Goal: Task Accomplishment & Management: Use online tool/utility

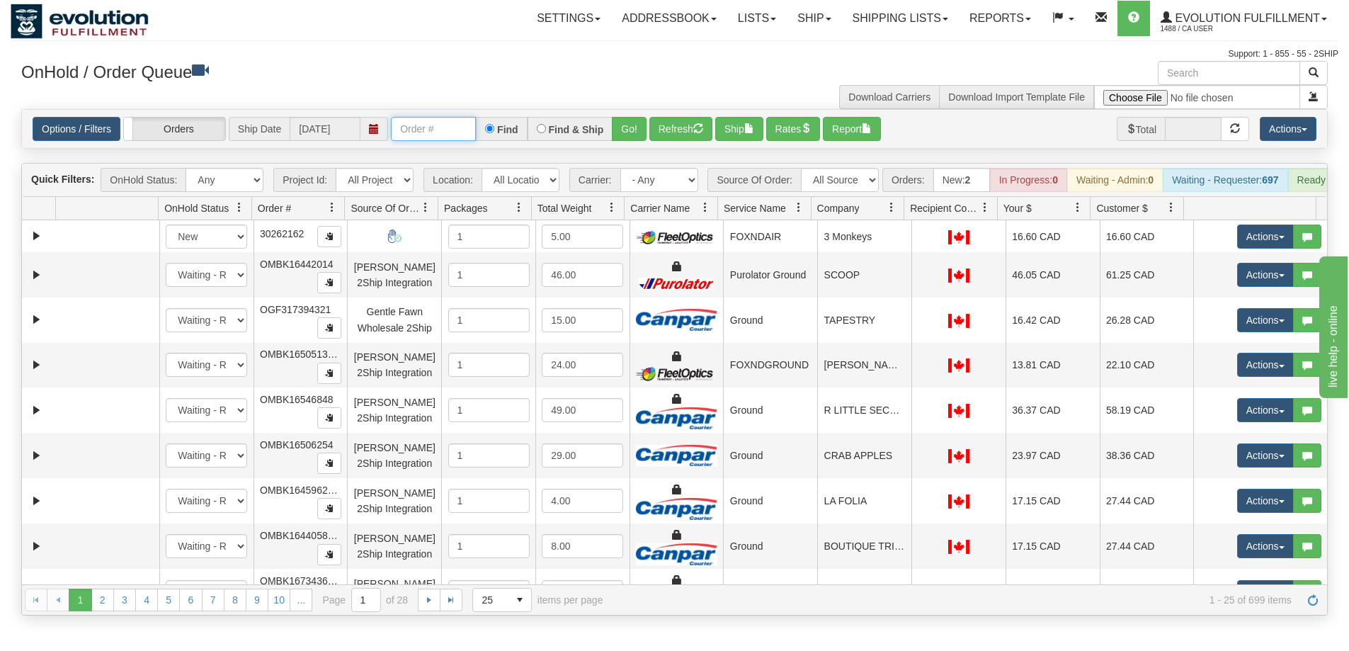
click at [420, 119] on input "text" at bounding box center [433, 129] width 85 height 24
click at [423, 128] on input "text" at bounding box center [433, 129] width 85 height 24
type input "OGF317234840"
click at [629, 127] on button "Go!" at bounding box center [629, 129] width 35 height 24
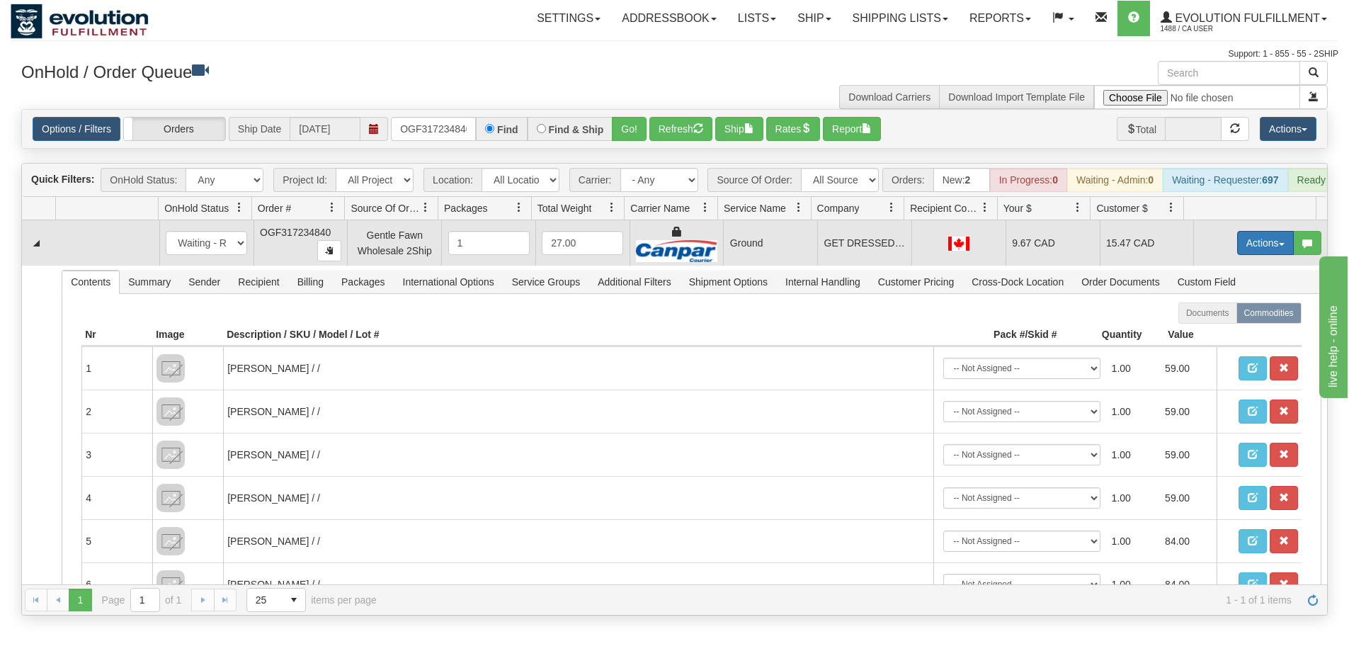
click at [1257, 255] on button "Actions" at bounding box center [1265, 243] width 57 height 24
click at [1216, 334] on link "Ship" at bounding box center [1236, 325] width 113 height 18
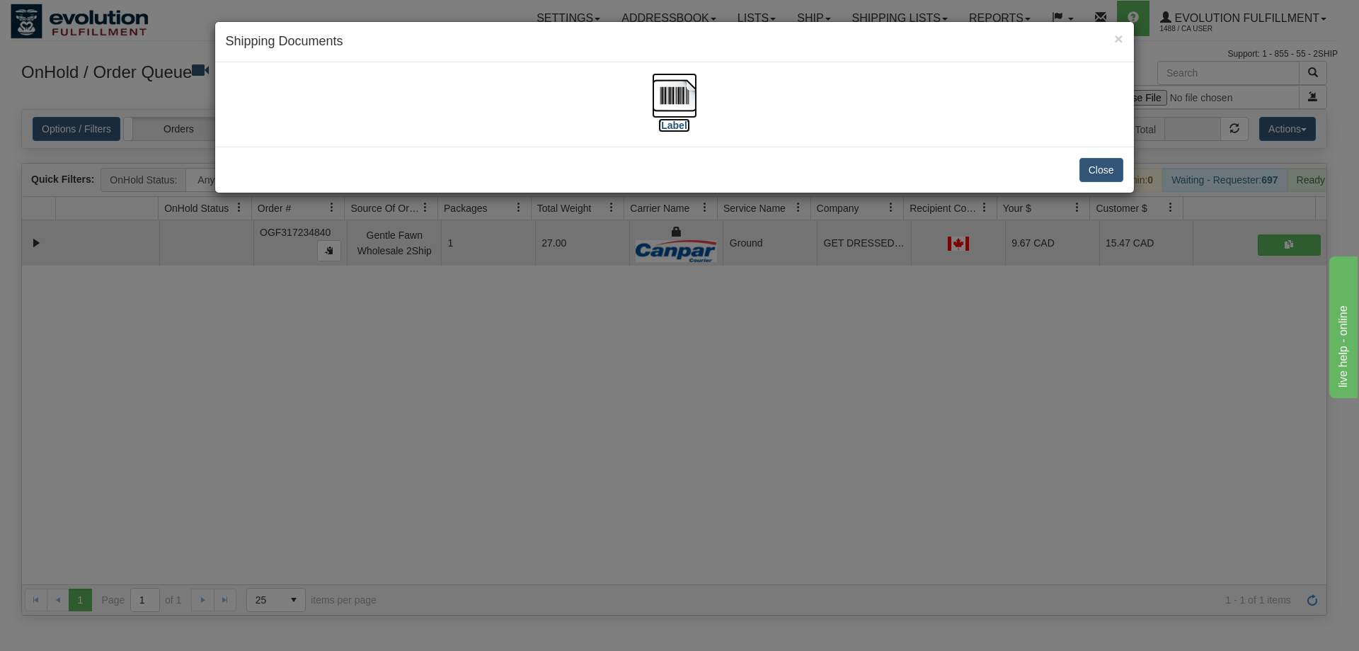
click at [674, 86] on img at bounding box center [674, 95] width 45 height 45
drag, startPoint x: 753, startPoint y: 603, endPoint x: 550, endPoint y: 263, distance: 395.4
click at [753, 604] on div "× Shipping Documents [Label] Close" at bounding box center [679, 325] width 1359 height 651
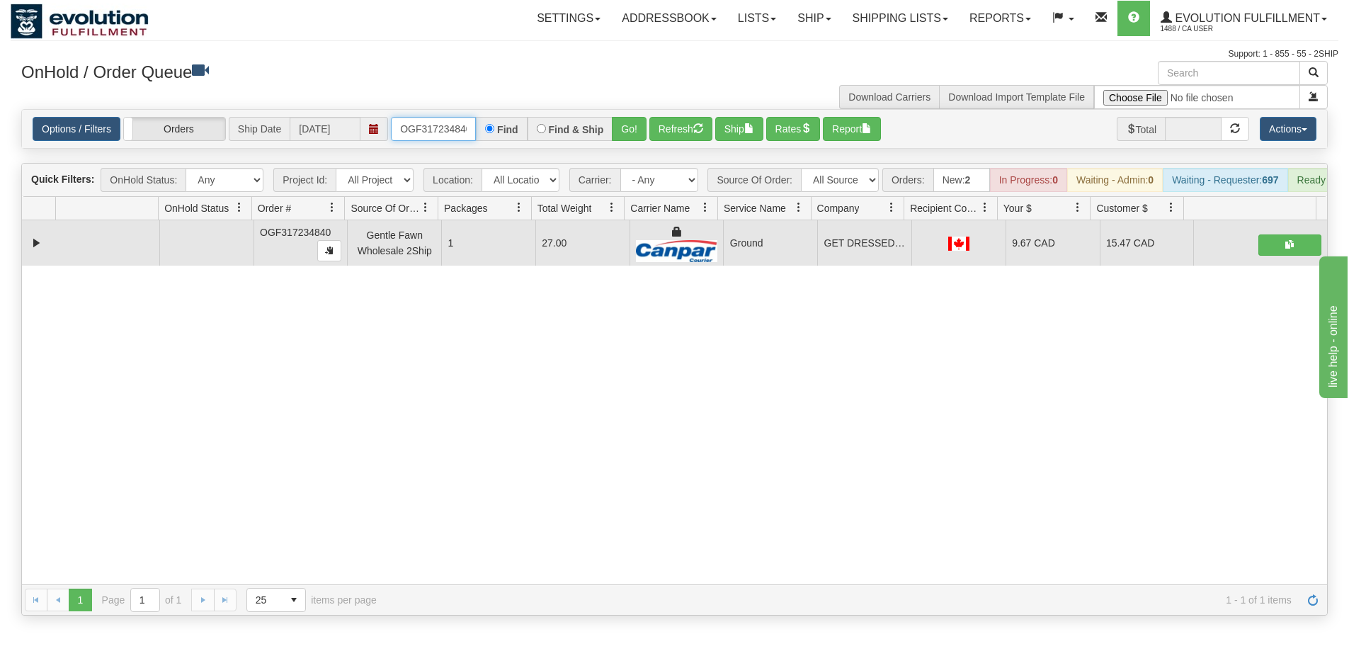
scroll to position [0, 4]
drag, startPoint x: 395, startPoint y: 135, endPoint x: 573, endPoint y: 152, distance: 179.2
click at [573, 152] on div "Is equal to Is not equal to Contains Does not contains CAD USD EUR ZAR RON ANG …" at bounding box center [675, 362] width 1328 height 506
click at [627, 126] on button "Go!" at bounding box center [629, 129] width 35 height 24
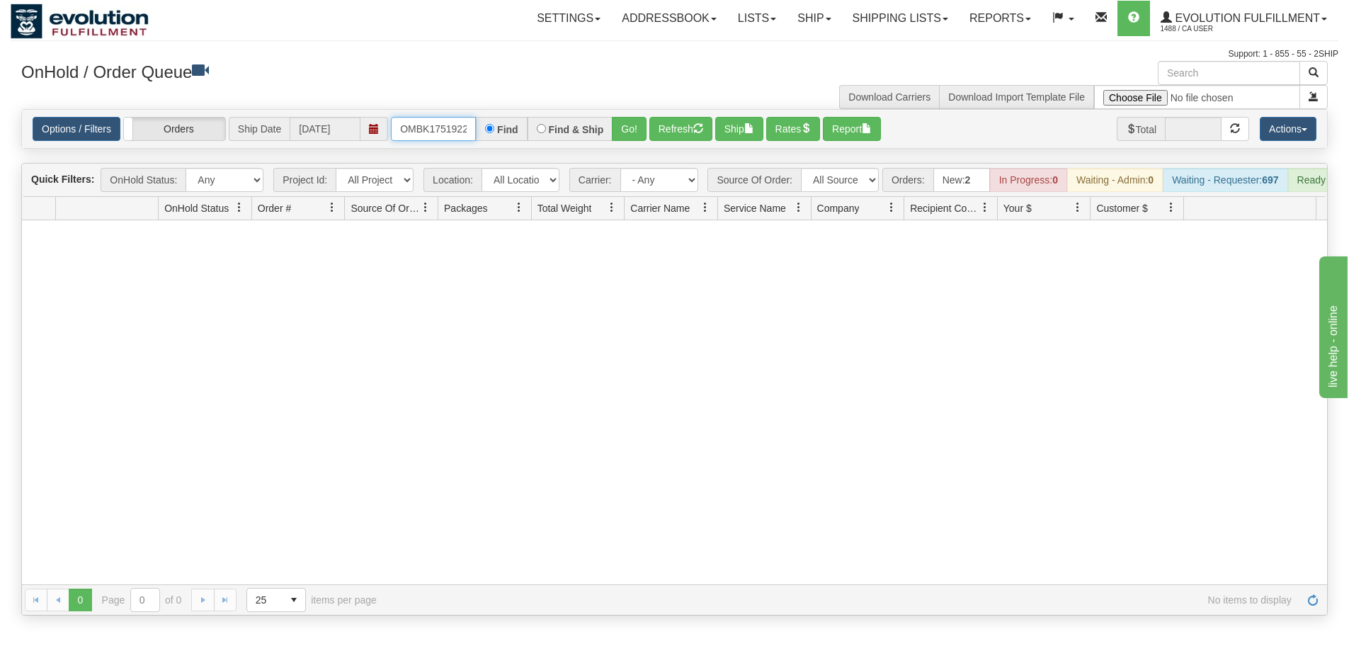
scroll to position [0, 35]
drag, startPoint x: 399, startPoint y: 126, endPoint x: 495, endPoint y: 135, distance: 96.0
click at [495, 135] on div "OMBK17519220 BO01 Find Find & Ship Go!" at bounding box center [519, 129] width 256 height 24
click at [441, 127] on input "OMBK17519220 BO01" at bounding box center [433, 129] width 85 height 24
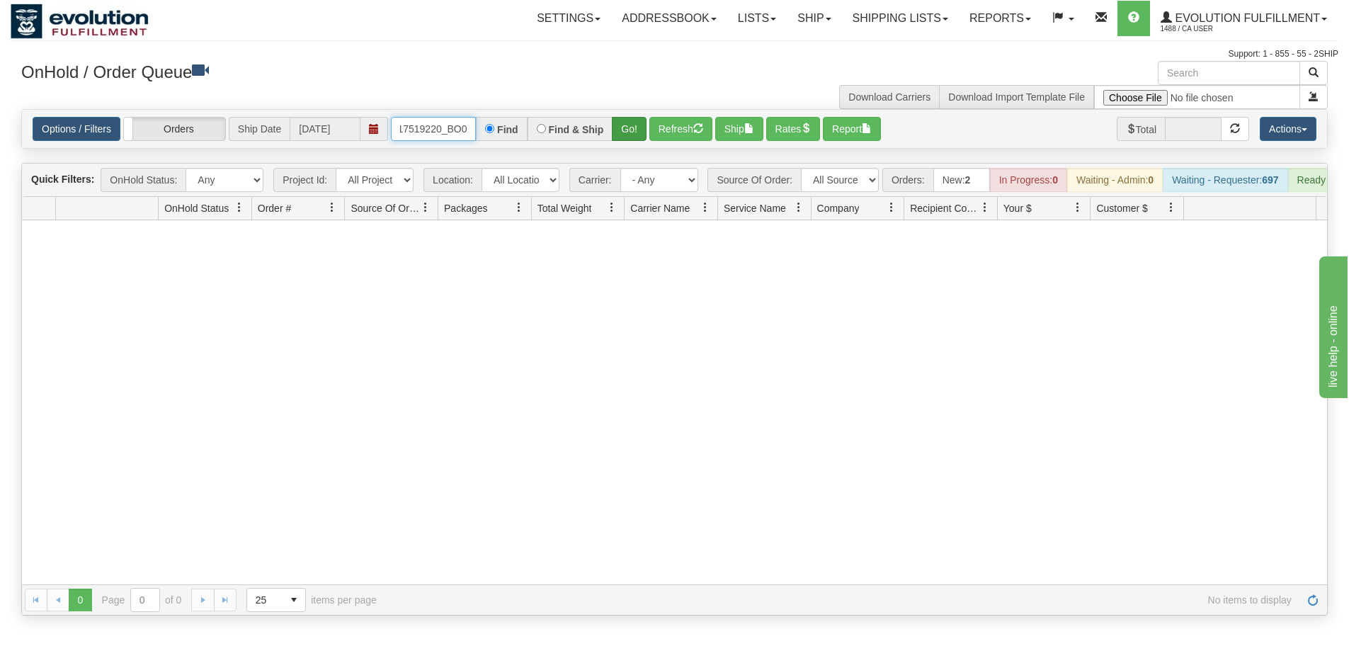
type input "OMBK17519220_BO01"
click at [624, 120] on button "Go!" at bounding box center [629, 129] width 35 height 24
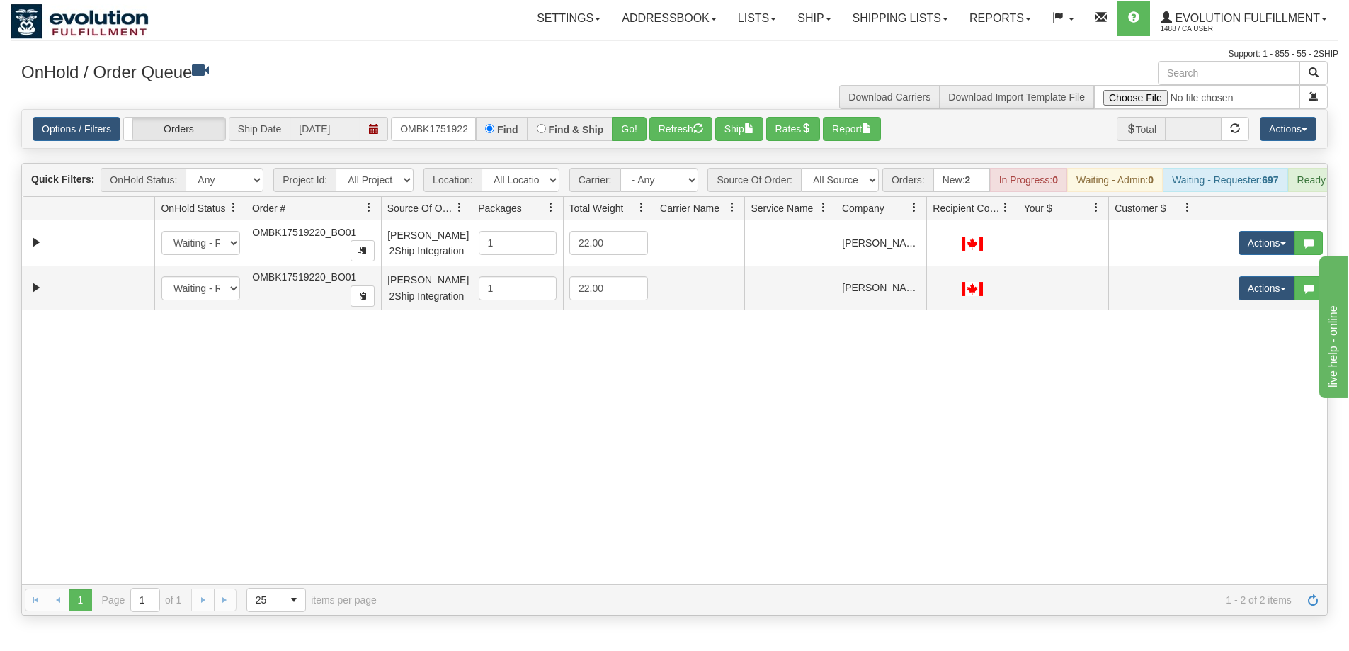
drag, startPoint x: 343, startPoint y: 210, endPoint x: 353, endPoint y: 219, distance: 13.1
click at [355, 219] on div "Id Location Request Id Reply Id OnHold Status Order # Source Of Order Packages …" at bounding box center [669, 208] width 1294 height 23
drag, startPoint x: 915, startPoint y: 215, endPoint x: 929, endPoint y: 215, distance: 13.5
click at [929, 215] on div "Id Location Request Id Reply Id OnHold Status Order # Source Of Order Packages …" at bounding box center [669, 208] width 1294 height 23
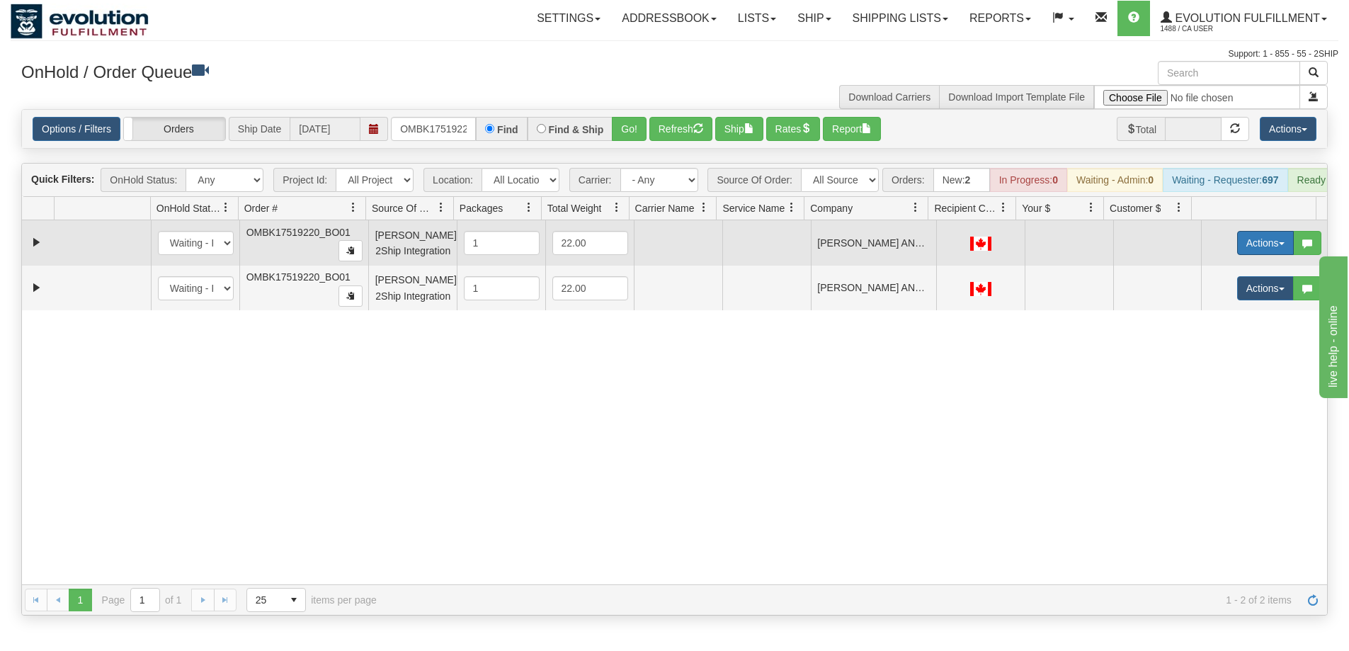
click at [1257, 247] on button "Actions" at bounding box center [1265, 243] width 57 height 24
click at [1219, 312] on span "Rate All Services" at bounding box center [1236, 306] width 85 height 11
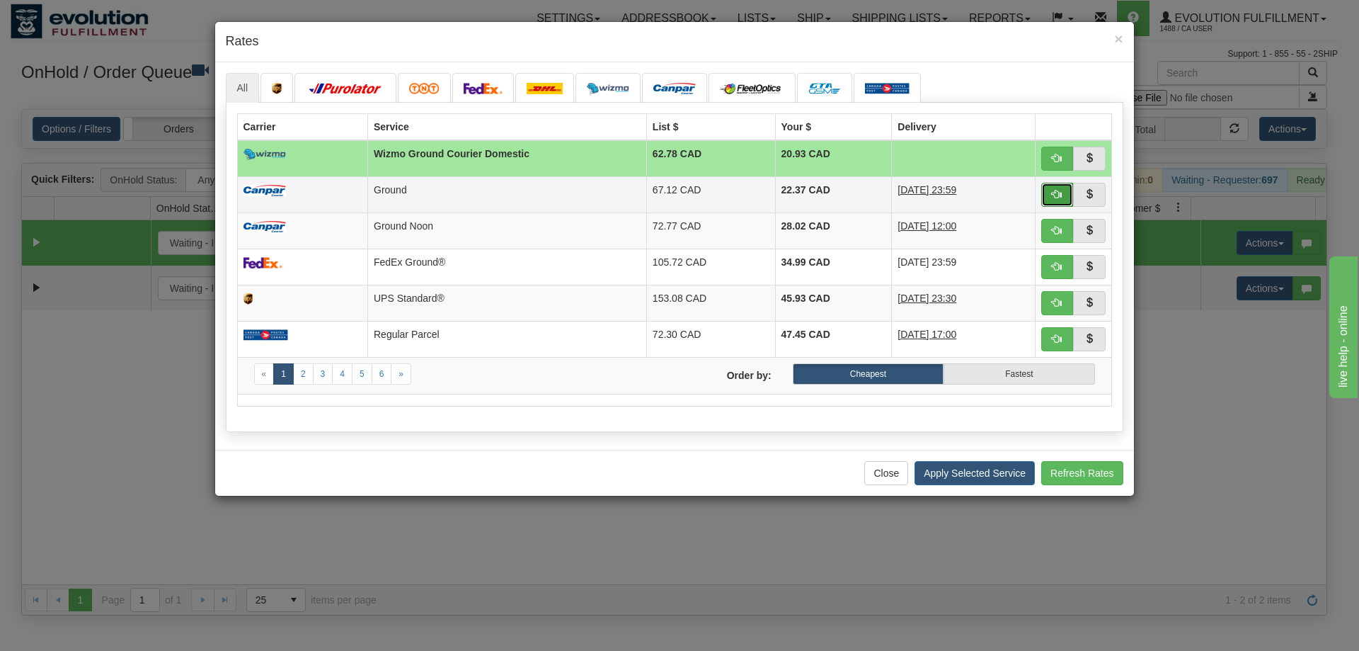
click at [1054, 192] on span "button" at bounding box center [1057, 194] width 10 height 10
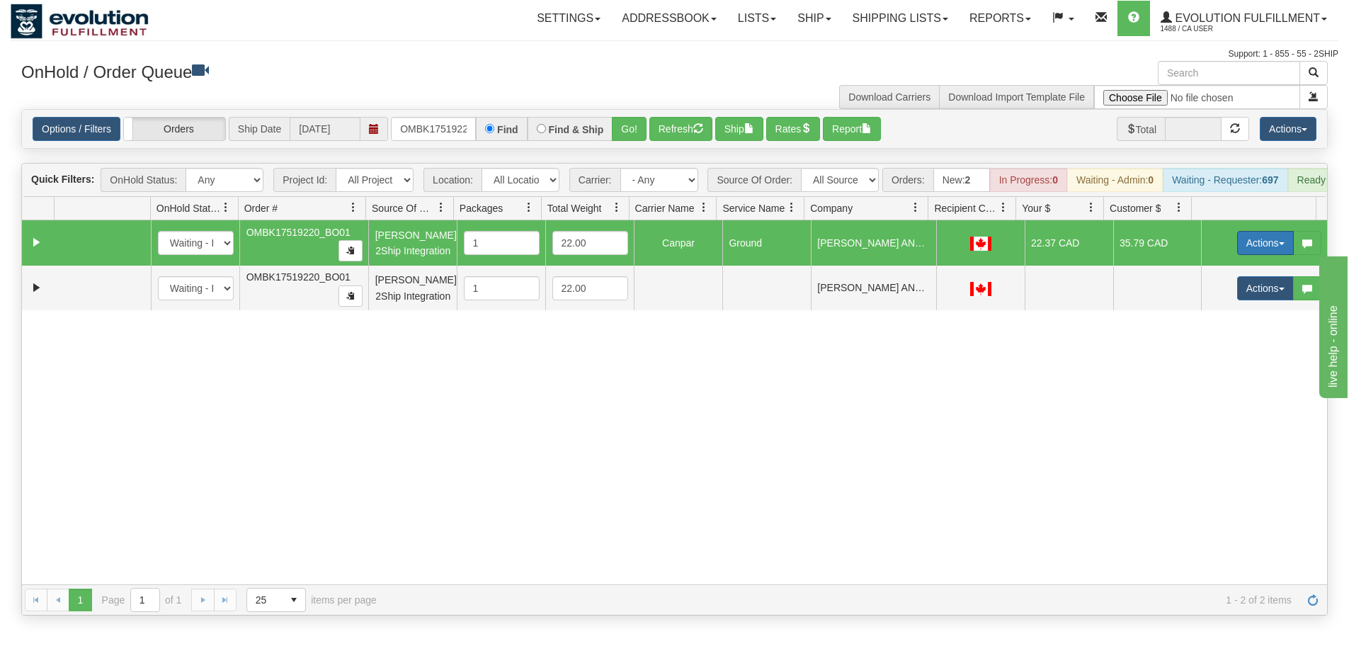
click at [1253, 255] on button "Actions" at bounding box center [1265, 243] width 57 height 24
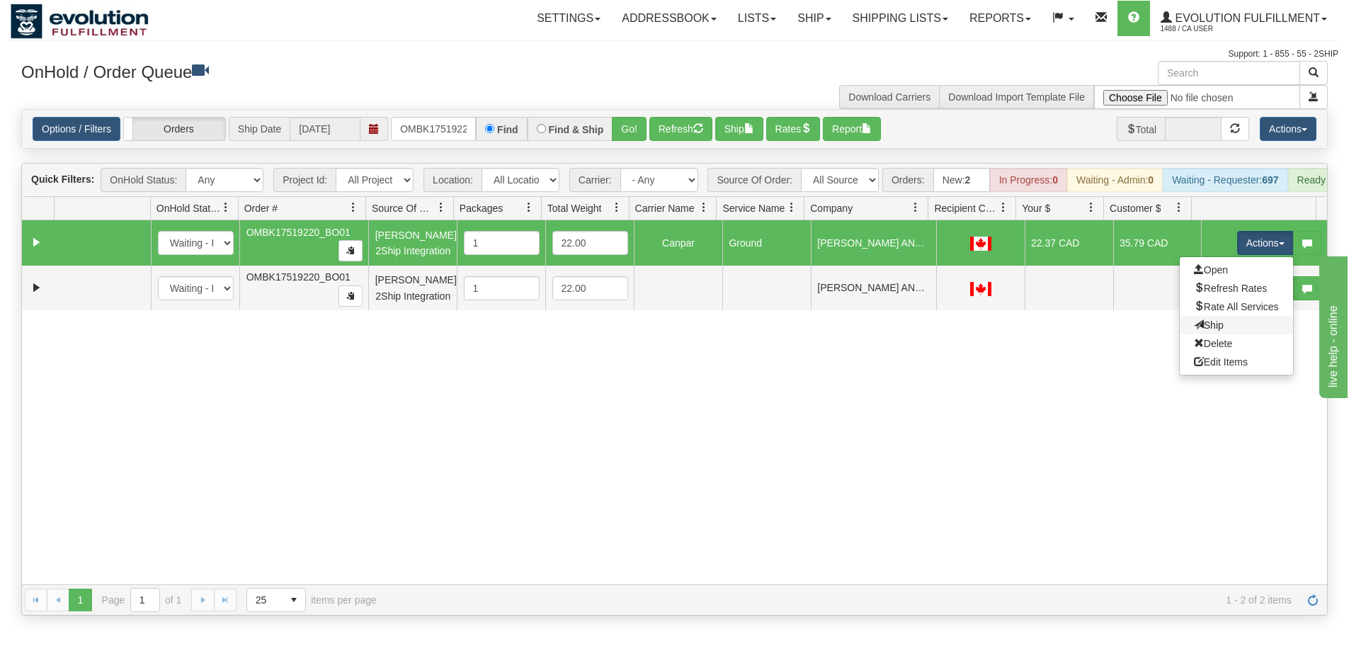
click at [1230, 334] on link "Ship" at bounding box center [1236, 325] width 113 height 18
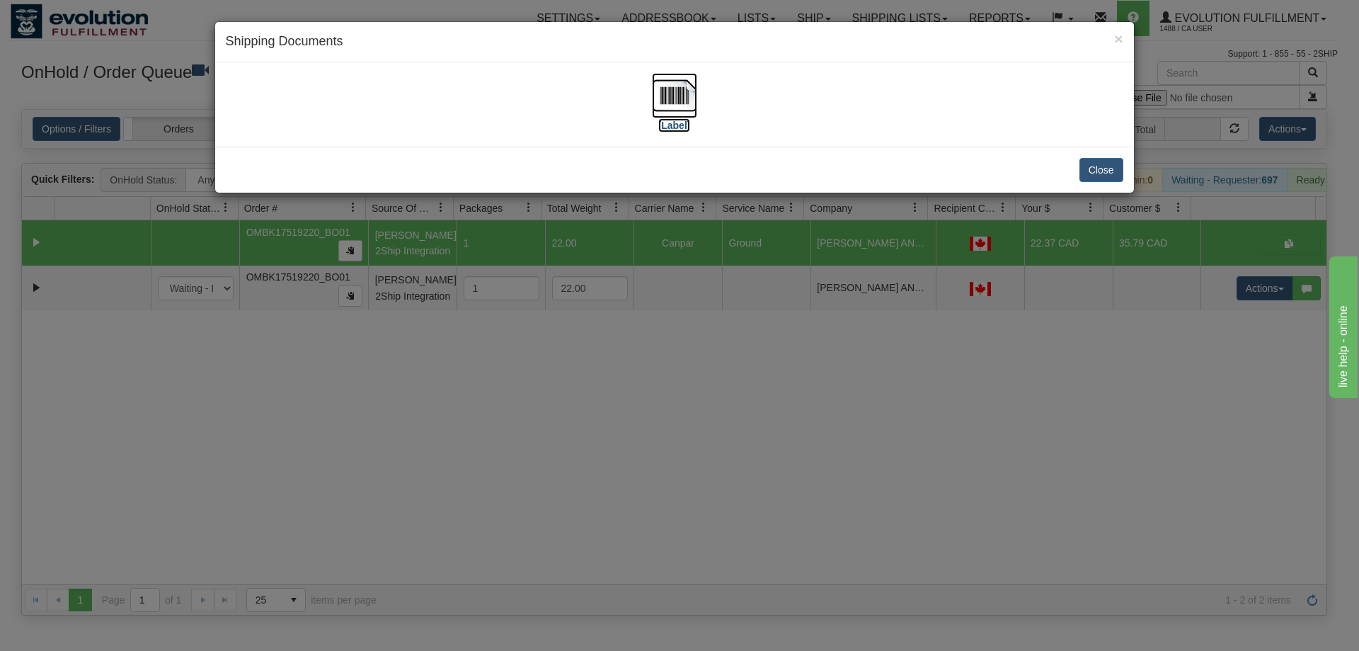
click at [671, 111] on img at bounding box center [674, 95] width 45 height 45
click at [651, 485] on div "× Shipping Documents [Label] Close" at bounding box center [679, 325] width 1359 height 651
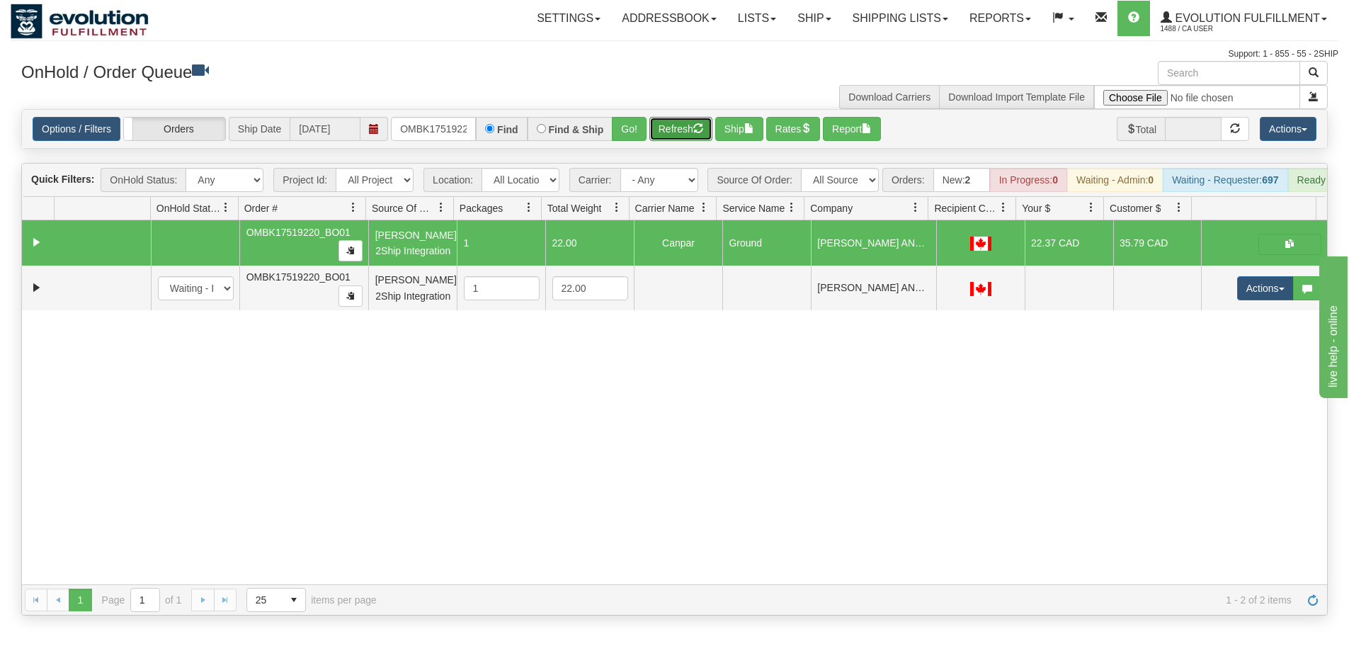
click at [678, 138] on button "Refresh" at bounding box center [680, 129] width 63 height 24
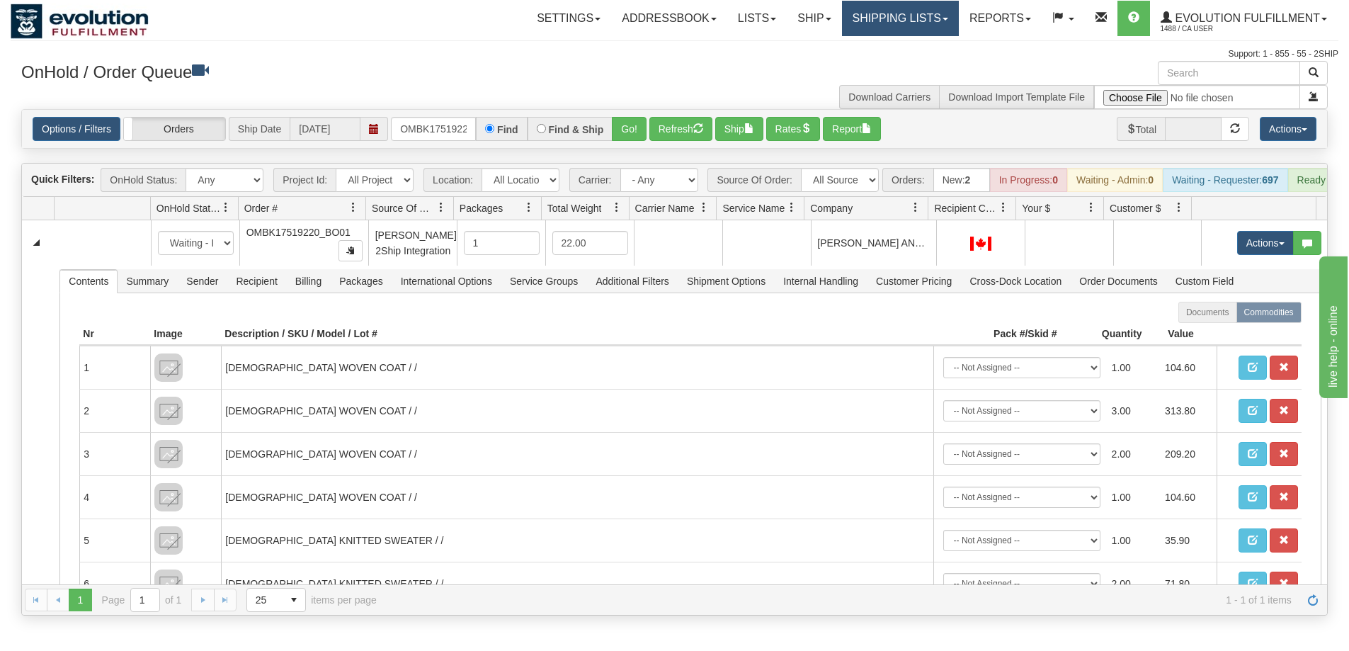
click at [861, 18] on link "Shipping lists" at bounding box center [900, 18] width 117 height 35
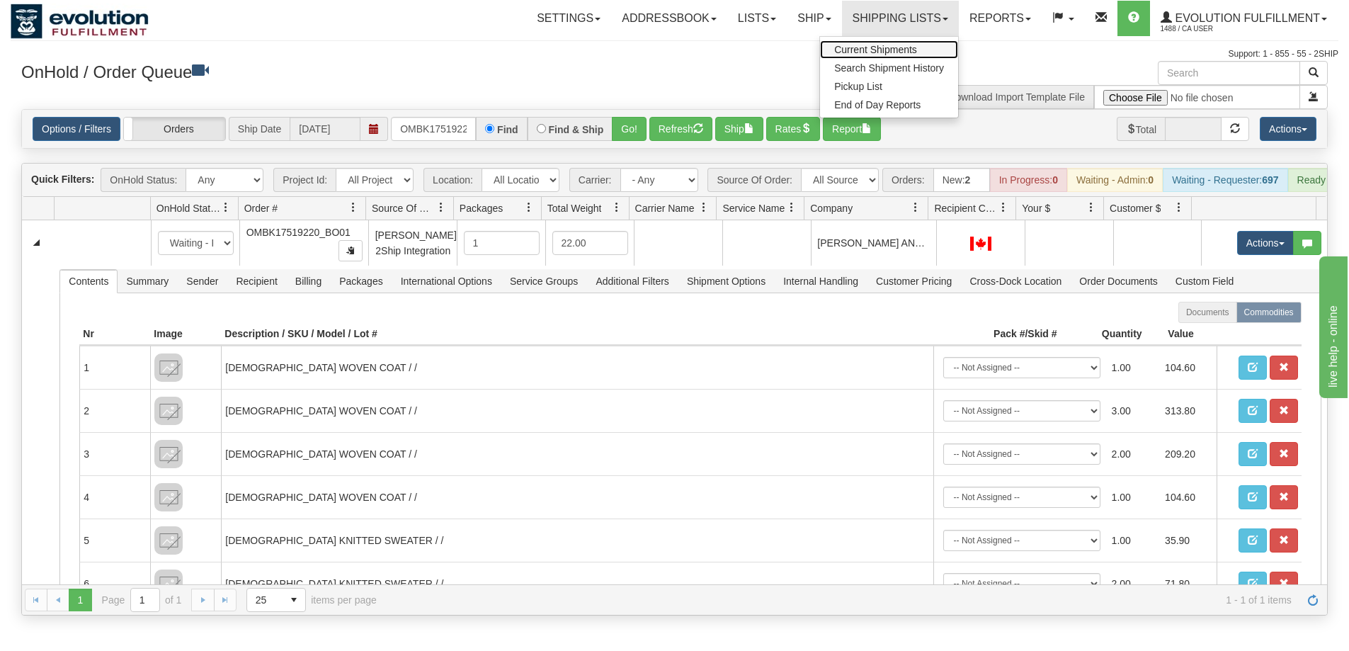
click at [852, 48] on span "Current Shipments" at bounding box center [875, 49] width 83 height 11
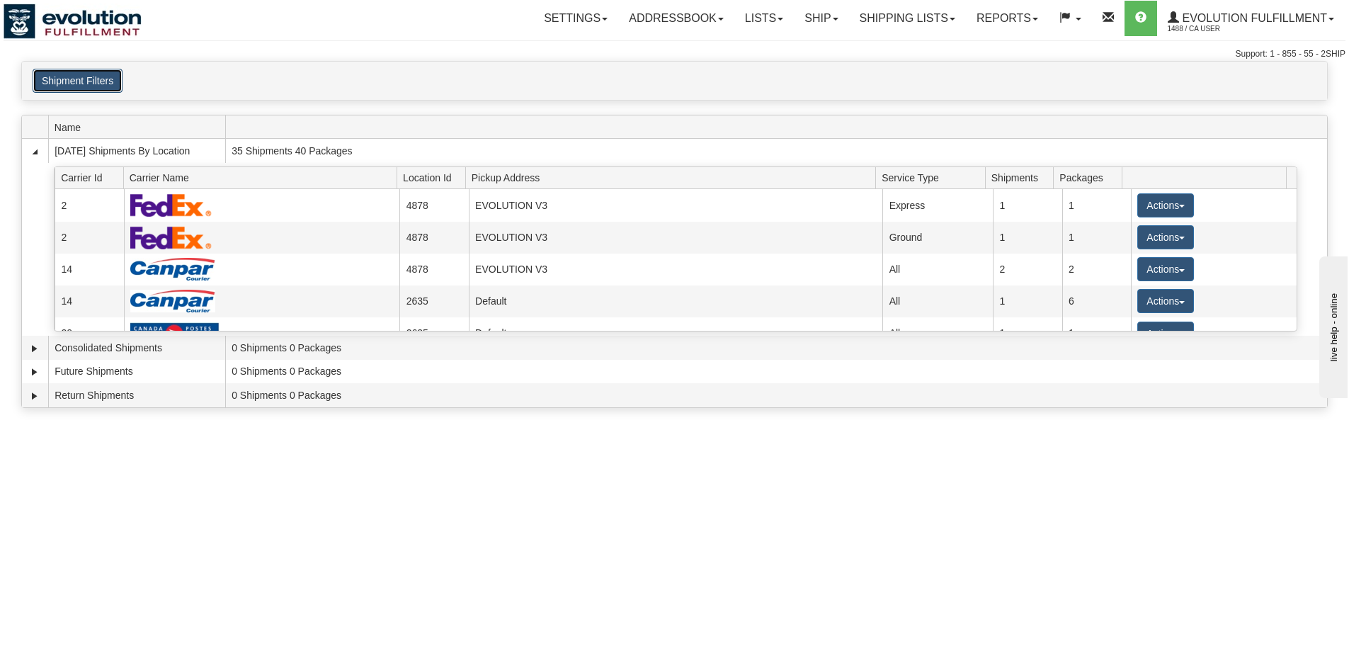
click at [60, 89] on button "Shipment Filters" at bounding box center [78, 81] width 90 height 24
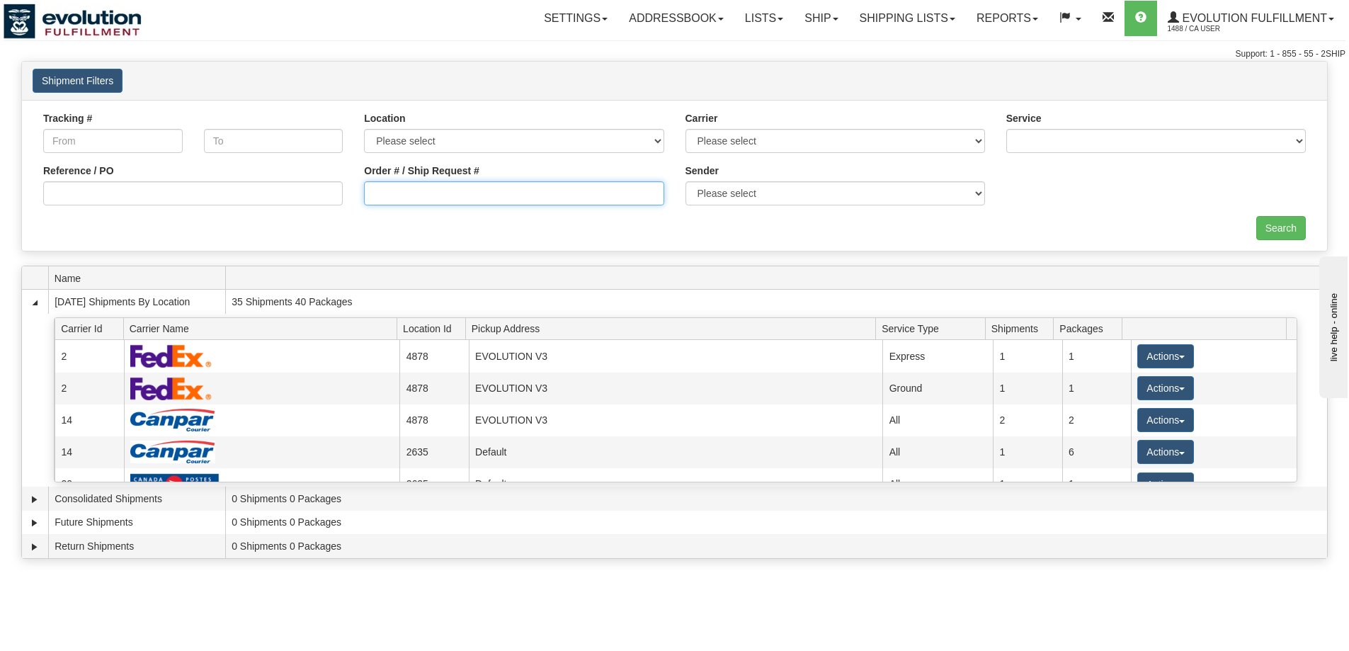
click at [542, 203] on input "Order # / Ship Request #" at bounding box center [513, 193] width 299 height 24
click at [452, 192] on input "OMBK17519220 BO01" at bounding box center [513, 193] width 299 height 24
type input "OMBK17519220_BO01"
click at [1273, 228] on input "Search" at bounding box center [1281, 228] width 50 height 24
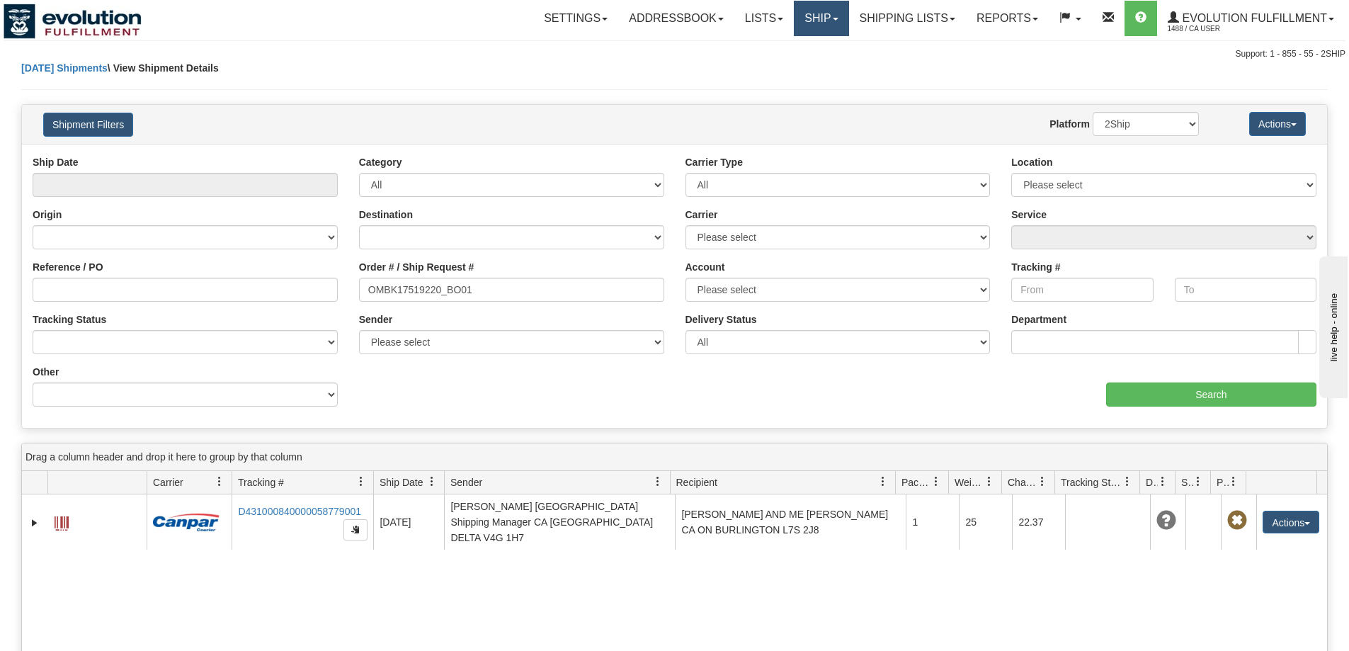
click at [829, 9] on link "Ship" at bounding box center [821, 18] width 55 height 35
click at [801, 65] on span "OnHold / Order Queue" at bounding box center [784, 67] width 100 height 11
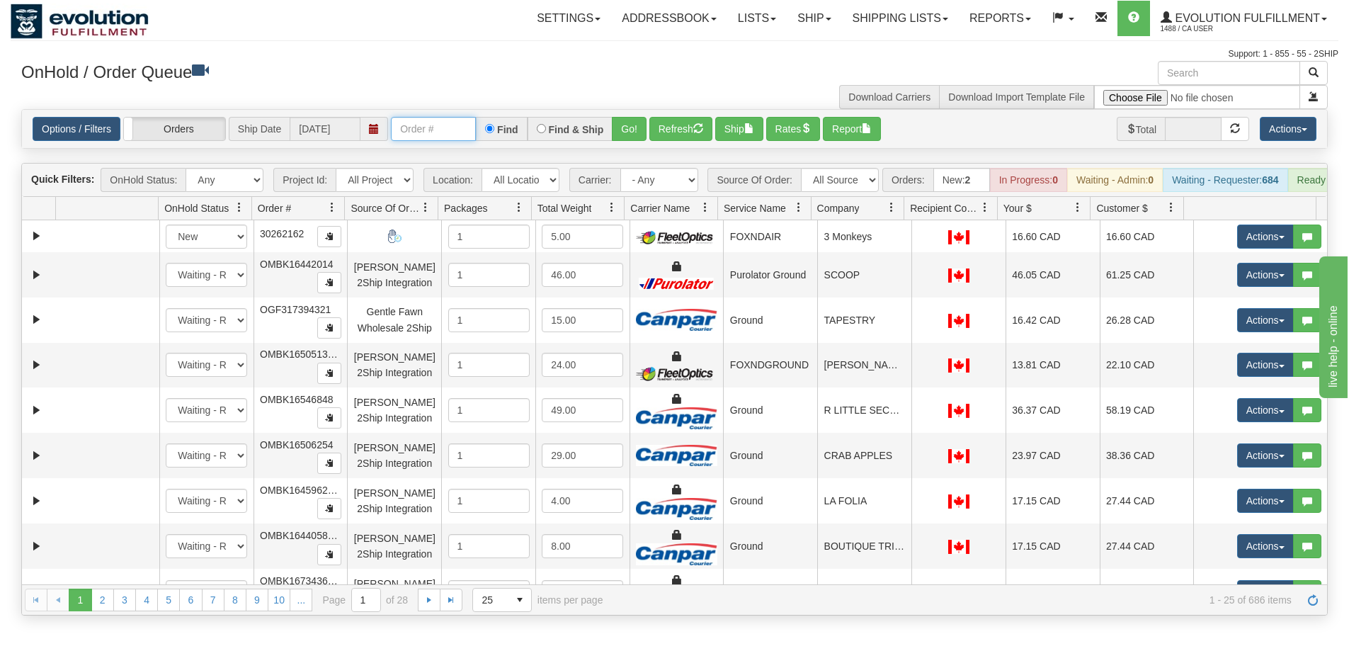
click at [427, 132] on input "text" at bounding box center [433, 129] width 85 height 24
type input "OTOFW46811-1"
click at [633, 124] on button "Go!" at bounding box center [629, 129] width 35 height 24
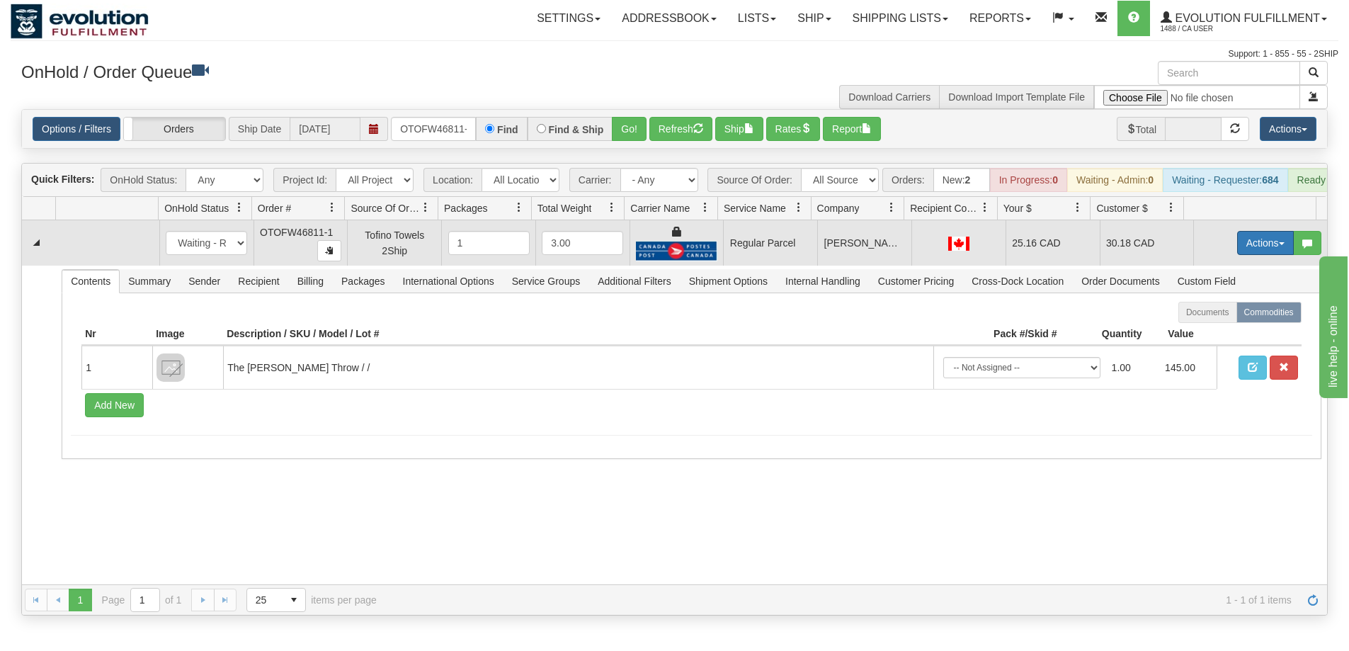
click at [1245, 245] on button "Actions" at bounding box center [1265, 243] width 57 height 24
click at [1226, 312] on span "Rate All Services" at bounding box center [1236, 306] width 85 height 11
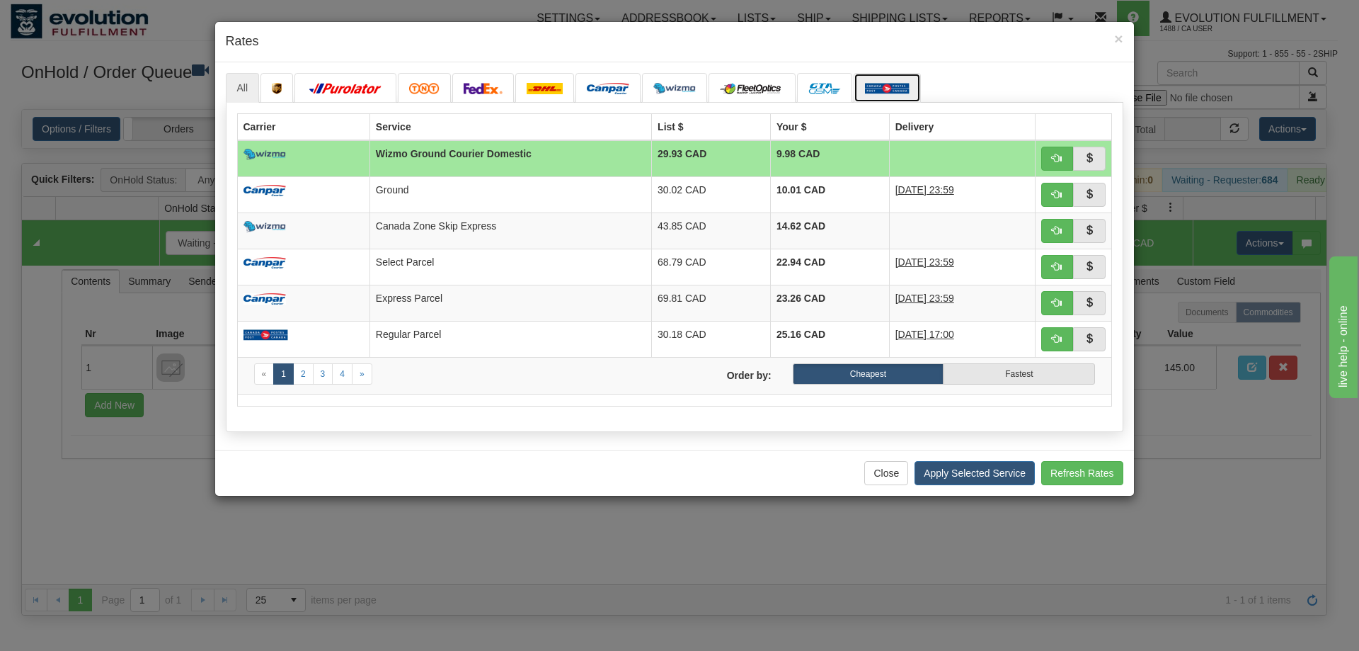
click at [892, 91] on img at bounding box center [887, 88] width 45 height 11
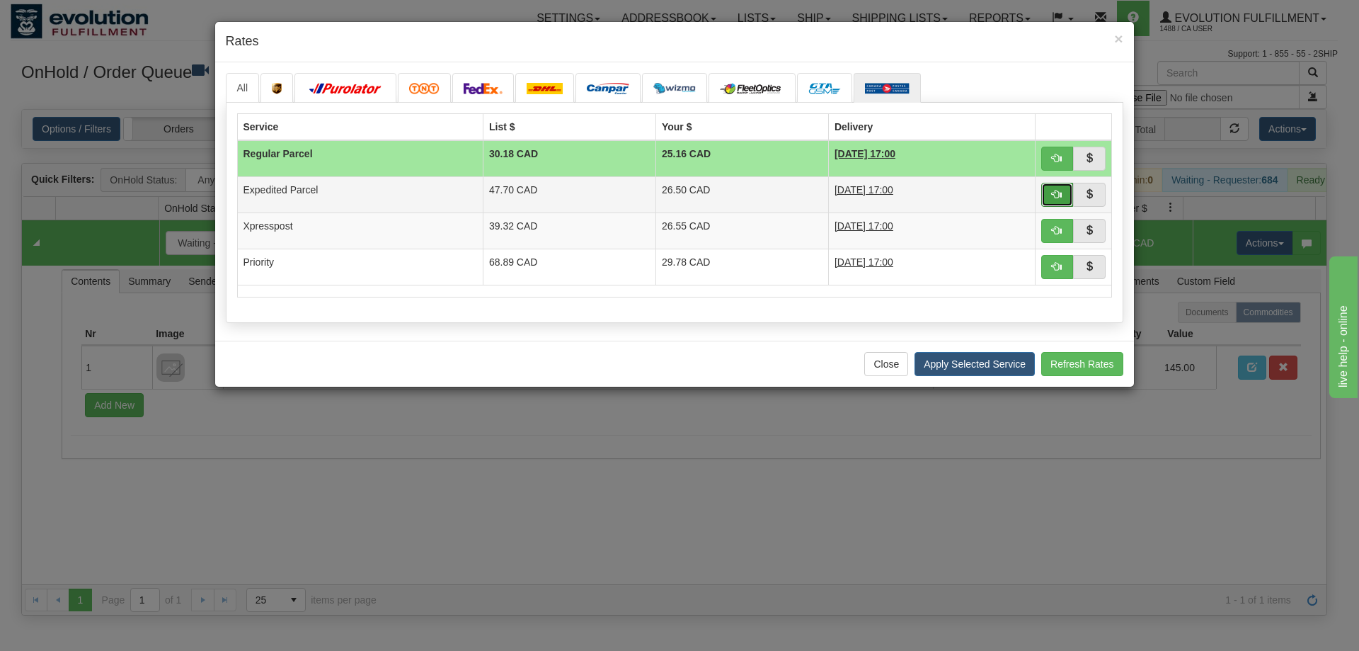
click at [1057, 195] on span "button" at bounding box center [1057, 194] width 10 height 10
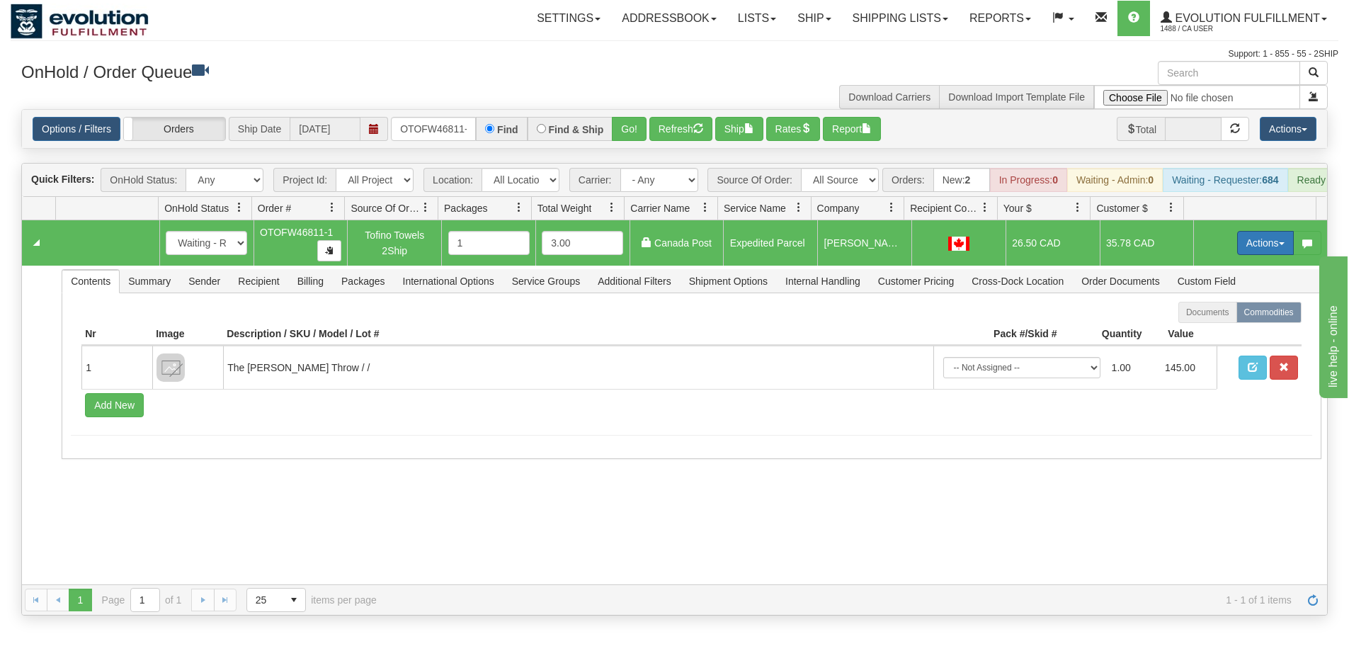
click at [1237, 245] on button "Actions" at bounding box center [1265, 243] width 57 height 24
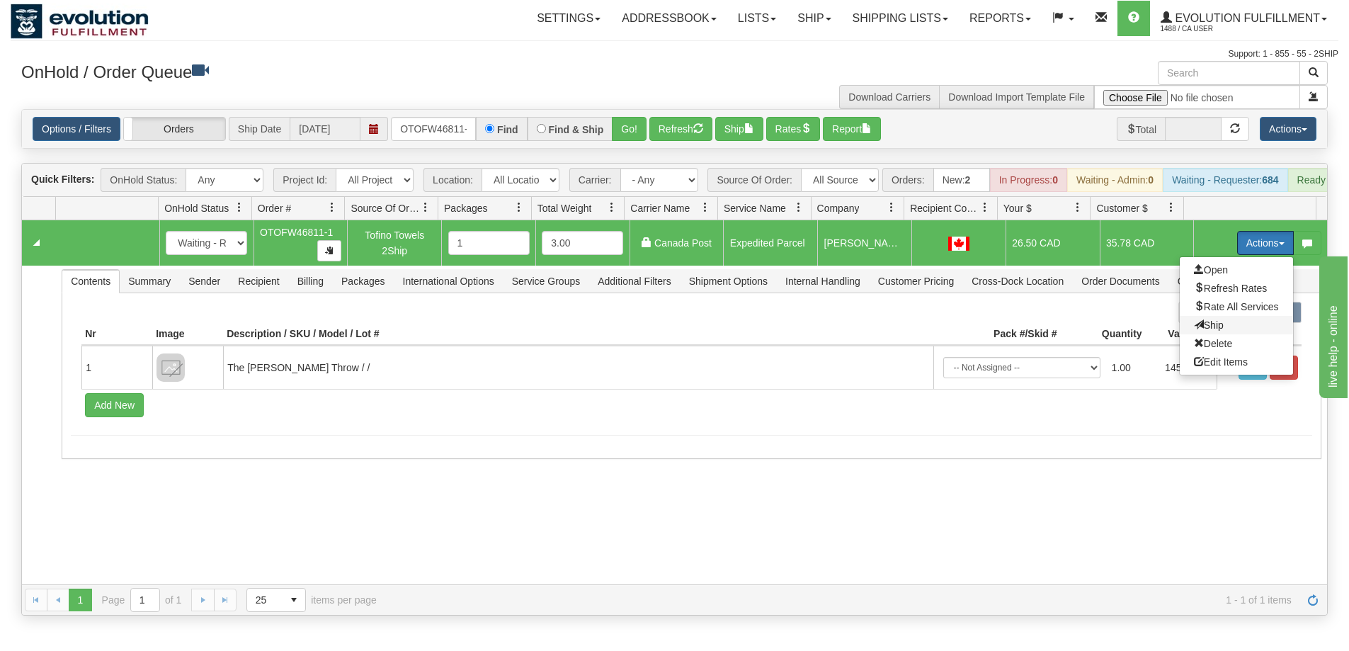
click at [1197, 331] on span "Ship" at bounding box center [1209, 324] width 30 height 11
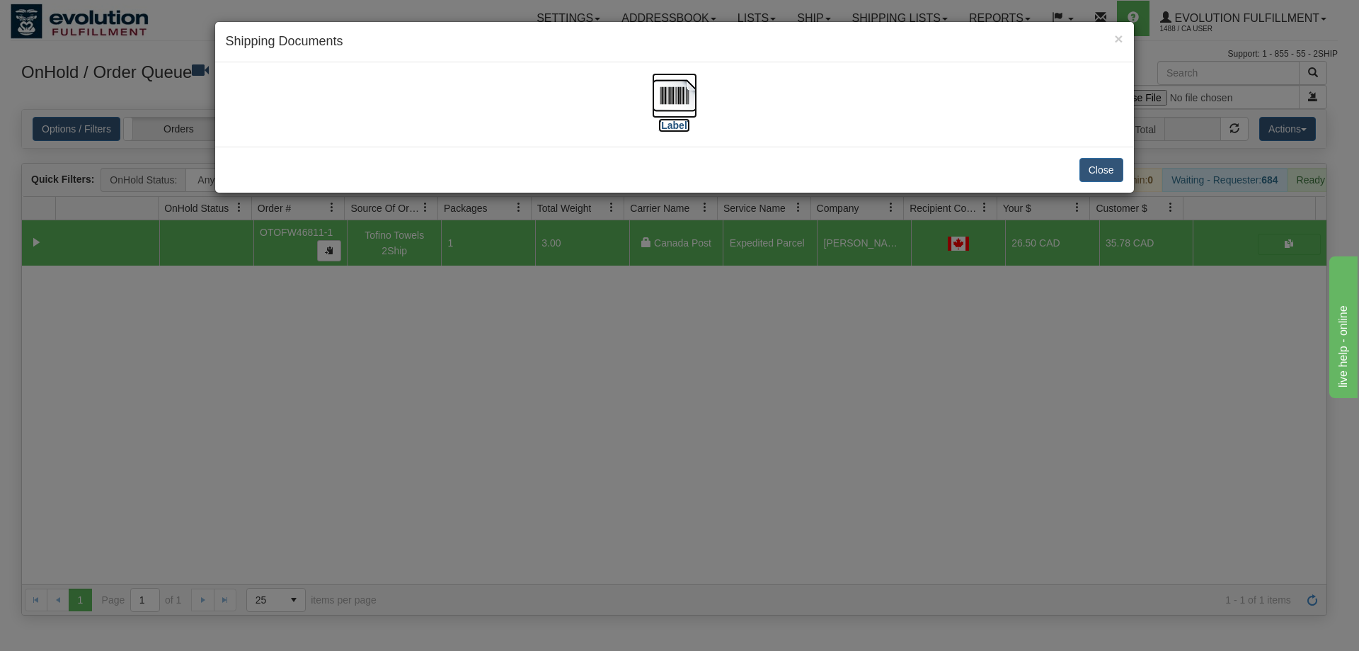
click at [670, 99] on img at bounding box center [674, 95] width 45 height 45
click at [632, 382] on div "× Shipping Documents [Label] Close" at bounding box center [679, 325] width 1359 height 651
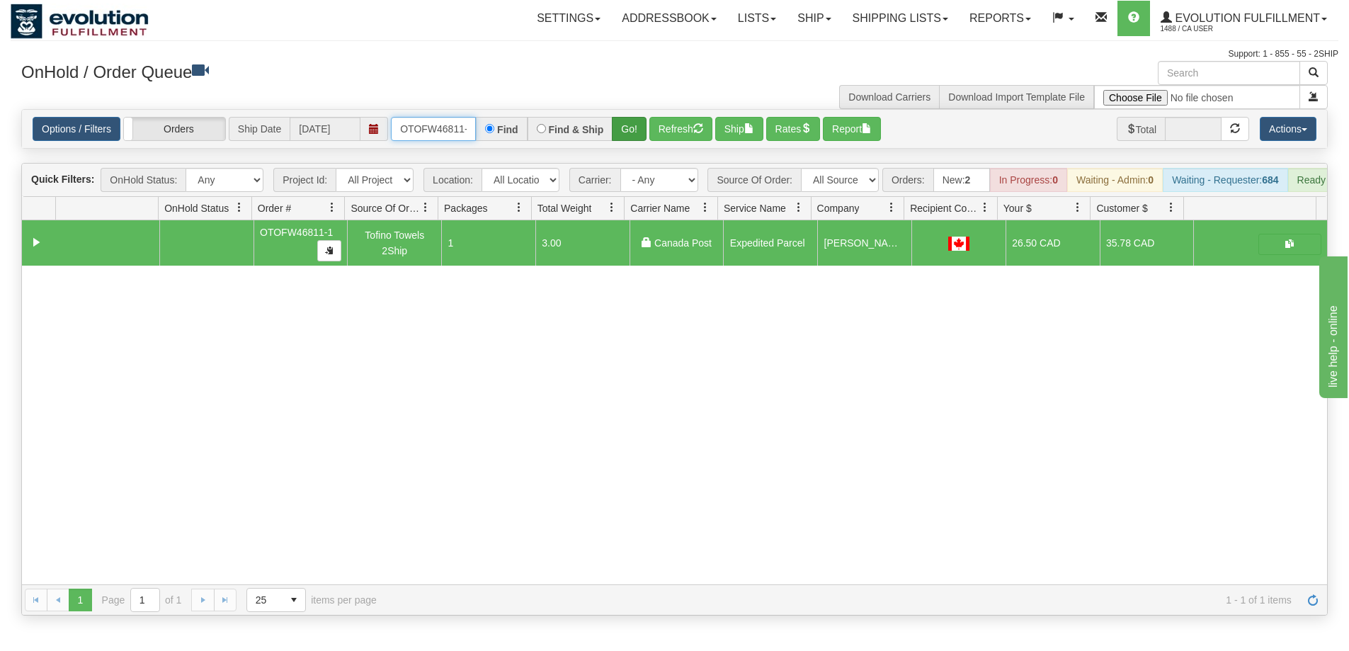
scroll to position [0, 6]
drag, startPoint x: 401, startPoint y: 126, endPoint x: 631, endPoint y: 126, distance: 229.4
click at [631, 126] on div "OTOFW46811-1 Find Find & Ship Go!" at bounding box center [519, 129] width 256 height 24
type input "OTOFW46812-1"
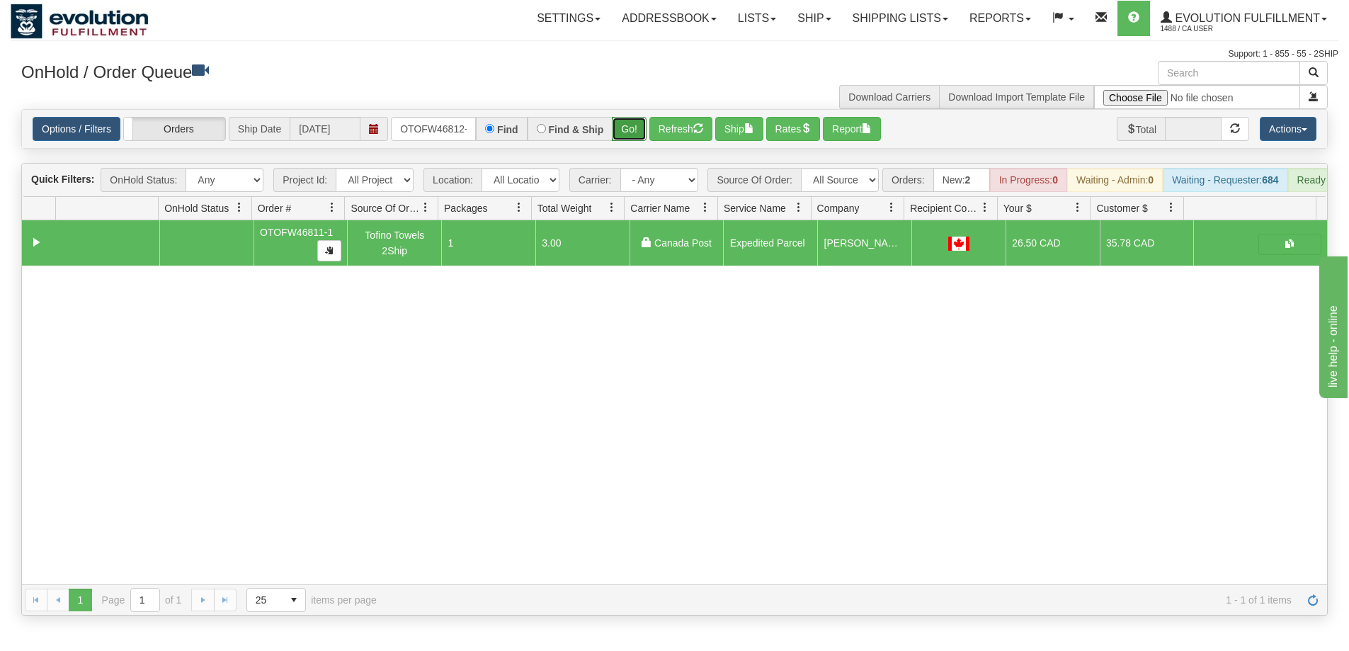
click at [632, 128] on button "Go!" at bounding box center [629, 129] width 35 height 24
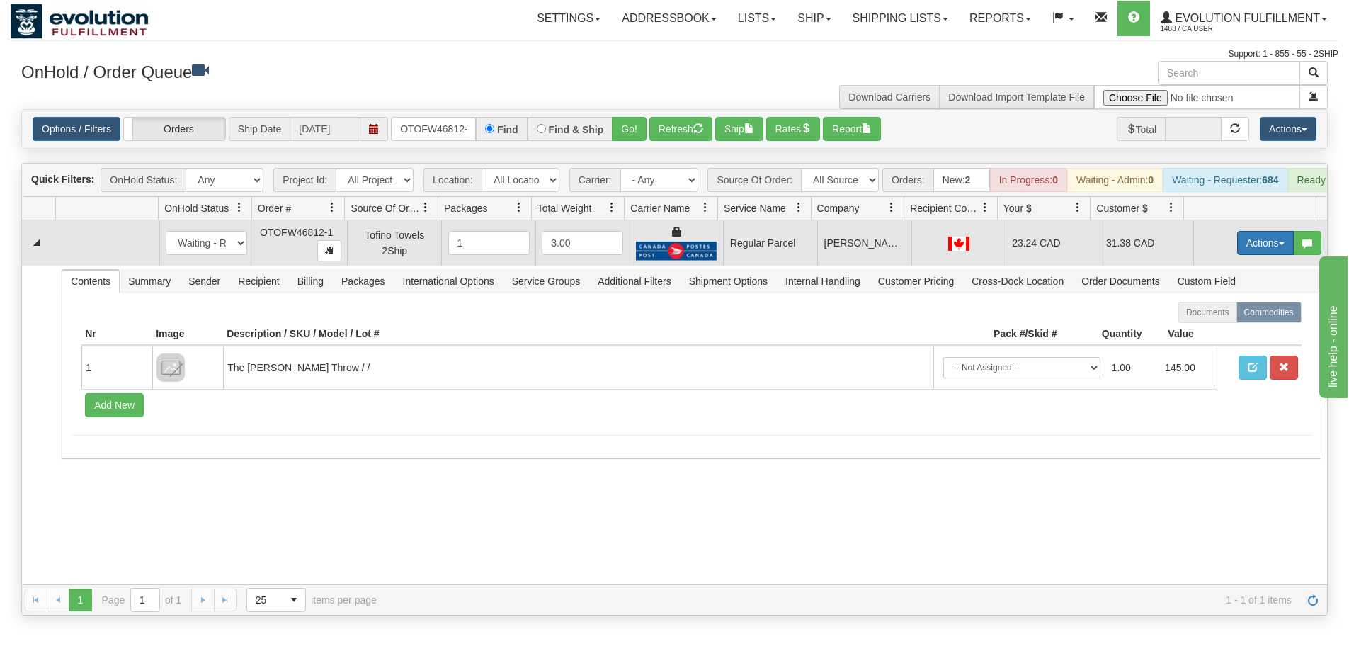
click at [1244, 255] on button "Actions" at bounding box center [1265, 243] width 57 height 24
click at [1221, 312] on span "Rate All Services" at bounding box center [1236, 306] width 85 height 11
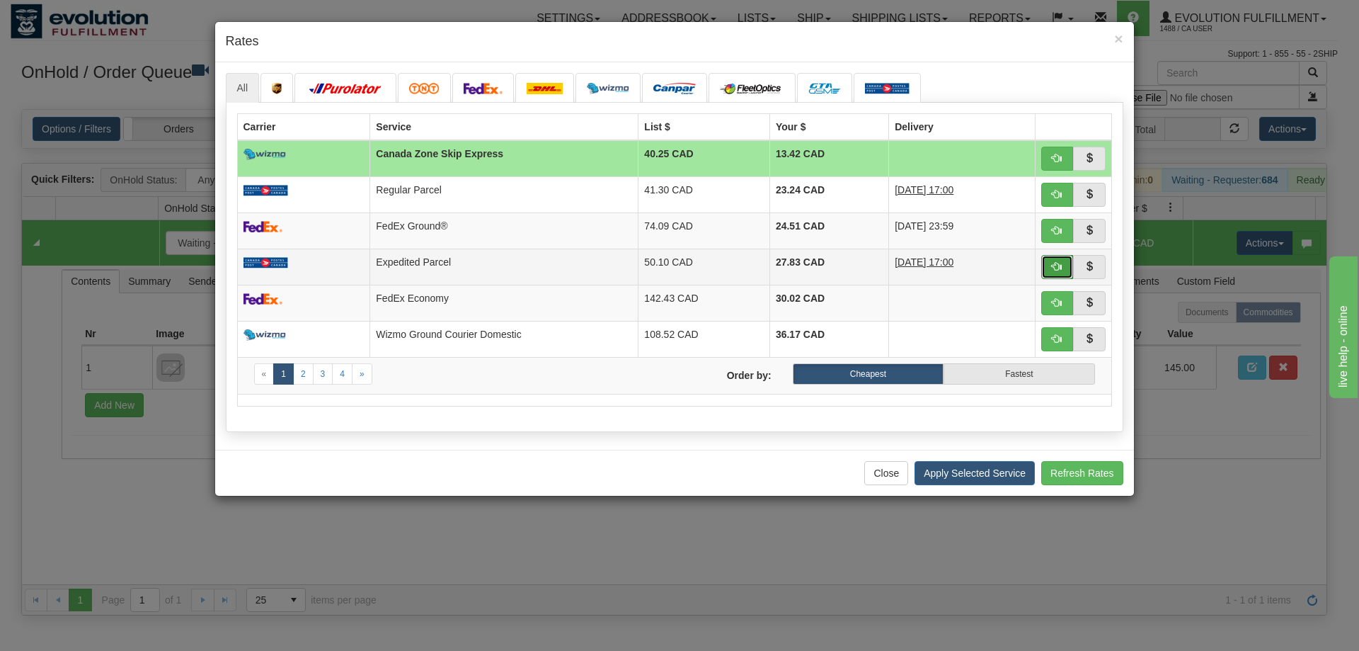
click at [1055, 259] on button "button" at bounding box center [1057, 267] width 33 height 24
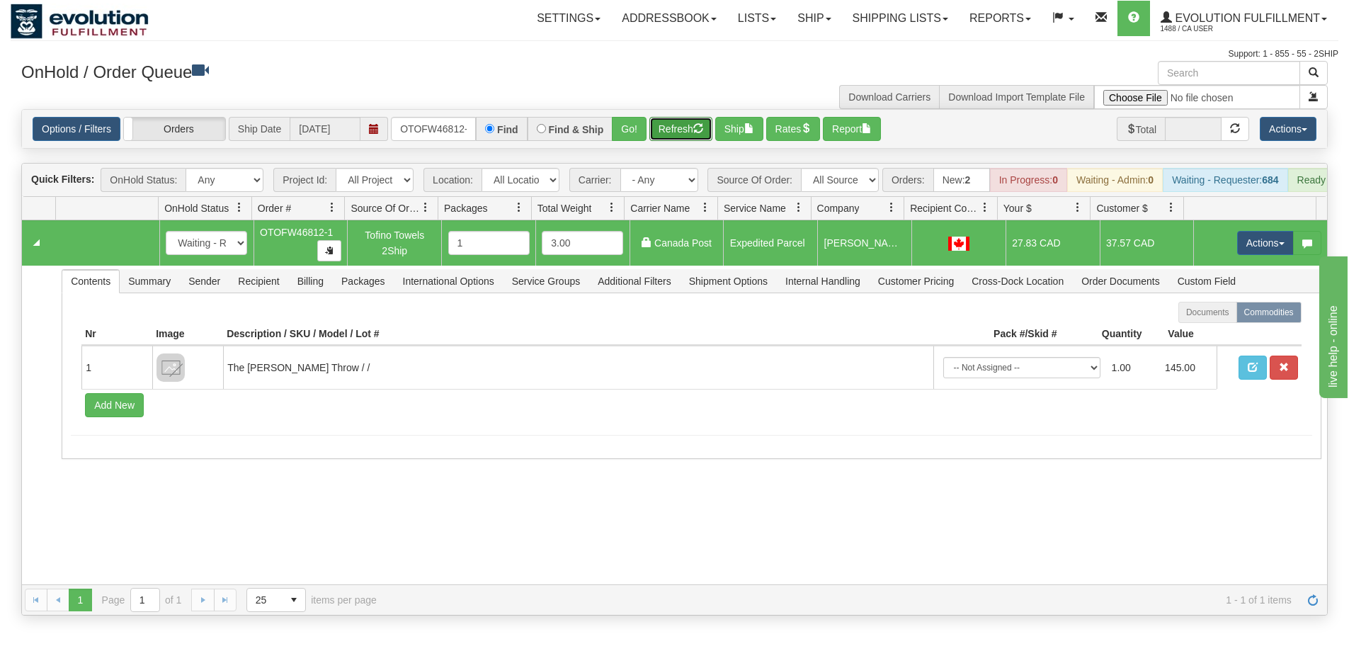
click at [692, 127] on button "Refresh" at bounding box center [680, 129] width 63 height 24
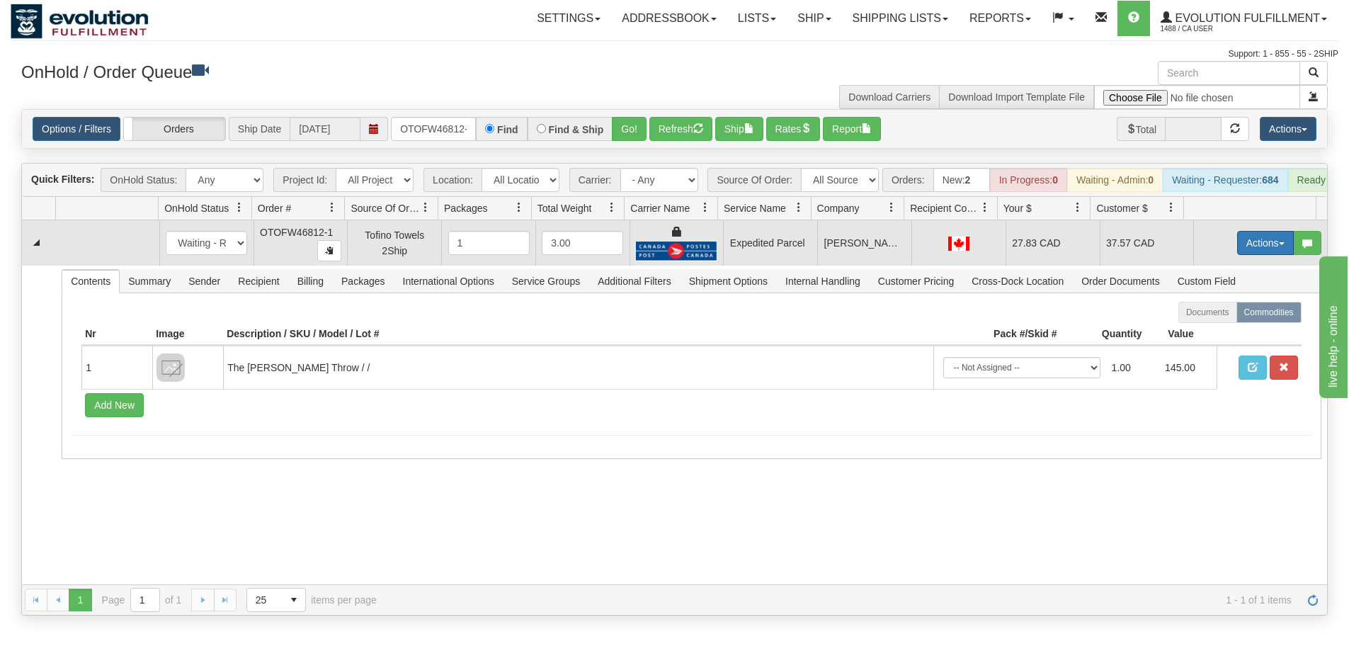
click at [1246, 252] on button "Actions" at bounding box center [1265, 243] width 57 height 24
click at [1218, 334] on link "Ship" at bounding box center [1236, 325] width 113 height 18
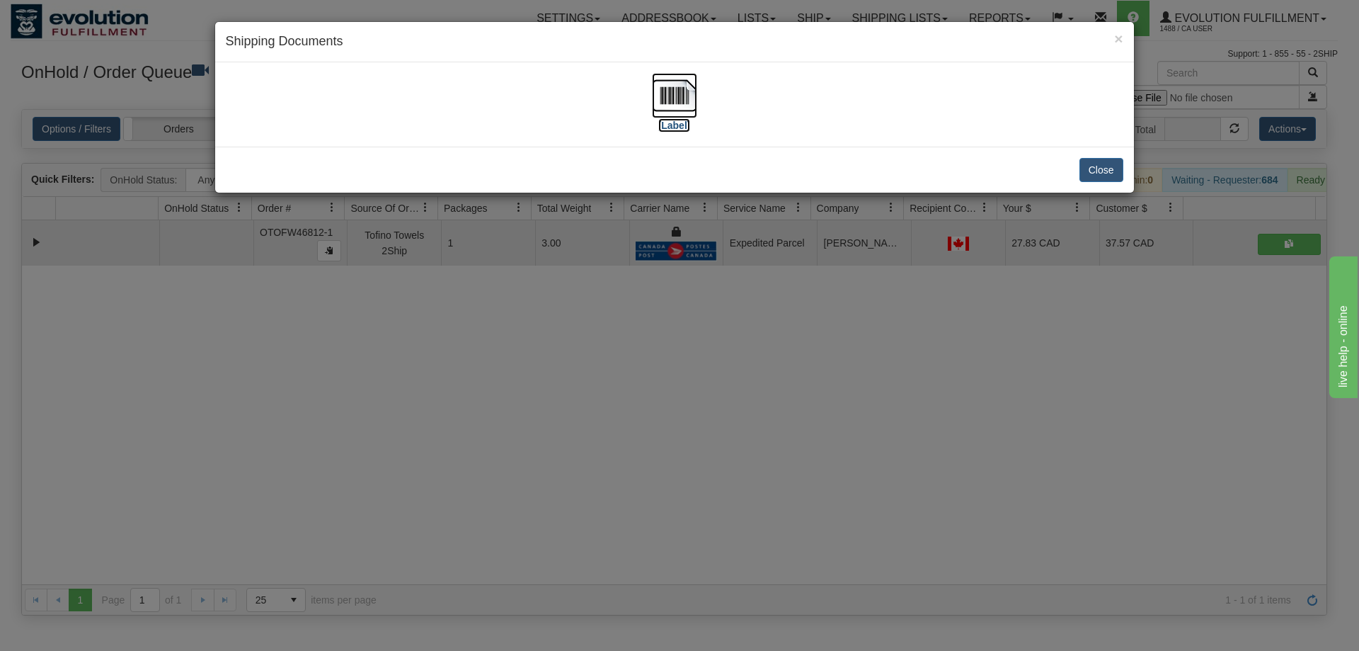
click at [666, 89] on img at bounding box center [674, 95] width 45 height 45
click at [729, 549] on div "× Shipping Documents [Label] Close" at bounding box center [679, 325] width 1359 height 651
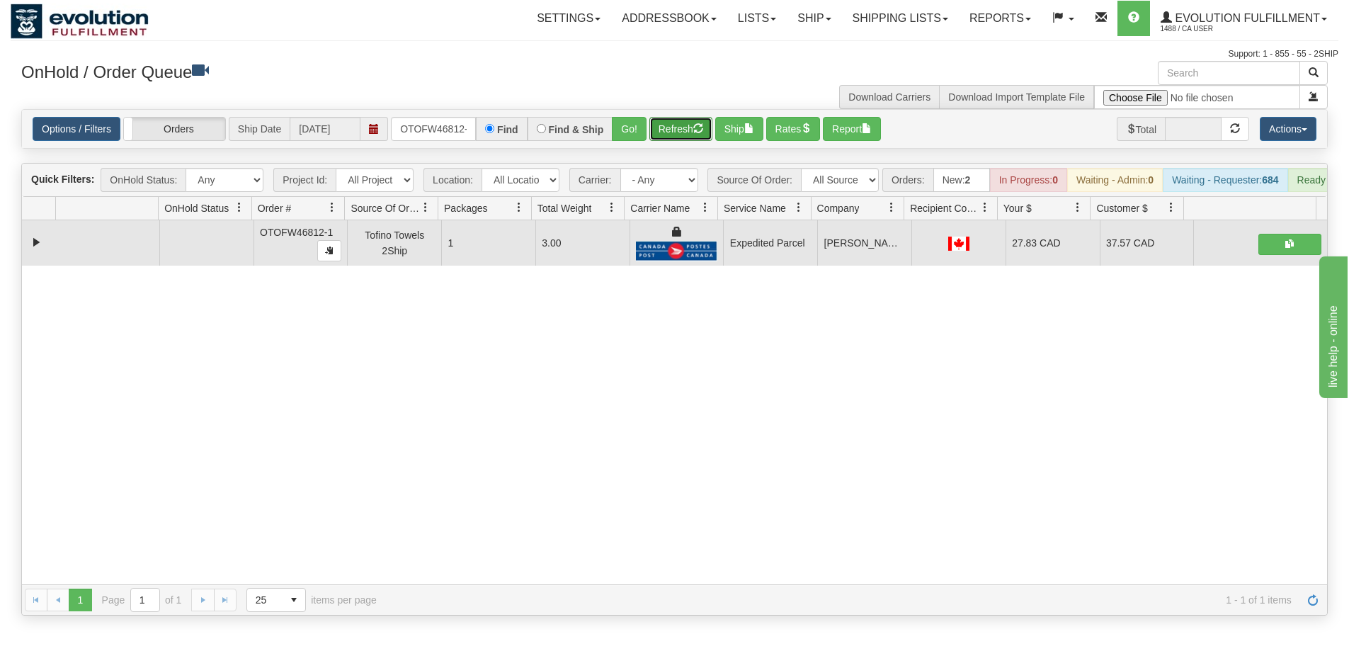
click at [673, 122] on button "Refresh" at bounding box center [680, 129] width 63 height 24
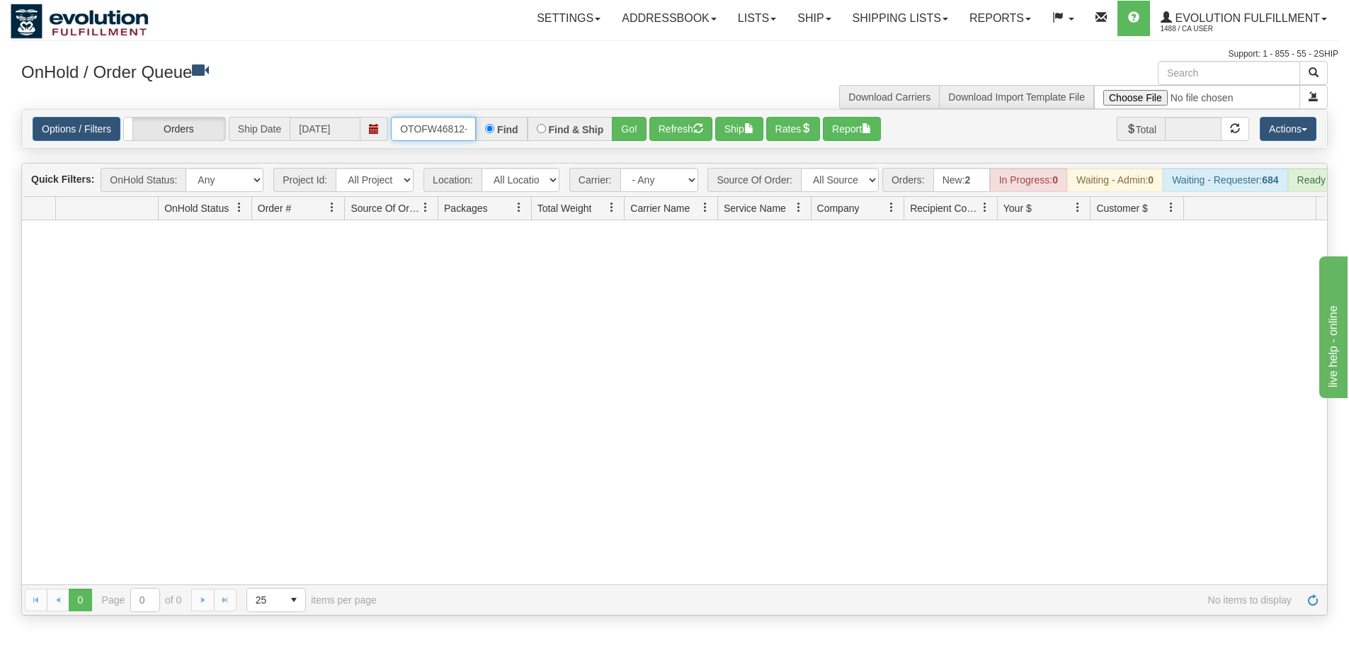
scroll to position [0, 6]
drag, startPoint x: 396, startPoint y: 131, endPoint x: 510, endPoint y: 130, distance: 114.0
click at [510, 130] on div "OTOFW46812-1 Find Find & Ship Go!" at bounding box center [519, 129] width 256 height 24
click at [624, 136] on button "Go!" at bounding box center [629, 129] width 35 height 24
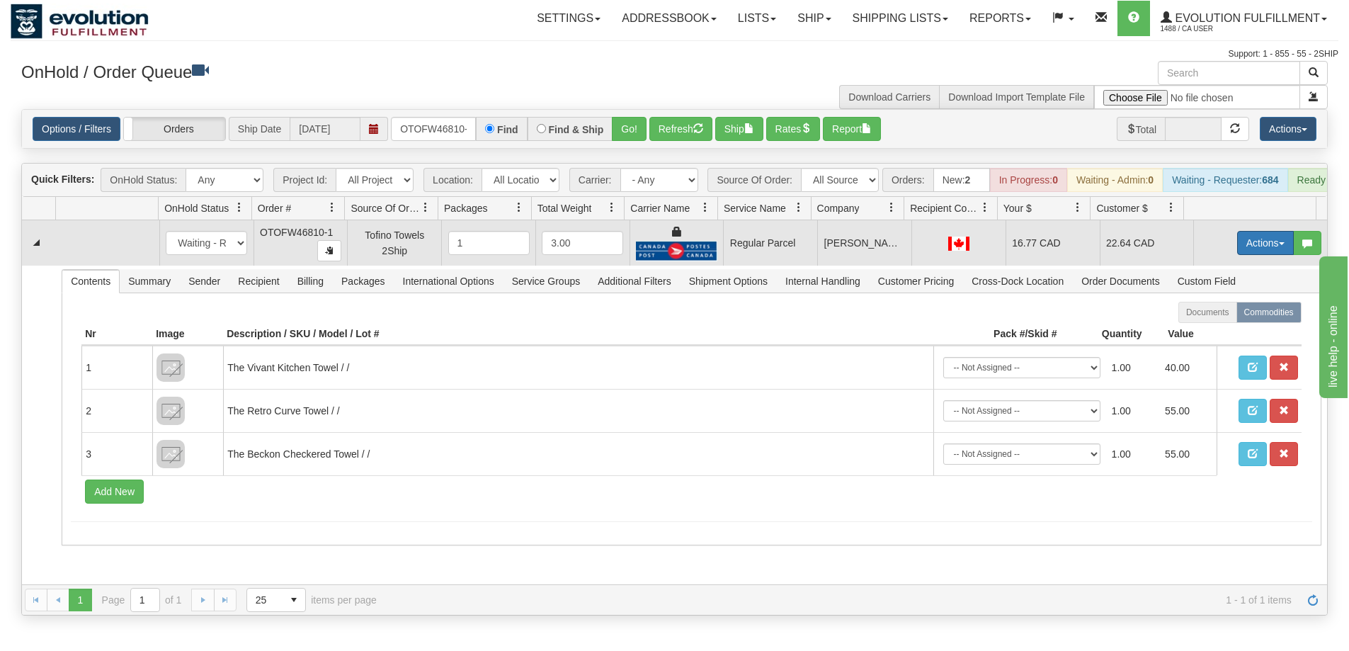
click at [1261, 255] on button "Actions" at bounding box center [1265, 243] width 57 height 24
click at [1208, 312] on span "Rate All Services" at bounding box center [1236, 306] width 85 height 11
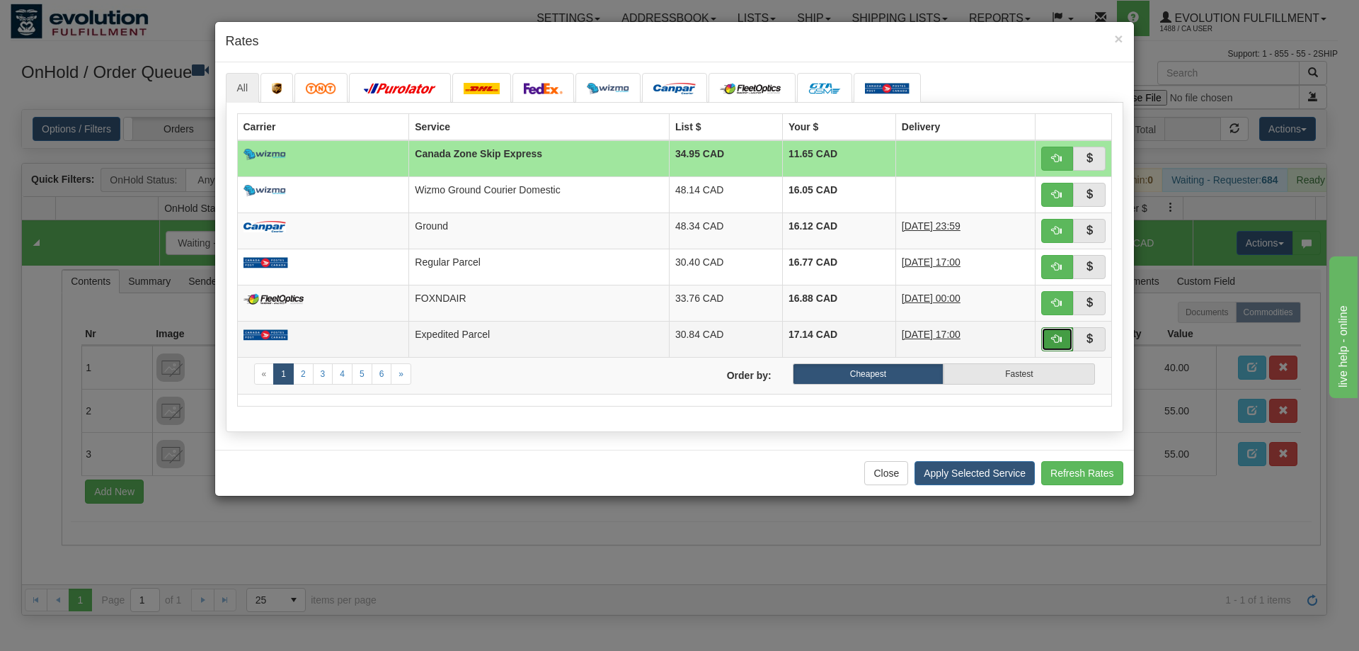
click at [1052, 342] on span "button" at bounding box center [1057, 338] width 10 height 10
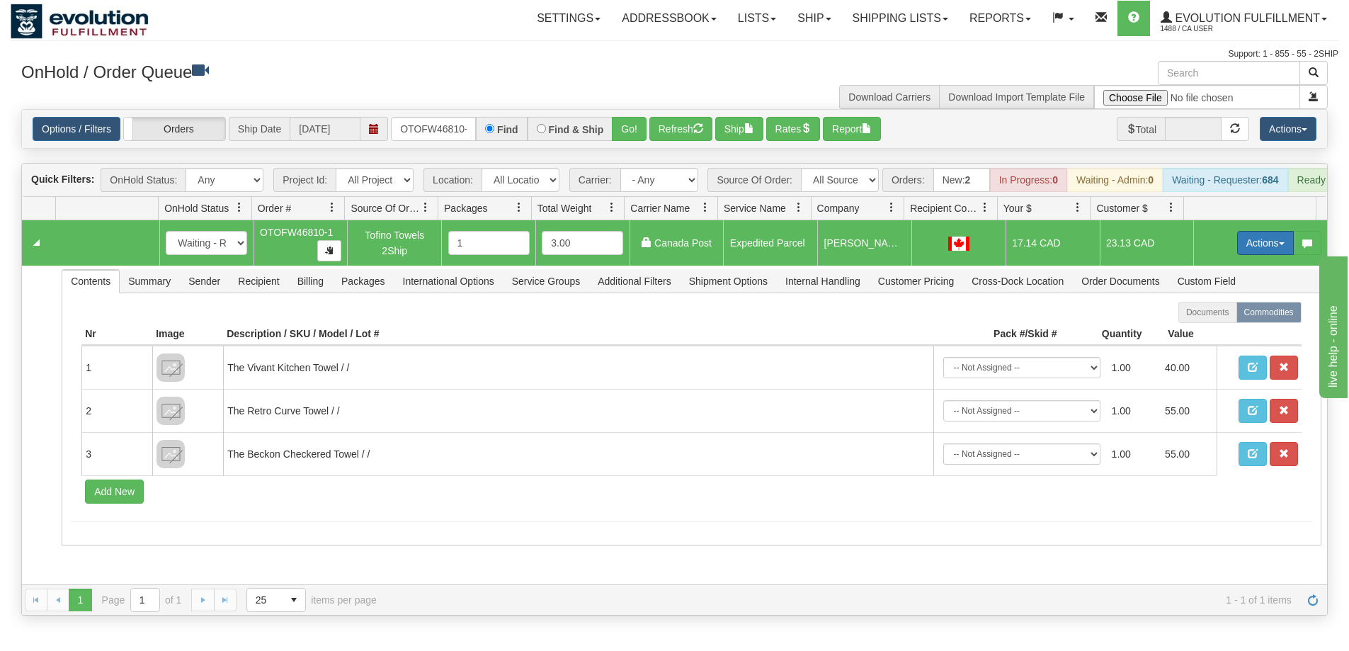
click at [1255, 255] on button "Actions" at bounding box center [1265, 243] width 57 height 24
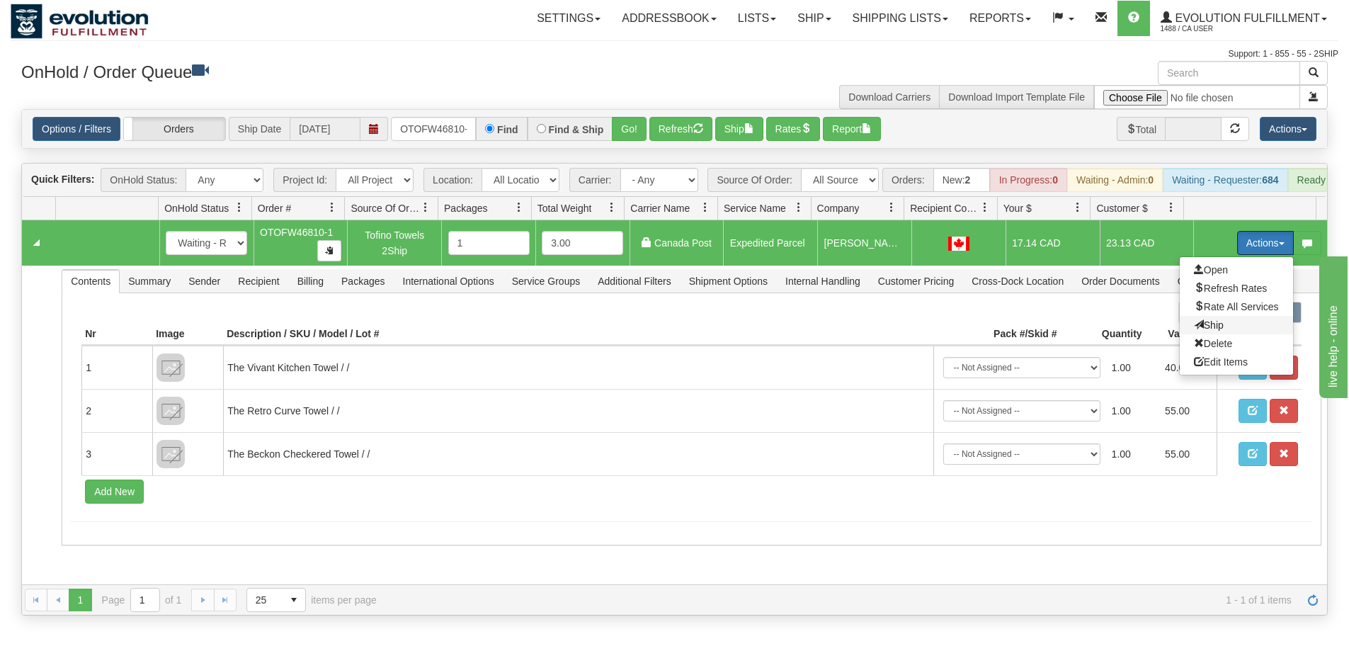
click at [1209, 331] on span "Ship" at bounding box center [1209, 324] width 30 height 11
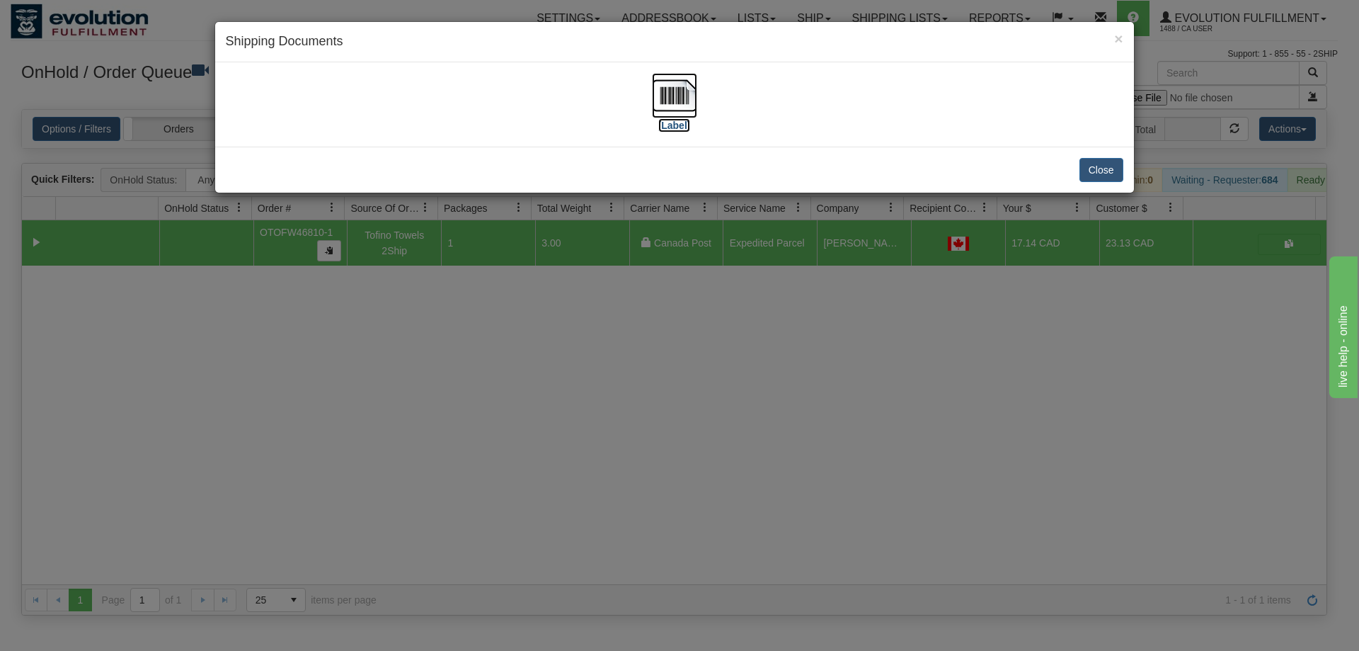
click at [685, 83] on img at bounding box center [674, 95] width 45 height 45
click at [658, 430] on div "× Shipping Documents [Label] Close" at bounding box center [679, 325] width 1359 height 651
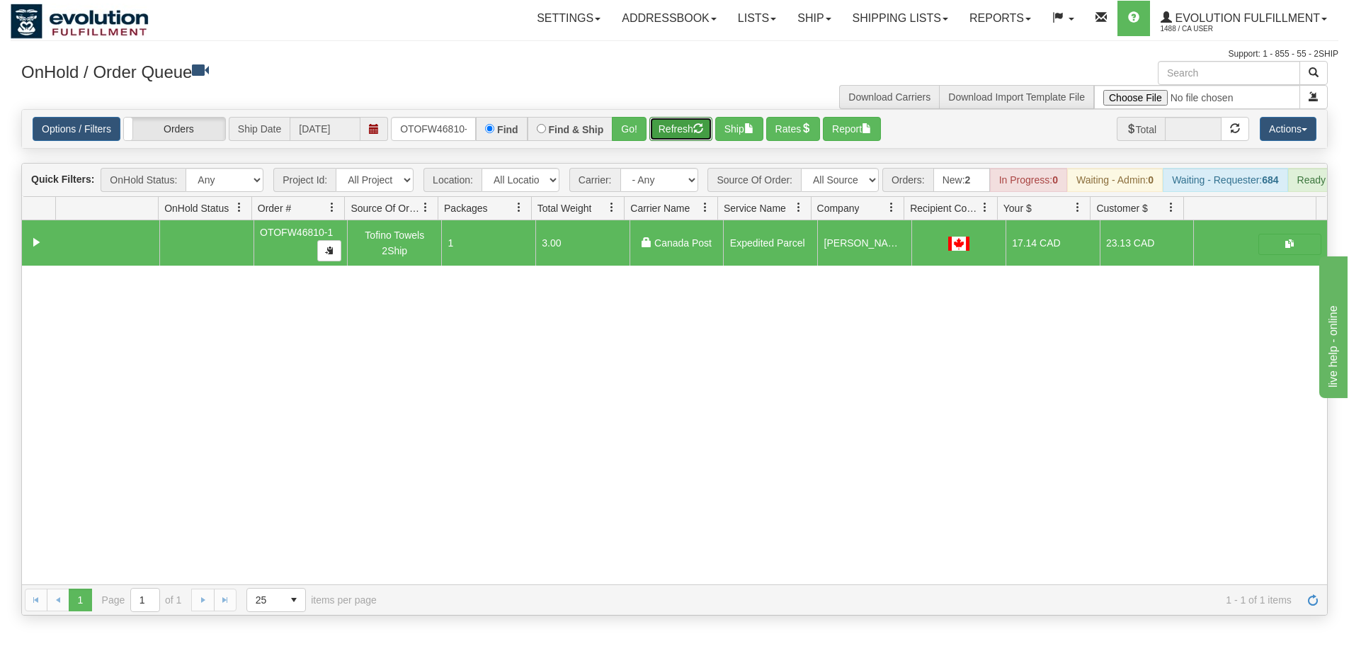
click at [685, 126] on button "Refresh" at bounding box center [680, 129] width 63 height 24
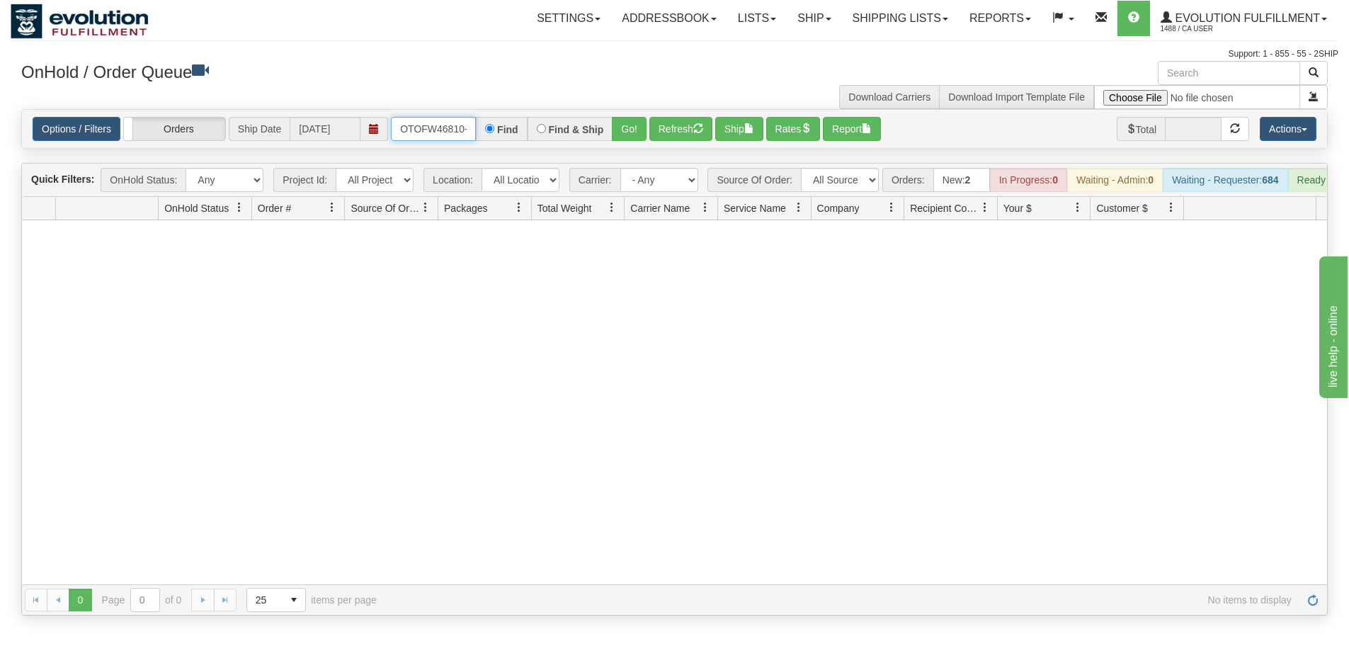
scroll to position [0, 6]
drag, startPoint x: 402, startPoint y: 130, endPoint x: 524, endPoint y: 137, distance: 122.0
click at [524, 137] on div "OTOFW46810-1 Find Find & Ship Go!" at bounding box center [519, 129] width 256 height 24
click at [629, 129] on button "Go!" at bounding box center [629, 129] width 35 height 24
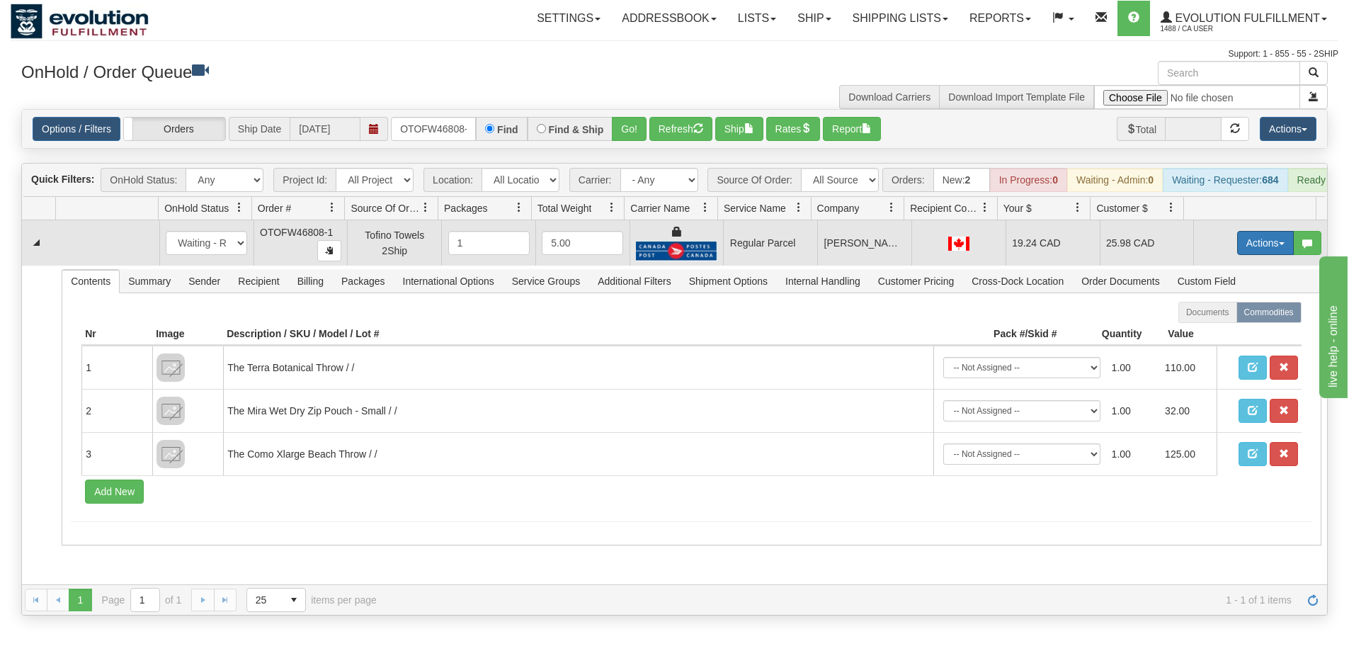
click at [1250, 246] on button "Actions" at bounding box center [1265, 243] width 57 height 24
click at [1217, 312] on span "Rate All Services" at bounding box center [1236, 306] width 85 height 11
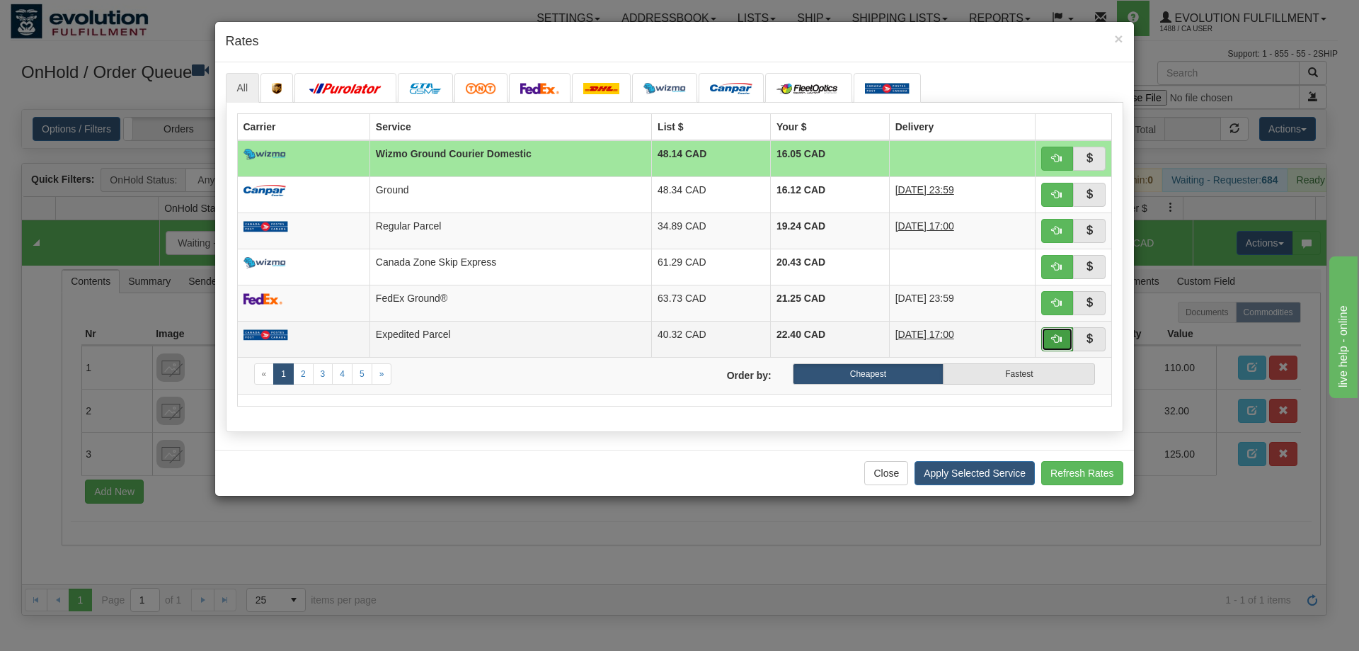
click at [1058, 343] on span "button" at bounding box center [1057, 338] width 10 height 10
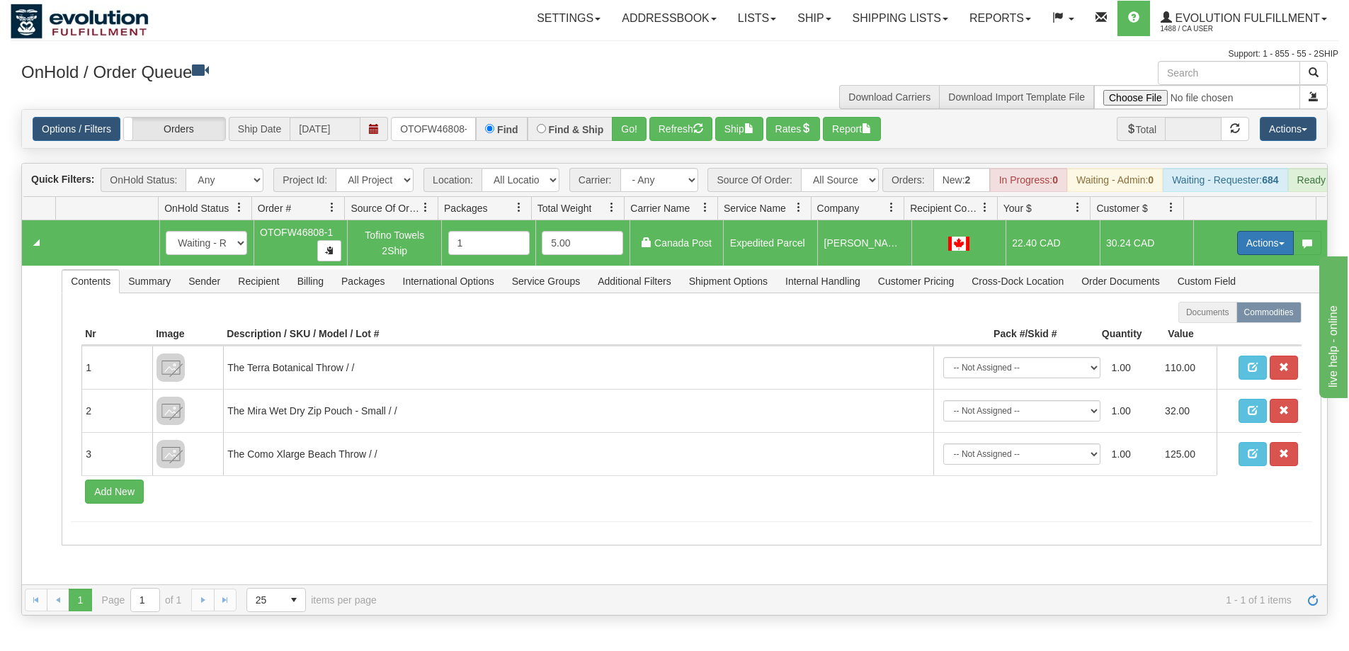
click at [1279, 245] on span "button" at bounding box center [1282, 243] width 6 height 3
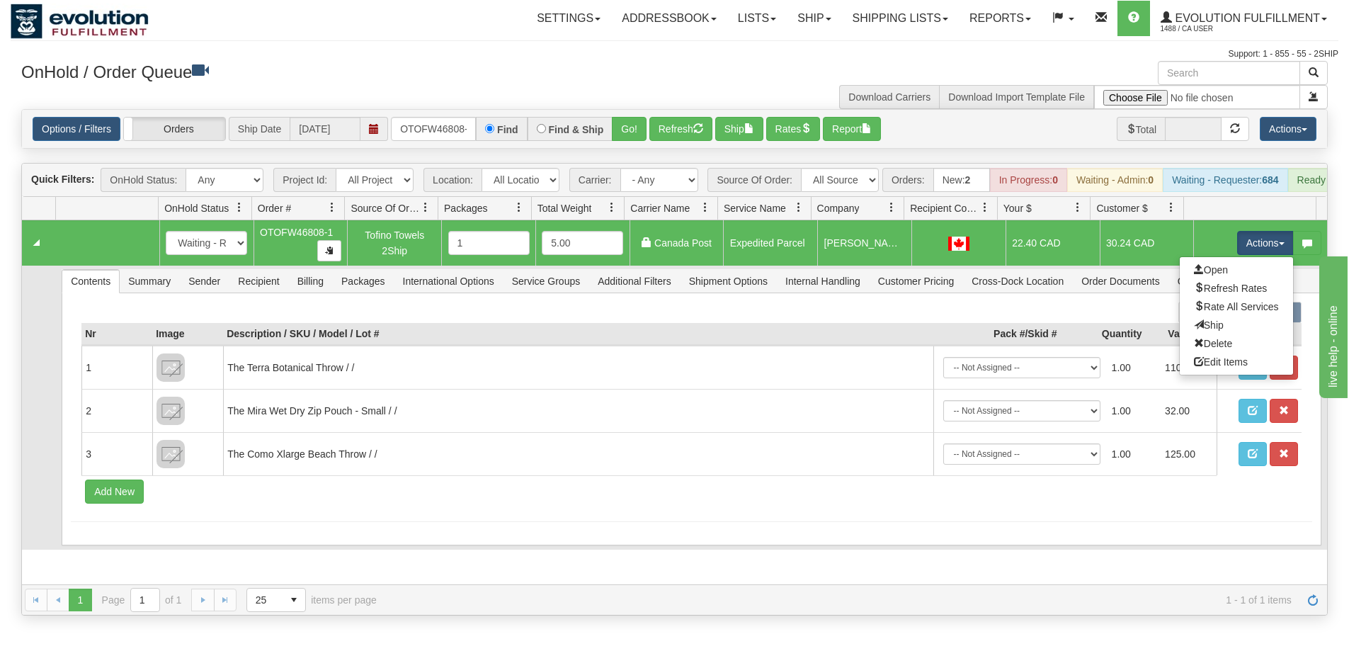
click at [1225, 334] on link "Ship" at bounding box center [1236, 325] width 113 height 18
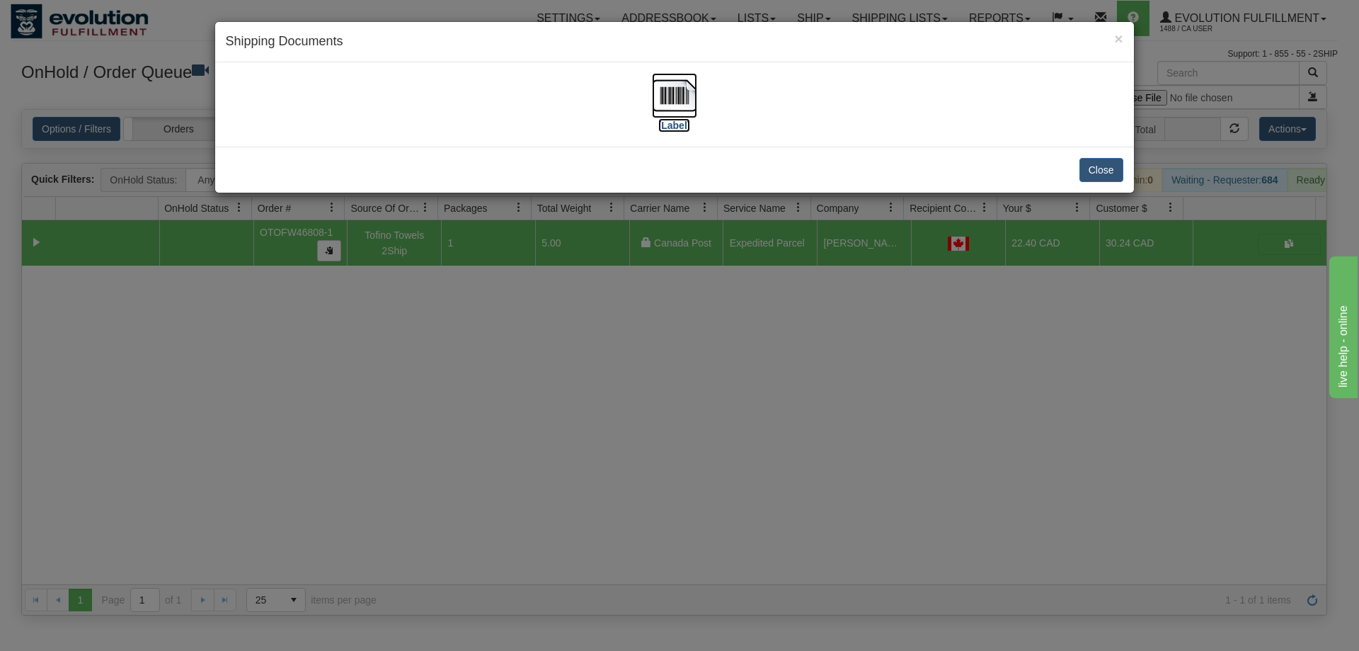
click at [686, 71] on div "[Label]" at bounding box center [674, 104] width 919 height 84
click at [670, 98] on img at bounding box center [674, 95] width 45 height 45
click at [748, 384] on div "× Shipping Documents [Label] Close" at bounding box center [679, 325] width 1359 height 651
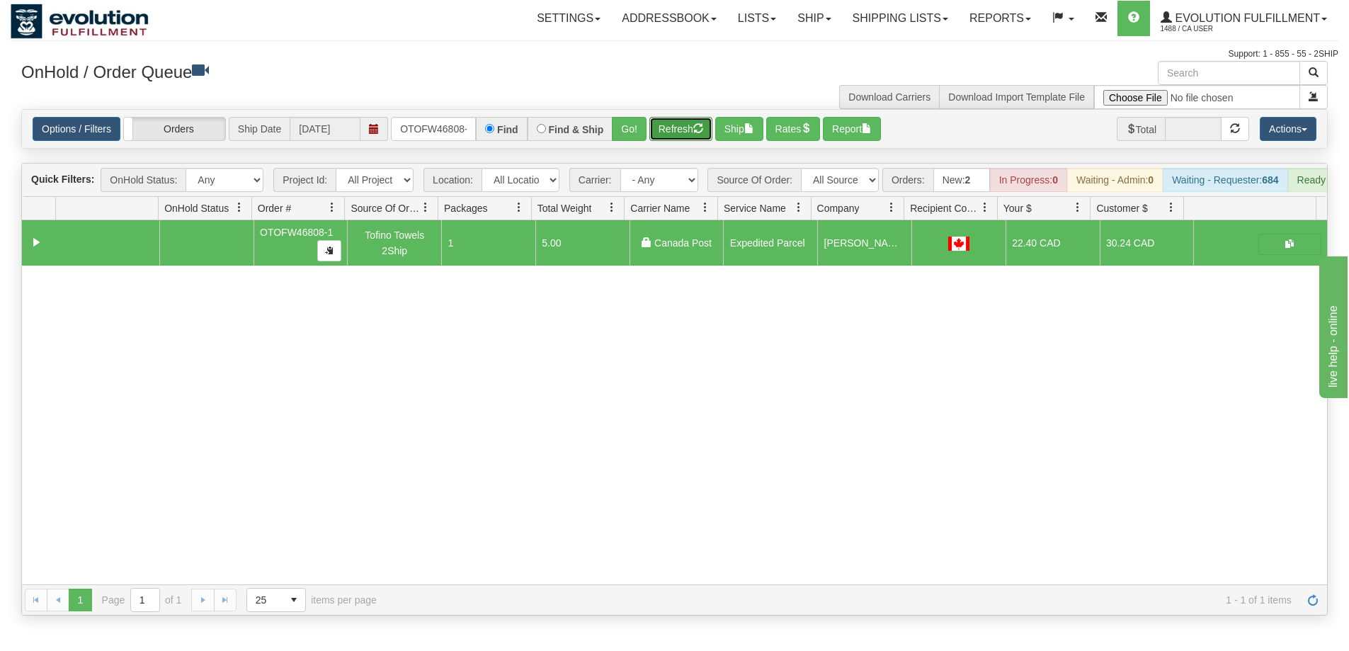
click at [694, 127] on button "Refresh" at bounding box center [680, 129] width 63 height 24
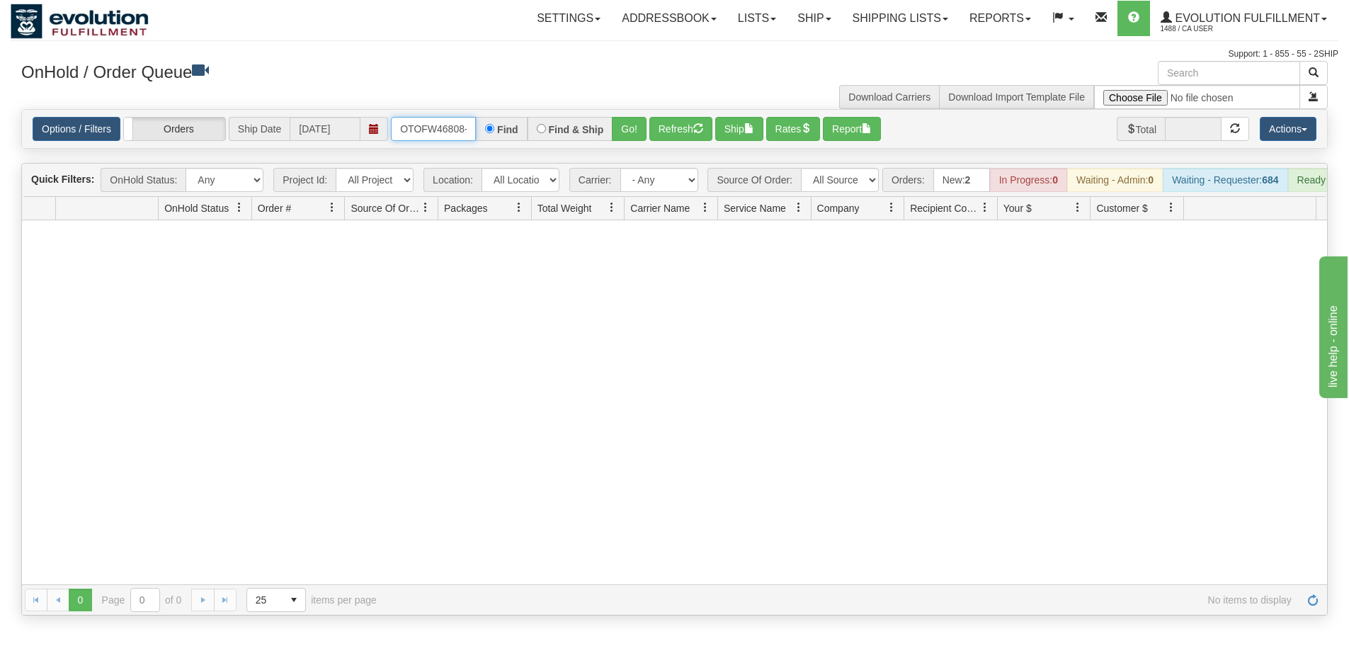
scroll to position [0, 6]
drag, startPoint x: 399, startPoint y: 121, endPoint x: 510, endPoint y: 122, distance: 110.5
click at [510, 122] on div "OTOFW46808-1 Find Find & Ship Go!" at bounding box center [519, 129] width 256 height 24
click at [618, 132] on button "Go!" at bounding box center [629, 129] width 35 height 24
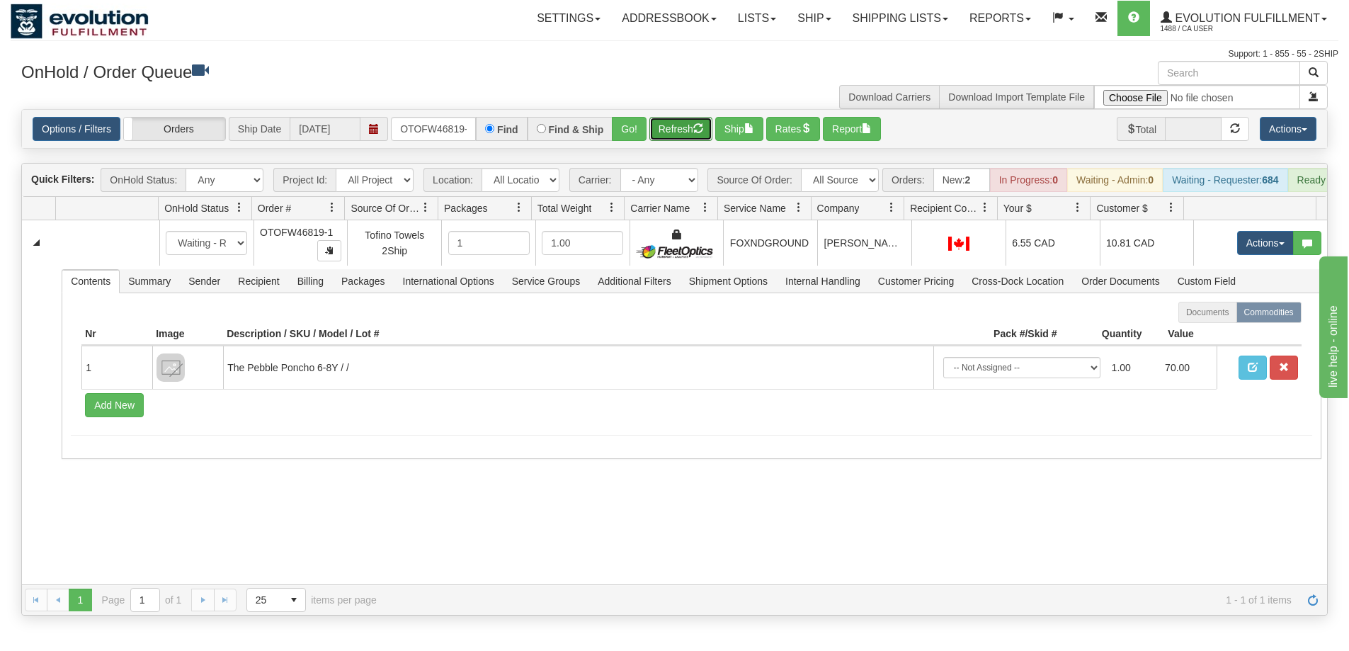
click at [666, 130] on button "Refresh" at bounding box center [680, 129] width 63 height 24
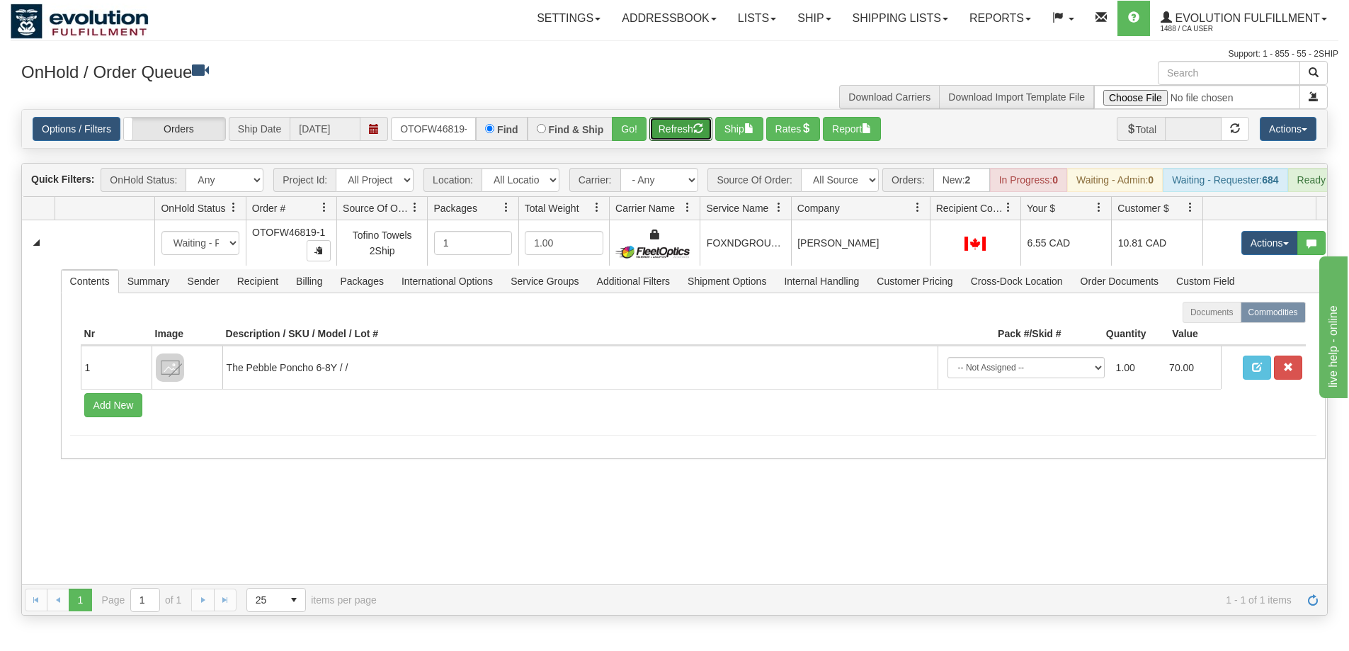
drag, startPoint x: 907, startPoint y: 211, endPoint x: 923, endPoint y: 215, distance: 16.0
click at [923, 215] on div "Id Location Request Id Reply Id OnHold Status Order # Source Of Order Packages …" at bounding box center [669, 208] width 1294 height 23
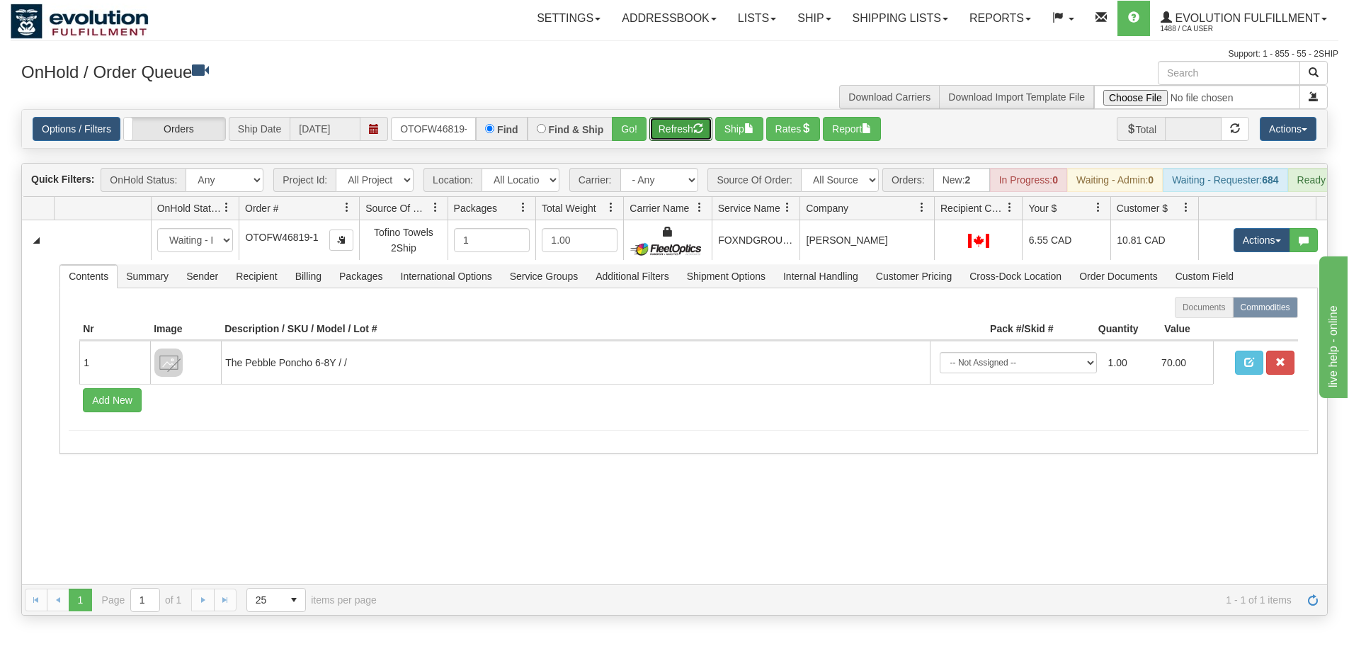
drag, startPoint x: 334, startPoint y: 213, endPoint x: 345, endPoint y: 213, distance: 10.6
click at [345, 213] on div "Id Location Request Id Reply Id OnHold Status Order # Source Of Order Packages …" at bounding box center [669, 208] width 1294 height 23
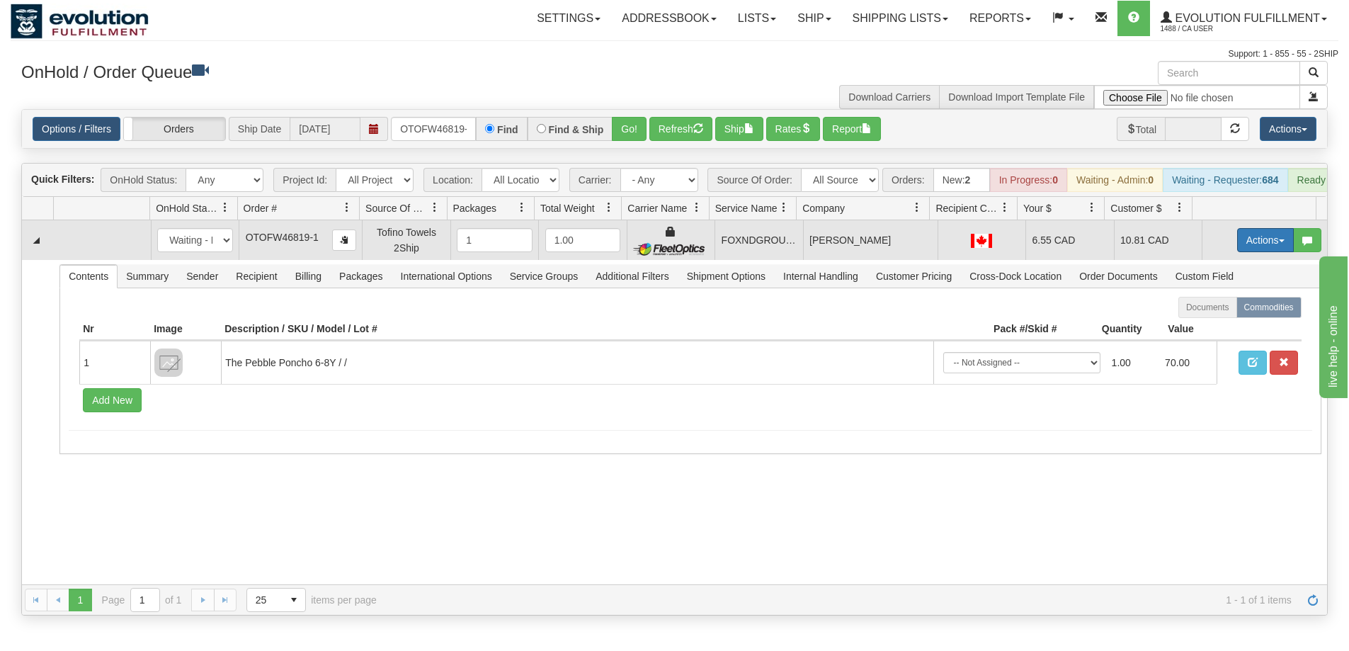
click at [1246, 245] on button "Actions" at bounding box center [1265, 240] width 57 height 24
click at [1214, 331] on link "Ship" at bounding box center [1236, 322] width 113 height 18
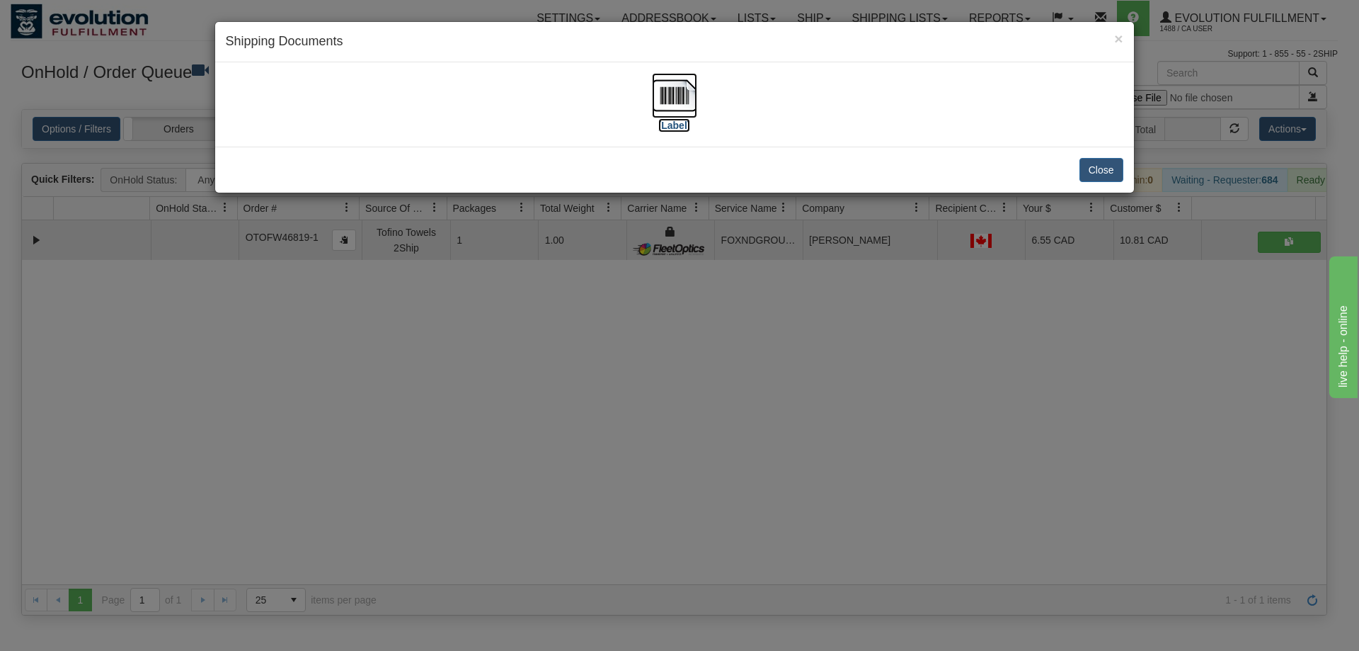
click at [683, 94] on img at bounding box center [674, 95] width 45 height 45
click at [814, 523] on div "× Shipping Documents [Label] Close" at bounding box center [679, 325] width 1359 height 651
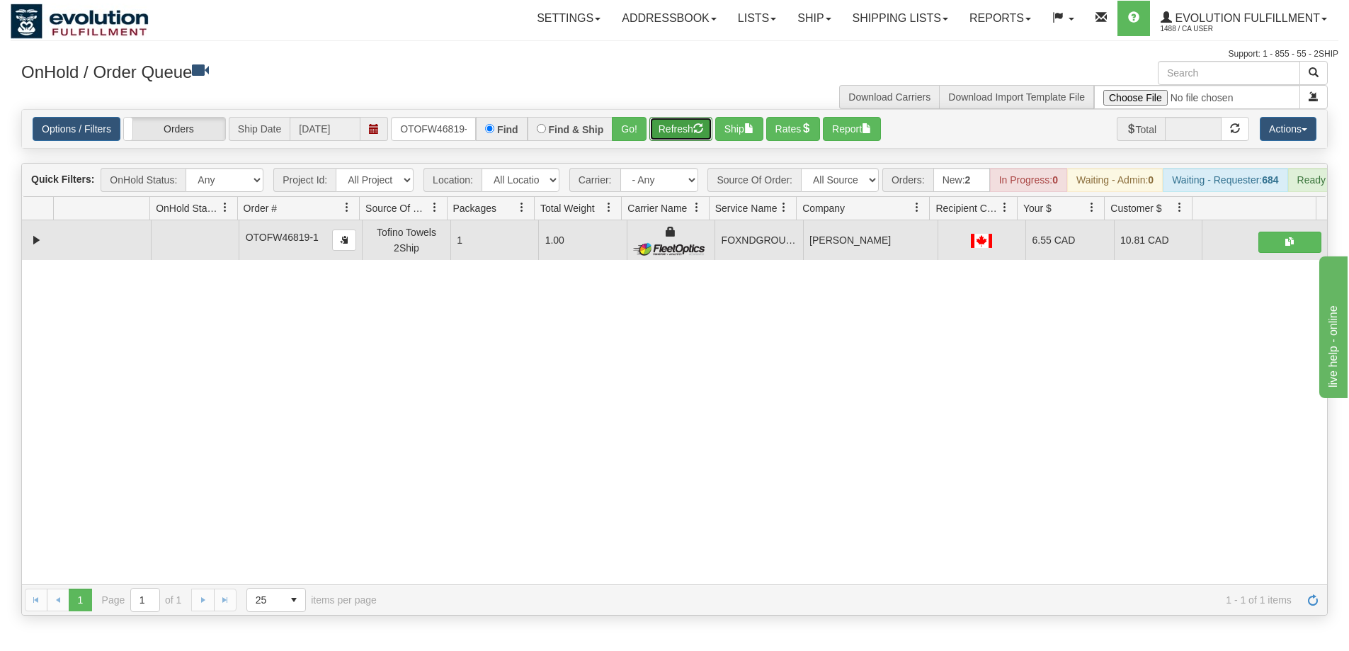
click at [681, 133] on button "Refresh" at bounding box center [680, 129] width 63 height 24
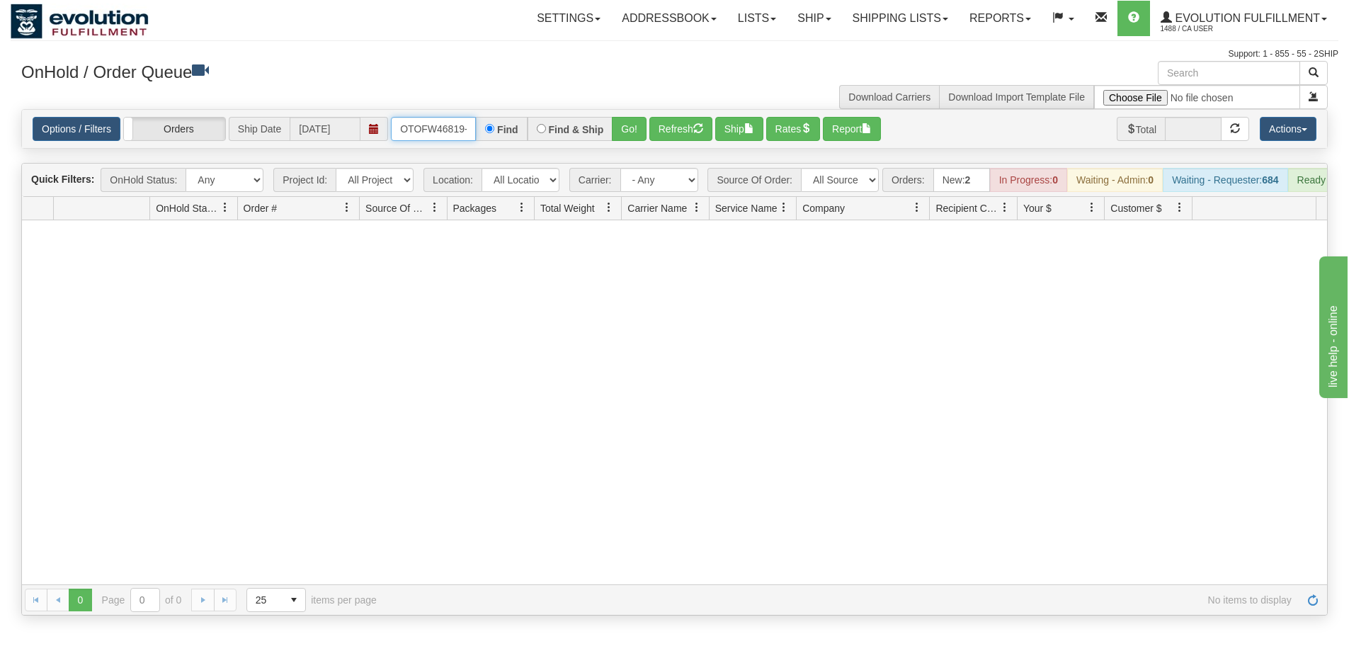
scroll to position [0, 6]
drag, startPoint x: 396, startPoint y: 128, endPoint x: 532, endPoint y: 128, distance: 135.9
click at [532, 128] on div "OTOFW46819-1 Find Find & Ship Go!" at bounding box center [519, 129] width 256 height 24
type input "OTOFW46876-1"
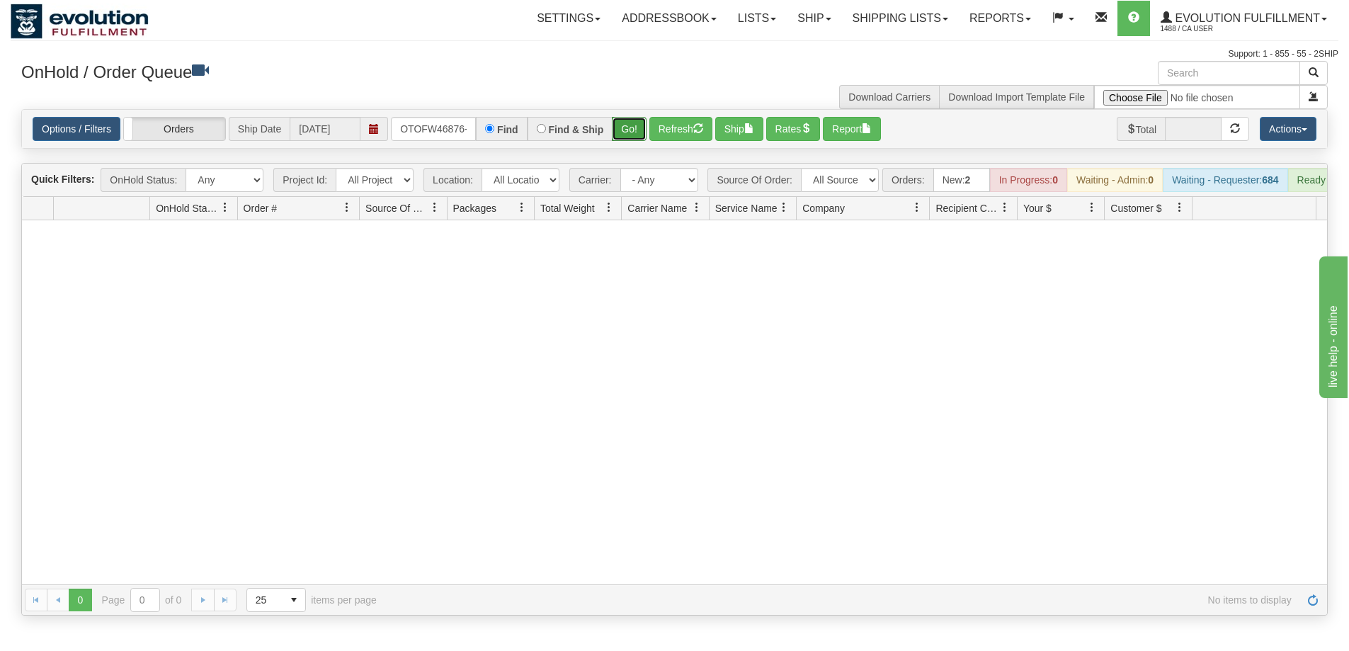
click at [636, 137] on button "Go!" at bounding box center [629, 129] width 35 height 24
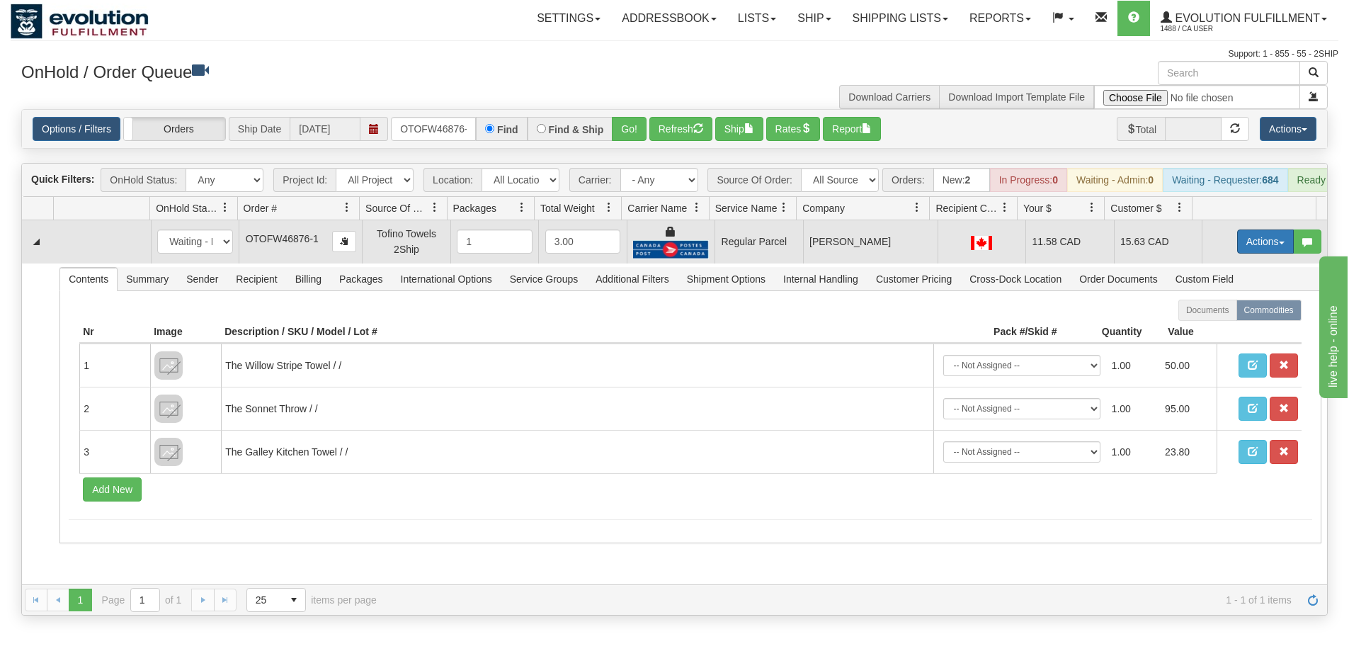
click at [1237, 253] on button "Actions" at bounding box center [1265, 241] width 57 height 24
click at [1231, 310] on span "Rate All Services" at bounding box center [1236, 304] width 85 height 11
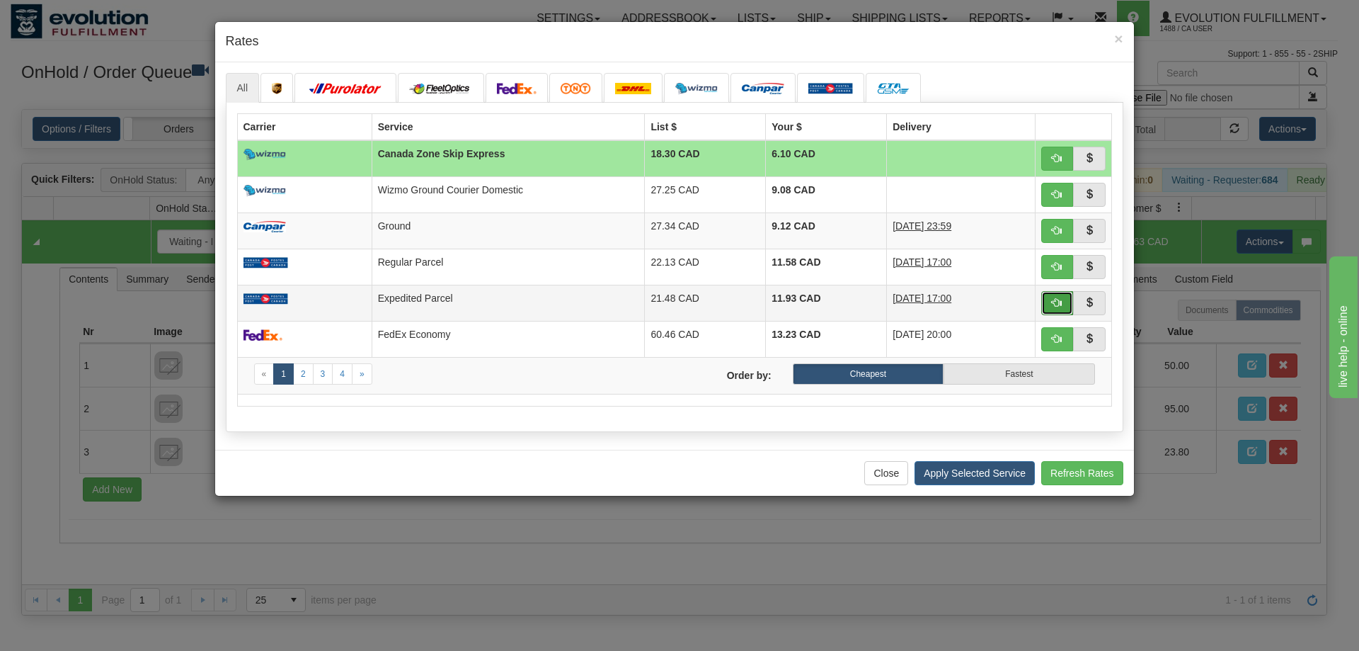
click at [1059, 308] on button "button" at bounding box center [1057, 303] width 33 height 24
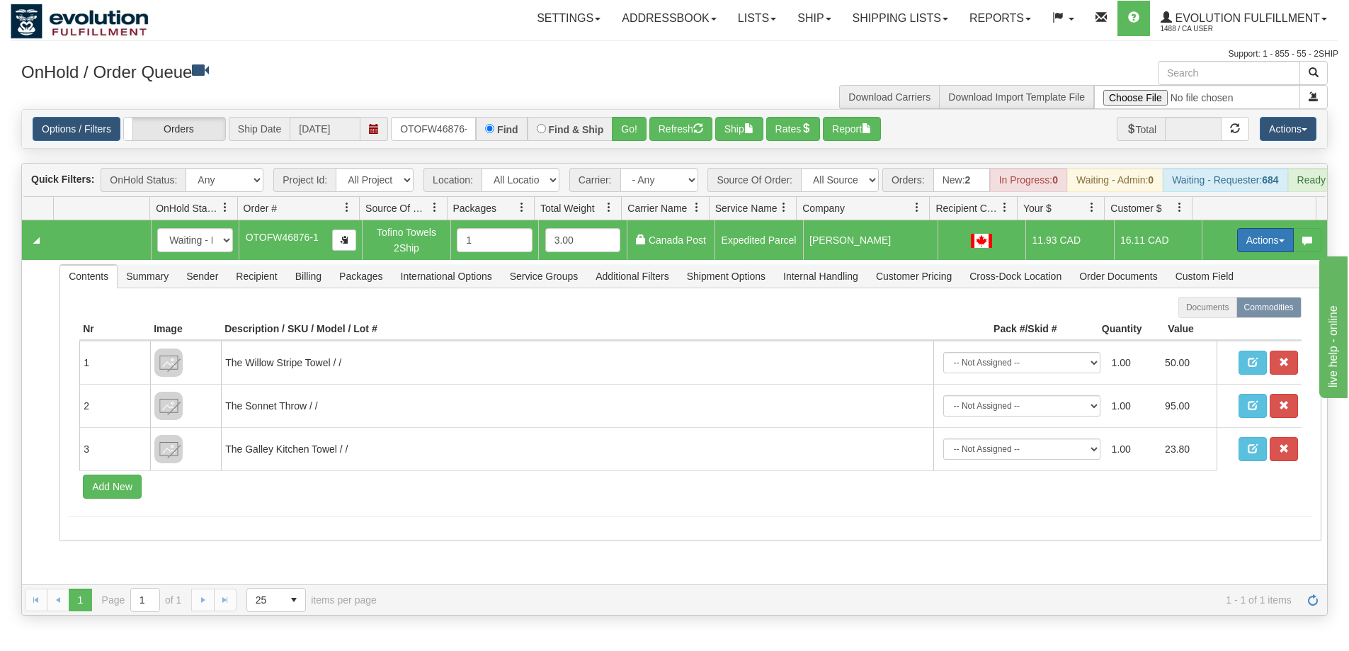
click at [1253, 241] on button "Actions" at bounding box center [1265, 240] width 57 height 24
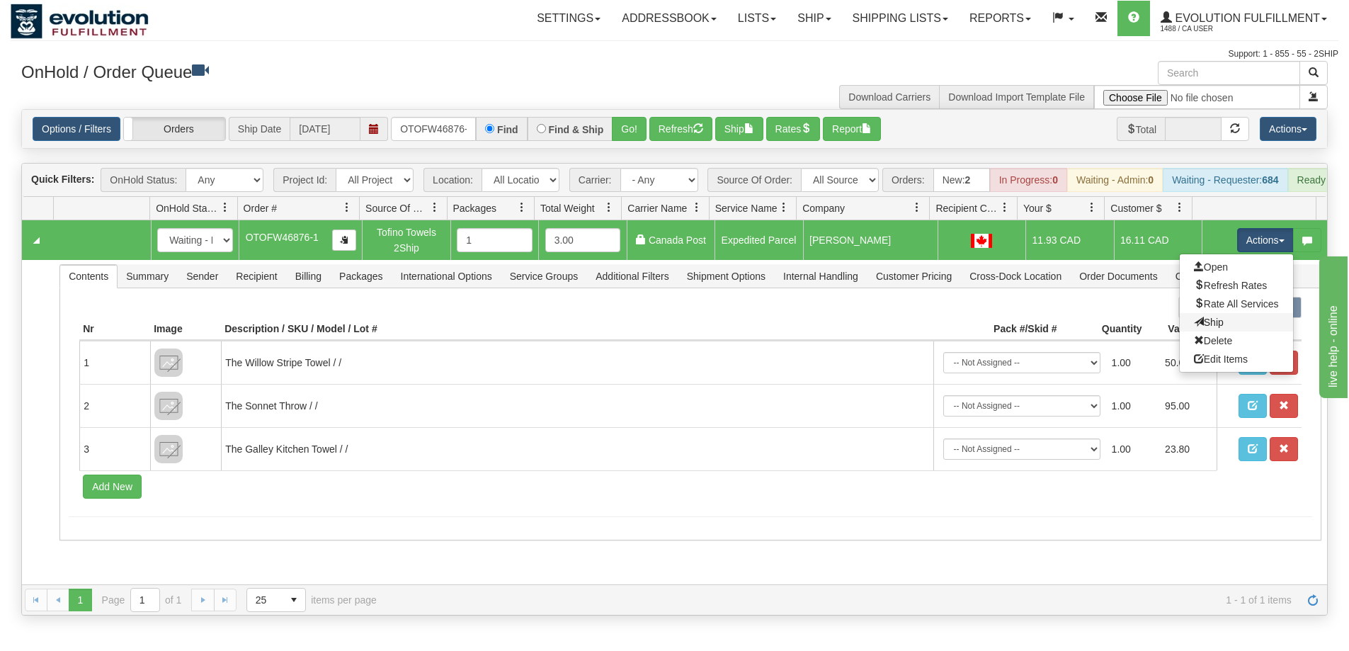
click at [1216, 331] on link "Ship" at bounding box center [1236, 322] width 113 height 18
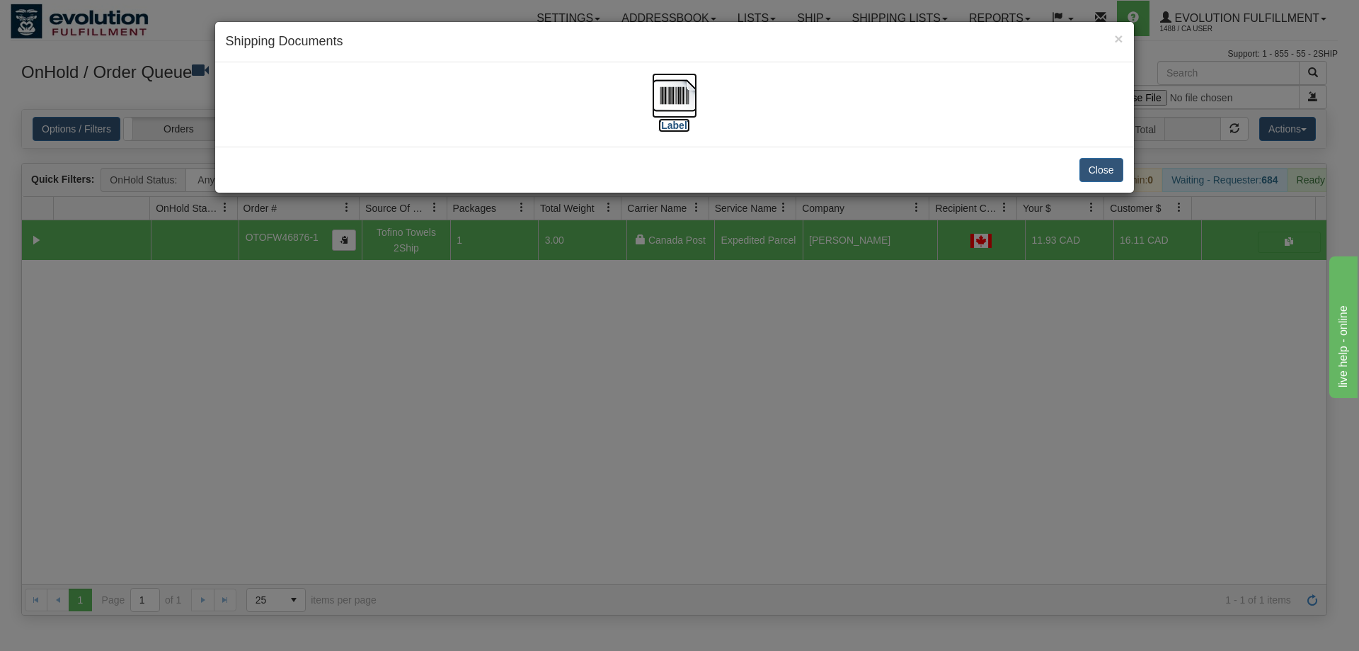
click at [673, 98] on img at bounding box center [674, 95] width 45 height 45
click at [805, 530] on div "× Shipping Documents [Label] Close" at bounding box center [679, 325] width 1359 height 651
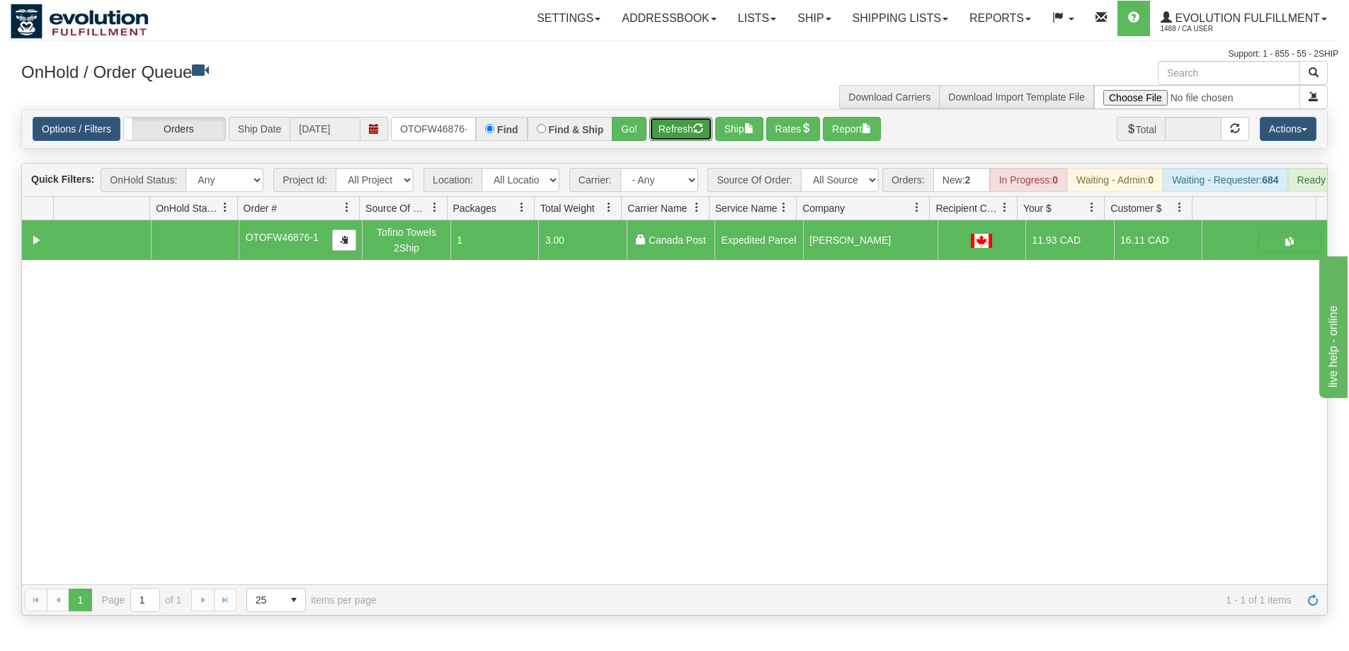
click at [677, 124] on button "Refresh" at bounding box center [680, 129] width 63 height 24
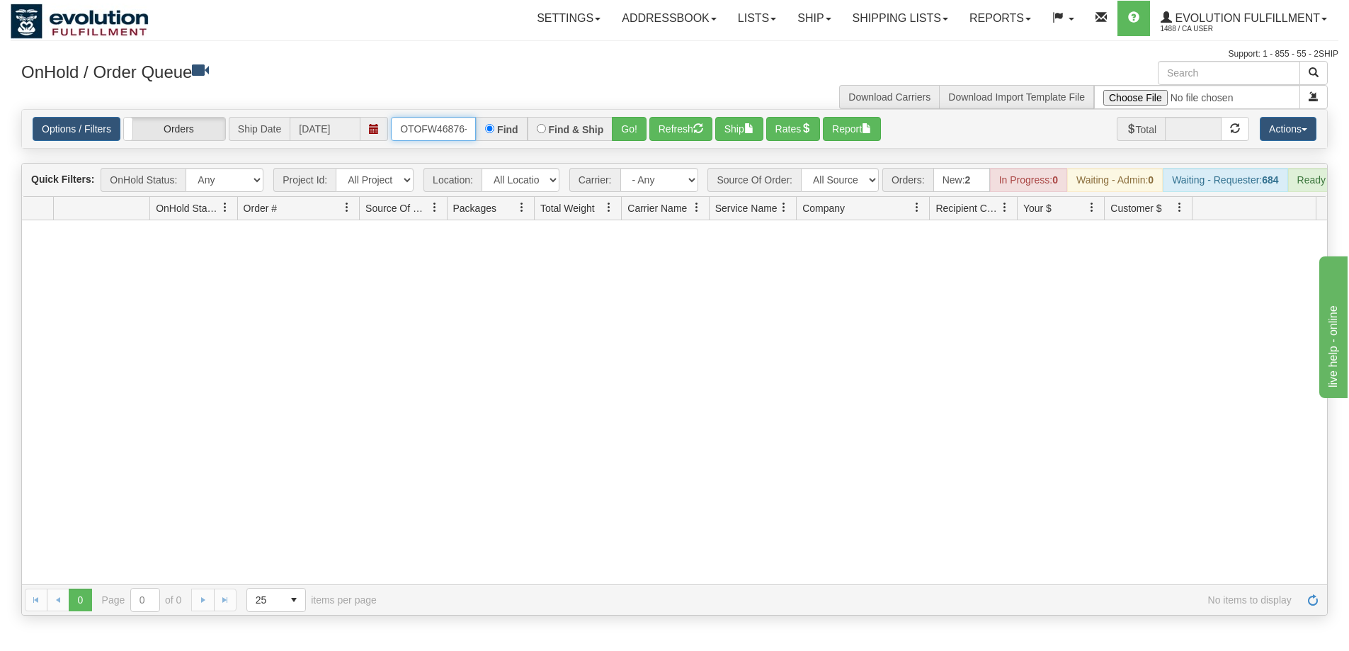
scroll to position [0, 6]
drag, startPoint x: 401, startPoint y: 126, endPoint x: 503, endPoint y: 127, distance: 101.3
click at [503, 127] on div "OTOFW46876-1 Find Find & Ship Go!" at bounding box center [519, 129] width 256 height 24
type input "OTOFW46865-1"
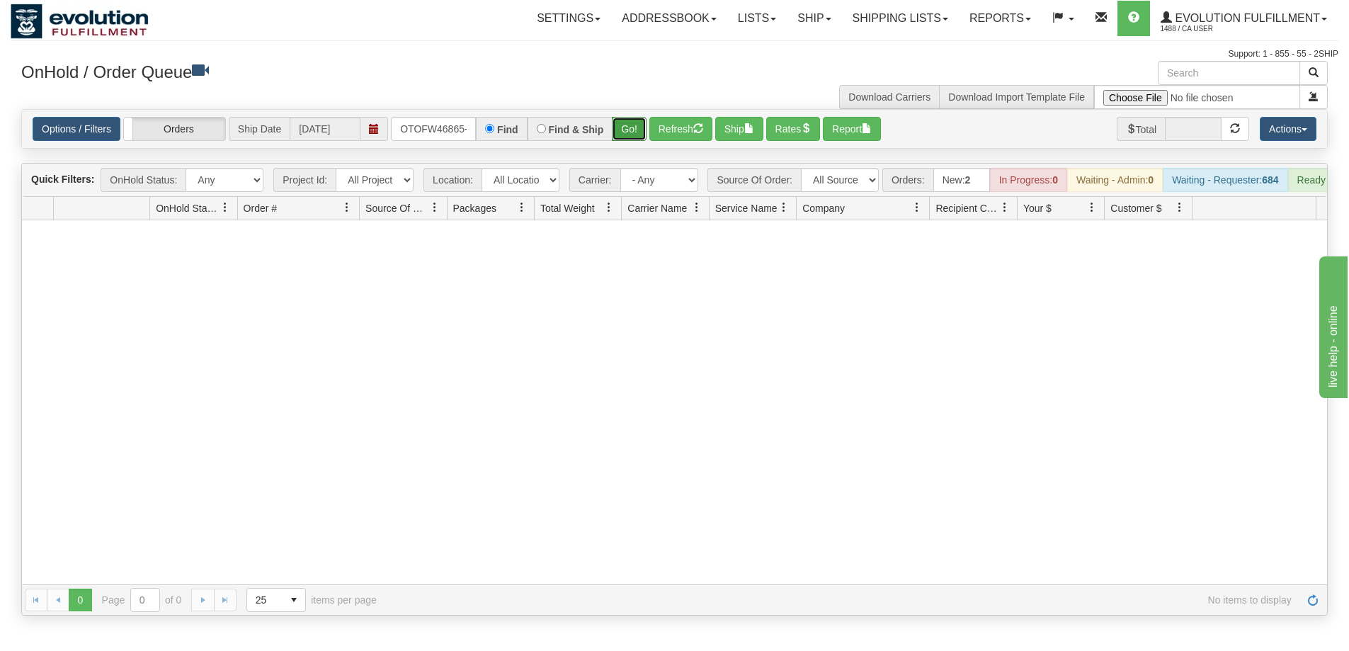
click at [631, 132] on button "Go!" at bounding box center [629, 129] width 35 height 24
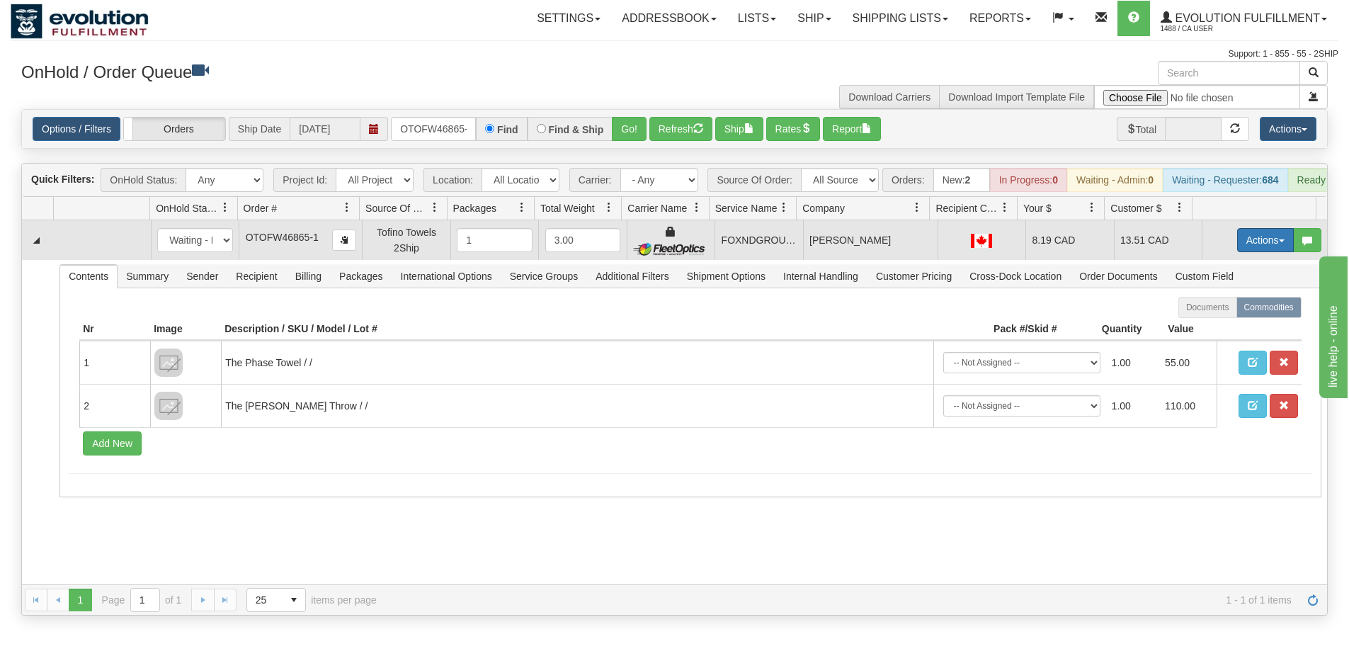
click at [1237, 245] on button "Actions" at bounding box center [1265, 240] width 57 height 24
click at [1201, 328] on span "Ship" at bounding box center [1209, 321] width 30 height 11
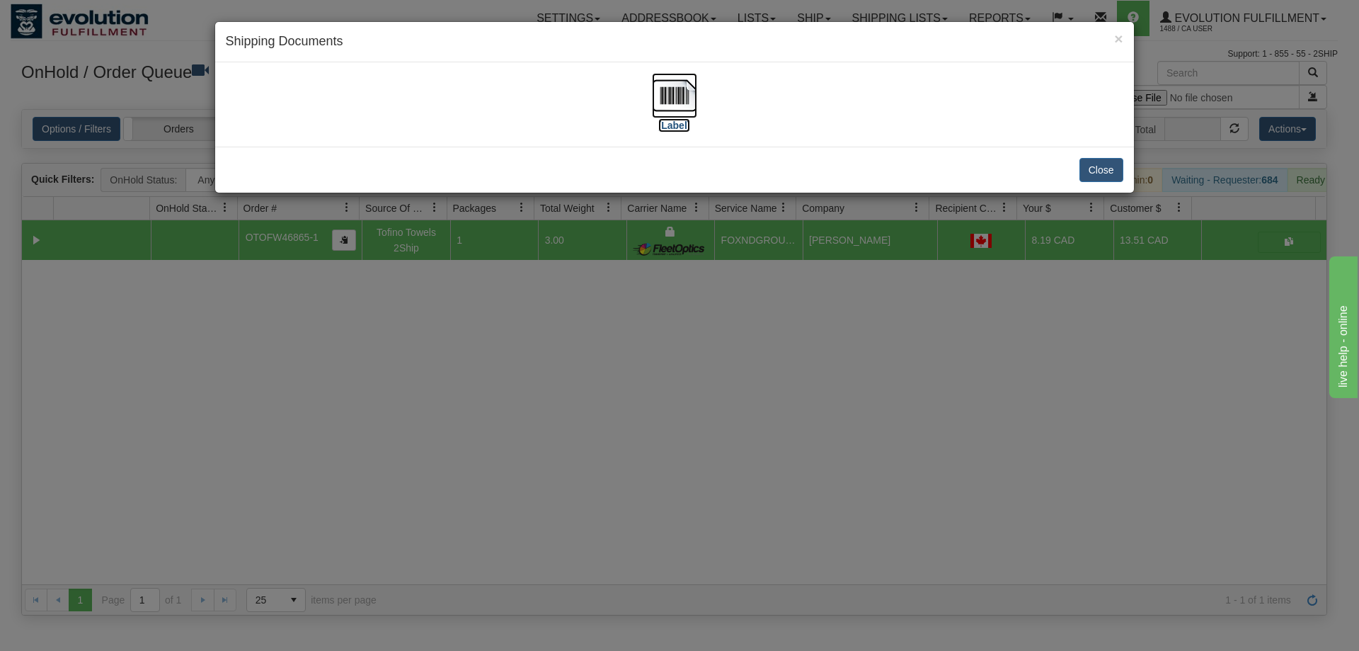
click at [684, 89] on img at bounding box center [674, 95] width 45 height 45
click at [765, 397] on div "× Shipping Documents [Label] Close" at bounding box center [679, 325] width 1359 height 651
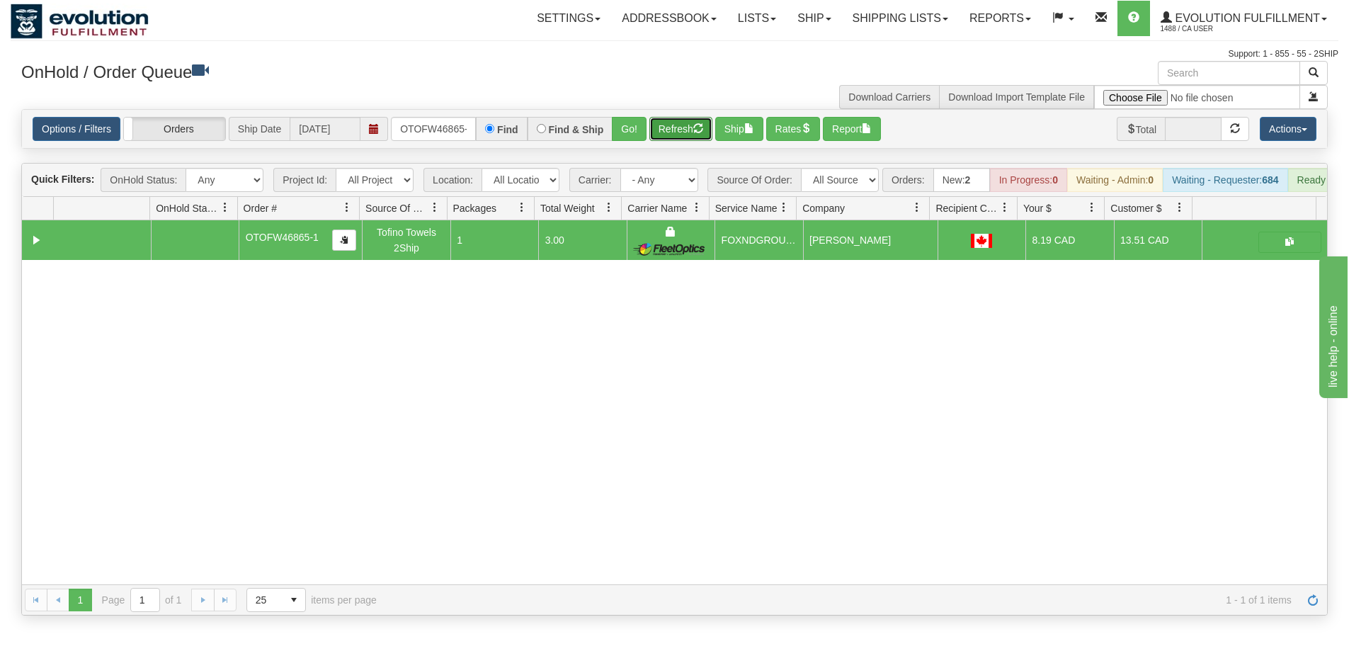
click at [684, 131] on button "Refresh" at bounding box center [680, 129] width 63 height 24
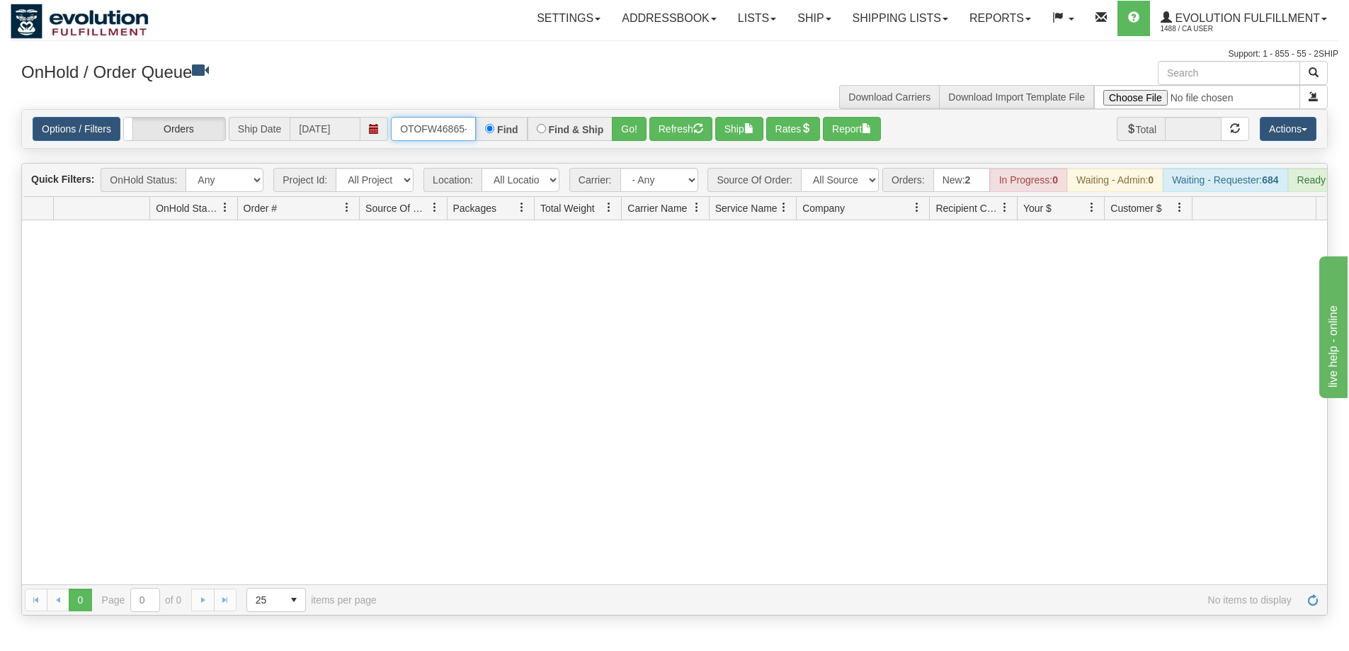
scroll to position [0, 6]
drag, startPoint x: 403, startPoint y: 125, endPoint x: 501, endPoint y: 131, distance: 98.6
click at [501, 131] on div "OTOFW46865-1 Find Find & Ship Go!" at bounding box center [519, 129] width 256 height 24
type input "OTOFW46816-1"
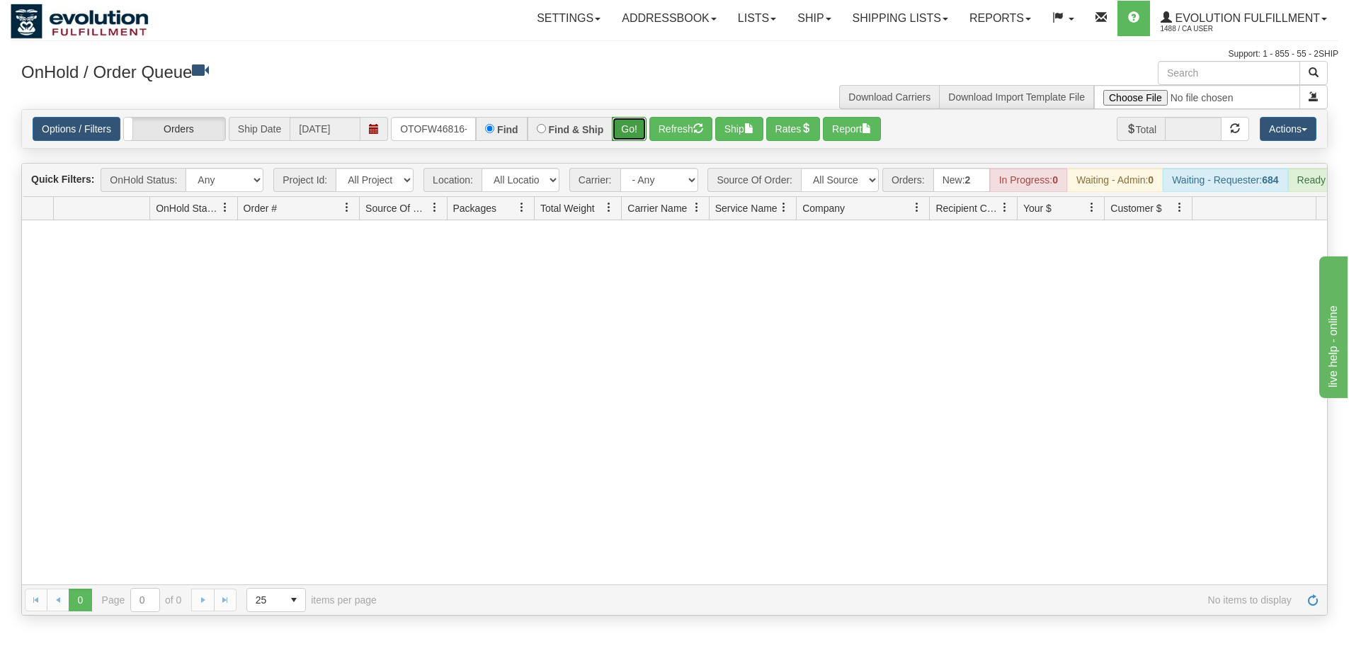
click at [634, 132] on button "Go!" at bounding box center [629, 129] width 35 height 24
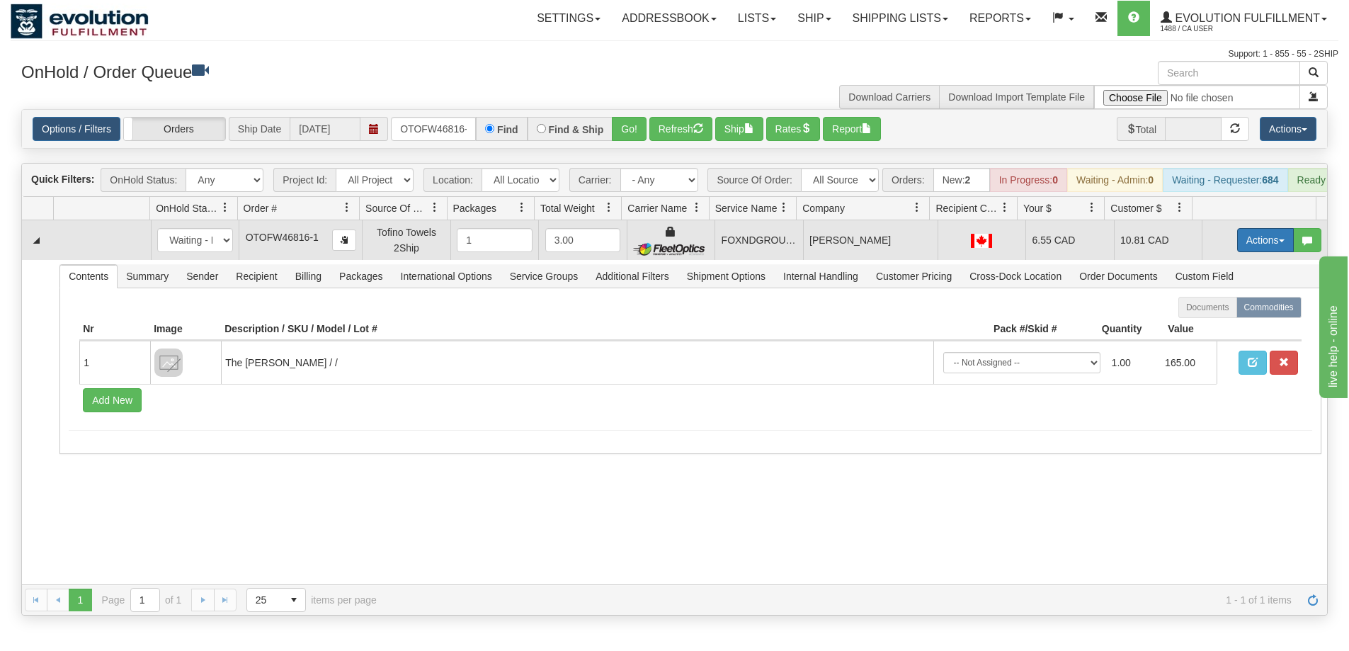
click at [1242, 251] on button "Actions" at bounding box center [1265, 240] width 57 height 24
click at [1197, 328] on span "Ship" at bounding box center [1209, 321] width 30 height 11
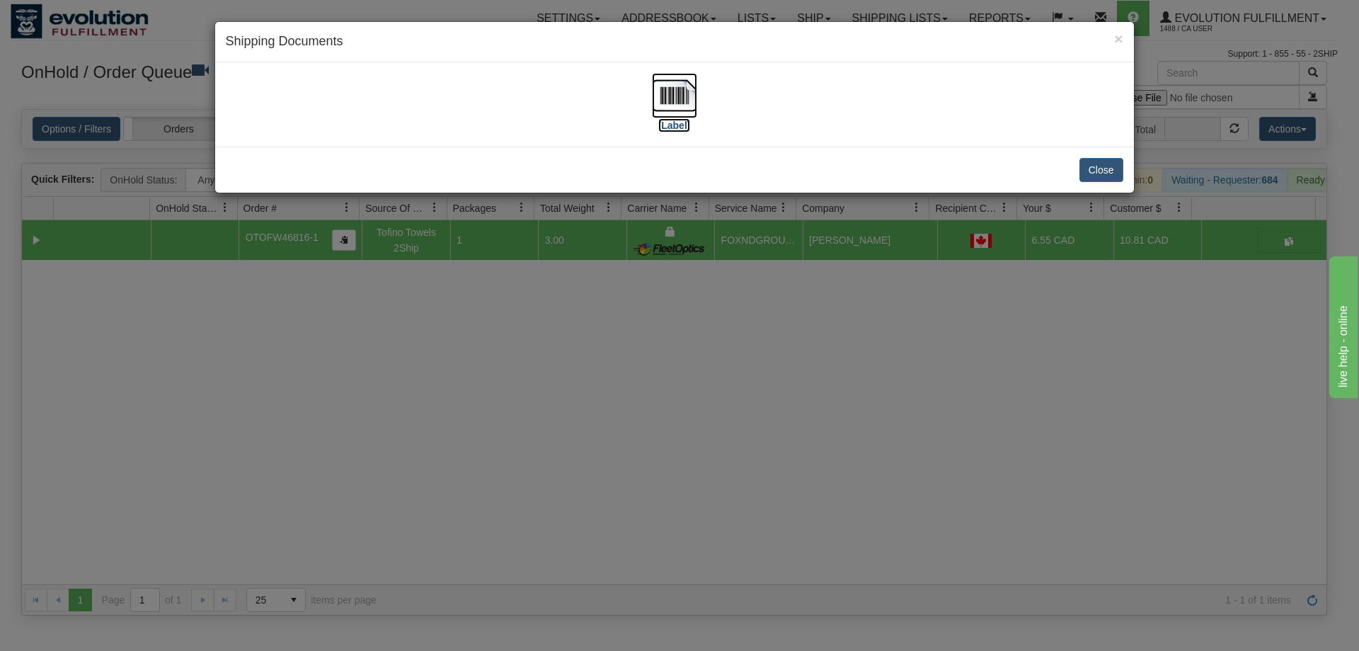
click at [678, 97] on img at bounding box center [674, 95] width 45 height 45
click at [613, 508] on div "× Shipping Documents [Label] Close" at bounding box center [679, 325] width 1359 height 651
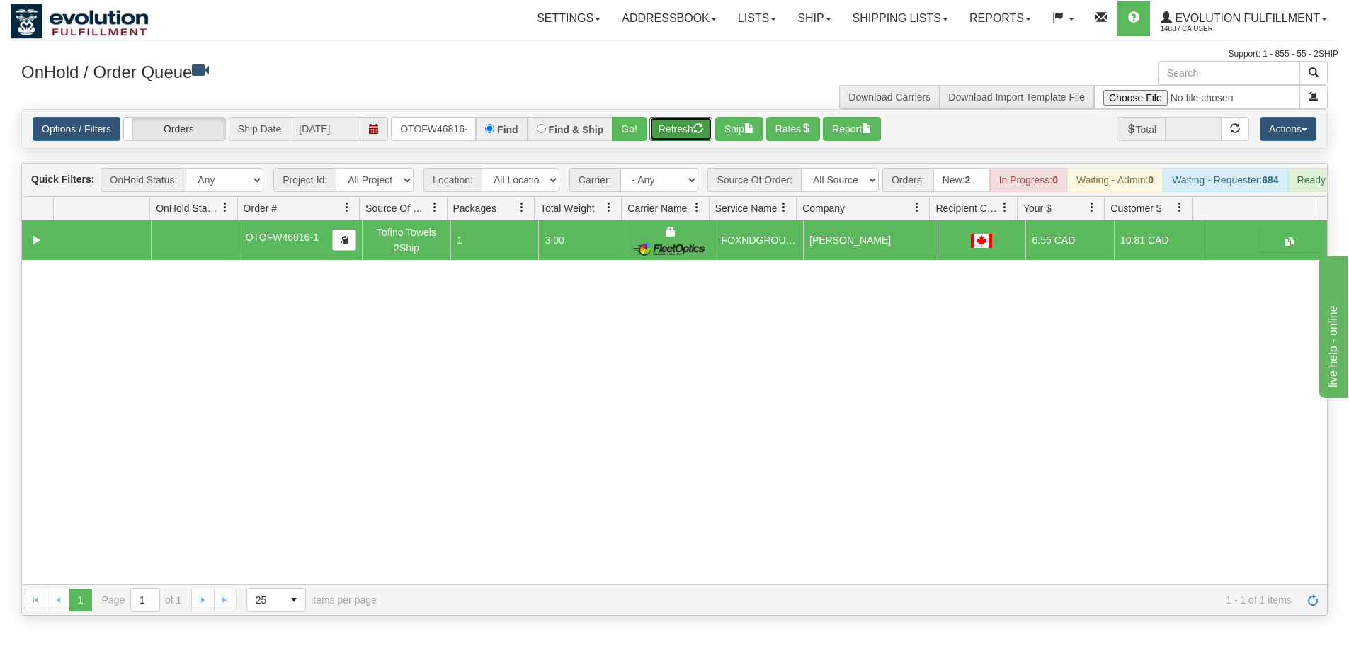
click at [671, 131] on button "Refresh" at bounding box center [680, 129] width 63 height 24
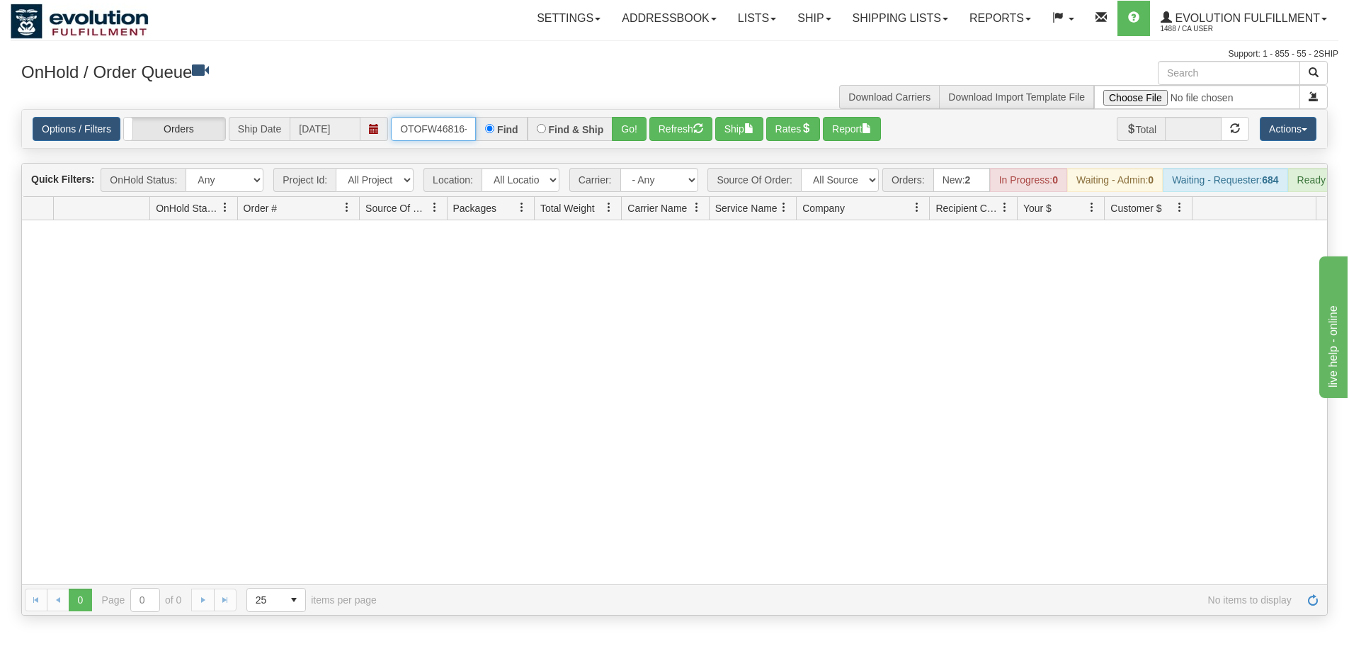
click at [398, 128] on input "OTOFW46816-1" at bounding box center [433, 129] width 85 height 24
drag, startPoint x: 399, startPoint y: 127, endPoint x: 518, endPoint y: 127, distance: 119.7
click at [518, 127] on div "OTOFW46816-1 Find Find & Ship Go!" at bounding box center [519, 129] width 256 height 24
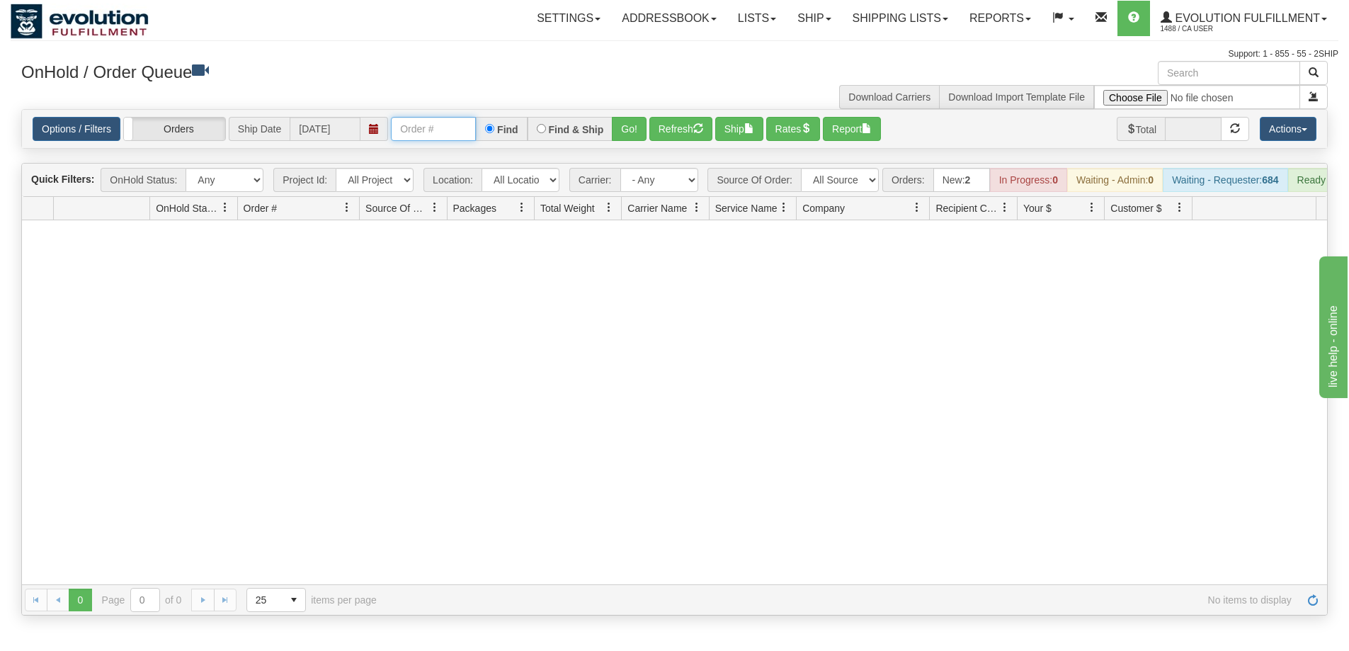
click at [452, 117] on input "text" at bounding box center [433, 129] width 85 height 24
click at [621, 138] on button "Go!" at bounding box center [629, 129] width 35 height 24
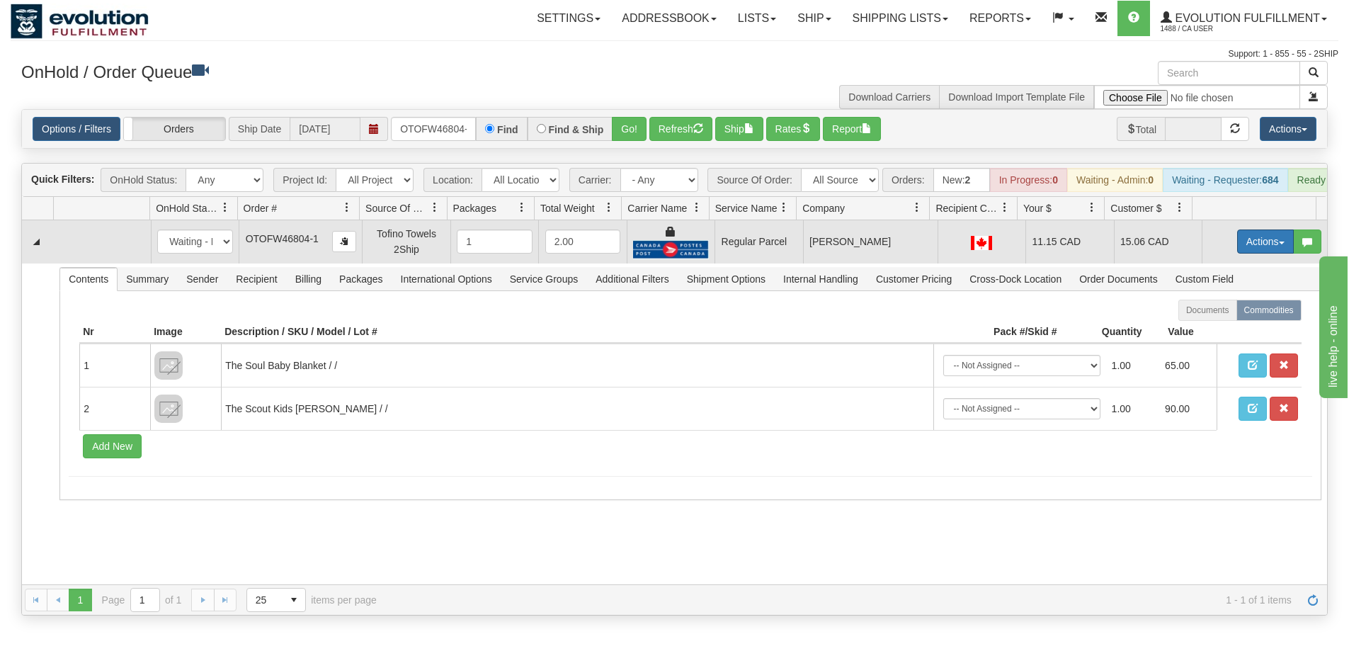
click at [1262, 253] on button "Actions" at bounding box center [1265, 241] width 57 height 24
click at [1219, 311] on span "Rate All Services" at bounding box center [1236, 304] width 85 height 11
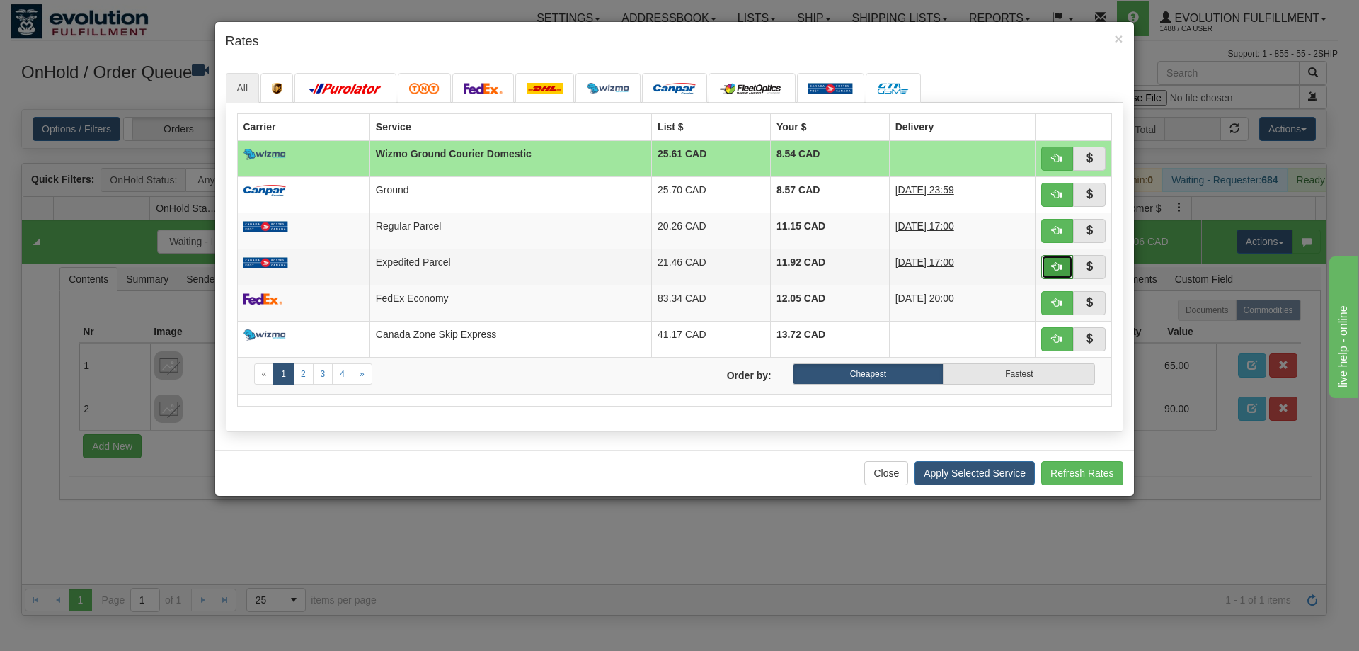
click at [1061, 264] on span "button" at bounding box center [1057, 266] width 10 height 10
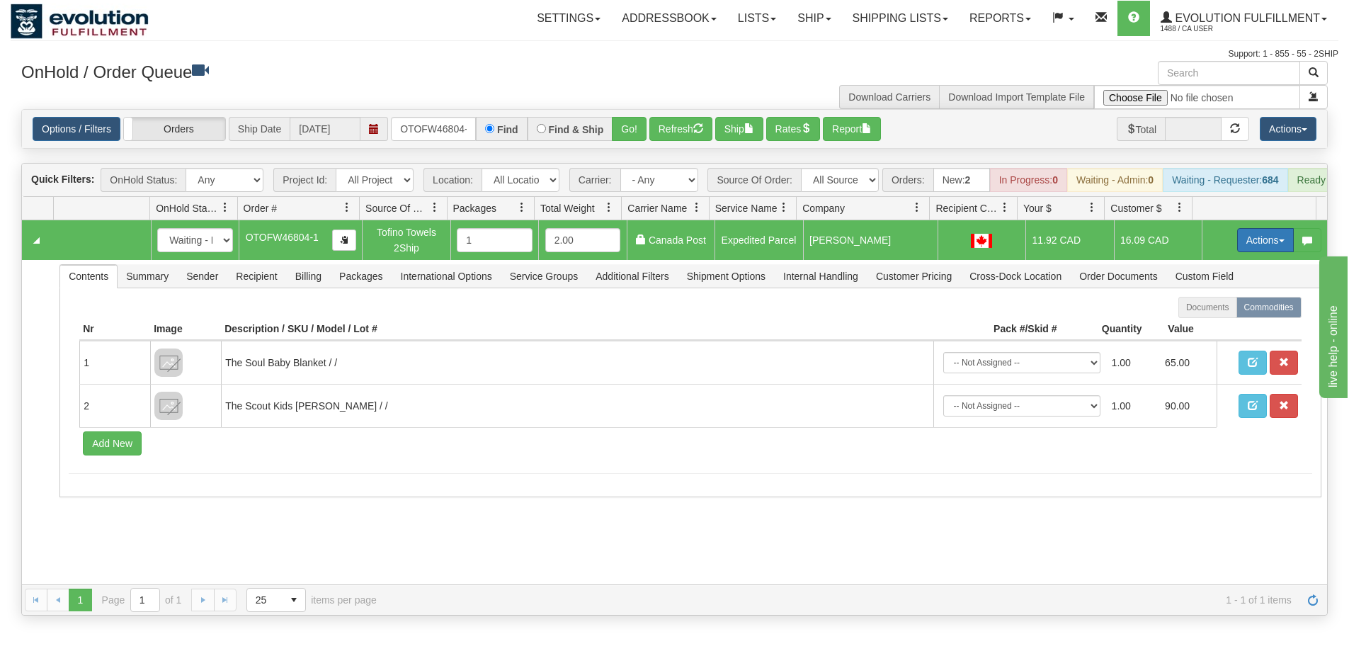
click at [1248, 245] on button "Actions" at bounding box center [1265, 240] width 57 height 24
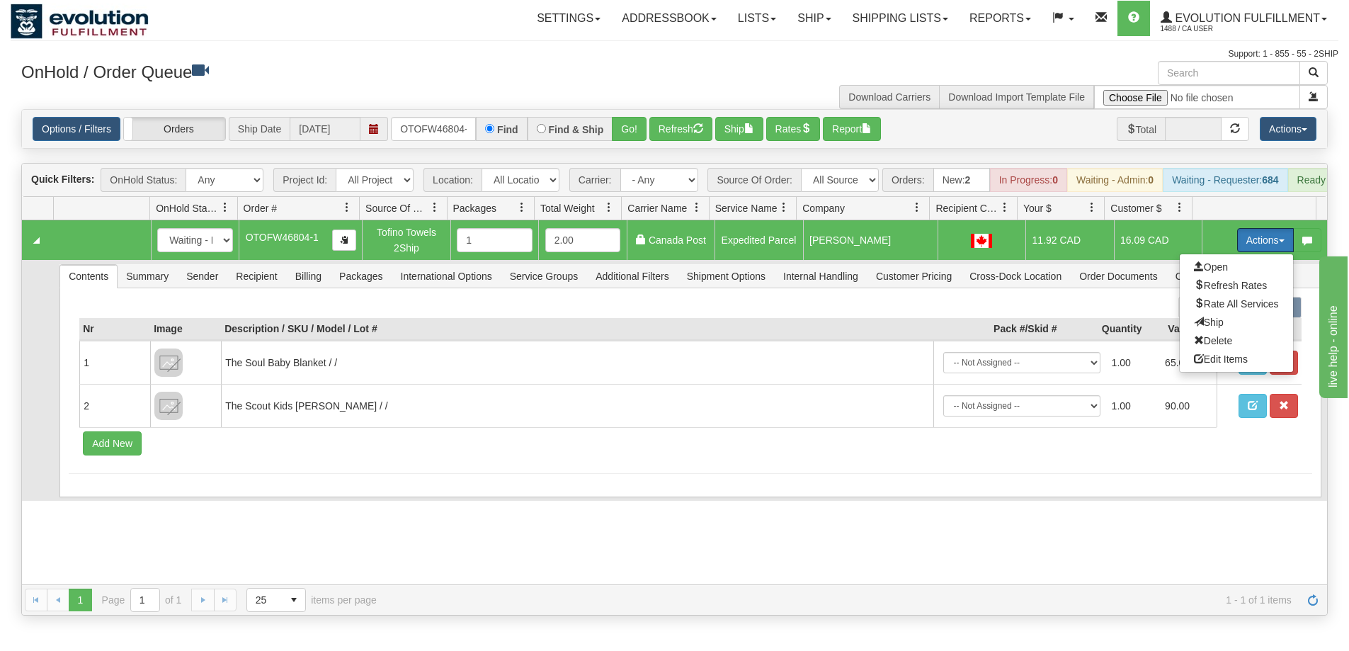
click at [1207, 328] on span "Ship" at bounding box center [1209, 321] width 30 height 11
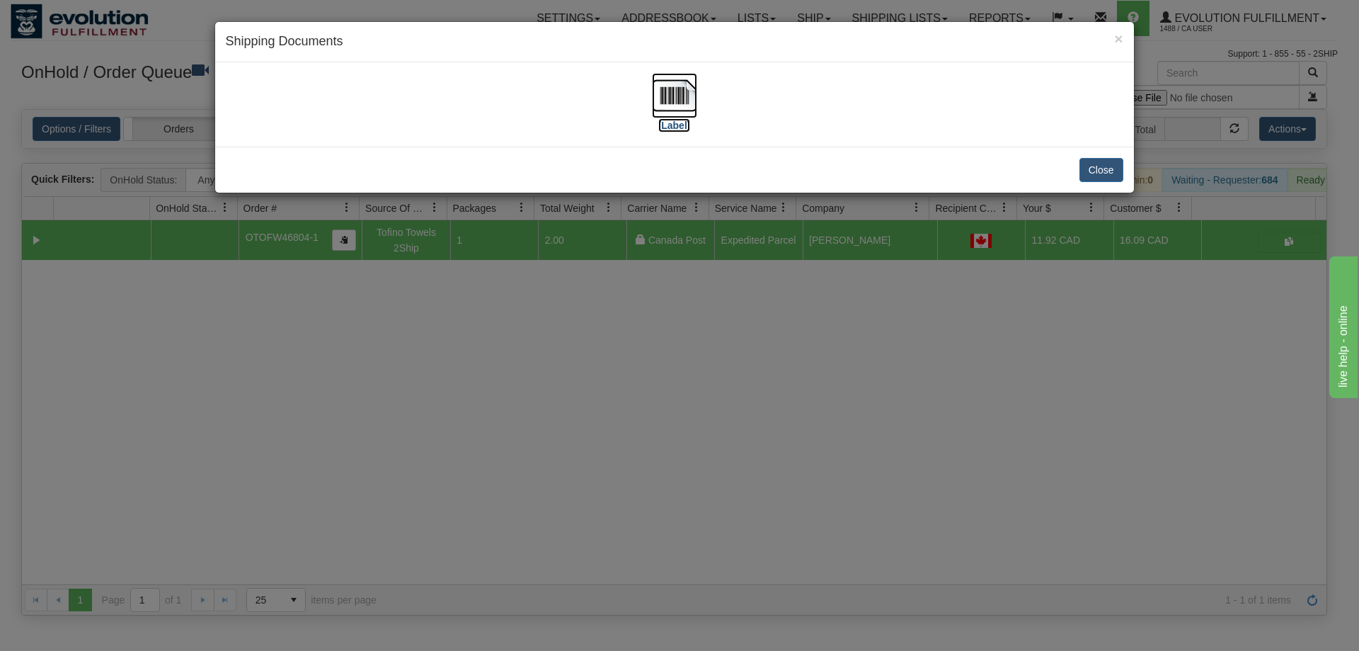
click at [686, 105] on img at bounding box center [674, 95] width 45 height 45
click at [683, 432] on div "× Shipping Documents [Label] Close" at bounding box center [679, 325] width 1359 height 651
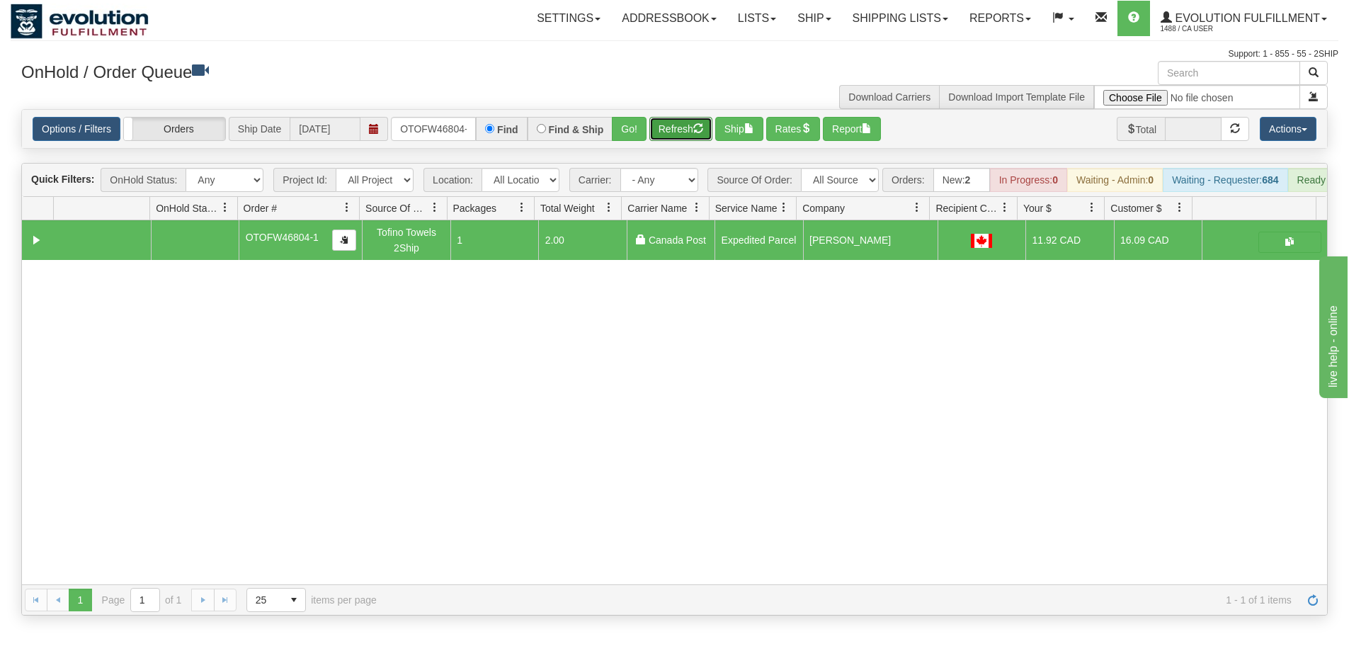
click at [670, 129] on button "Refresh" at bounding box center [680, 129] width 63 height 24
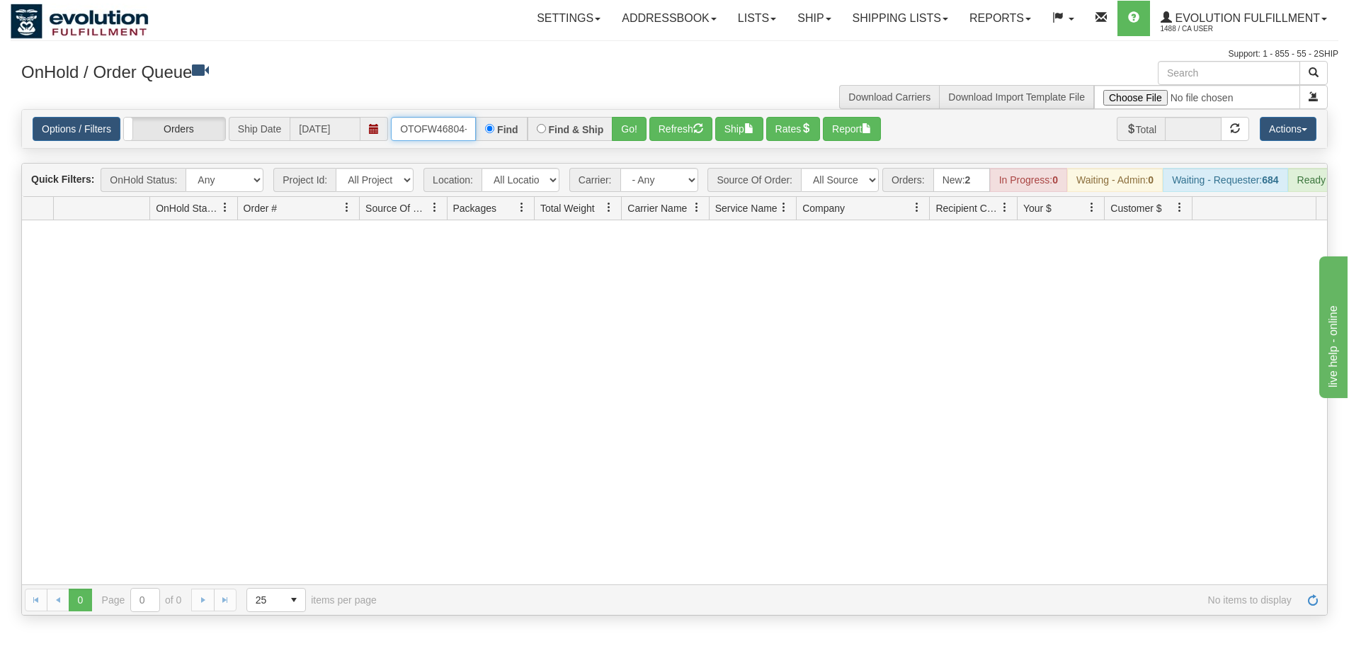
scroll to position [0, 6]
drag, startPoint x: 393, startPoint y: 125, endPoint x: 520, endPoint y: 130, distance: 126.8
click at [520, 130] on div "OTOFW46804-1 Find Find & Ship Go!" at bounding box center [519, 129] width 256 height 24
type input "OTOFW46806-1"
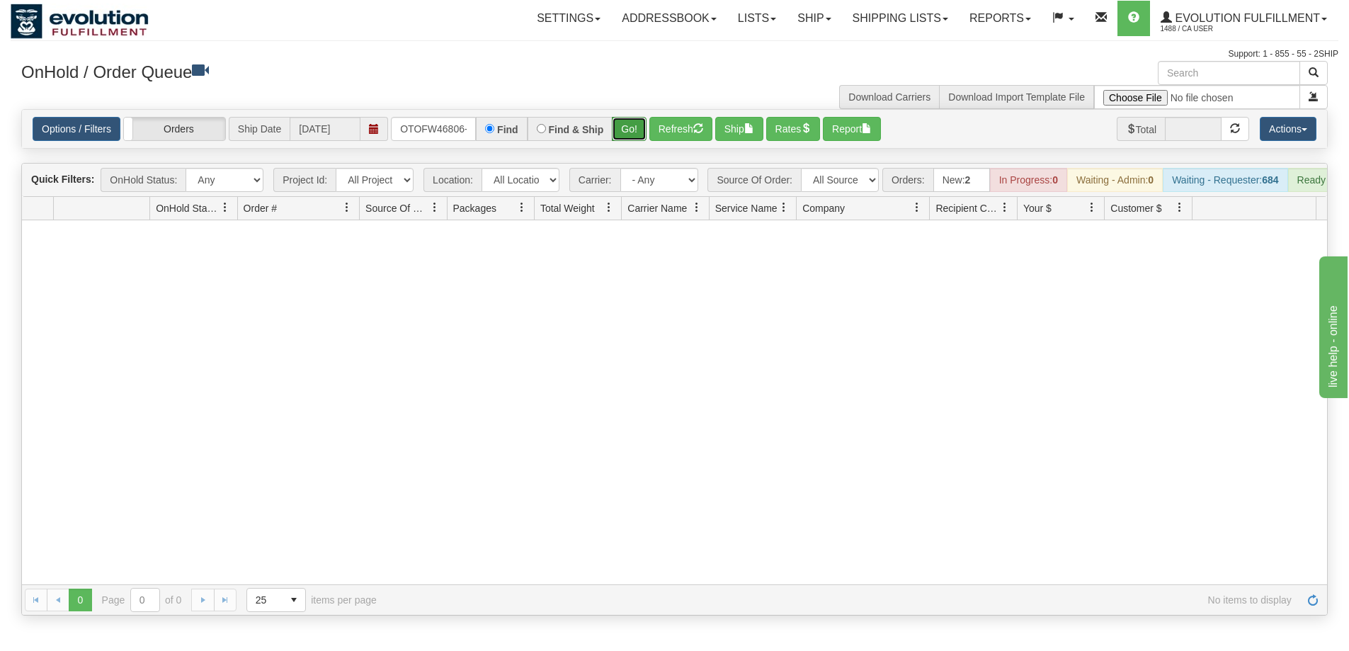
click at [629, 130] on button "Go!" at bounding box center [629, 129] width 35 height 24
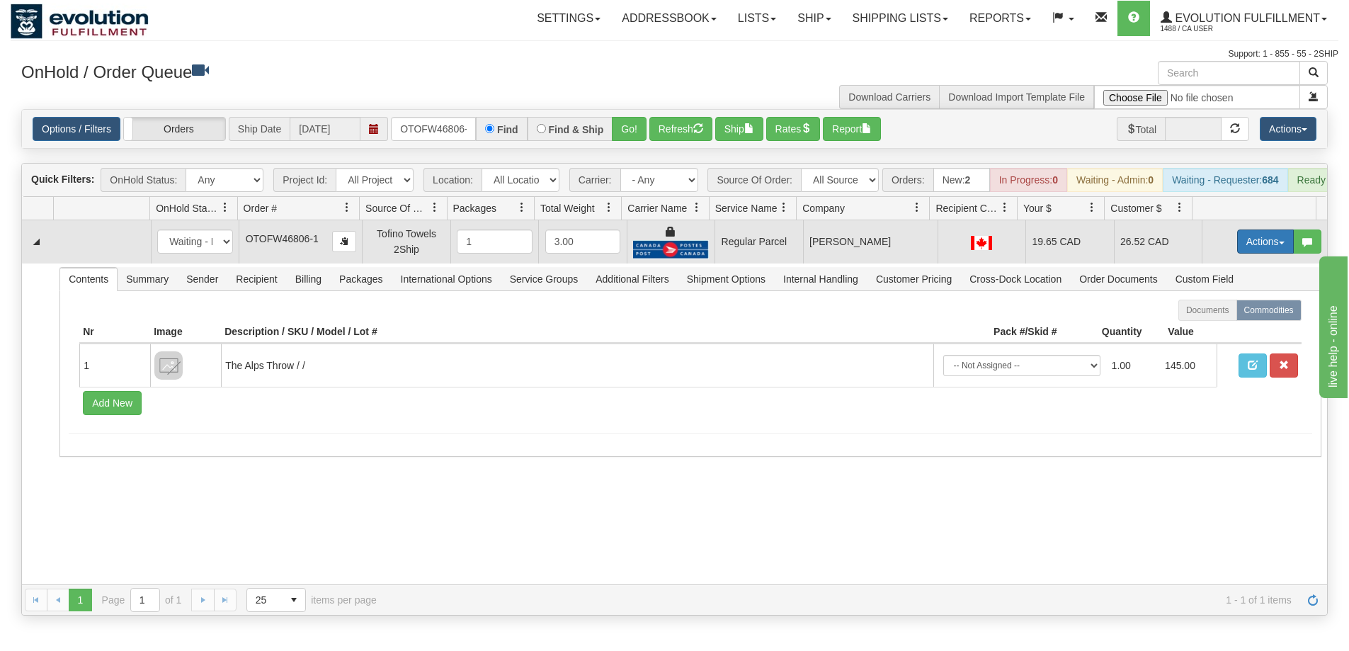
click at [1237, 249] on button "Actions" at bounding box center [1265, 241] width 57 height 24
click at [1221, 311] on span "Rate All Services" at bounding box center [1236, 304] width 85 height 11
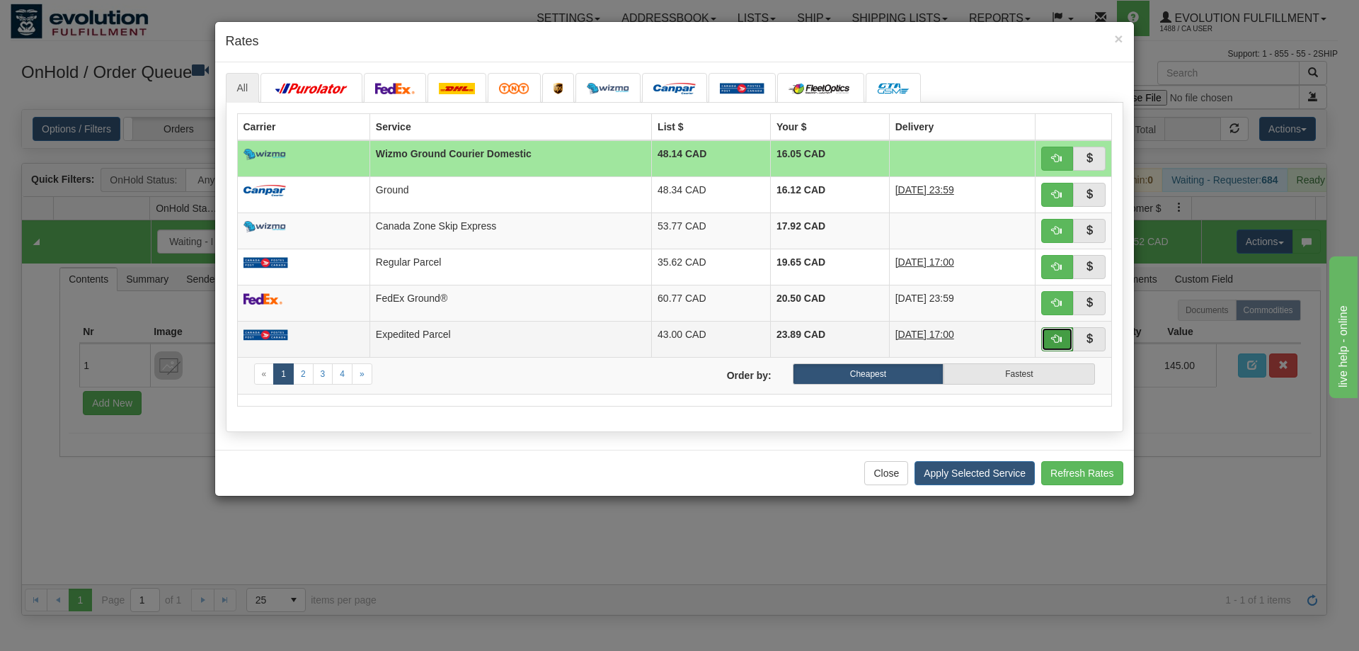
click at [1053, 345] on button "button" at bounding box center [1057, 339] width 33 height 24
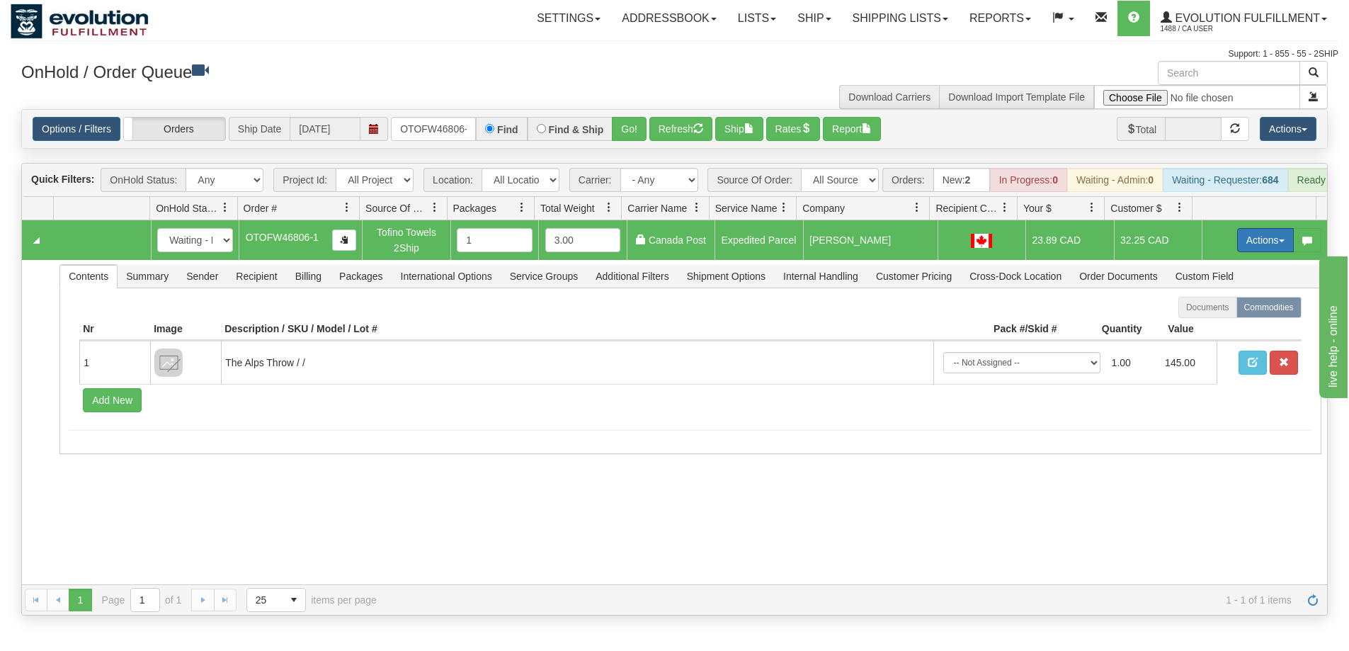
click at [1249, 244] on button "Actions" at bounding box center [1265, 240] width 57 height 24
click at [1202, 328] on span "Ship" at bounding box center [1209, 321] width 30 height 11
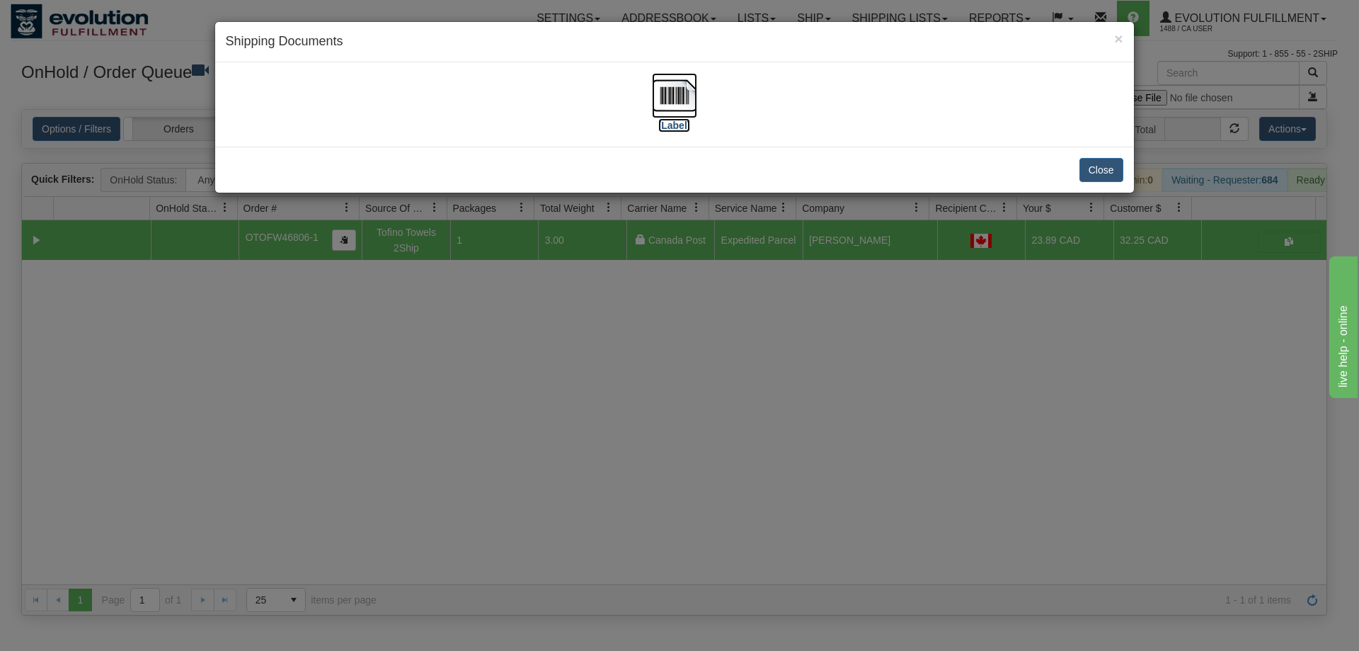
click at [679, 103] on img at bounding box center [674, 95] width 45 height 45
click at [827, 435] on div "× Shipping Documents [Label] Close" at bounding box center [679, 325] width 1359 height 651
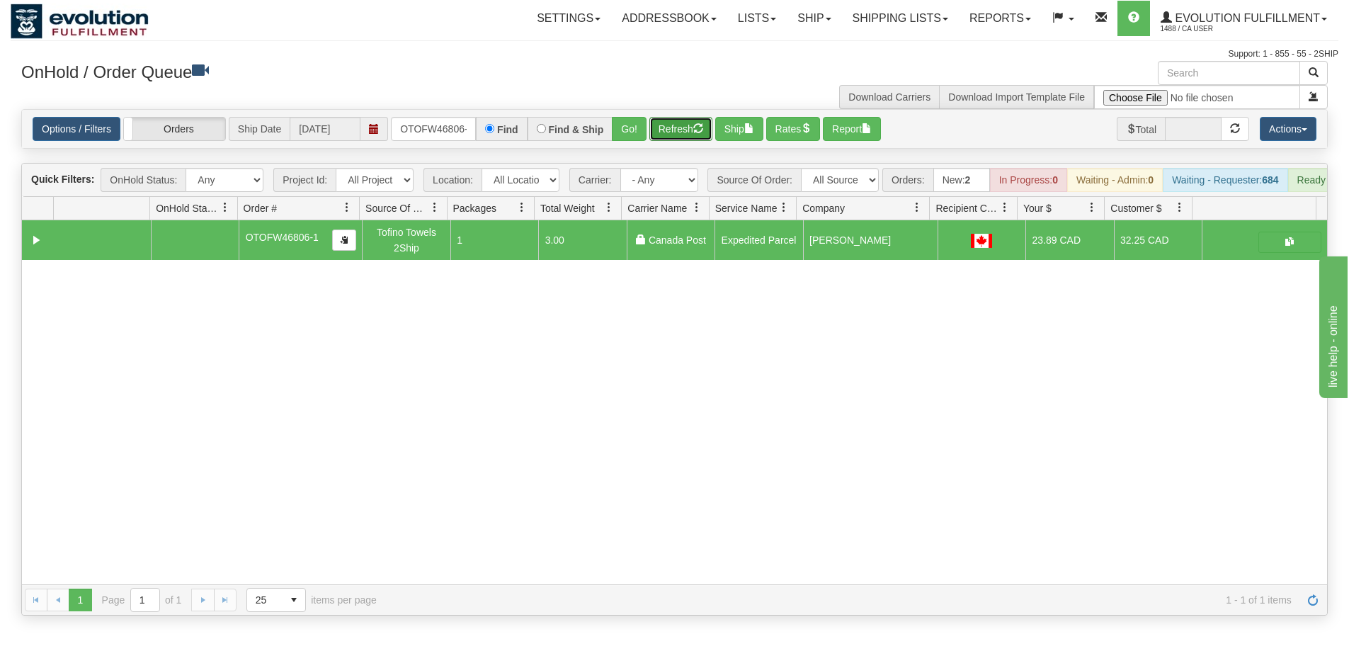
click at [691, 123] on button "Refresh" at bounding box center [680, 129] width 63 height 24
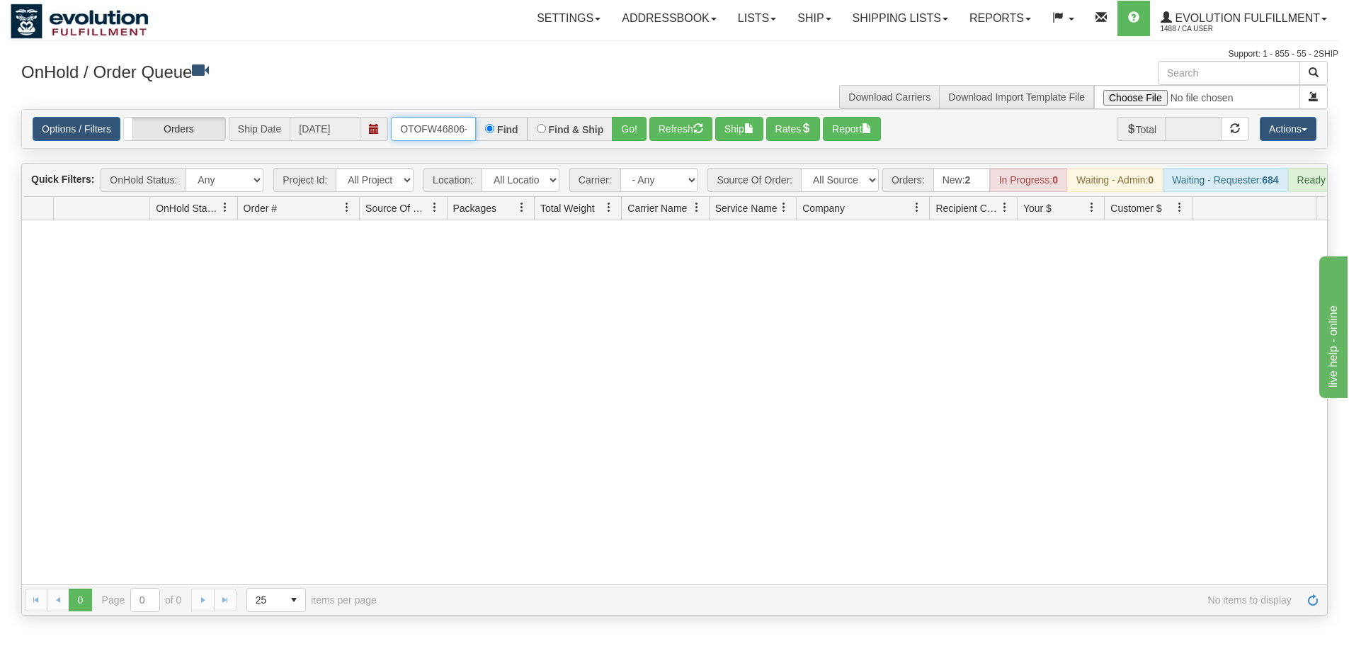
scroll to position [0, 6]
drag, startPoint x: 400, startPoint y: 130, endPoint x: 626, endPoint y: 142, distance: 226.1
click at [626, 142] on div "Options / Filters Group Shipments Orders Ship Date 09/03/2025 OTOFW46806-1 Find…" at bounding box center [674, 129] width 1305 height 38
type input "OTOFW46805-1"
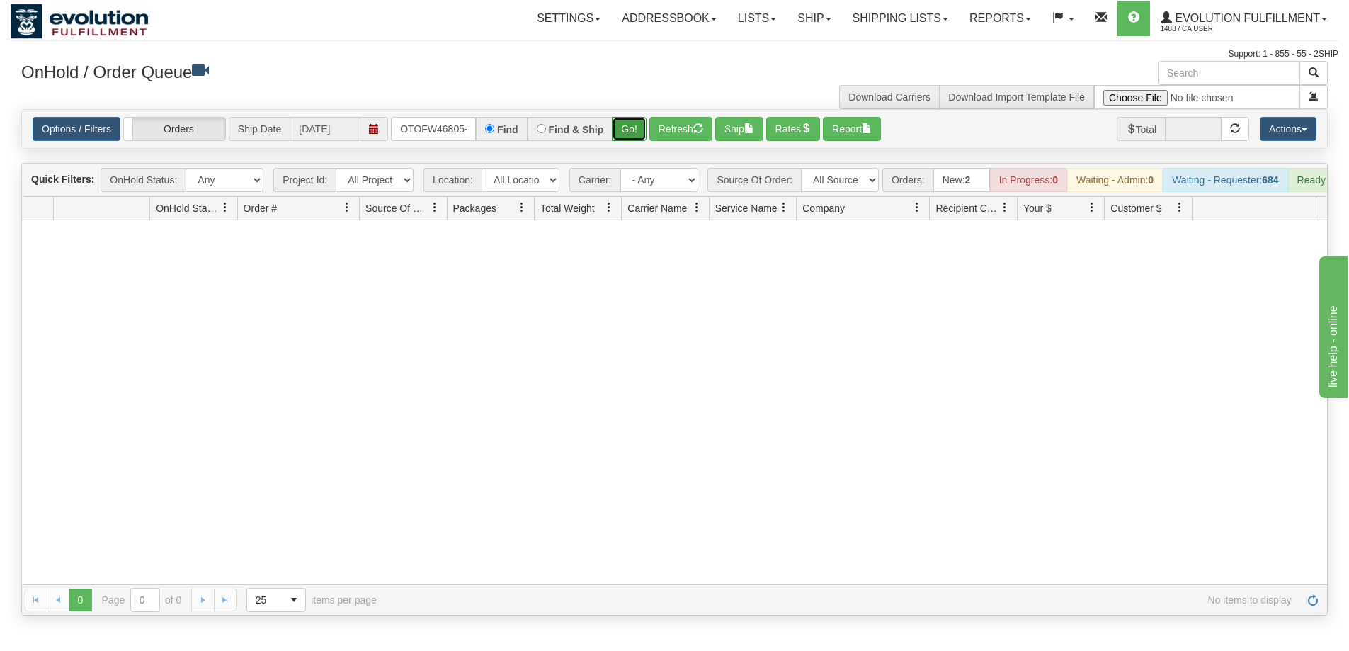
click at [637, 134] on button "Go!" at bounding box center [629, 129] width 35 height 24
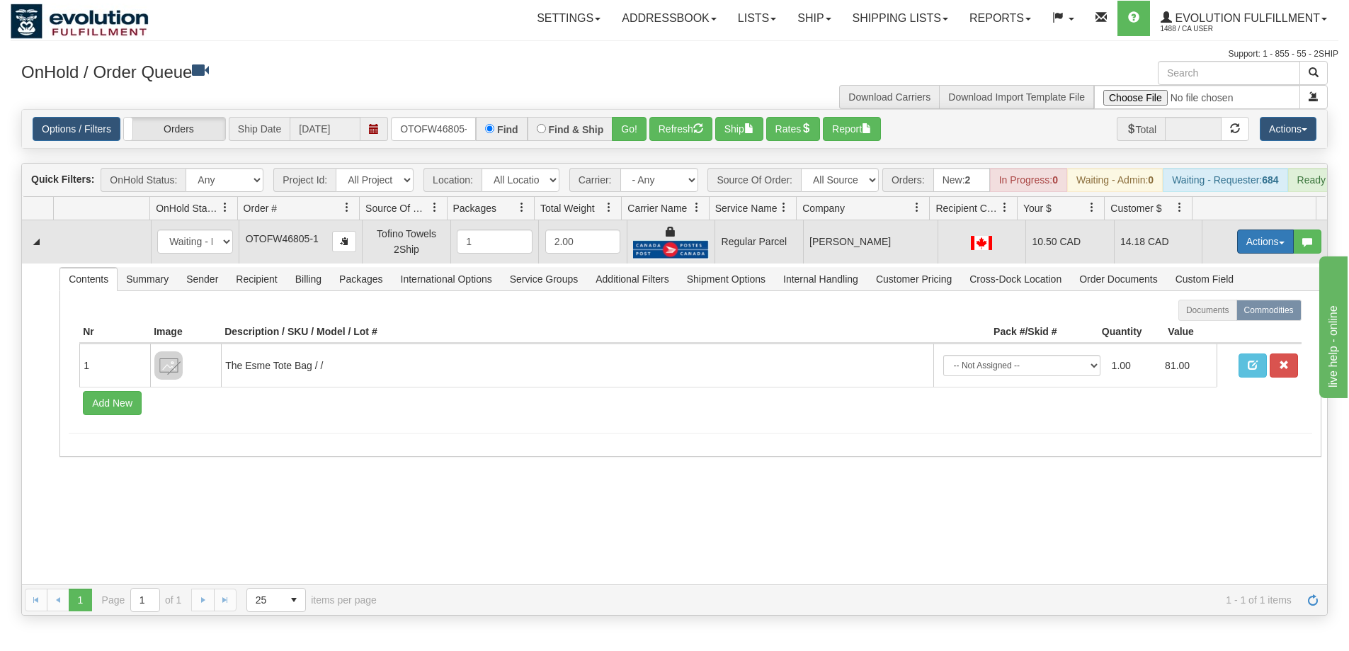
click at [1241, 250] on button "Actions" at bounding box center [1265, 241] width 57 height 24
click at [1210, 311] on span "Rate All Services" at bounding box center [1236, 304] width 85 height 11
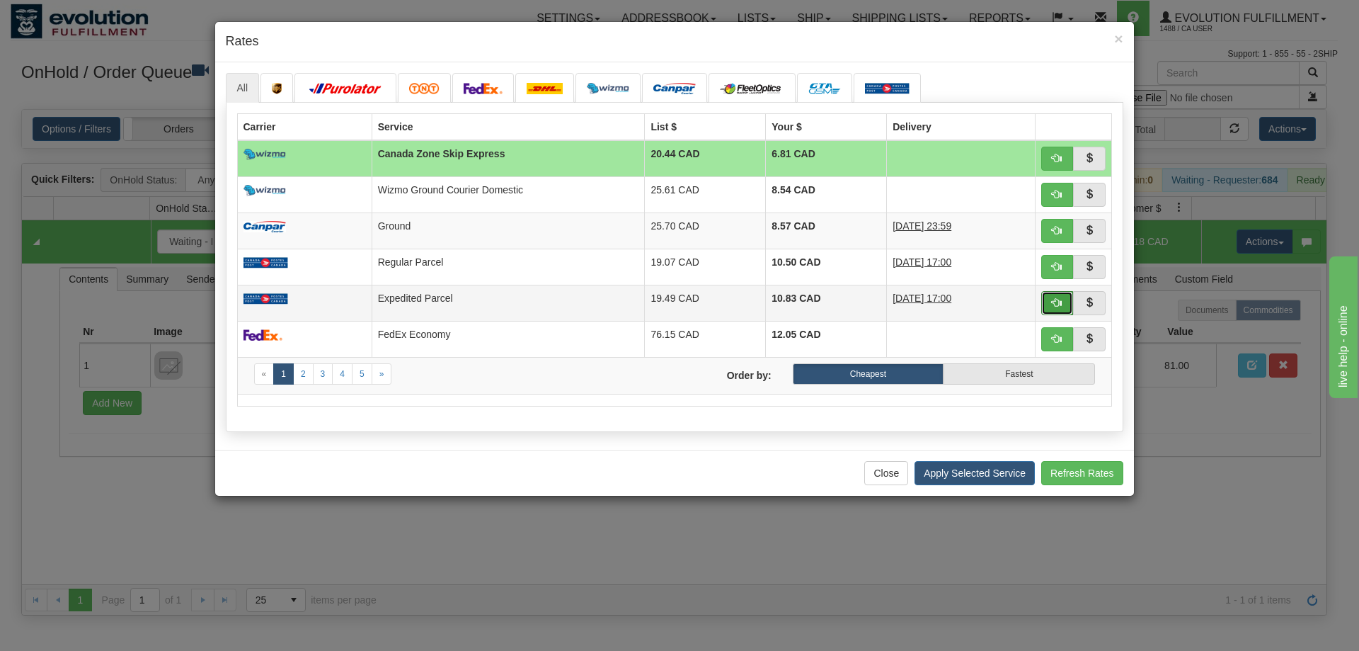
click at [1066, 306] on button "button" at bounding box center [1057, 303] width 33 height 24
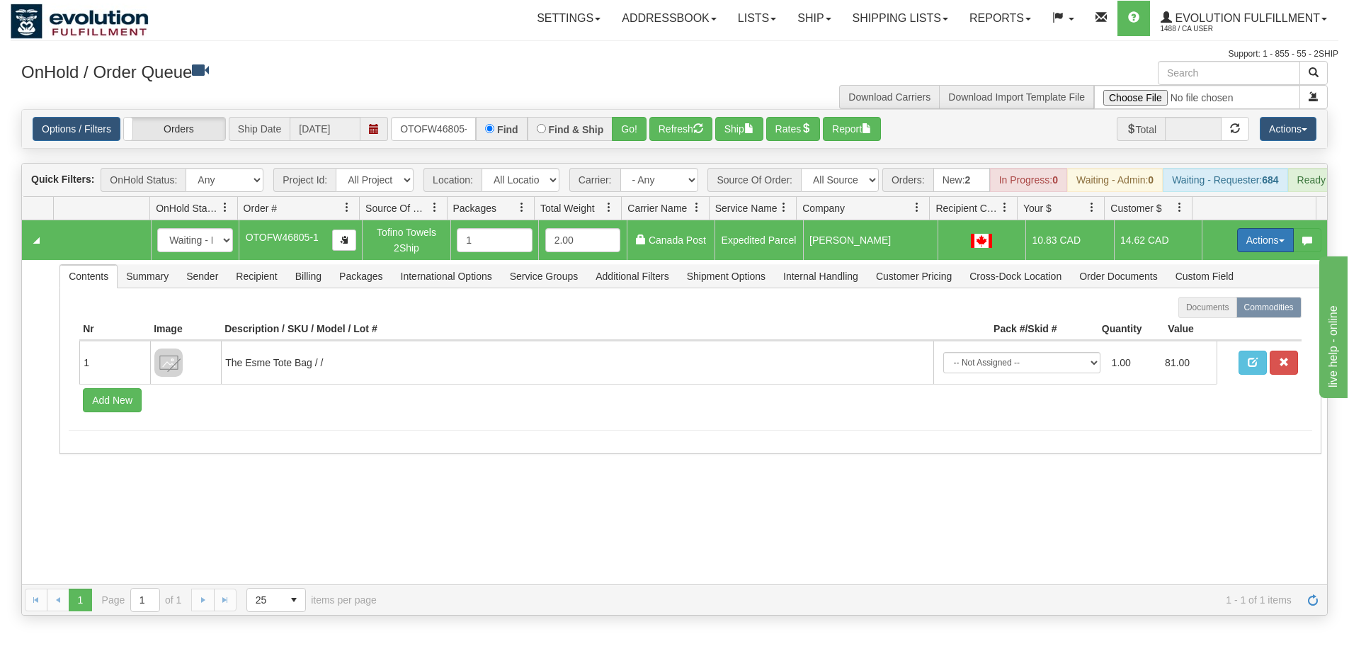
click at [1256, 243] on button "Actions" at bounding box center [1265, 240] width 57 height 24
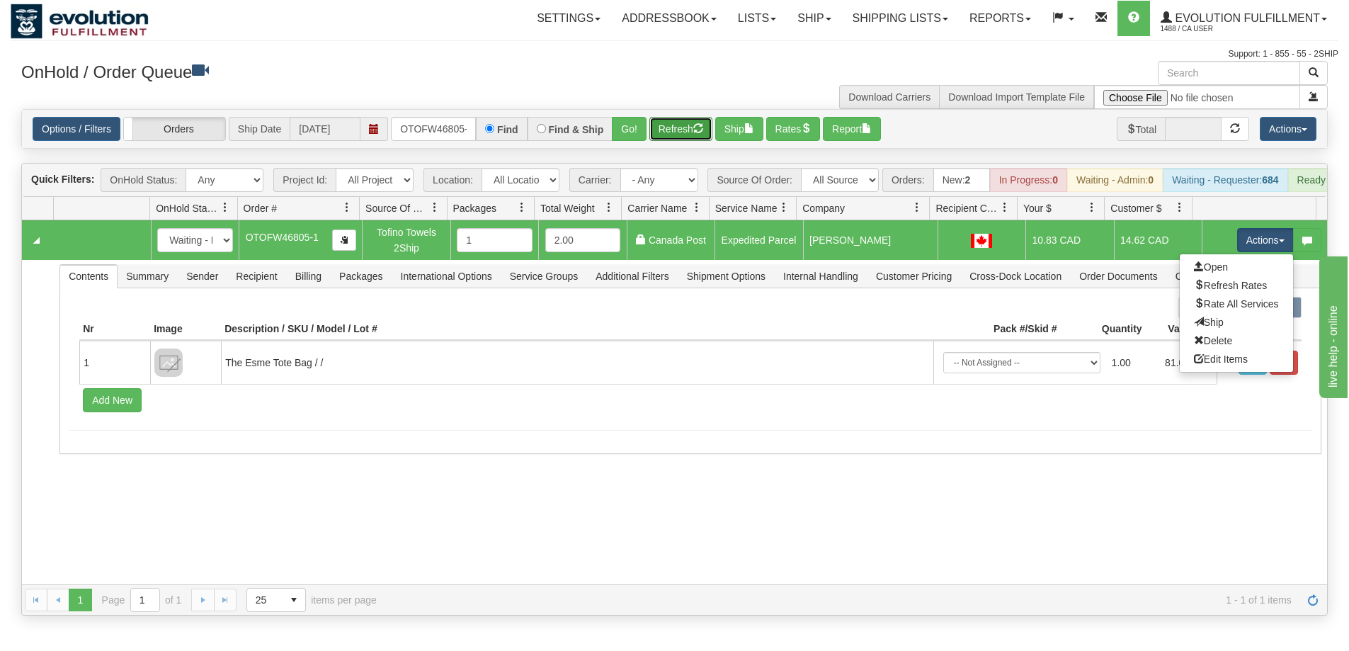
click at [673, 118] on button "Refresh" at bounding box center [680, 129] width 63 height 24
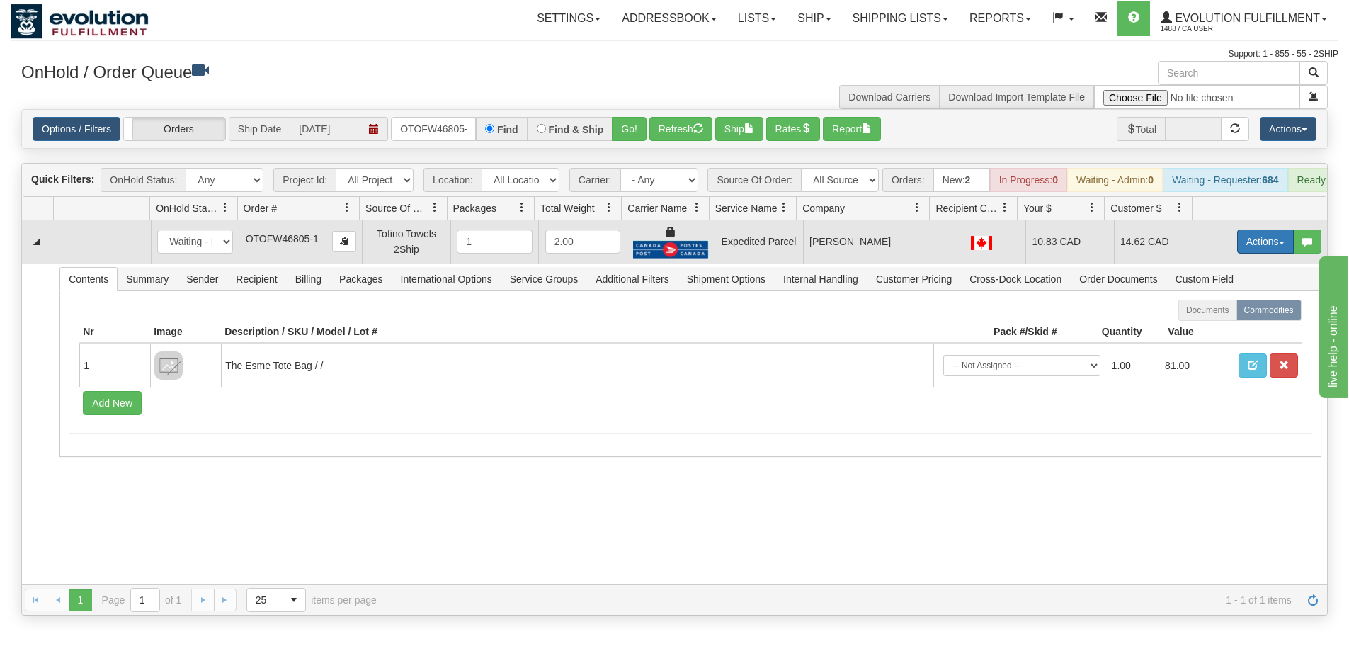
click at [1243, 247] on button "Actions" at bounding box center [1265, 241] width 57 height 24
click at [1207, 329] on span "Ship" at bounding box center [1209, 323] width 30 height 11
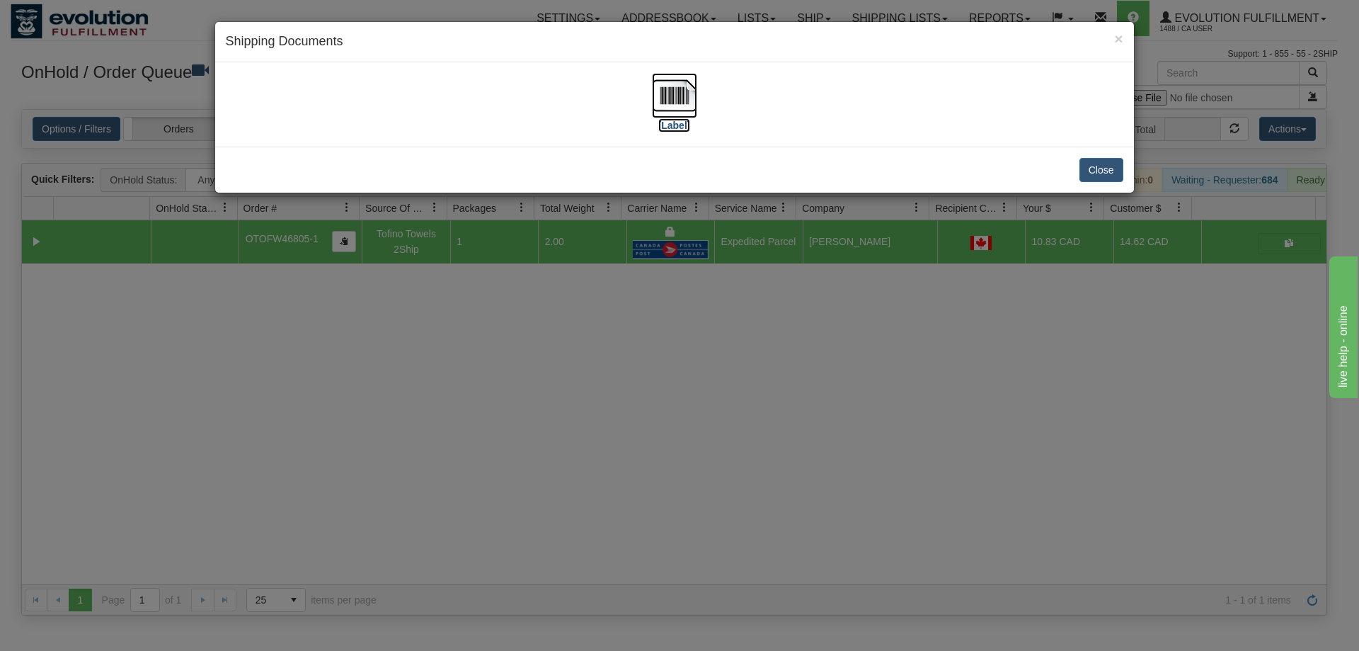
click at [673, 91] on img at bounding box center [674, 95] width 45 height 45
click at [680, 481] on div "× Shipping Documents [Label] Close" at bounding box center [679, 325] width 1359 height 651
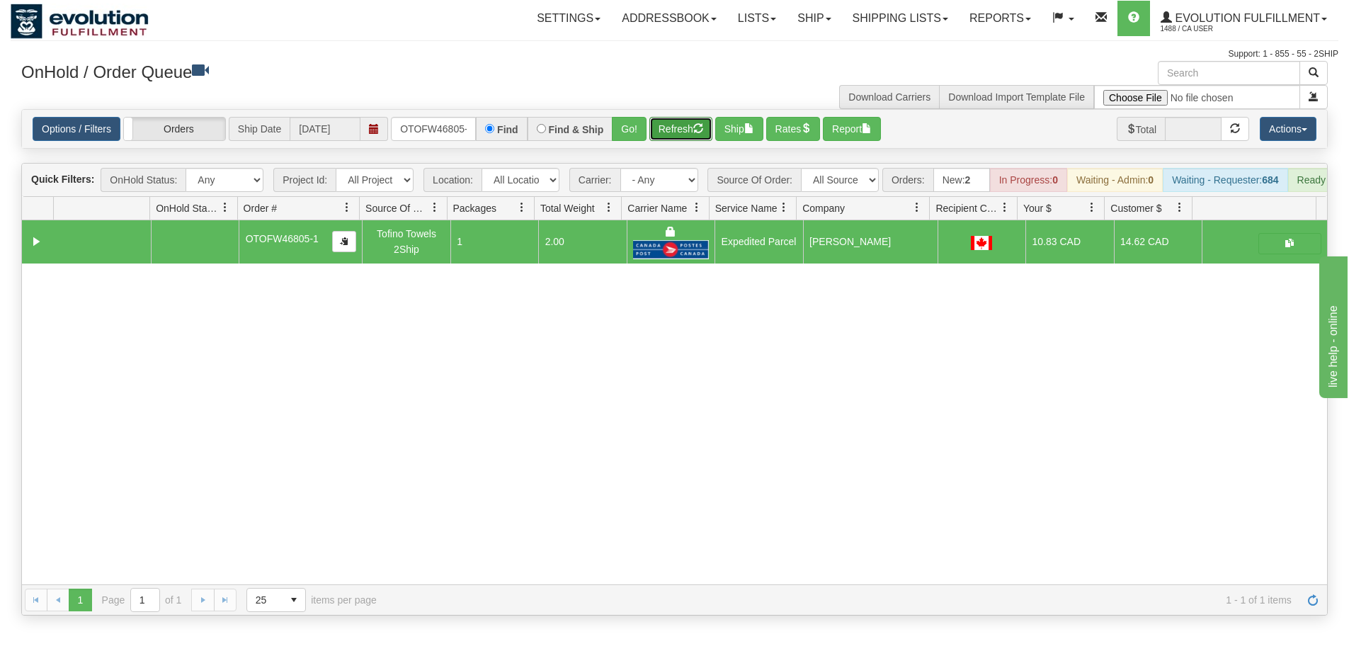
click at [680, 132] on button "Refresh" at bounding box center [680, 129] width 63 height 24
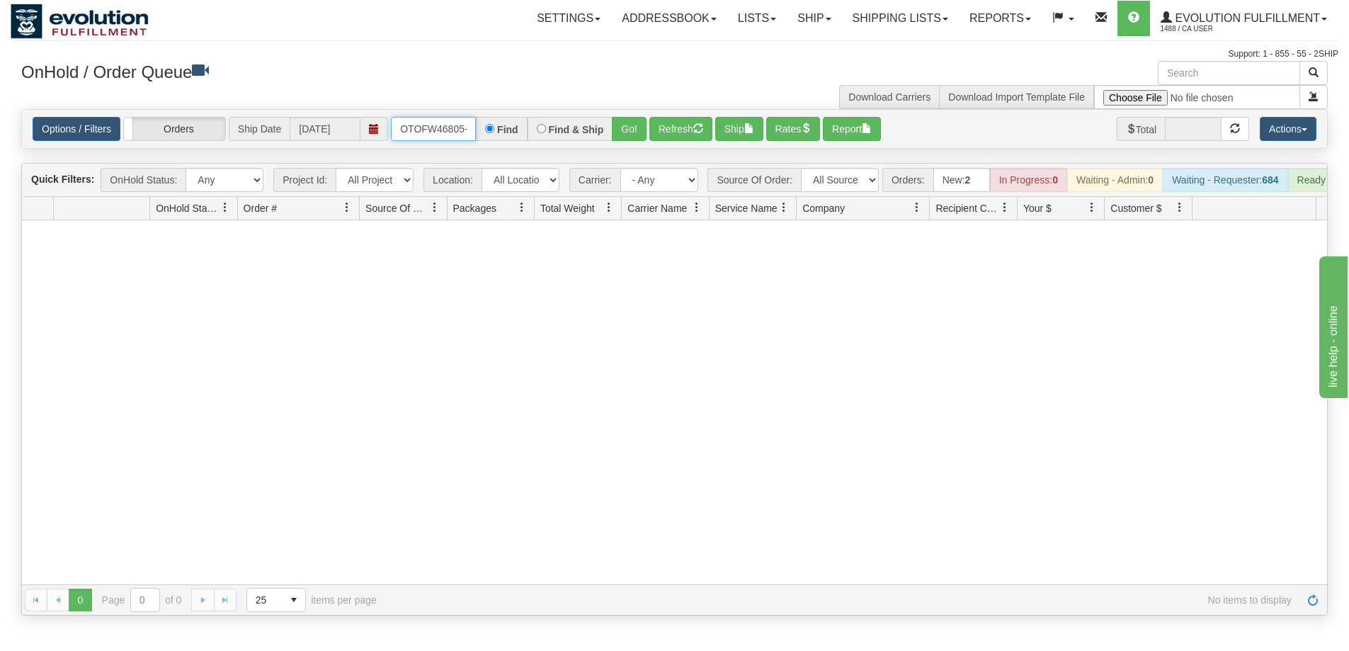
scroll to position [0, 6]
drag, startPoint x: 396, startPoint y: 121, endPoint x: 481, endPoint y: 118, distance: 84.3
click at [481, 118] on div "OTOFW46805-1 Find Find & Ship Go!" at bounding box center [519, 129] width 256 height 24
type input "OTOFW46815-1"
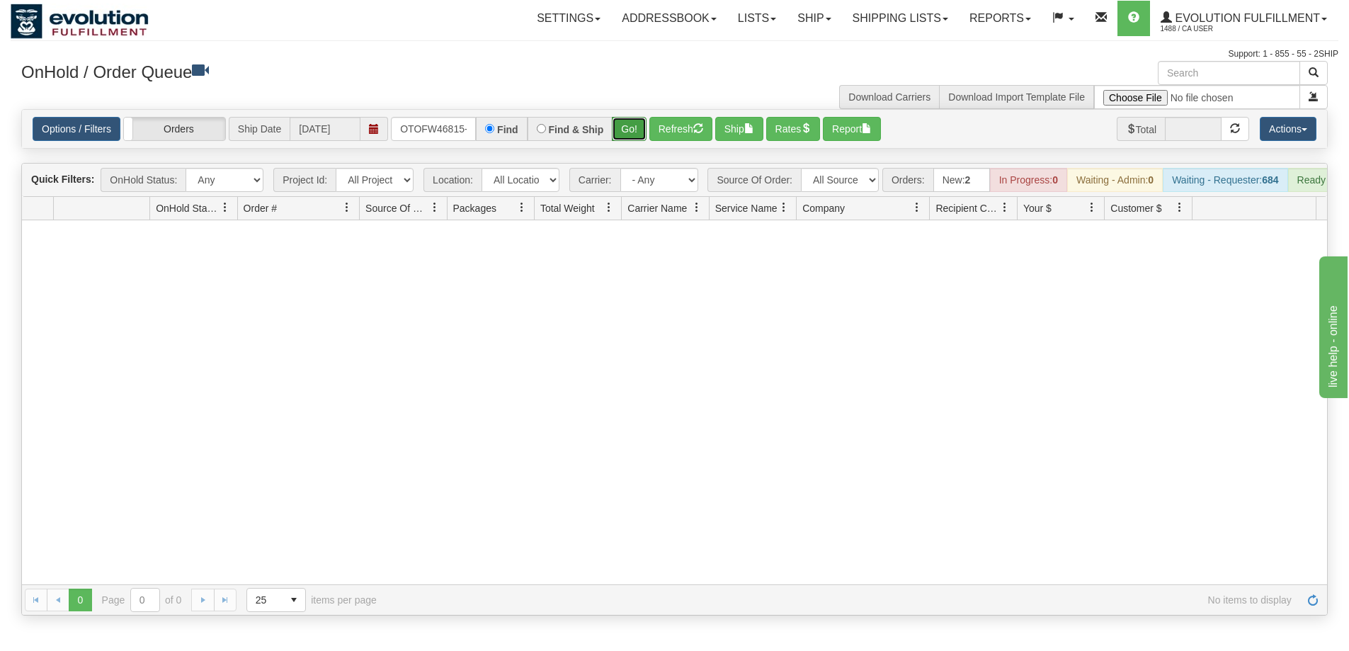
click at [634, 139] on button "Go!" at bounding box center [629, 129] width 35 height 24
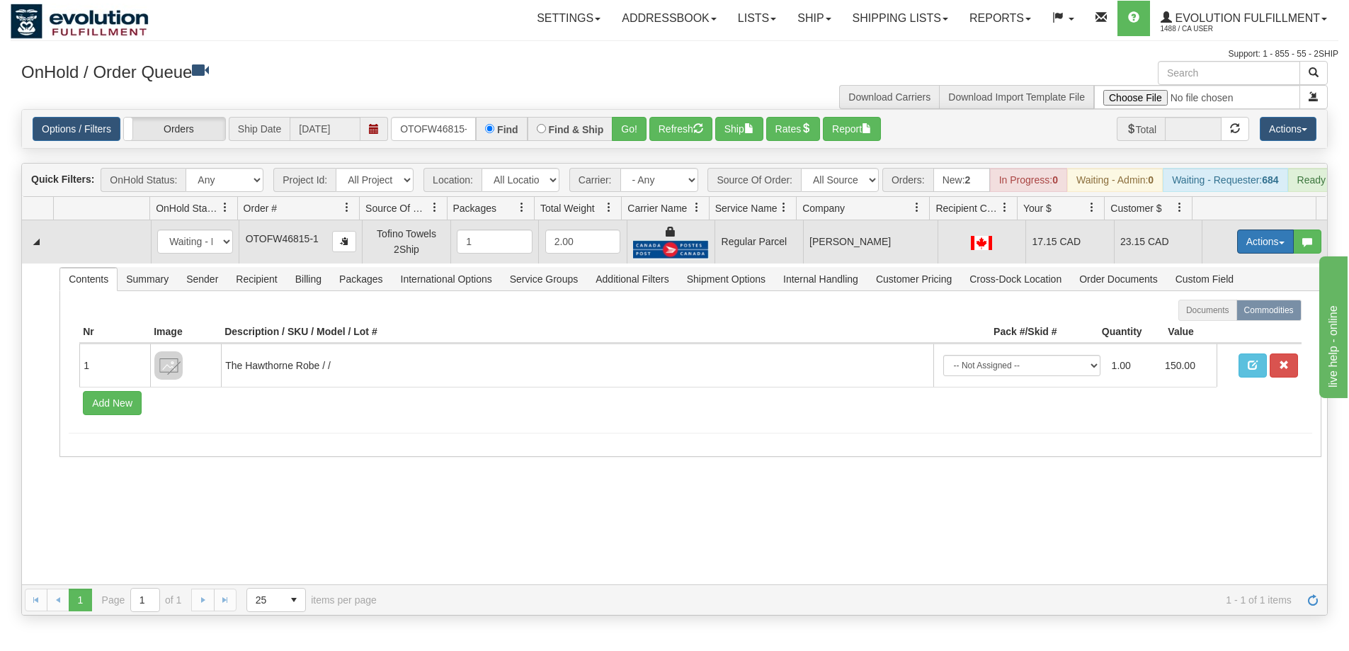
click at [1245, 249] on button "Actions" at bounding box center [1265, 241] width 57 height 24
click at [1222, 311] on span "Rate All Services" at bounding box center [1236, 304] width 85 height 11
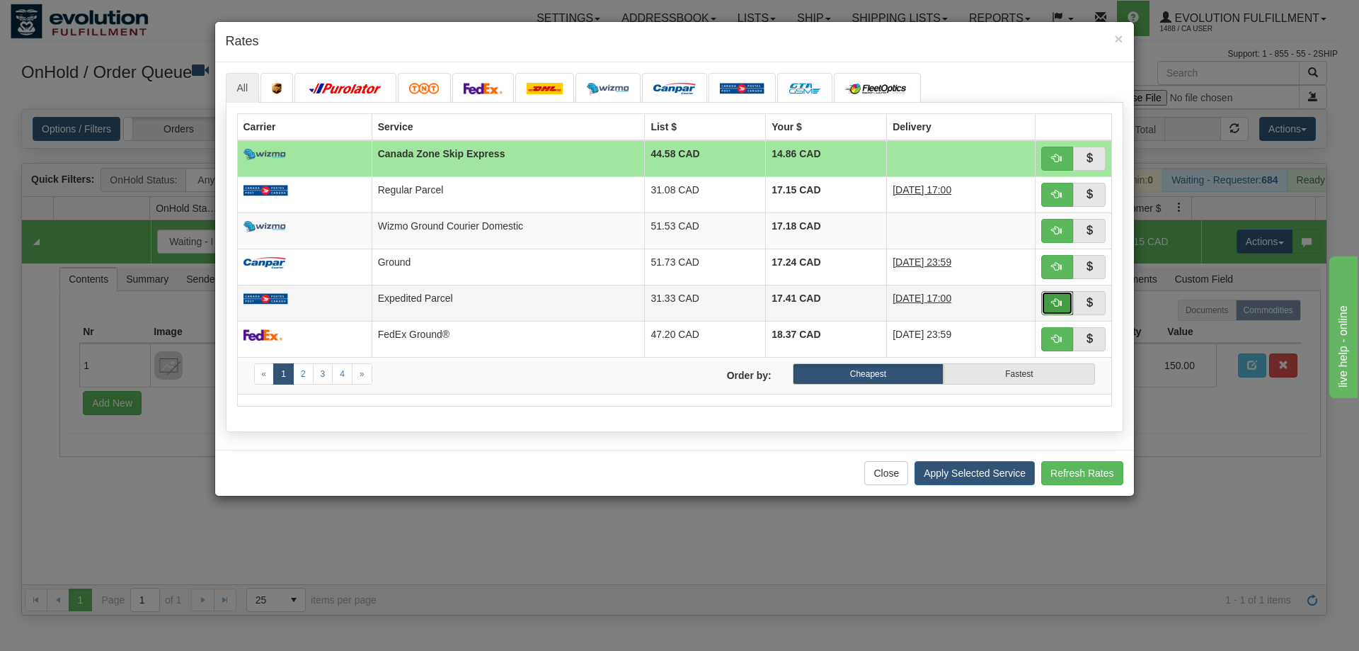
click at [1061, 297] on span "button" at bounding box center [1057, 302] width 10 height 10
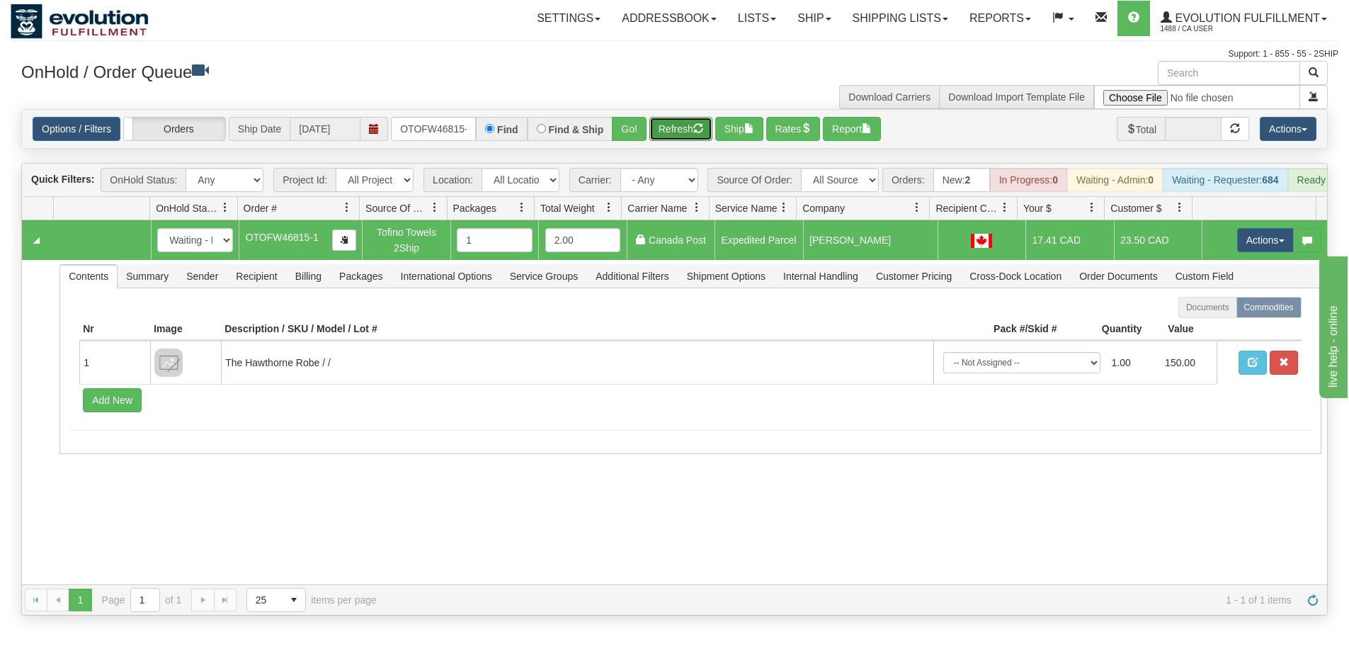
click at [687, 125] on button "Refresh" at bounding box center [680, 129] width 63 height 24
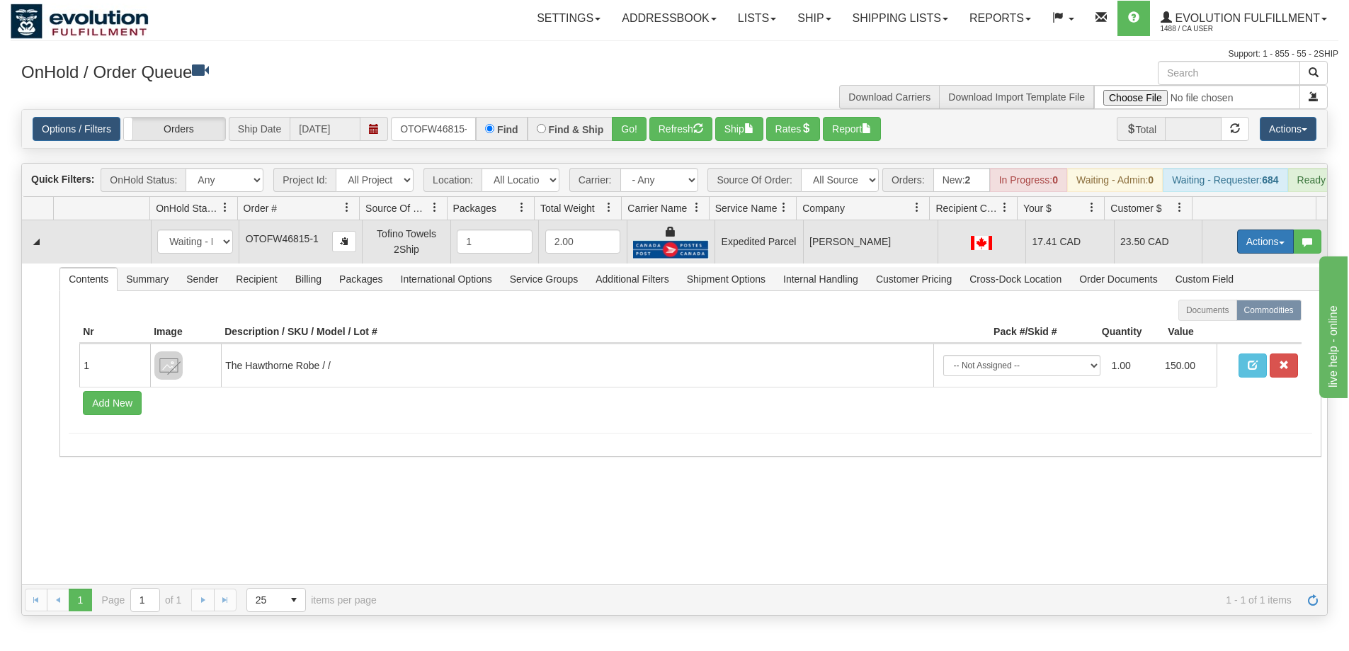
click at [1243, 251] on button "Actions" at bounding box center [1265, 241] width 57 height 24
click at [1209, 329] on span "Ship" at bounding box center [1209, 323] width 30 height 11
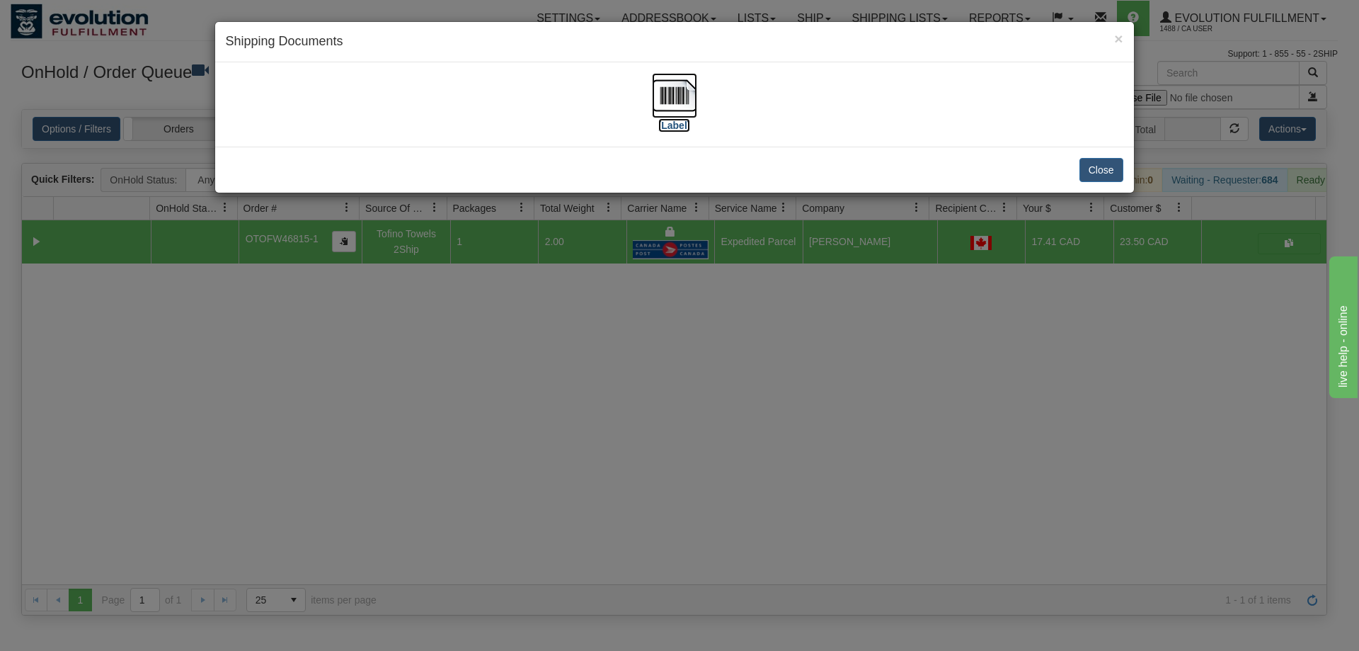
click at [678, 87] on img at bounding box center [674, 95] width 45 height 45
click at [667, 486] on div "× Shipping Documents [Label] Close" at bounding box center [679, 325] width 1359 height 651
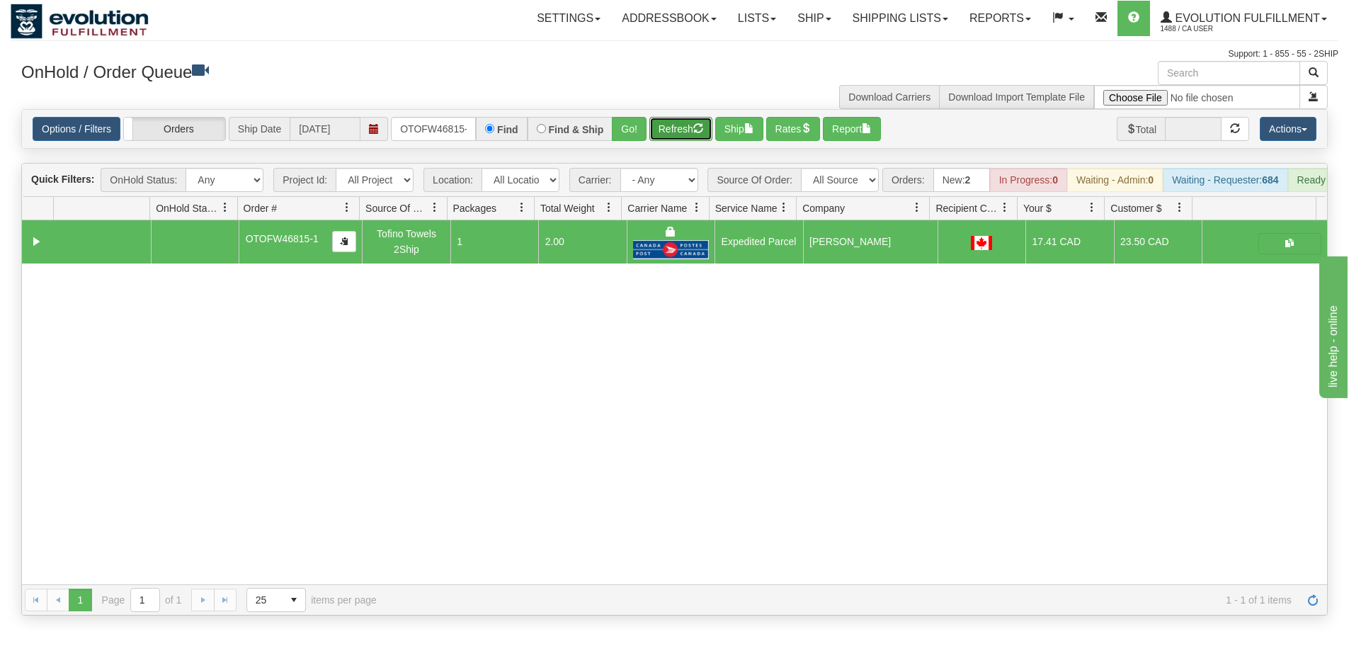
click at [692, 129] on button "Refresh" at bounding box center [680, 129] width 63 height 24
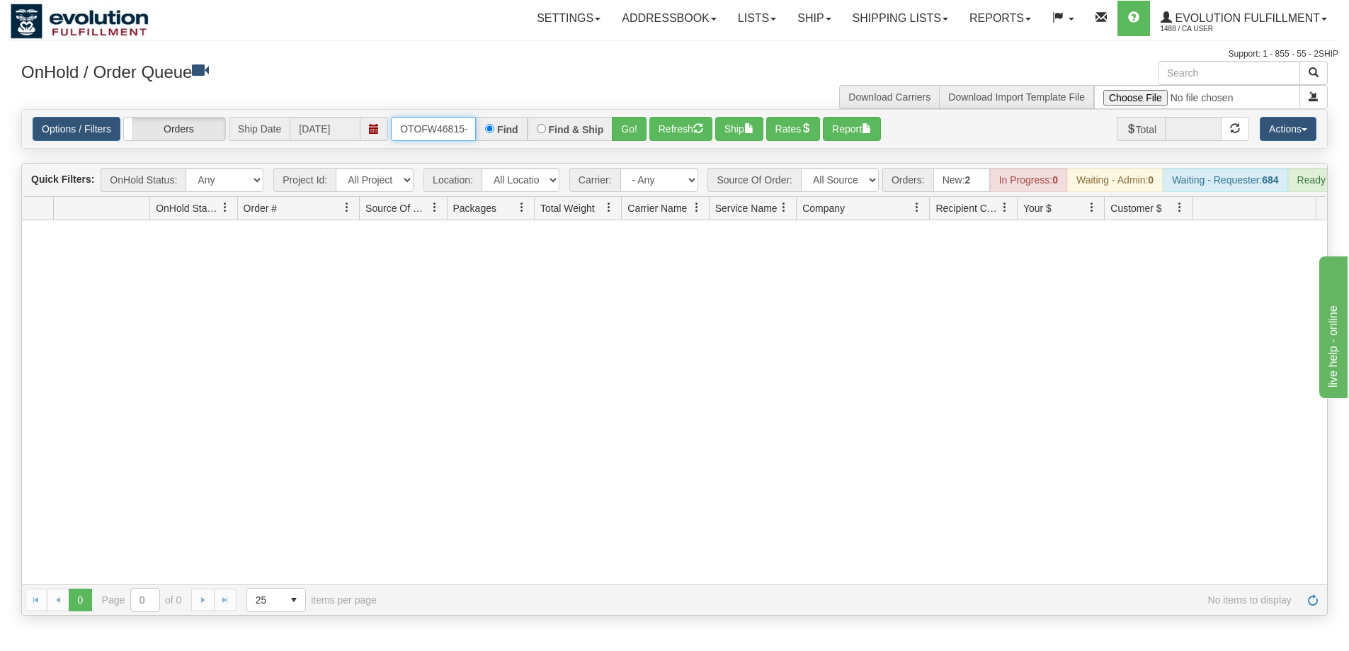
scroll to position [0, 6]
drag, startPoint x: 399, startPoint y: 125, endPoint x: 554, endPoint y: 124, distance: 154.3
click at [554, 124] on div "OTOFW46815-1 Find Find & Ship Go!" at bounding box center [519, 129] width 256 height 24
click at [629, 128] on button "Go!" at bounding box center [629, 129] width 35 height 24
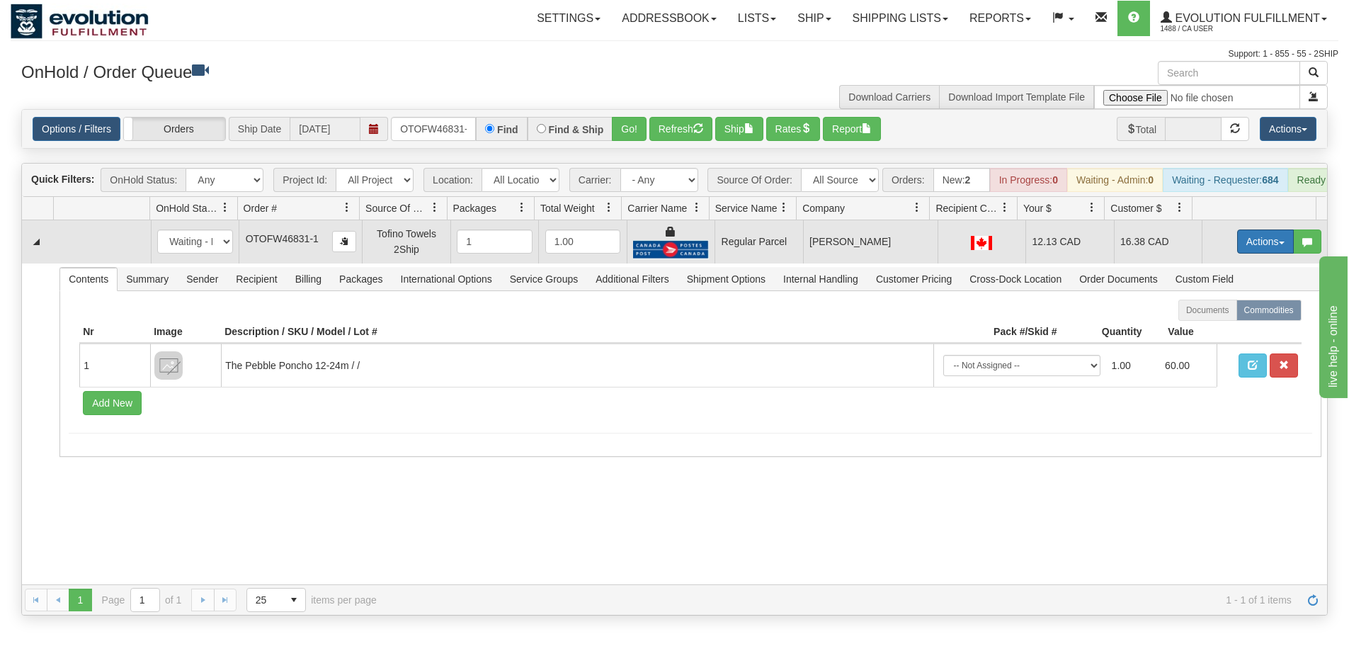
click at [1243, 248] on button "Actions" at bounding box center [1265, 241] width 57 height 24
click at [1227, 311] on span "Rate All Services" at bounding box center [1236, 304] width 85 height 11
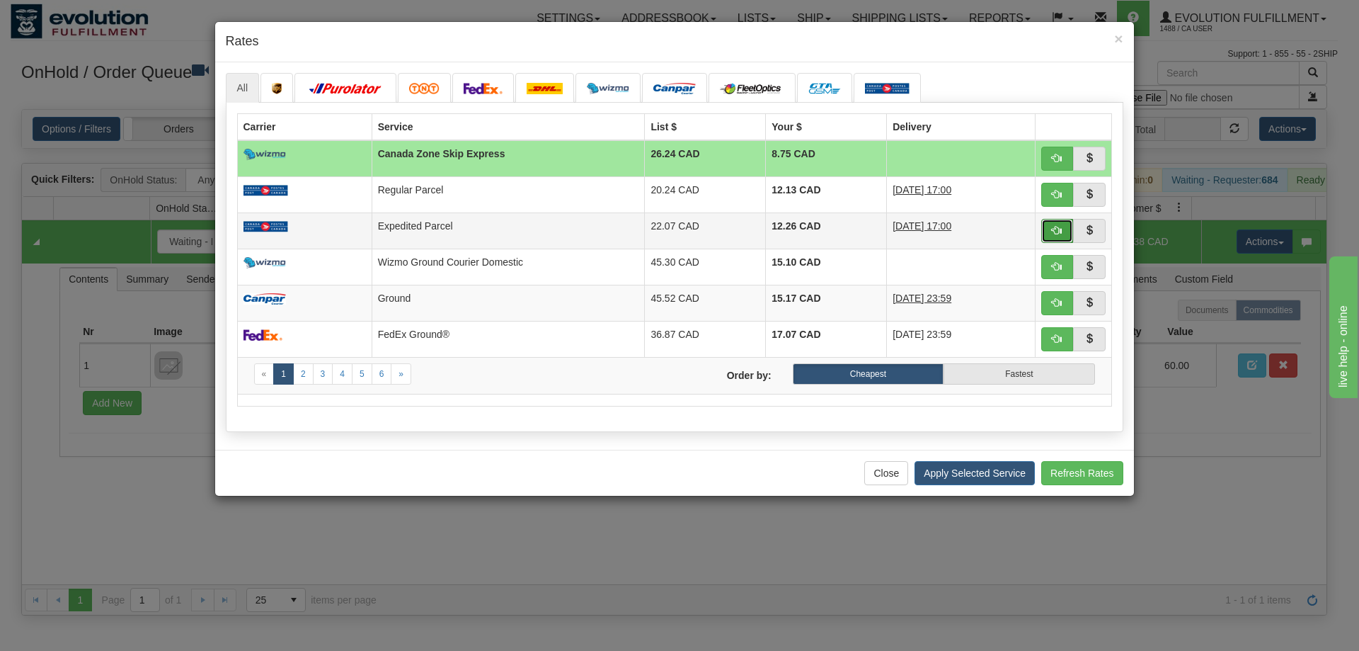
click at [1060, 233] on span "button" at bounding box center [1057, 230] width 10 height 10
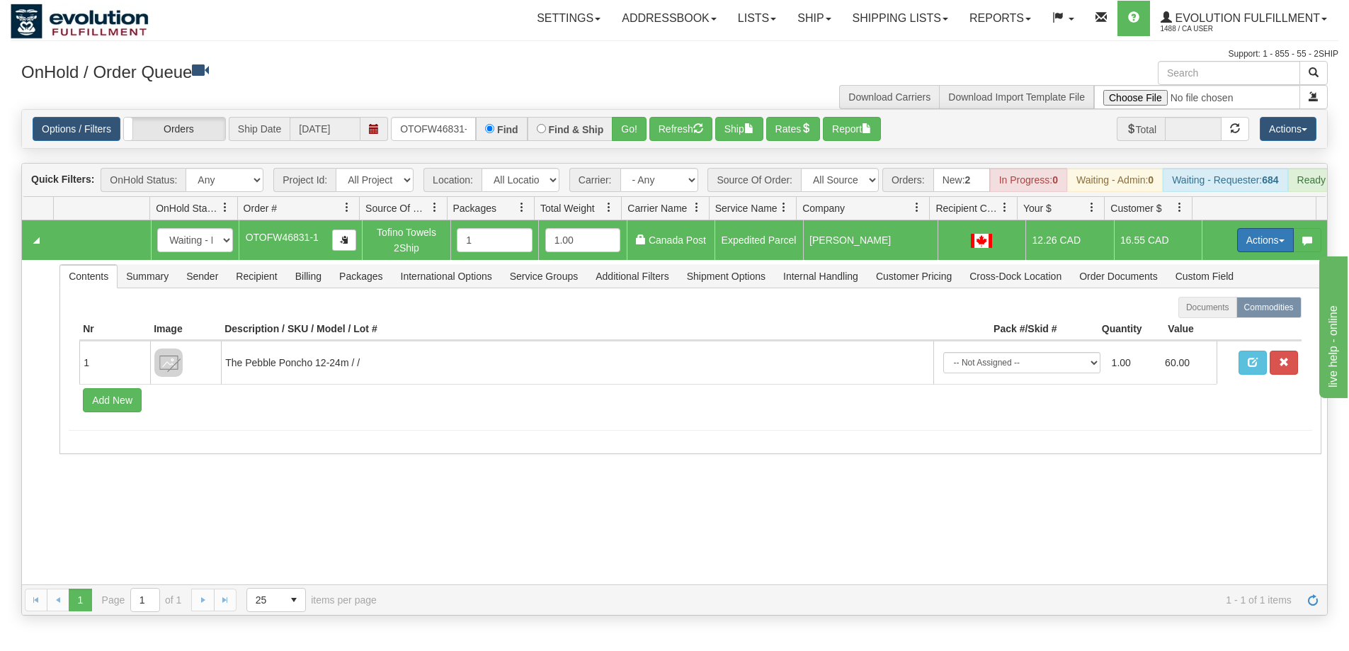
click at [1257, 252] on button "Actions" at bounding box center [1265, 240] width 57 height 24
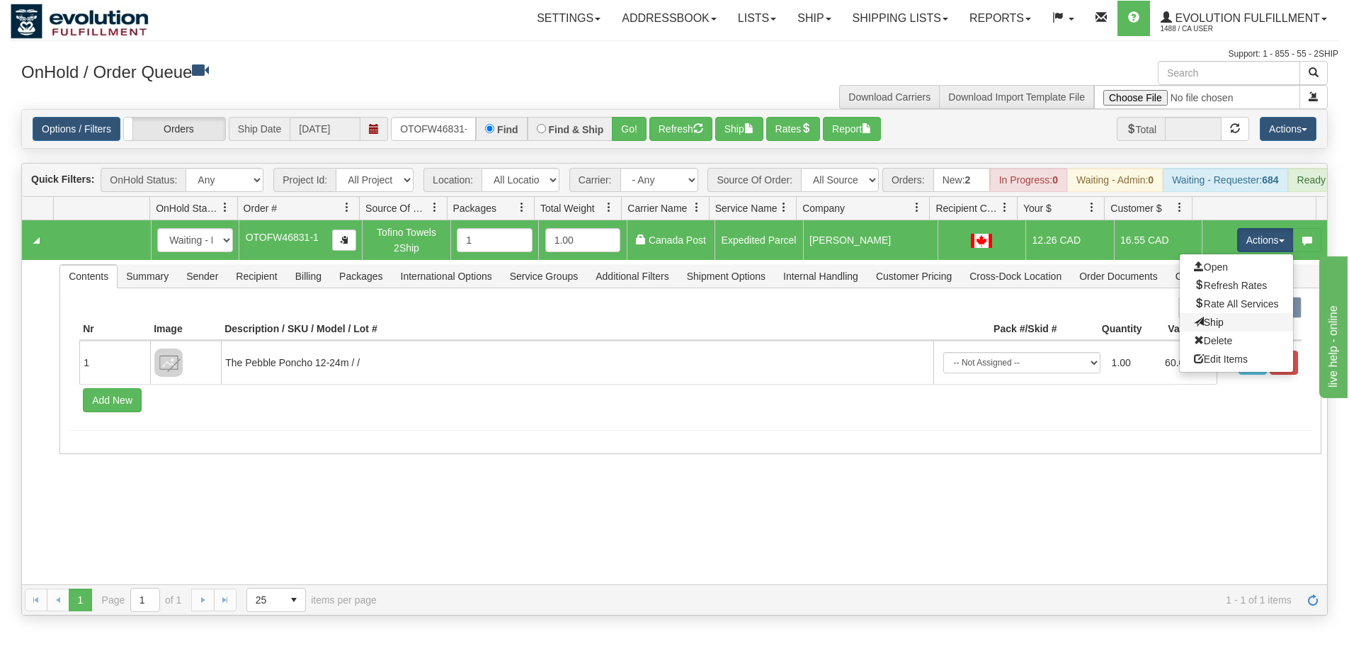
click at [1224, 331] on link "Ship" at bounding box center [1236, 322] width 113 height 18
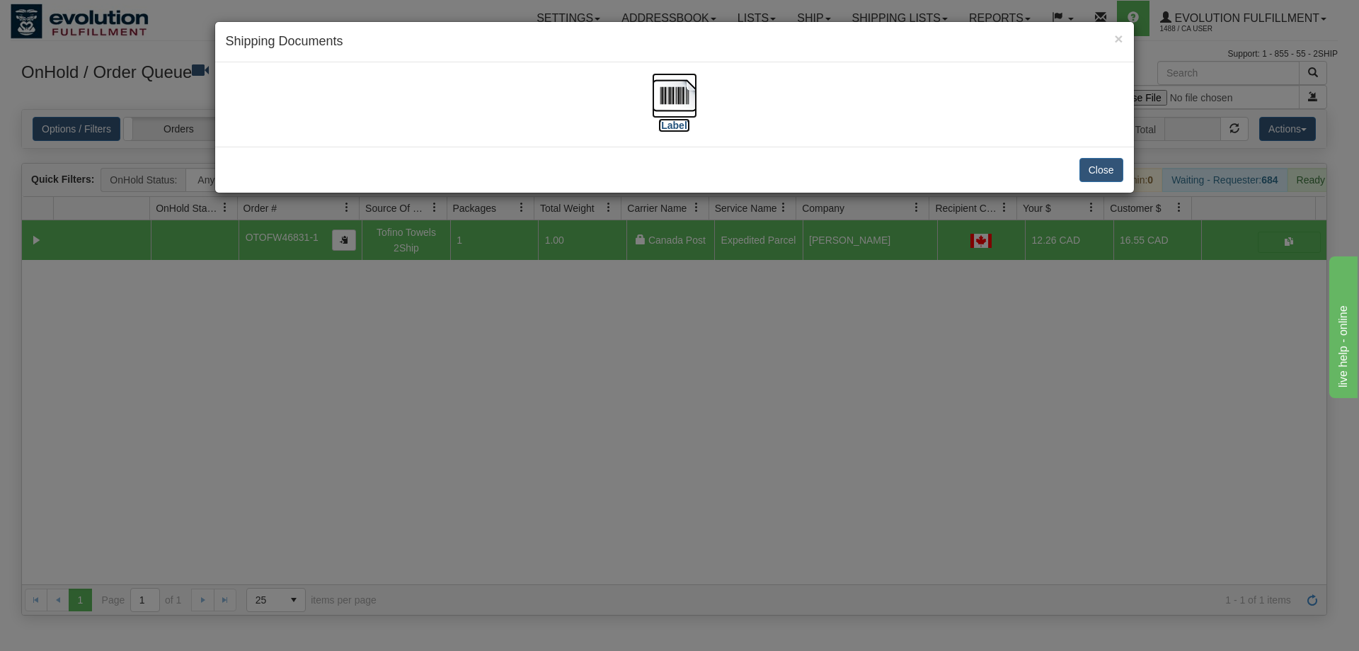
click at [693, 95] on img at bounding box center [674, 95] width 45 height 45
click at [606, 459] on div "× Shipping Documents [Label] Close" at bounding box center [679, 325] width 1359 height 651
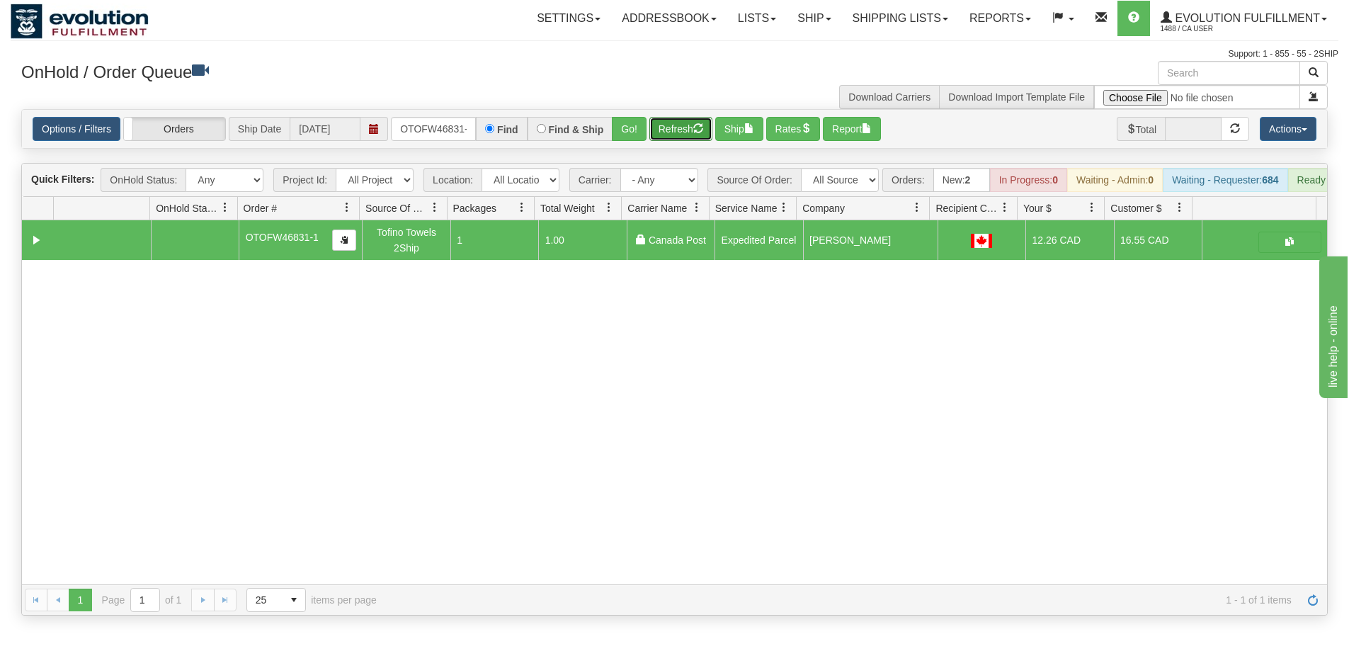
click at [666, 121] on button "Refresh" at bounding box center [680, 129] width 63 height 24
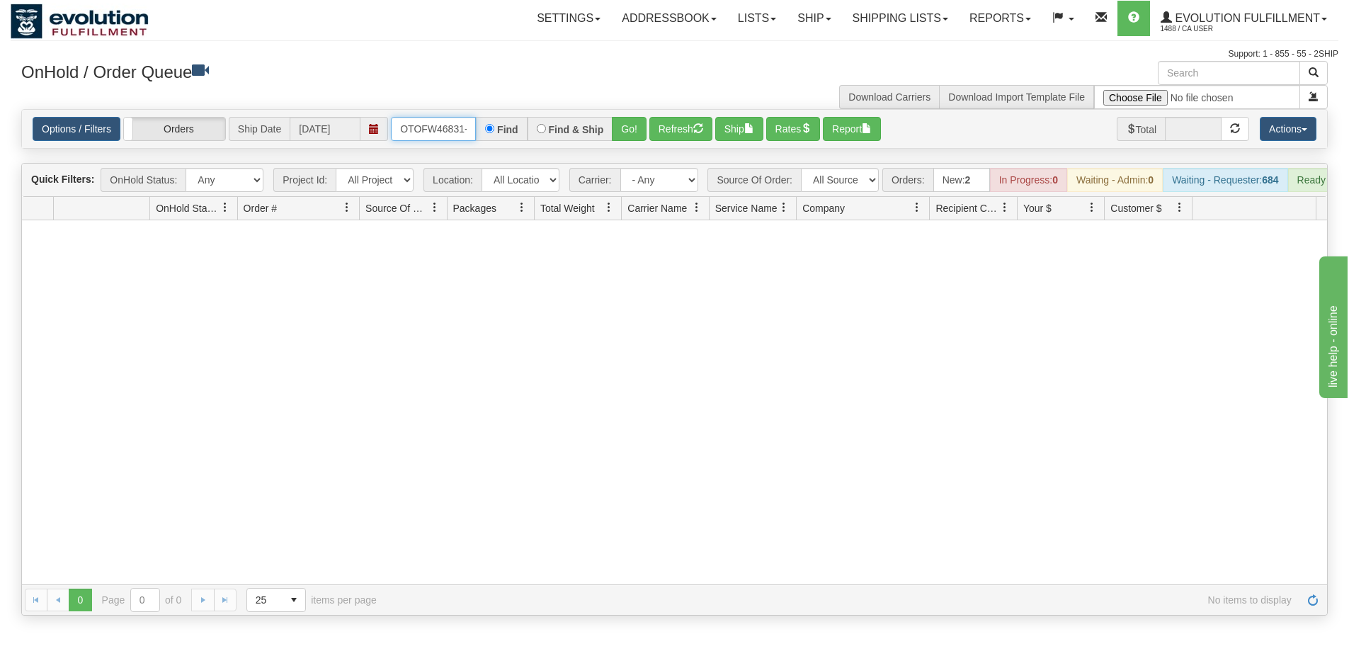
scroll to position [0, 6]
drag, startPoint x: 399, startPoint y: 134, endPoint x: 492, endPoint y: 134, distance: 92.8
click at [492, 134] on div "OTOFW46831-1 Find Find & Ship Go!" at bounding box center [519, 129] width 256 height 24
type input "OTOFW46840-1"
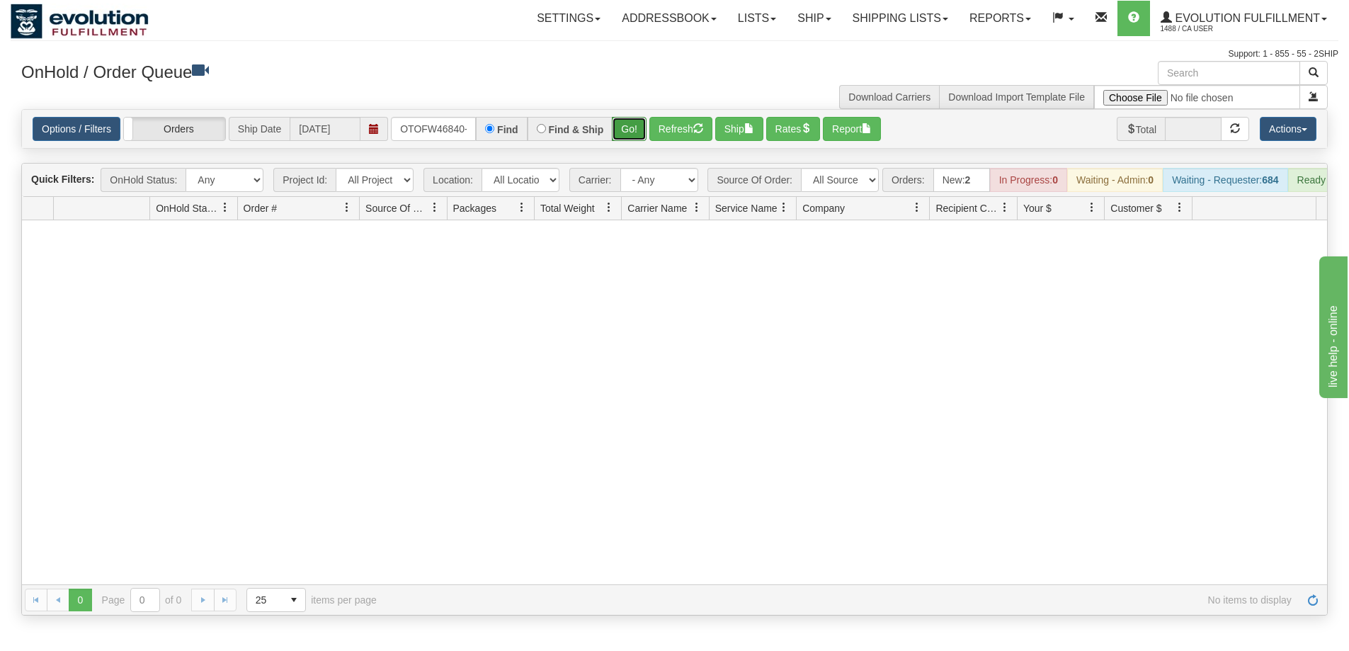
click at [624, 131] on button "Go!" at bounding box center [629, 129] width 35 height 24
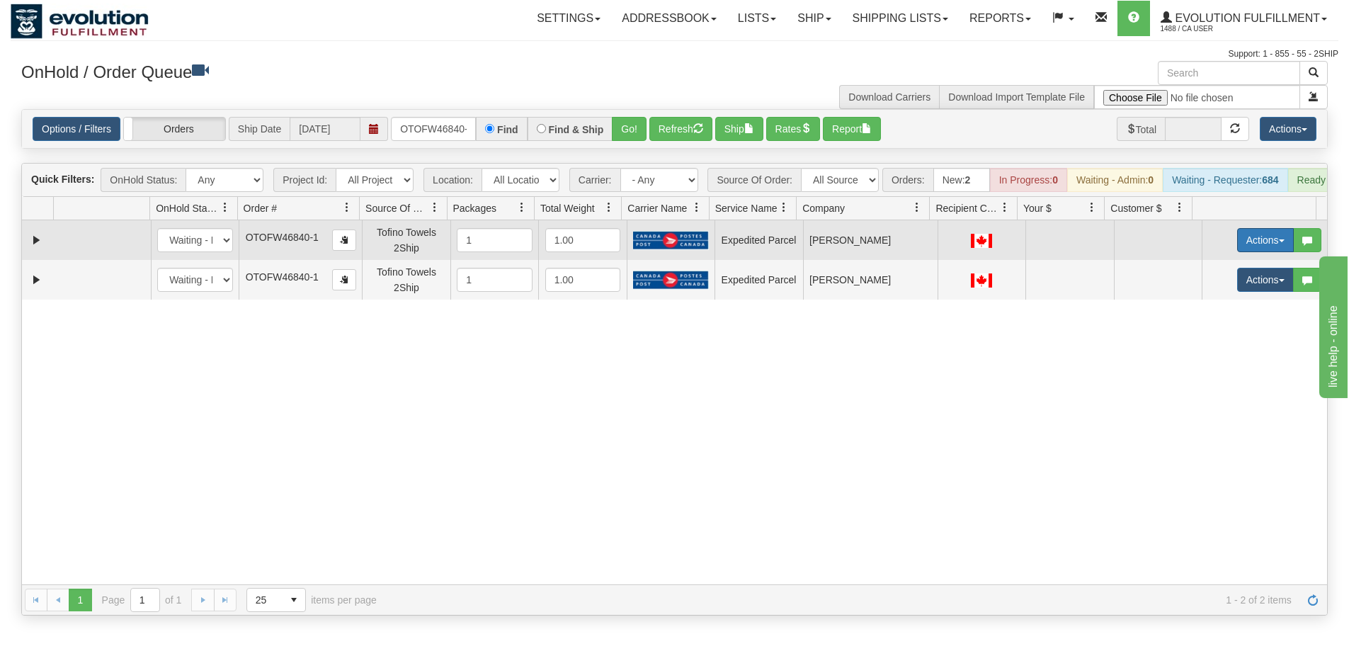
click at [1257, 246] on button "Actions" at bounding box center [1265, 240] width 57 height 24
click at [1230, 309] on span "Rate All Services" at bounding box center [1236, 303] width 85 height 11
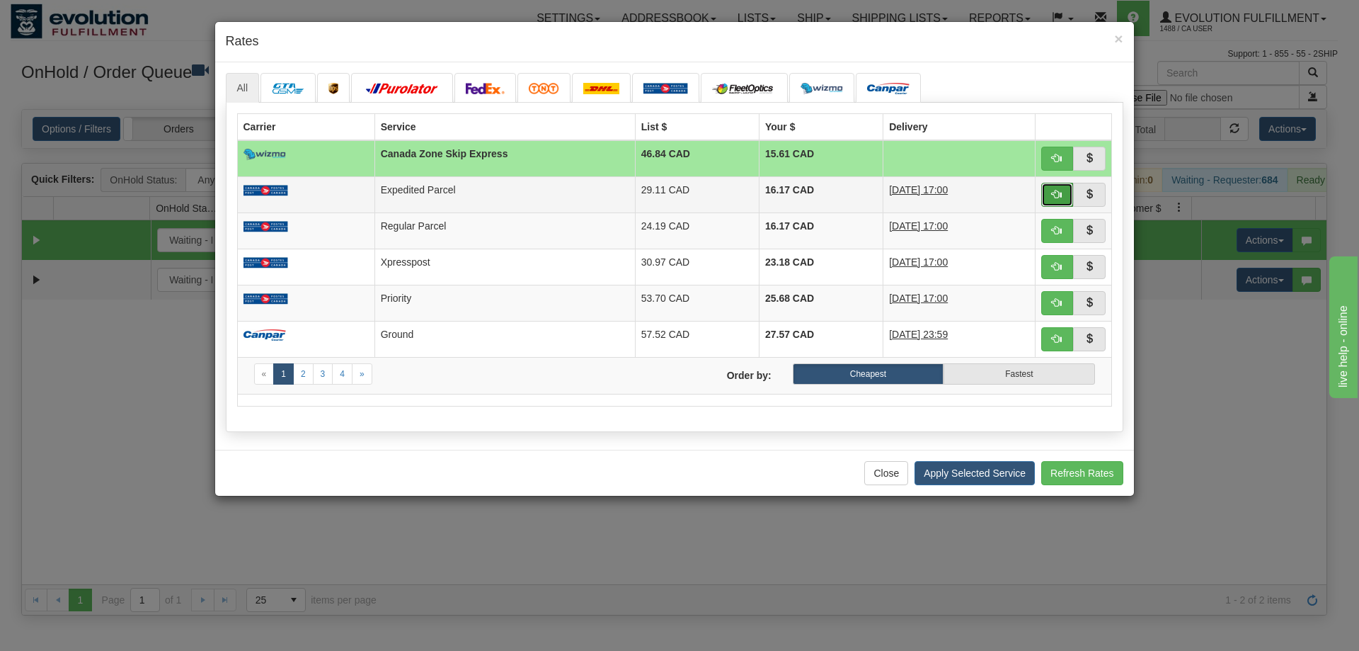
click at [1050, 192] on button "button" at bounding box center [1057, 195] width 33 height 24
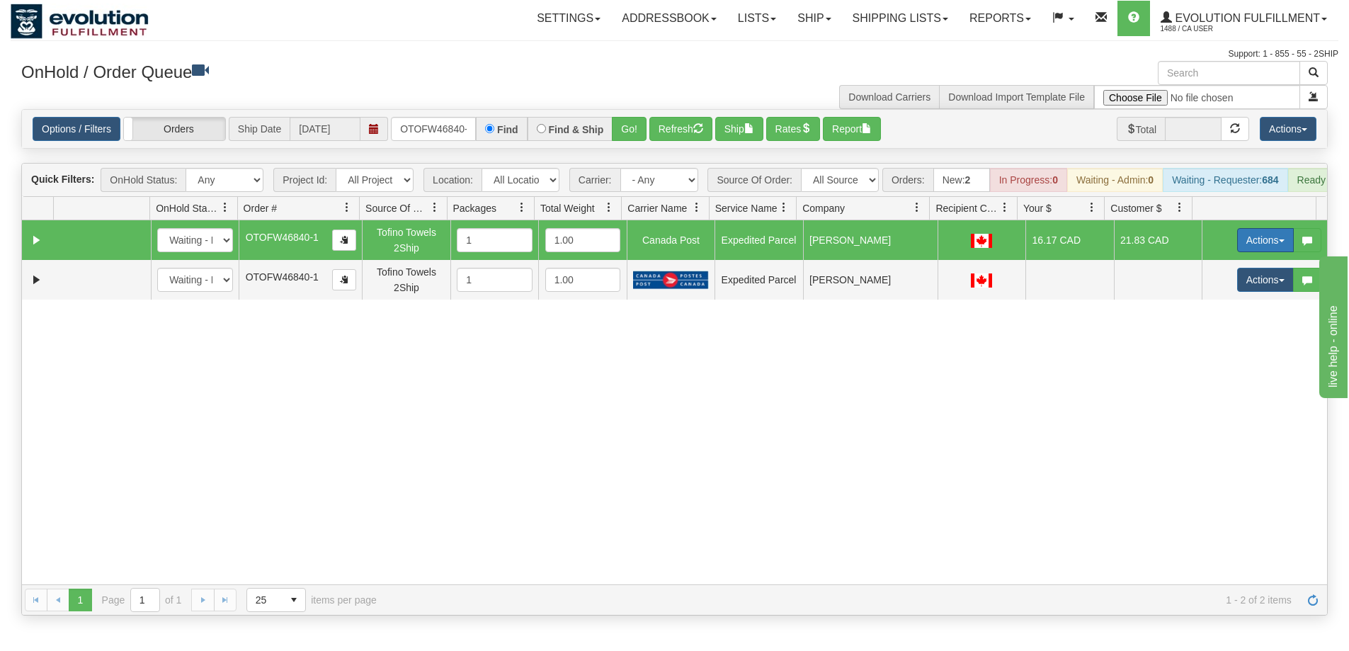
click at [1260, 247] on button "Actions" at bounding box center [1265, 240] width 57 height 24
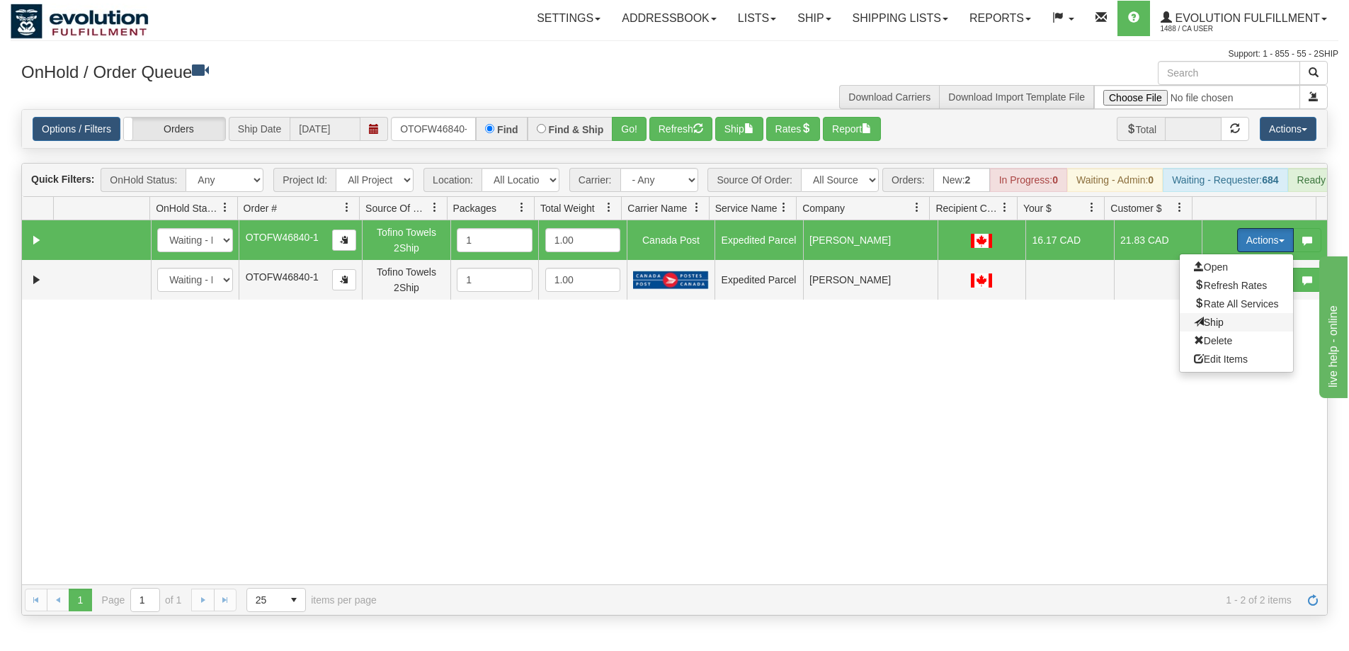
click at [1209, 328] on span "Ship" at bounding box center [1209, 321] width 30 height 11
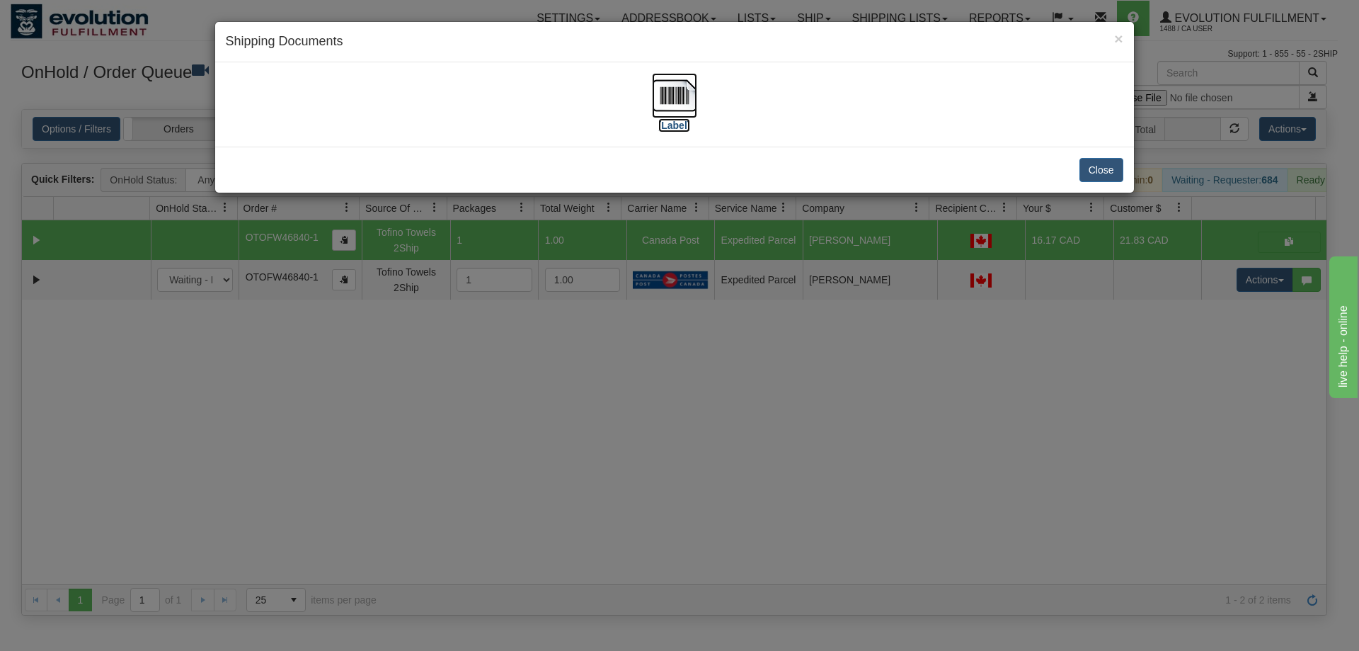
click at [685, 101] on img at bounding box center [674, 95] width 45 height 45
click at [725, 447] on div "× Shipping Documents [Label] Close" at bounding box center [679, 325] width 1359 height 651
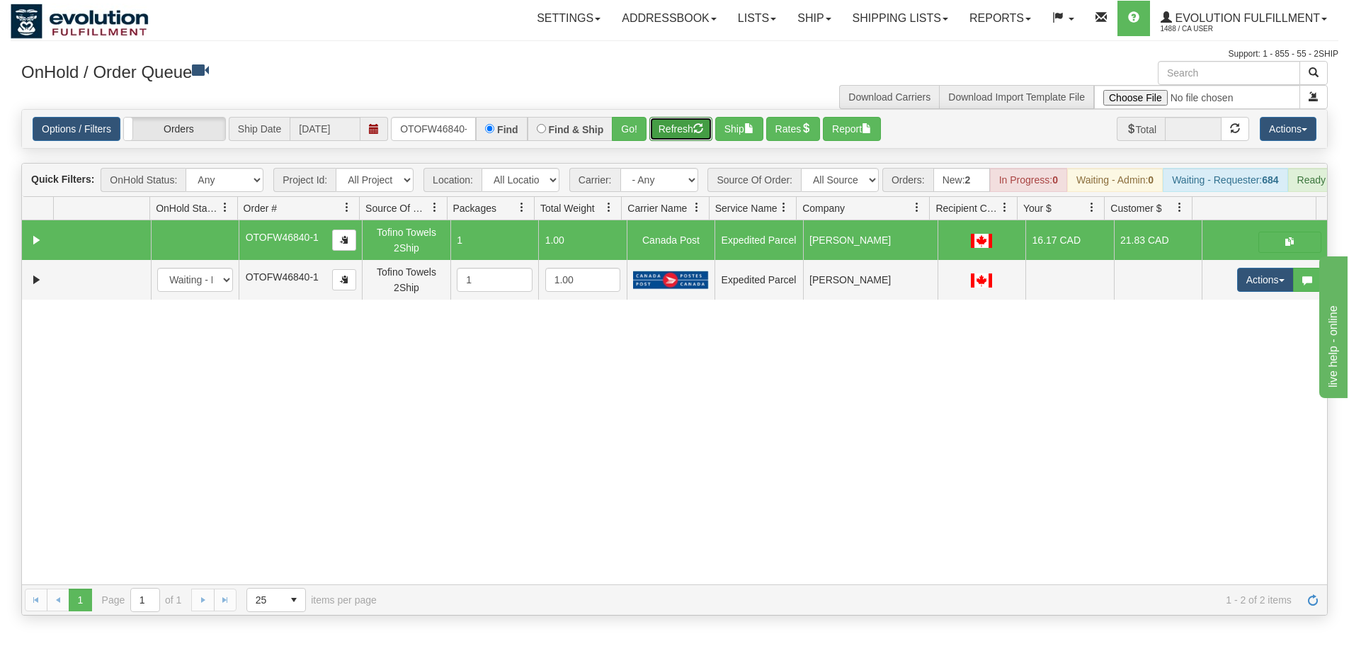
click at [673, 127] on button "Refresh" at bounding box center [680, 129] width 63 height 24
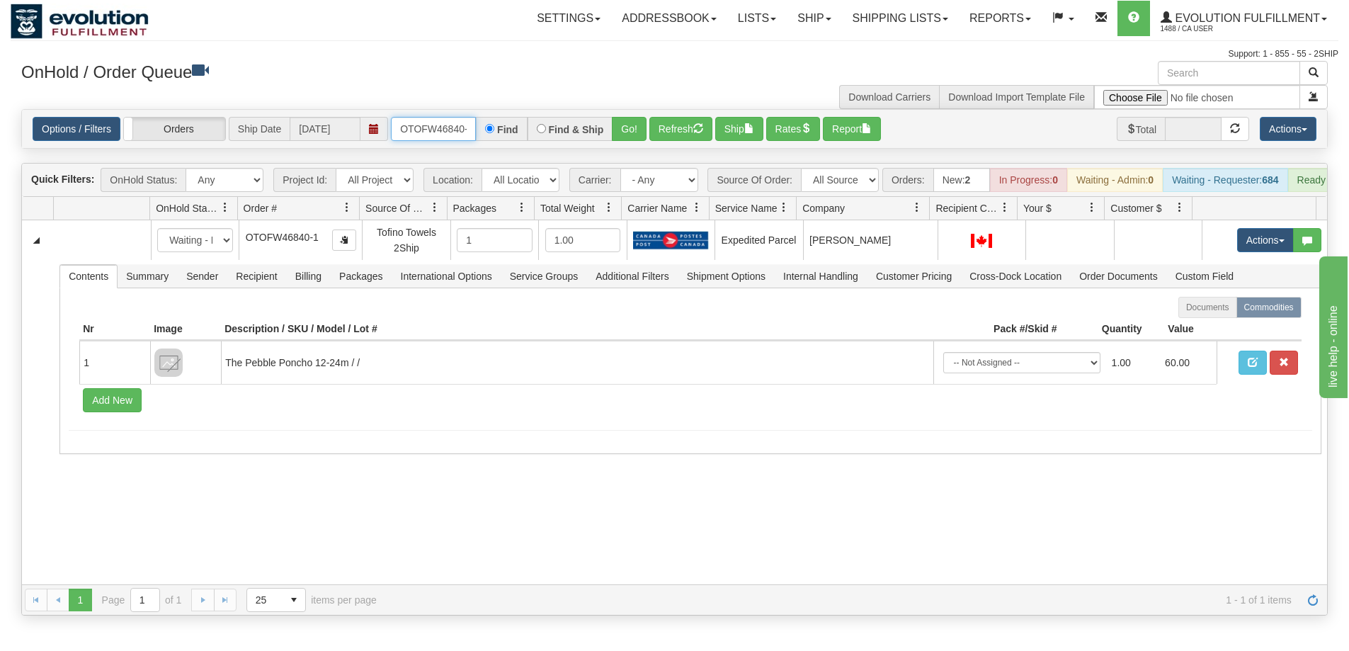
scroll to position [0, 6]
drag, startPoint x: 399, startPoint y: 127, endPoint x: 578, endPoint y: 132, distance: 179.9
click at [578, 132] on div "OTOFW46840-1 Find Find & Ship Go!" at bounding box center [519, 129] width 256 height 24
click at [622, 127] on button "Go!" at bounding box center [629, 129] width 35 height 24
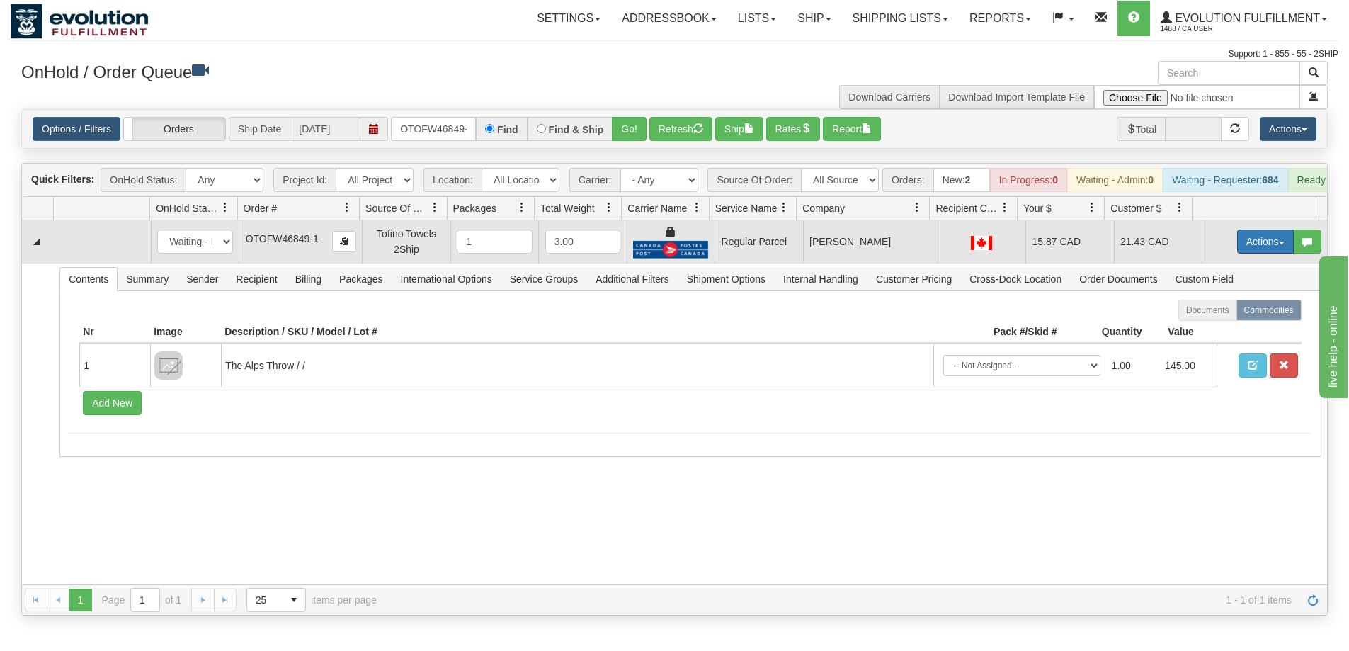
click at [1243, 244] on button "Actions" at bounding box center [1265, 241] width 57 height 24
click at [1221, 311] on span "Rate All Services" at bounding box center [1236, 304] width 85 height 11
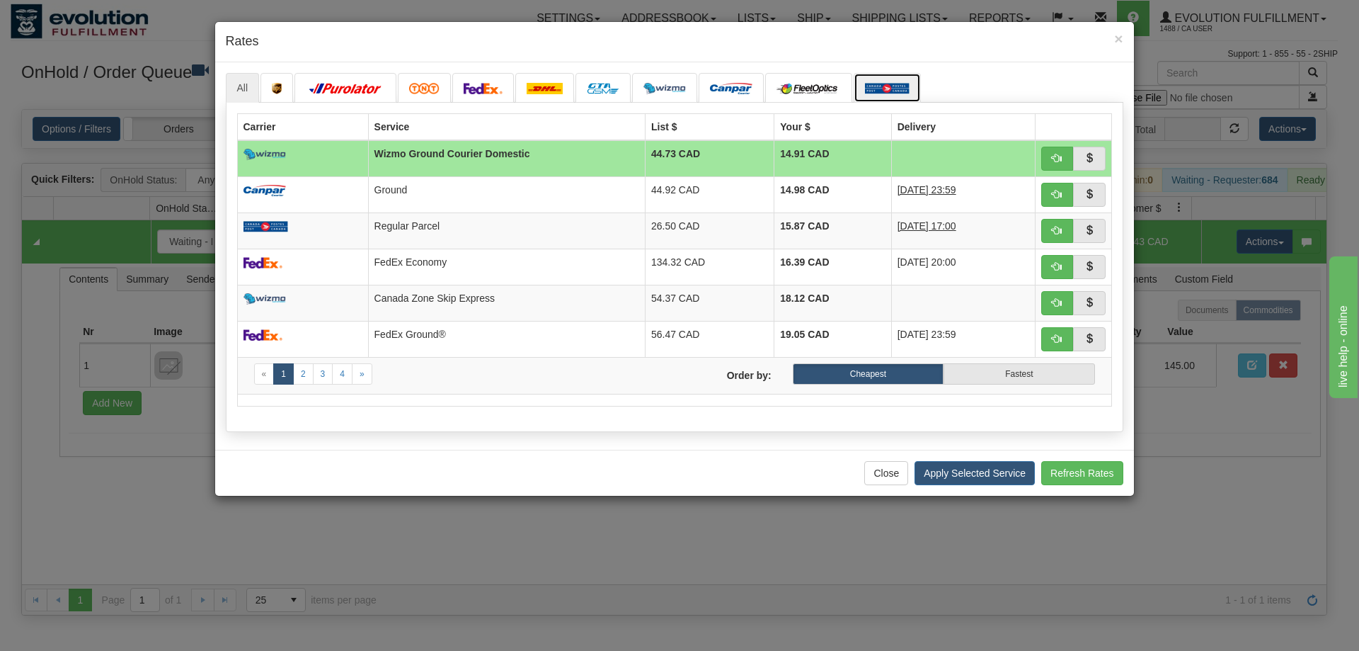
click at [879, 86] on img at bounding box center [887, 88] width 45 height 11
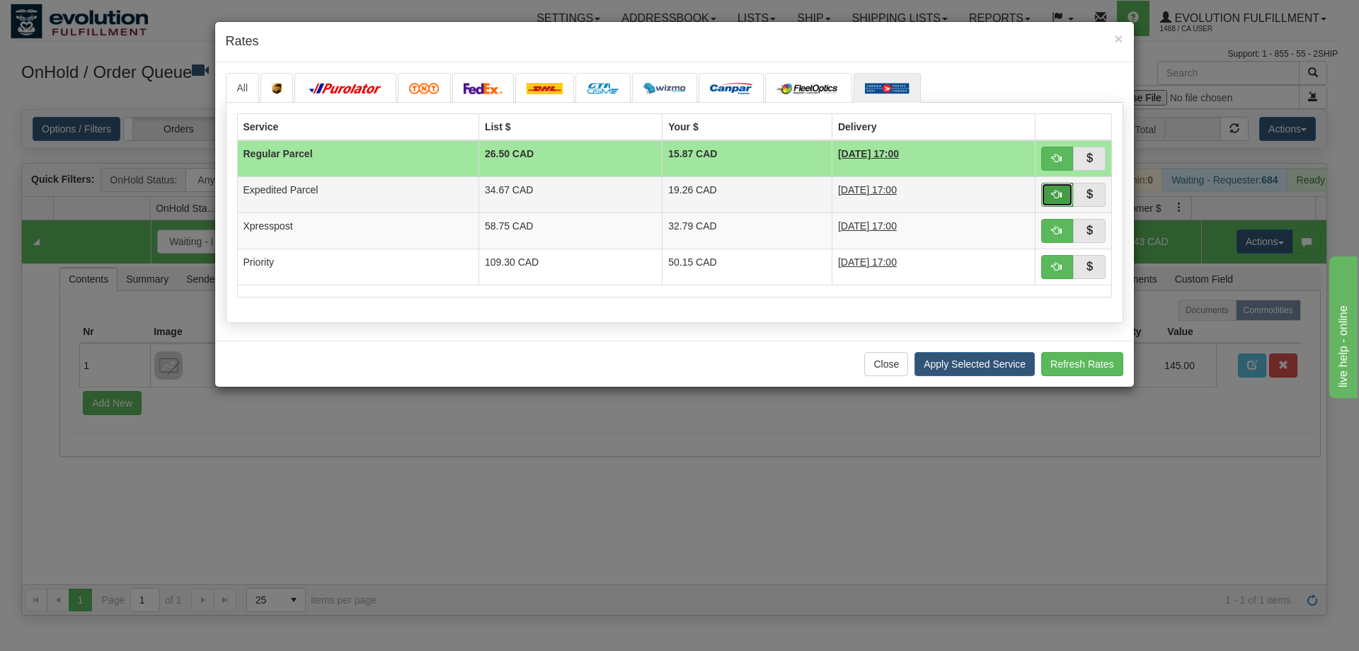
click at [1048, 193] on button "button" at bounding box center [1057, 195] width 33 height 24
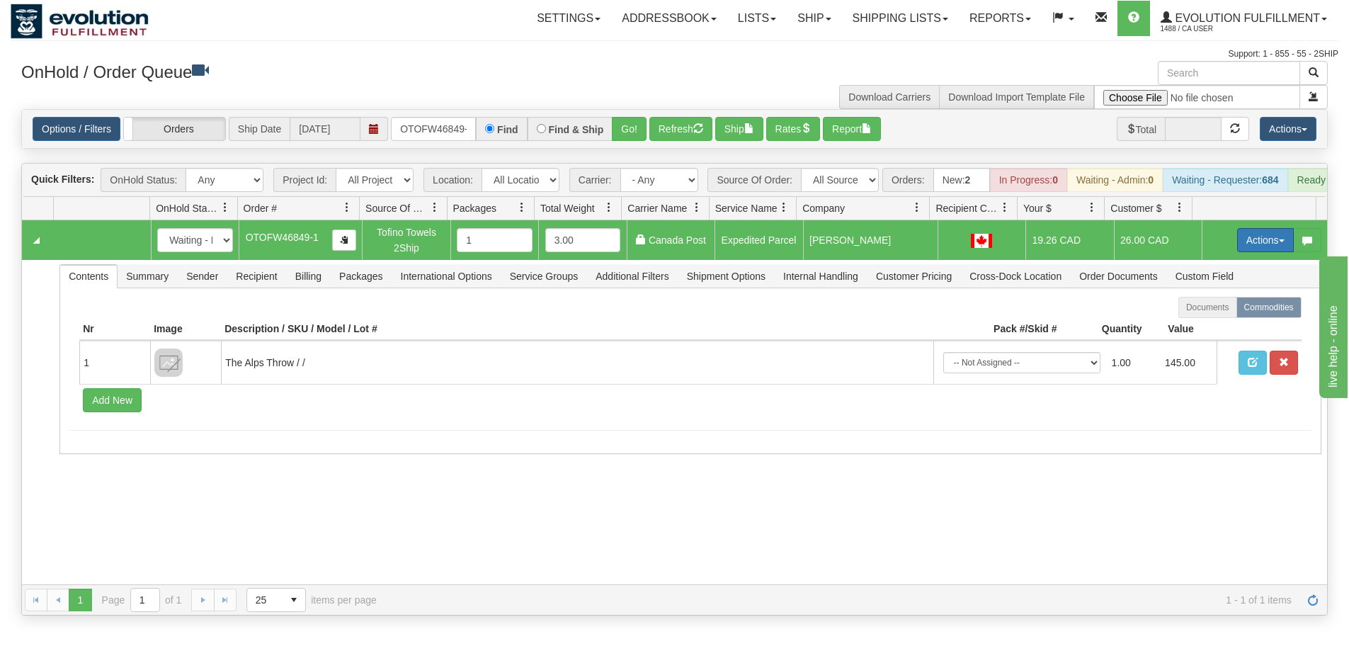
click at [1243, 247] on button "Actions" at bounding box center [1265, 240] width 57 height 24
click at [1209, 328] on span "Ship" at bounding box center [1209, 321] width 30 height 11
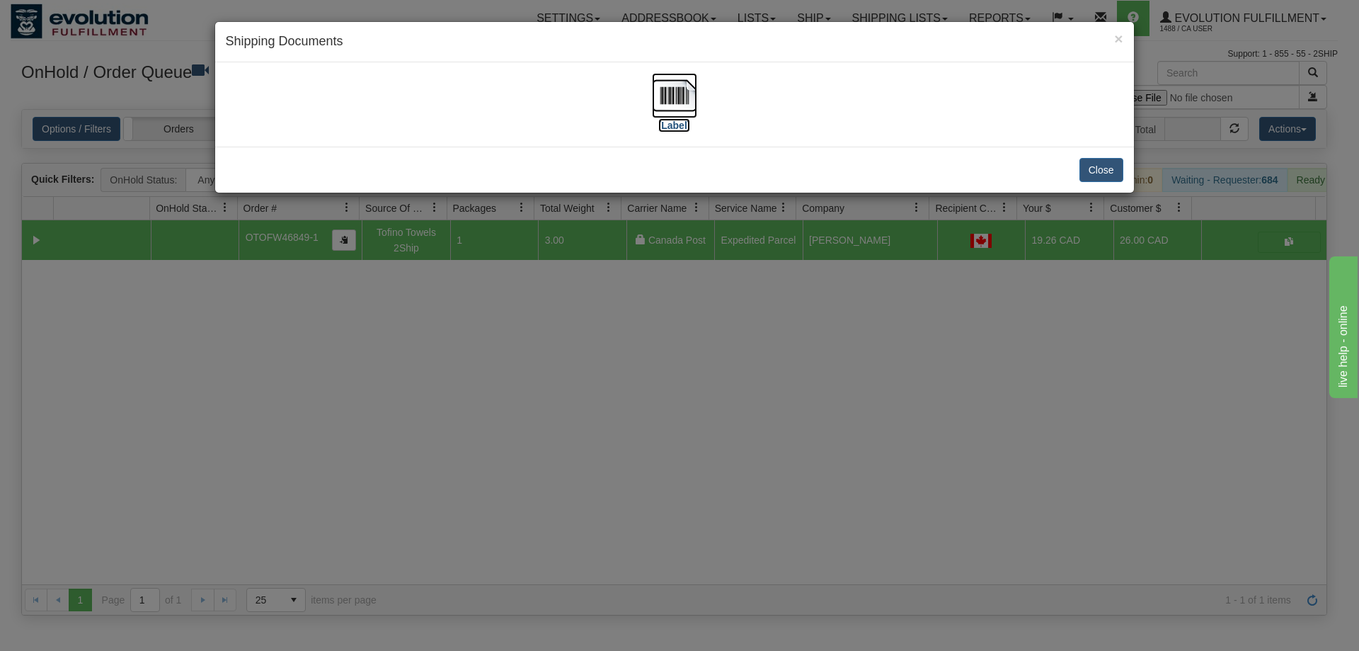
click at [683, 108] on img at bounding box center [674, 95] width 45 height 45
click at [807, 595] on div "× Shipping Documents [Label] Close" at bounding box center [679, 325] width 1359 height 651
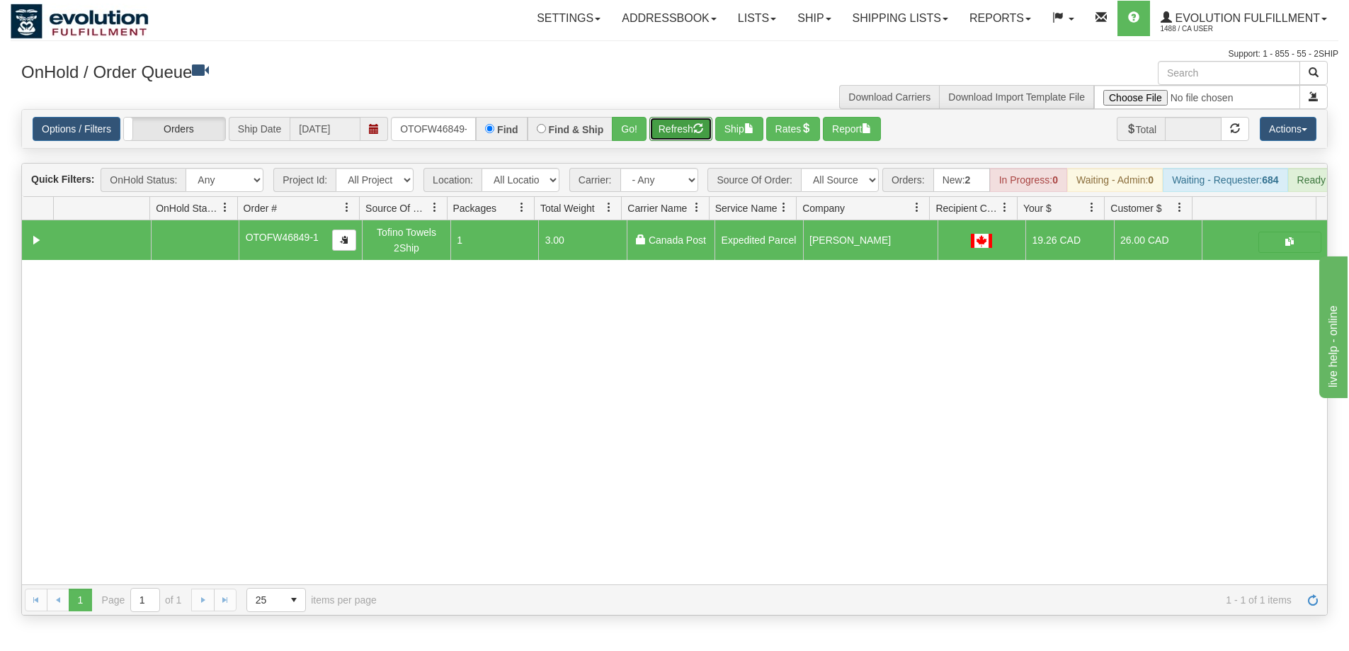
click at [681, 119] on button "Refresh" at bounding box center [680, 129] width 63 height 24
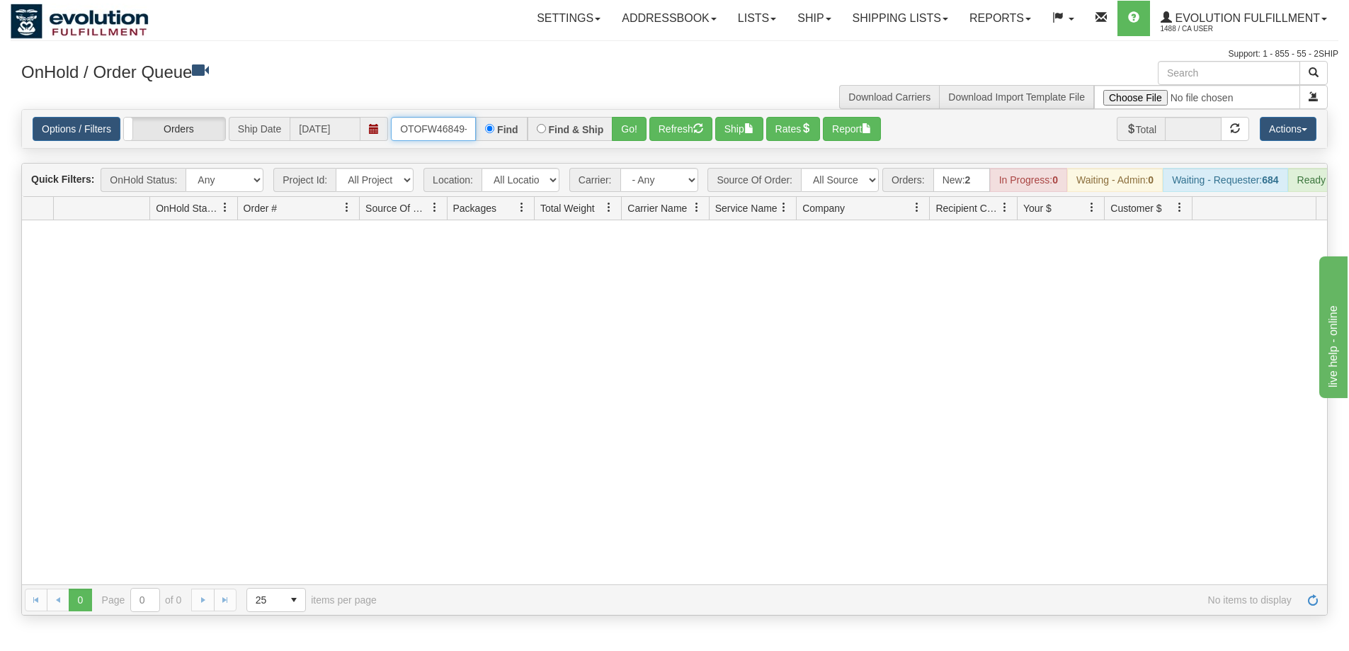
scroll to position [0, 6]
drag, startPoint x: 402, startPoint y: 127, endPoint x: 575, endPoint y: 127, distance: 172.8
click at [575, 127] on div "OTOFW46849-1 Find Find & Ship Go!" at bounding box center [519, 129] width 256 height 24
click at [636, 127] on button "Go!" at bounding box center [629, 129] width 35 height 24
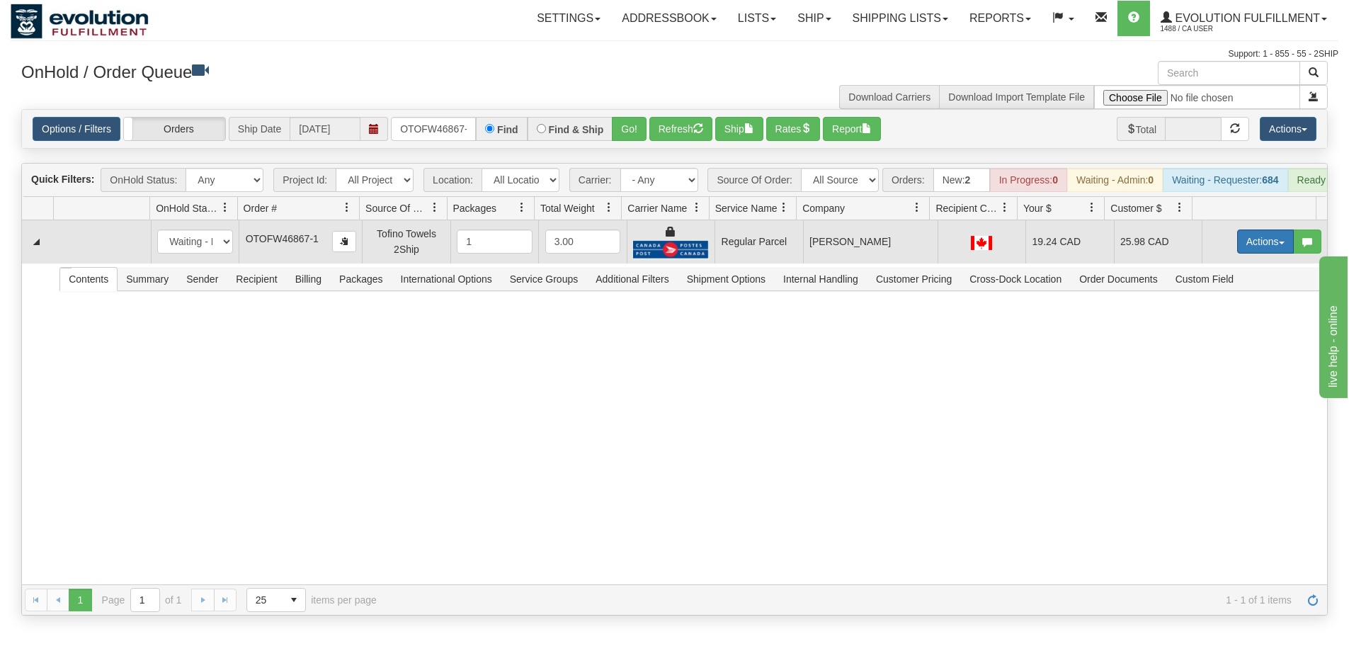
click at [1237, 253] on button "Actions" at bounding box center [1265, 241] width 57 height 24
click at [1203, 311] on span "Rate All Services" at bounding box center [1236, 304] width 85 height 11
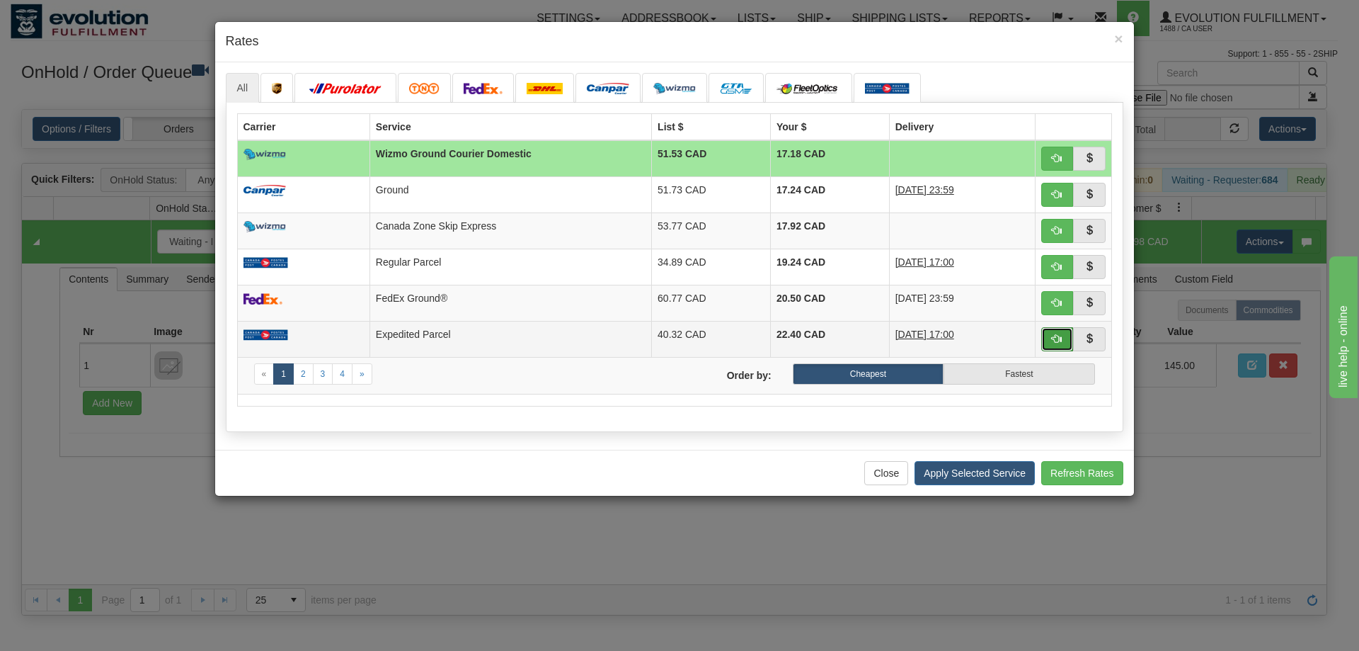
click at [1062, 336] on span "button" at bounding box center [1057, 338] width 10 height 10
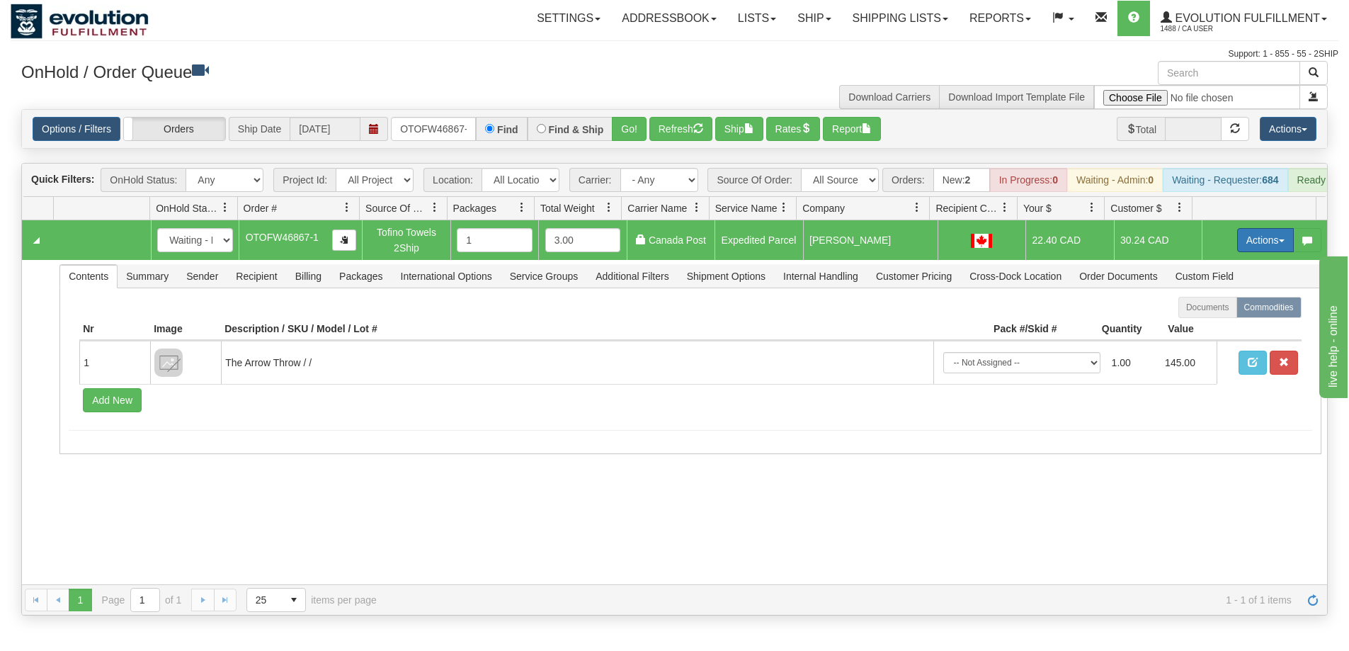
click at [1252, 252] on button "Actions" at bounding box center [1265, 240] width 57 height 24
click at [1206, 328] on span "Ship" at bounding box center [1209, 321] width 30 height 11
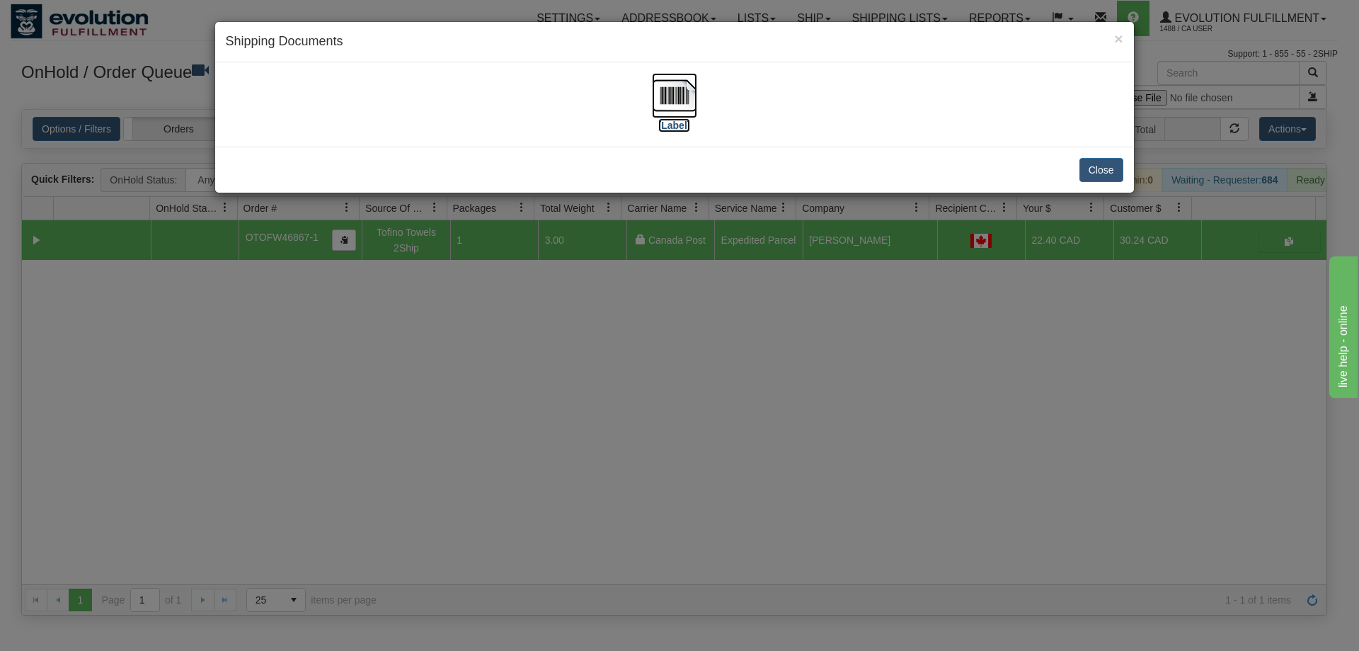
click at [687, 108] on img at bounding box center [674, 95] width 45 height 45
click at [770, 418] on div "× Shipping Documents [Label] Close" at bounding box center [679, 325] width 1359 height 651
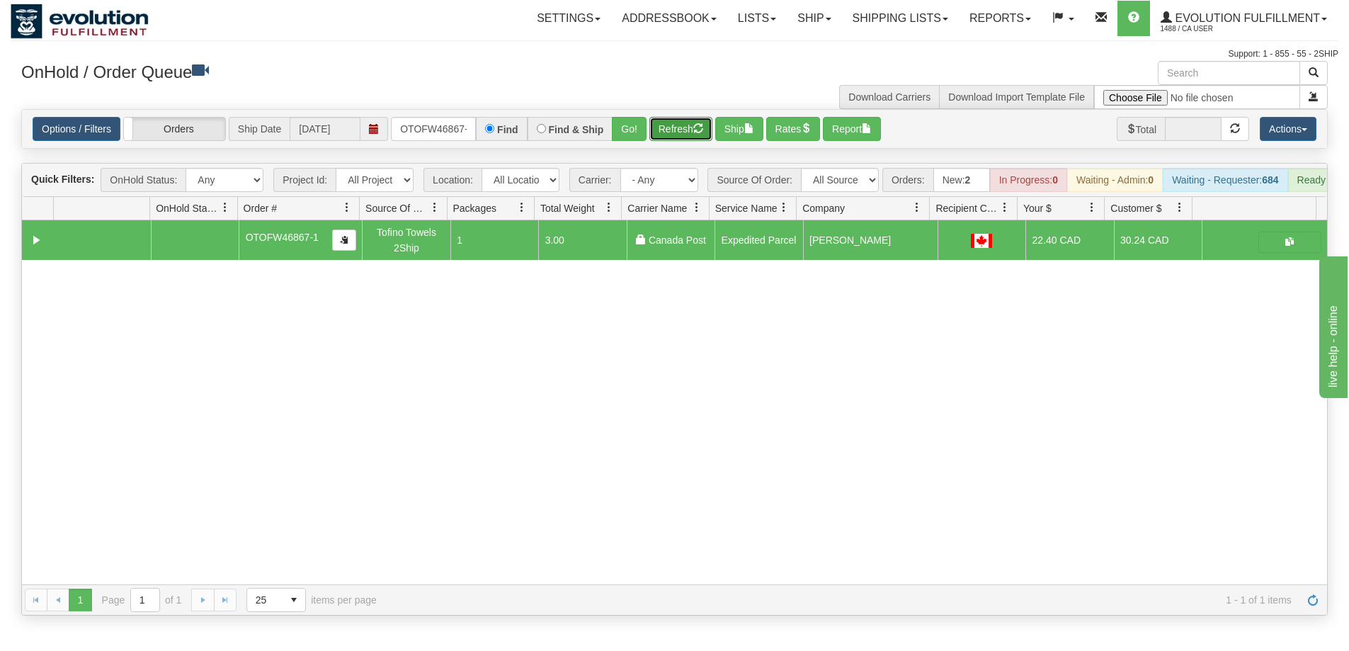
click at [673, 123] on button "Refresh" at bounding box center [680, 129] width 63 height 24
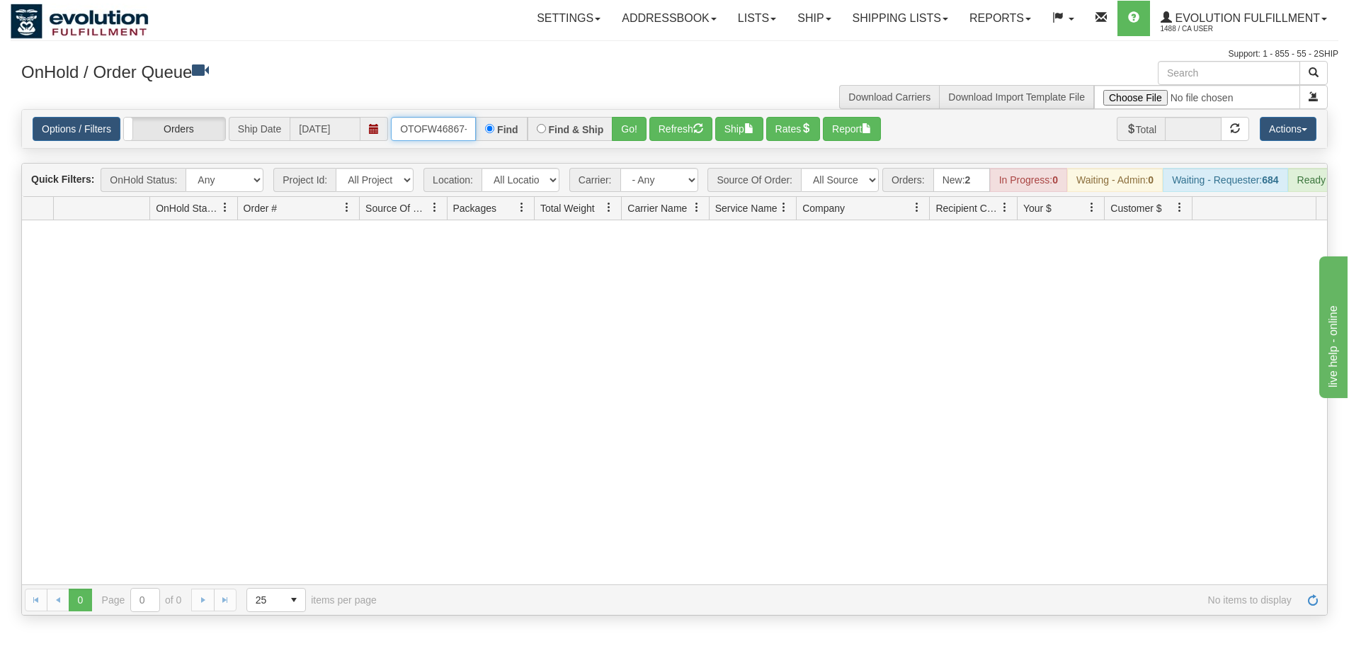
scroll to position [0, 6]
drag, startPoint x: 395, startPoint y: 132, endPoint x: 475, endPoint y: 125, distance: 80.4
click at [475, 125] on input "OTOFW46867-1" at bounding box center [433, 129] width 85 height 24
click at [615, 135] on button "Go!" at bounding box center [629, 129] width 35 height 24
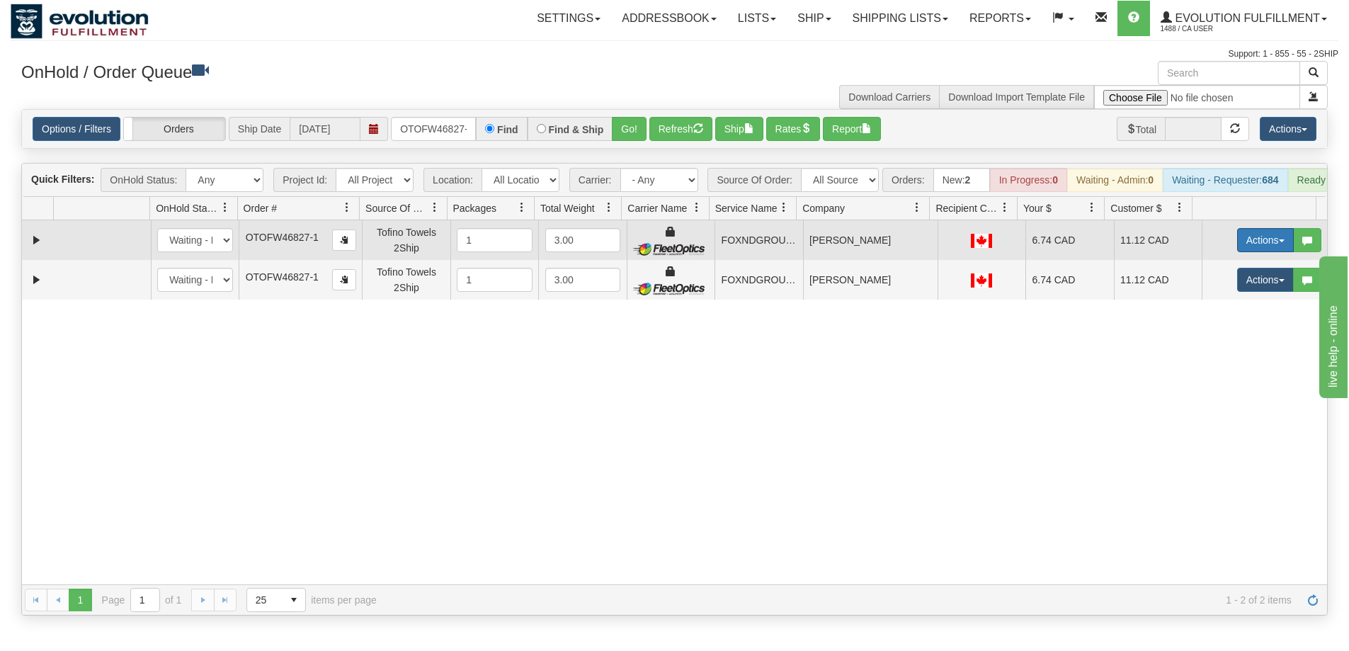
click at [1248, 244] on button "Actions" at bounding box center [1265, 240] width 57 height 24
click at [1213, 331] on link "Ship" at bounding box center [1236, 322] width 113 height 18
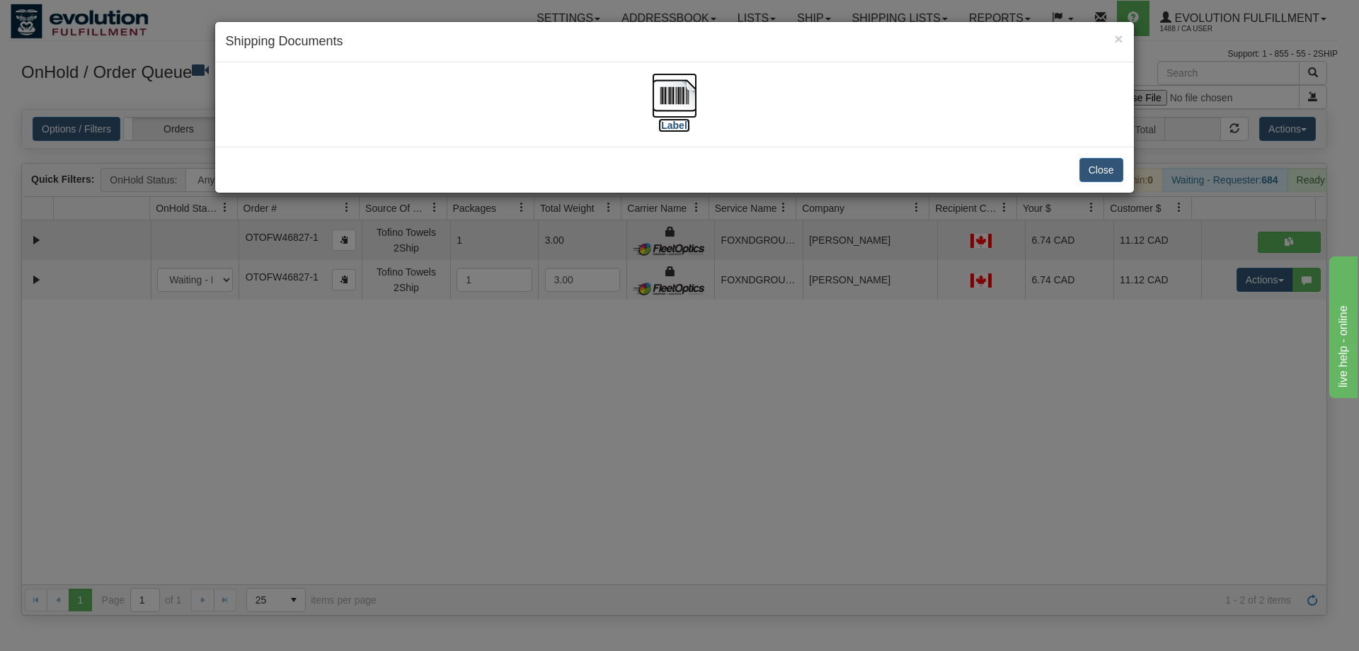
click at [657, 93] on img at bounding box center [674, 95] width 45 height 45
click at [645, 452] on div "× Shipping Documents [Label] Close" at bounding box center [679, 325] width 1359 height 651
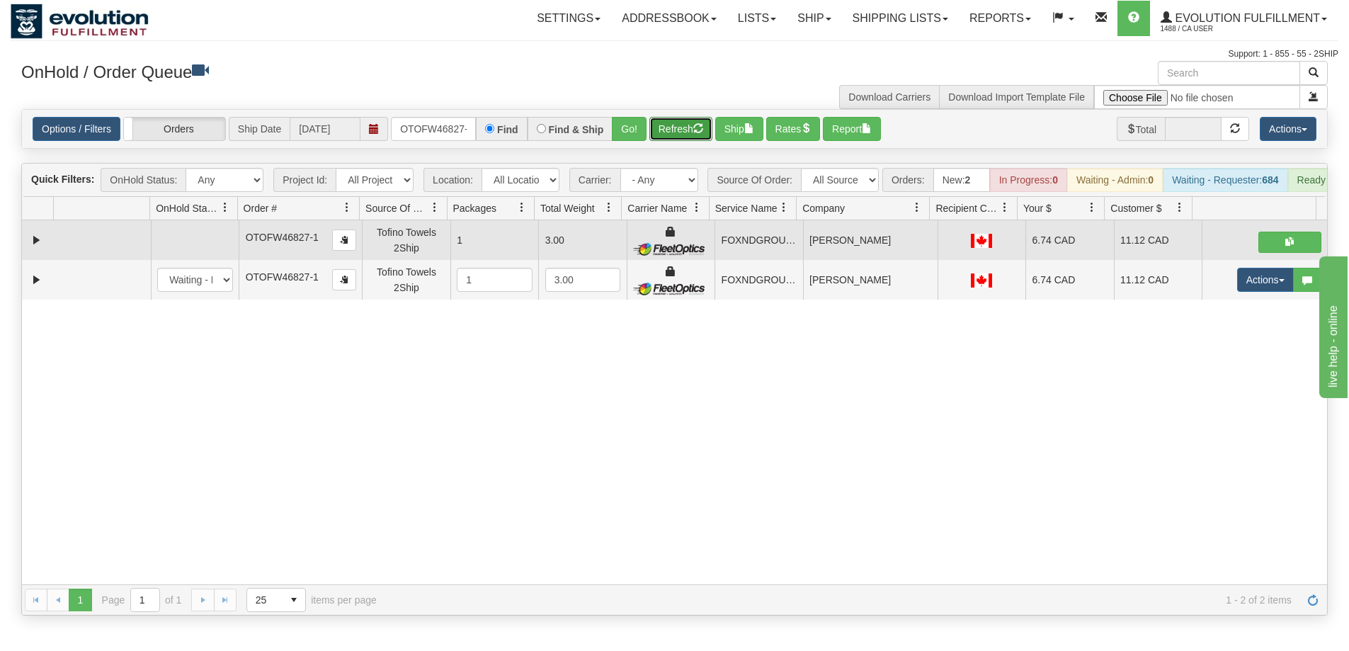
click at [697, 121] on button "Refresh" at bounding box center [680, 129] width 63 height 24
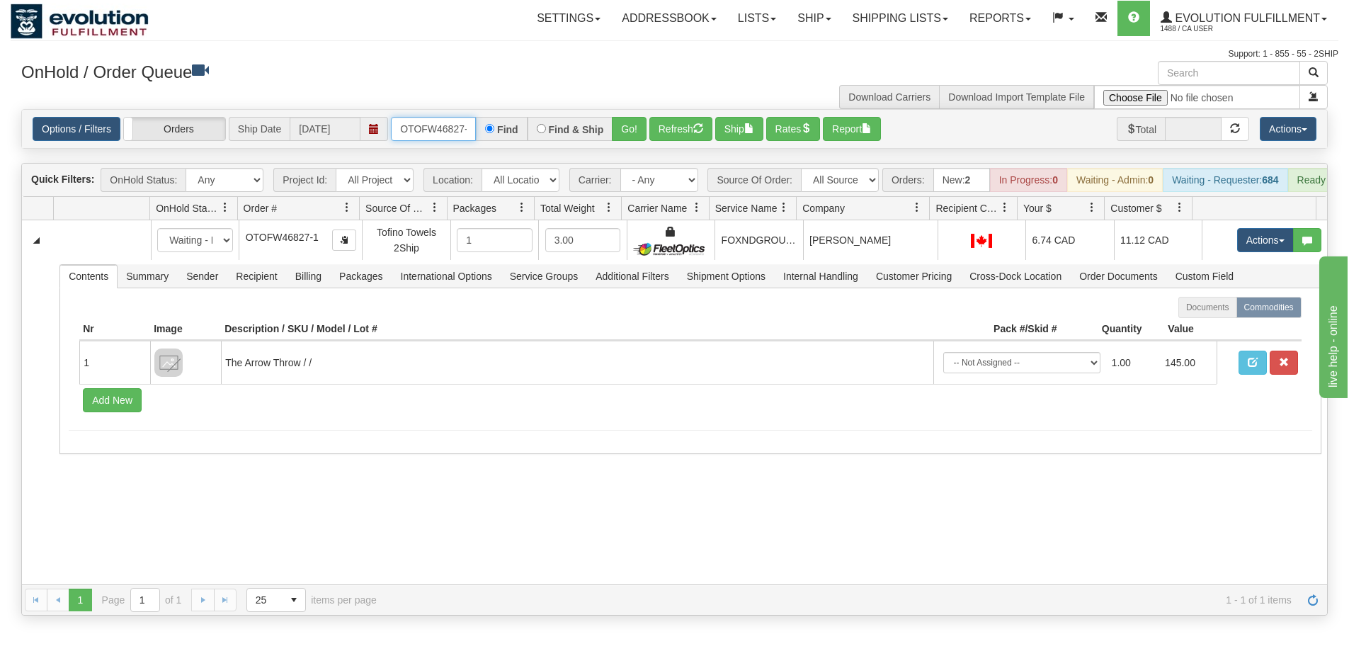
scroll to position [0, 6]
drag, startPoint x: 398, startPoint y: 124, endPoint x: 517, endPoint y: 118, distance: 119.1
click at [517, 118] on div "OTOFW46827-1 Find Find & Ship Go!" at bounding box center [519, 129] width 256 height 24
type input "OTOFW46880-1"
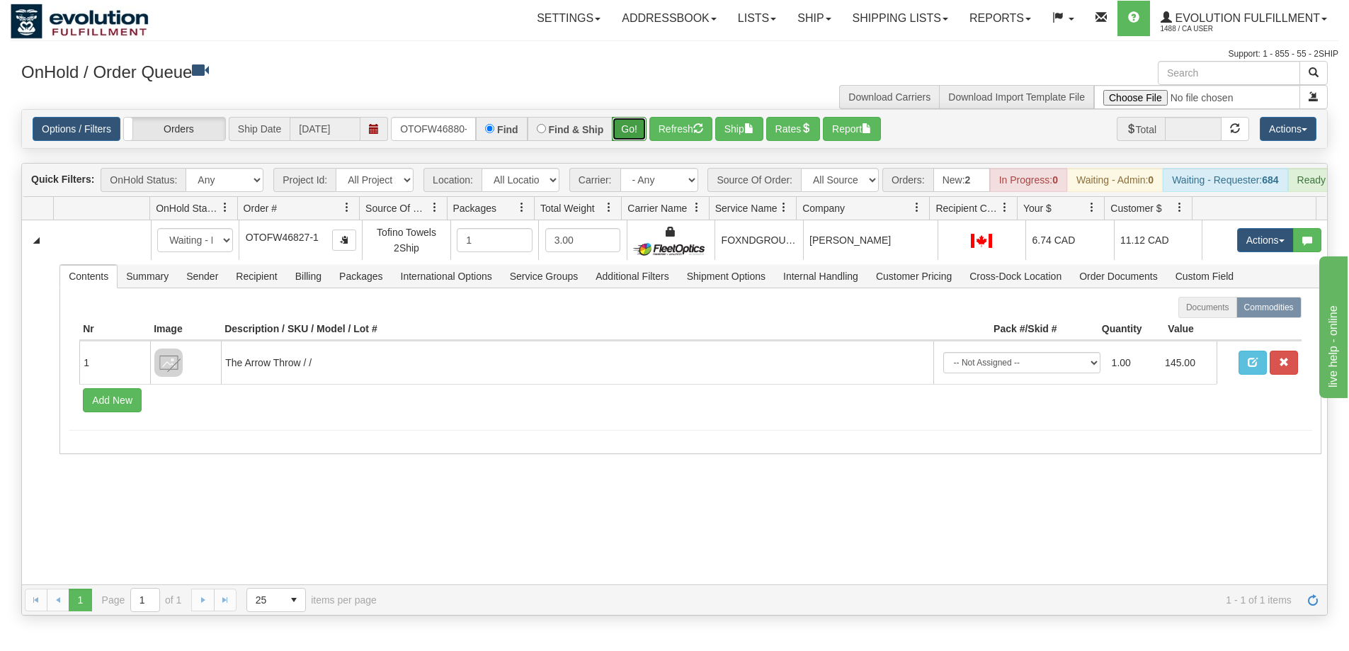
click at [627, 138] on button "Go!" at bounding box center [629, 129] width 35 height 24
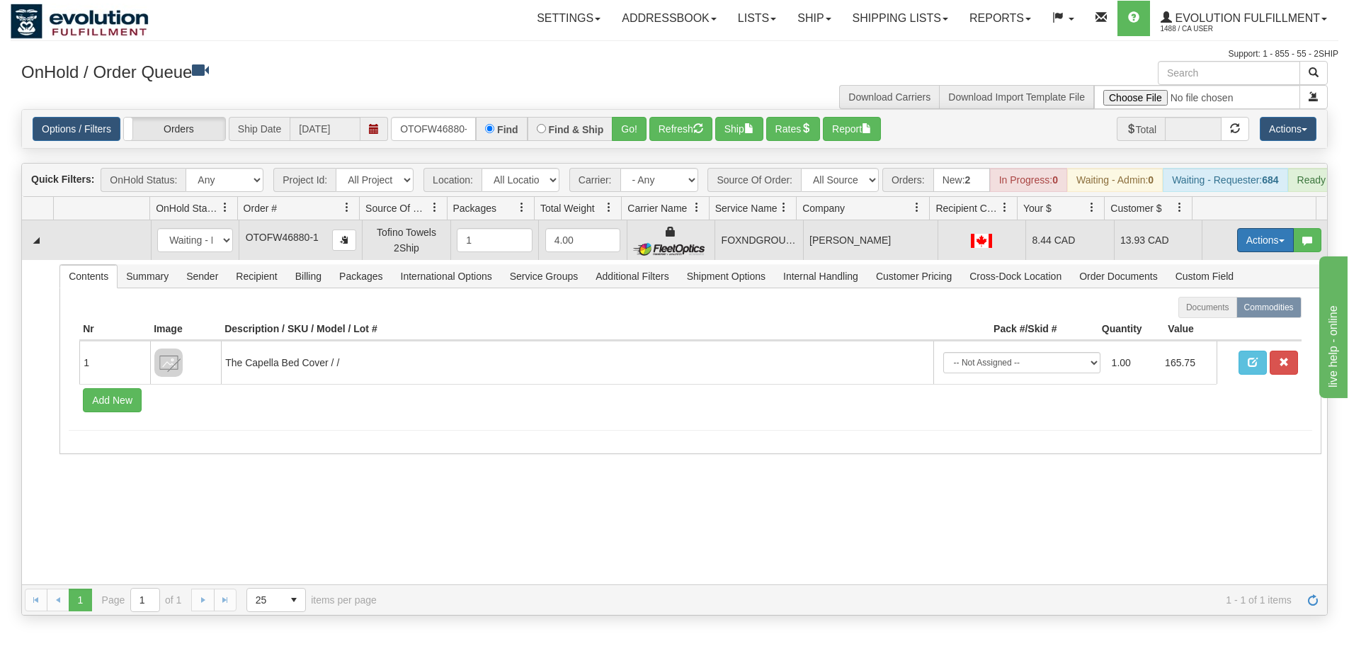
click at [1245, 245] on button "Actions" at bounding box center [1265, 240] width 57 height 24
click at [1208, 328] on span "Ship" at bounding box center [1209, 321] width 30 height 11
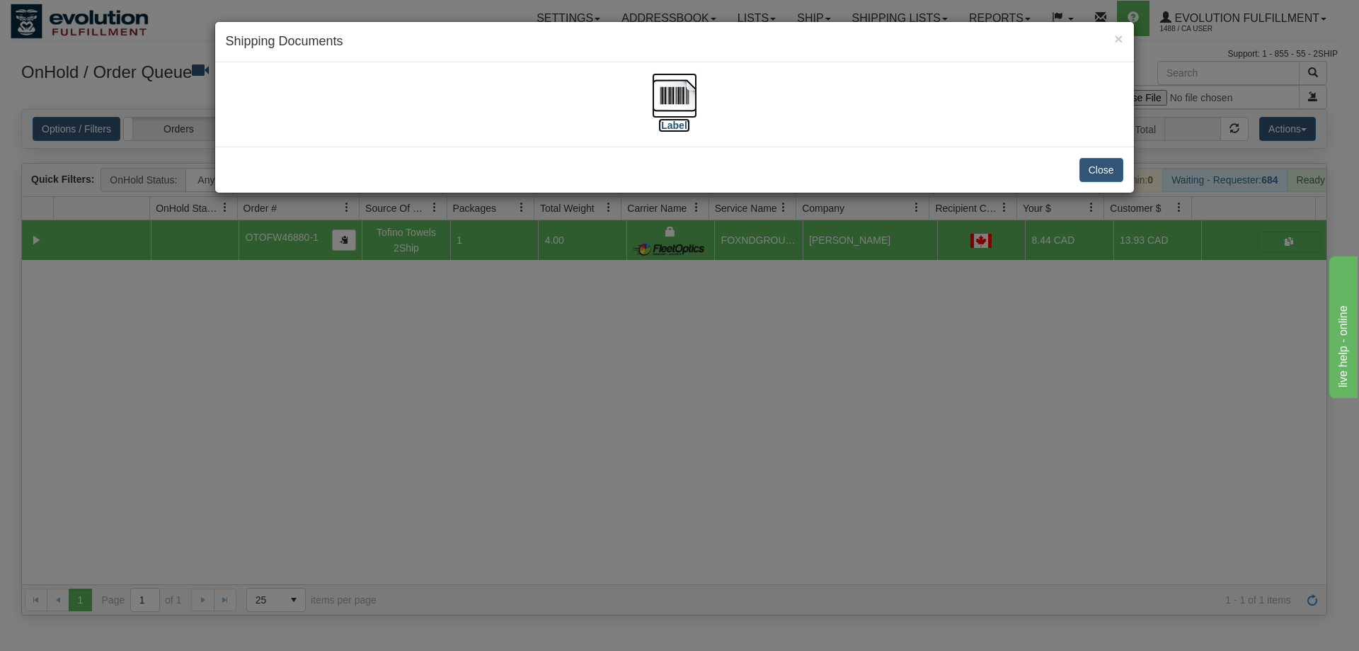
click at [682, 102] on img at bounding box center [674, 95] width 45 height 45
click at [761, 494] on div "× Shipping Documents [Label] Close" at bounding box center [679, 325] width 1359 height 651
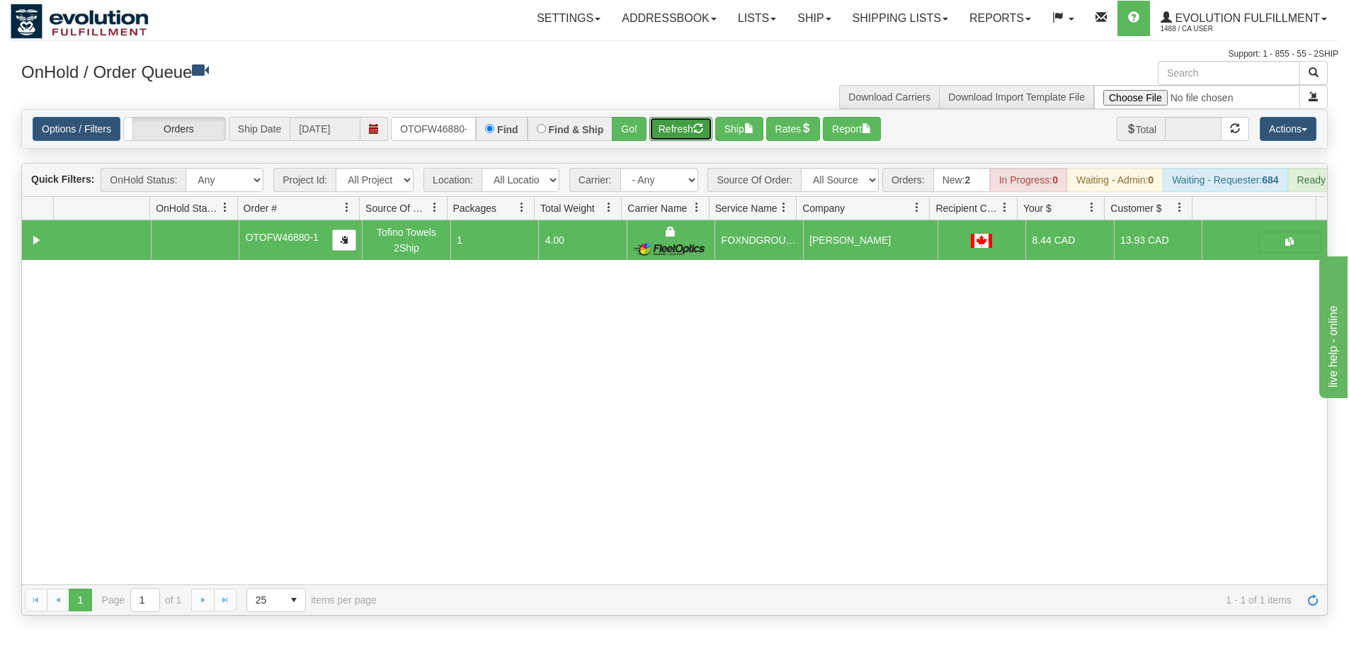
click at [683, 129] on button "Refresh" at bounding box center [680, 129] width 63 height 24
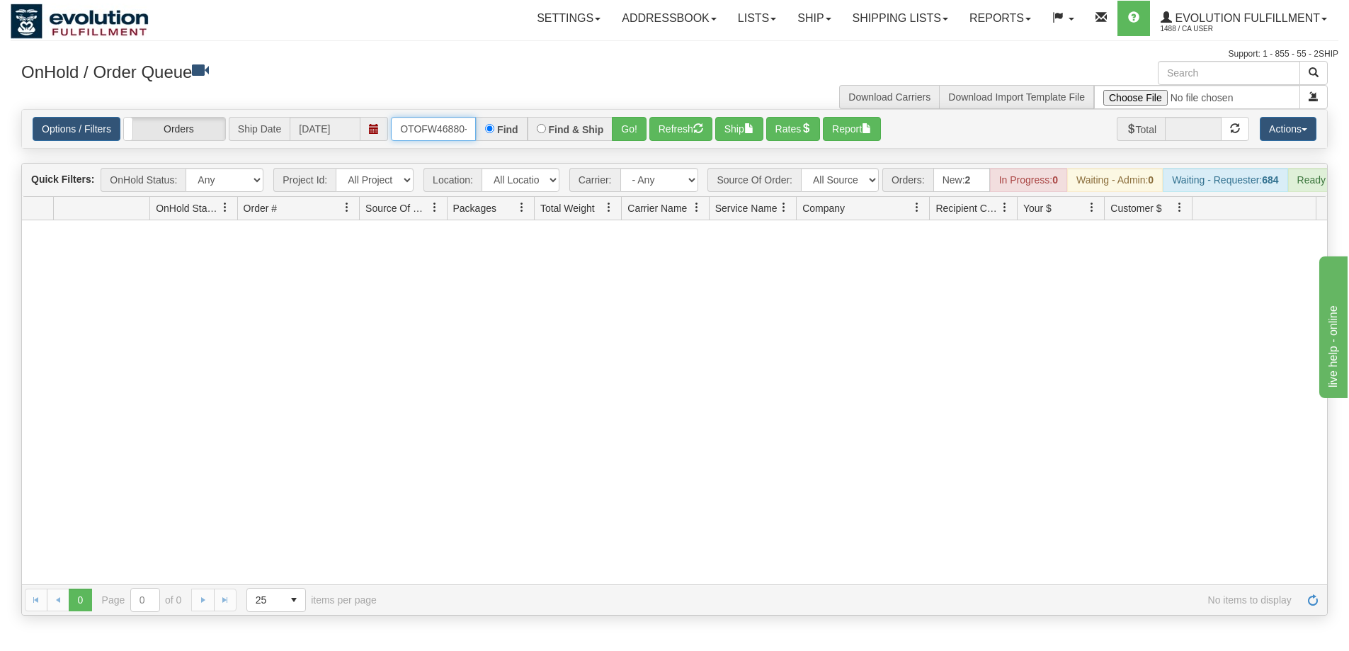
scroll to position [0, 6]
drag, startPoint x: 401, startPoint y: 125, endPoint x: 495, endPoint y: 120, distance: 94.3
click at [495, 120] on div "OTOFW46880-1 Find Find & Ship Go!" at bounding box center [519, 129] width 256 height 24
click at [632, 137] on button "Go!" at bounding box center [629, 129] width 35 height 24
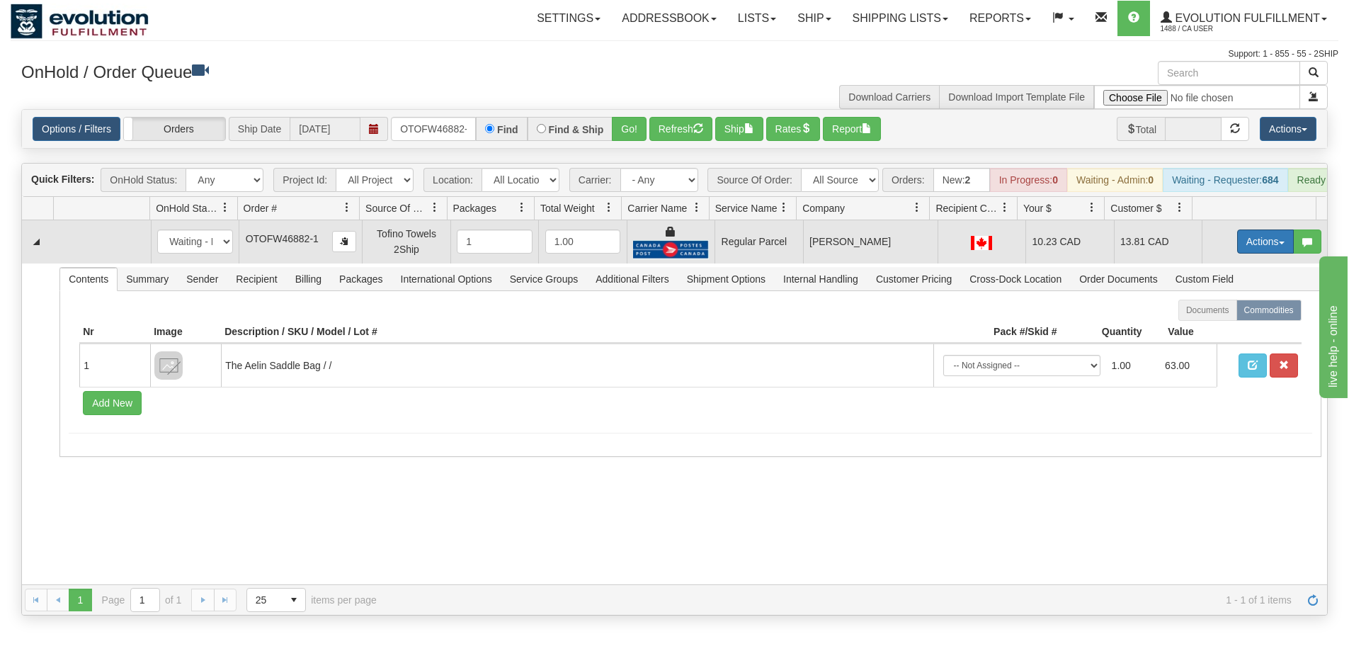
click at [1252, 251] on button "Actions" at bounding box center [1265, 241] width 57 height 24
click at [1215, 311] on span "Rate All Services" at bounding box center [1236, 304] width 85 height 11
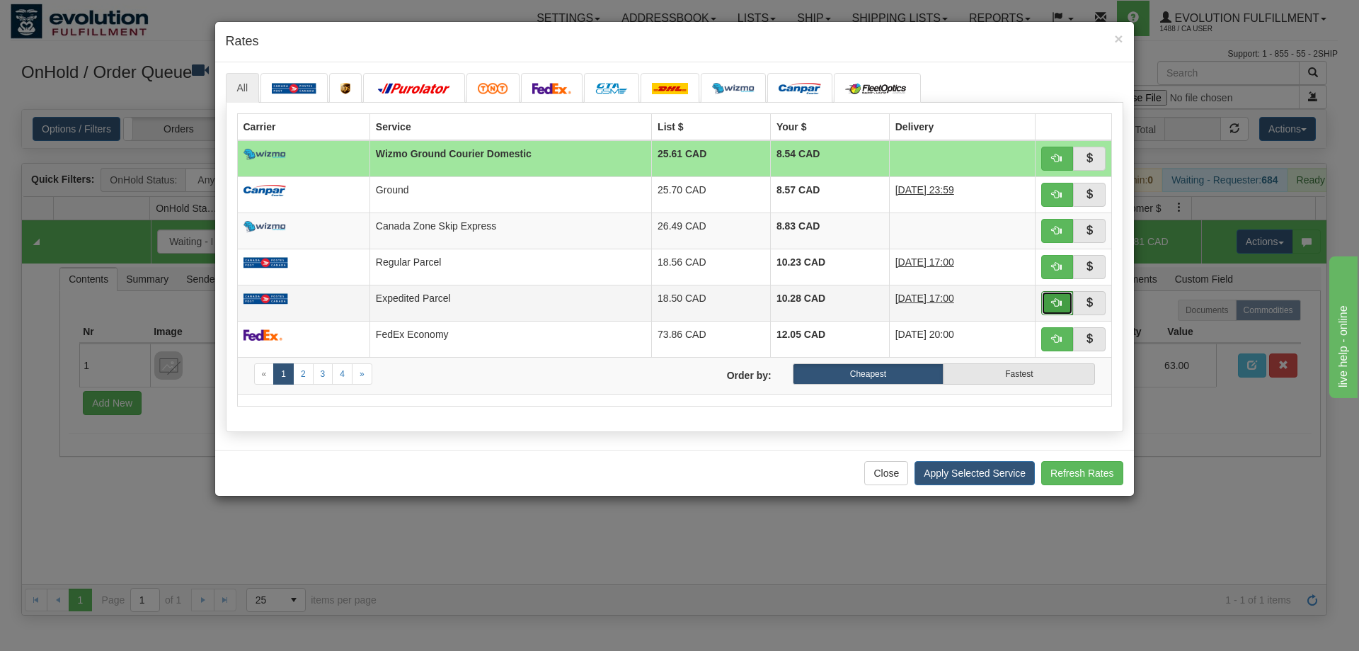
click at [1046, 307] on button "button" at bounding box center [1057, 303] width 33 height 24
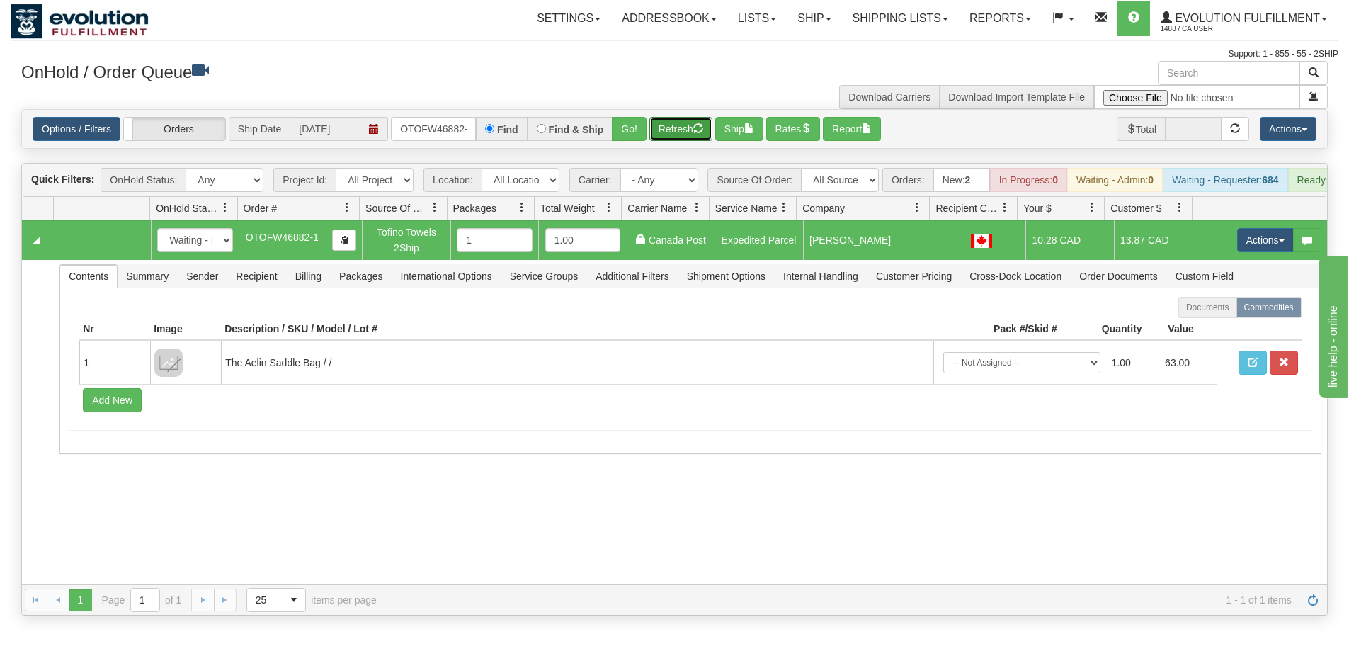
drag, startPoint x: 673, startPoint y: 127, endPoint x: 1240, endPoint y: 193, distance: 571.0
click at [673, 126] on button "Refresh" at bounding box center [680, 129] width 63 height 24
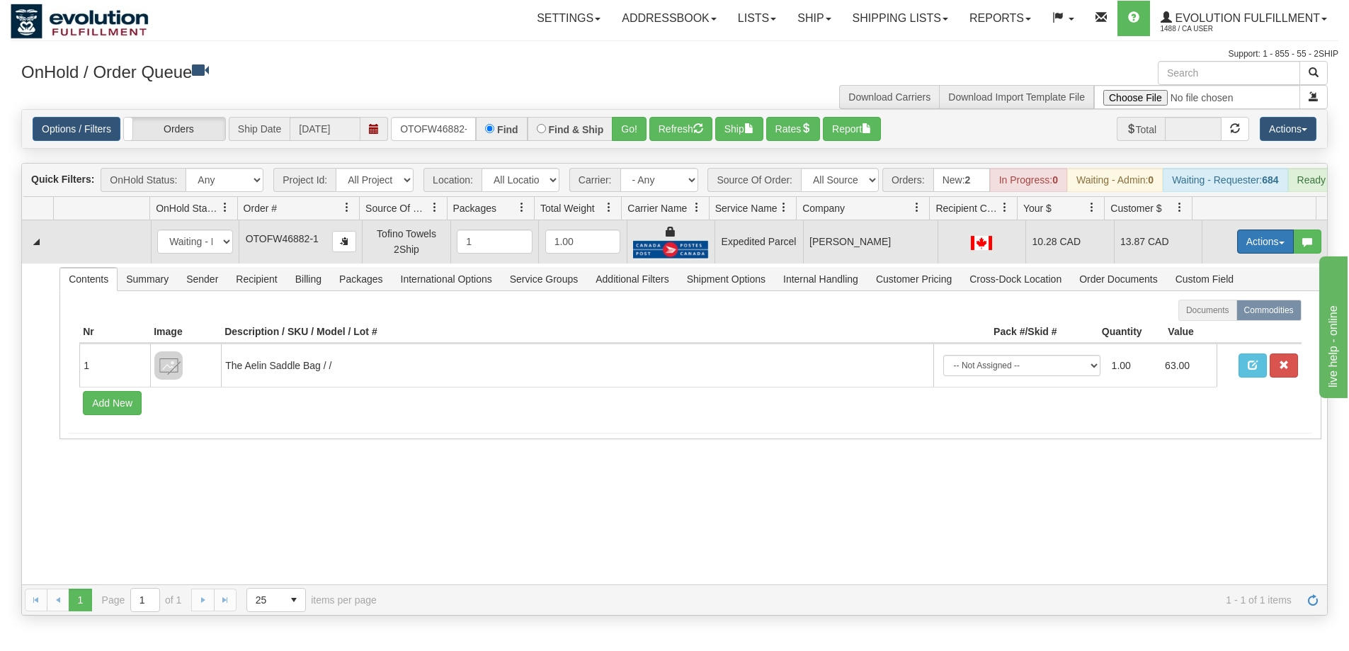
click at [1245, 243] on button "Actions" at bounding box center [1265, 241] width 57 height 24
click at [1205, 329] on span "Ship" at bounding box center [1209, 323] width 30 height 11
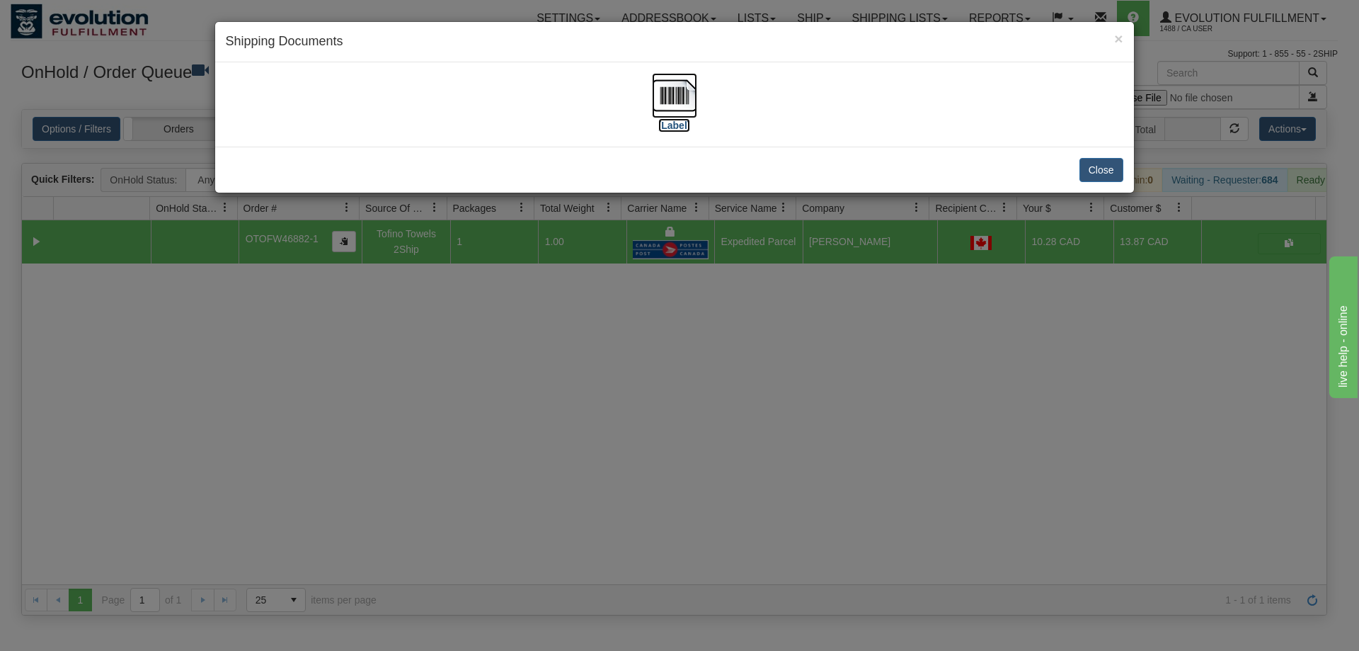
click at [690, 111] on img at bounding box center [674, 95] width 45 height 45
click at [726, 518] on div "× Shipping Documents [Label] Close" at bounding box center [679, 325] width 1359 height 651
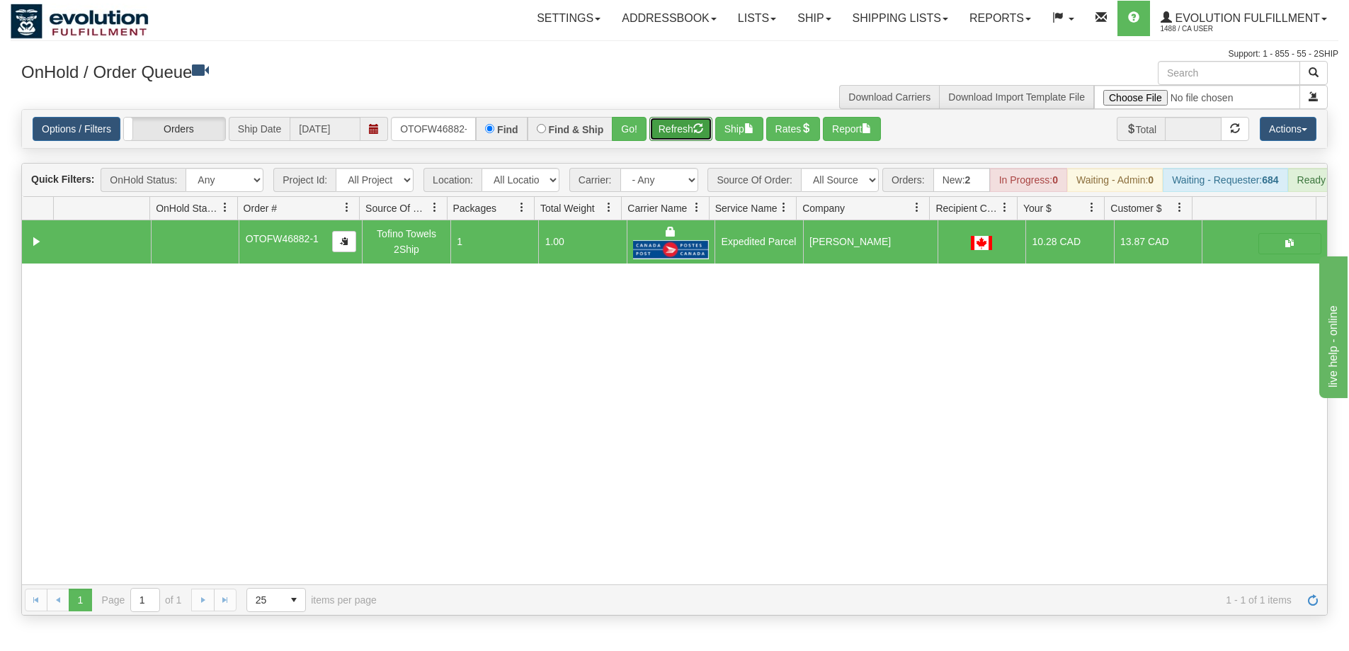
click at [685, 141] on button "Refresh" at bounding box center [680, 129] width 63 height 24
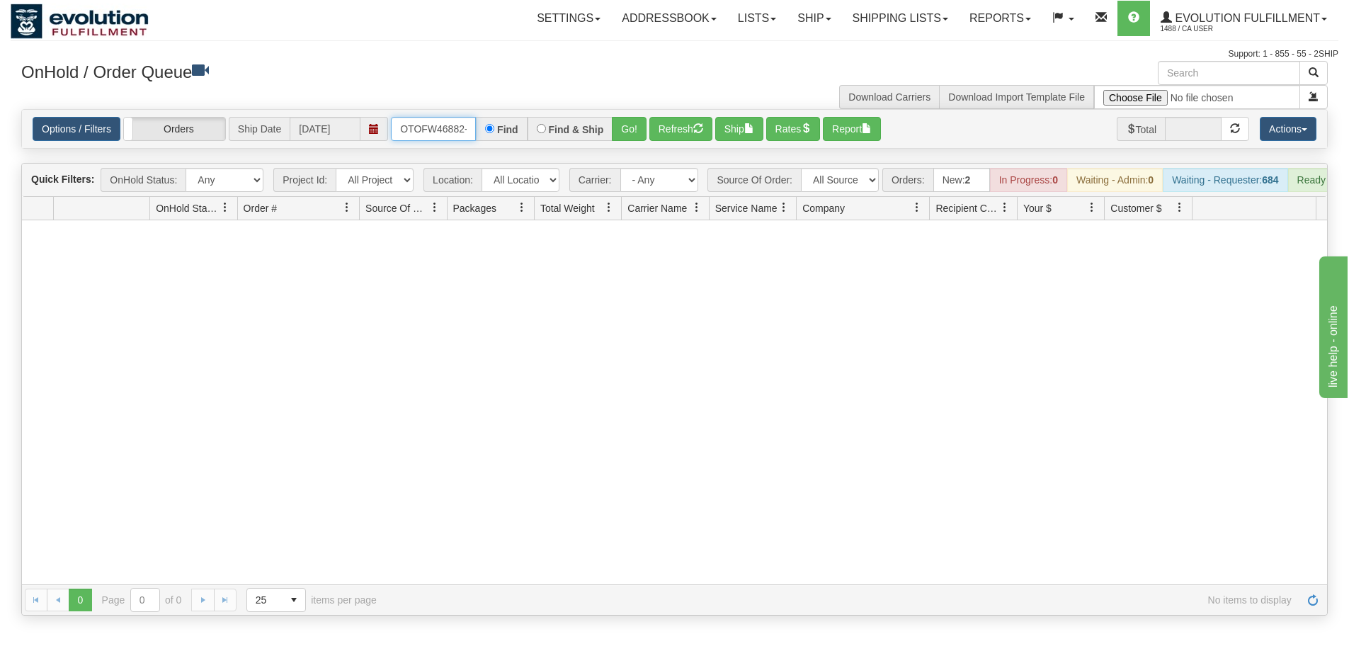
scroll to position [0, 6]
drag, startPoint x: 398, startPoint y: 123, endPoint x: 491, endPoint y: 129, distance: 93.6
click at [491, 129] on div "OTOFW46882-1 Find Find & Ship Go!" at bounding box center [519, 129] width 256 height 24
click at [633, 127] on button "Go!" at bounding box center [629, 129] width 35 height 24
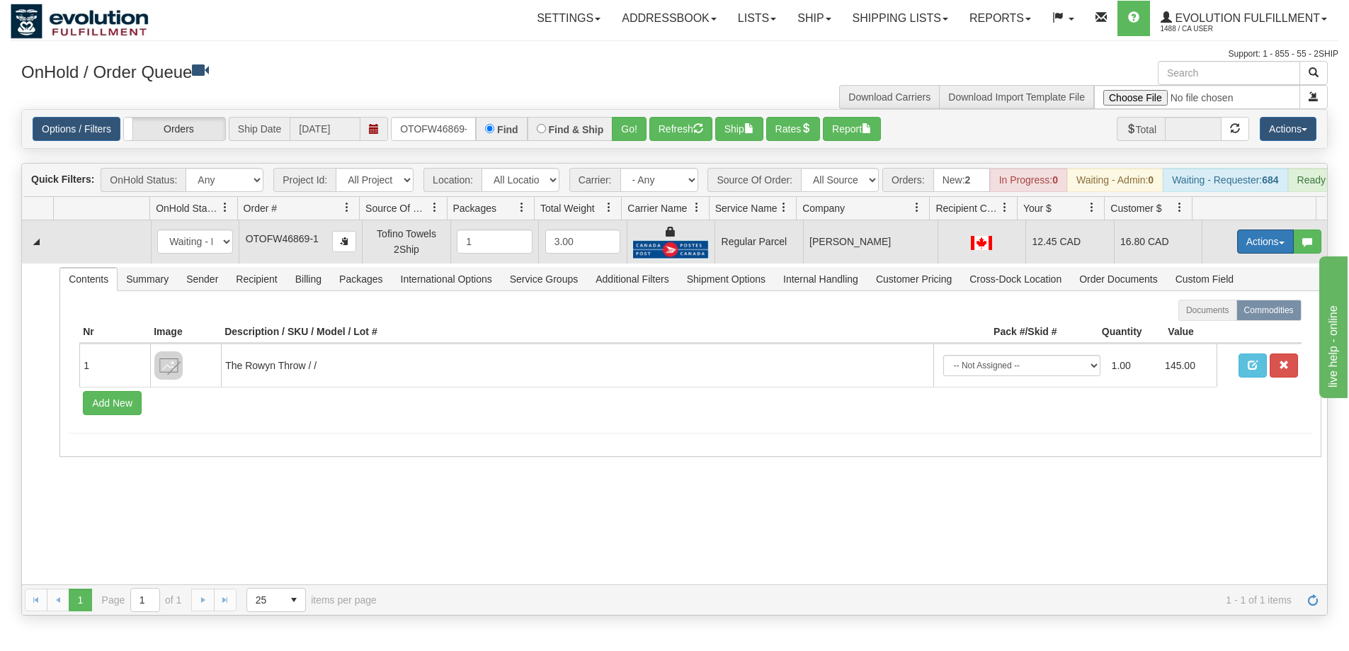
click at [1252, 250] on button "Actions" at bounding box center [1265, 241] width 57 height 24
click at [1221, 311] on span "Rate All Services" at bounding box center [1236, 304] width 85 height 11
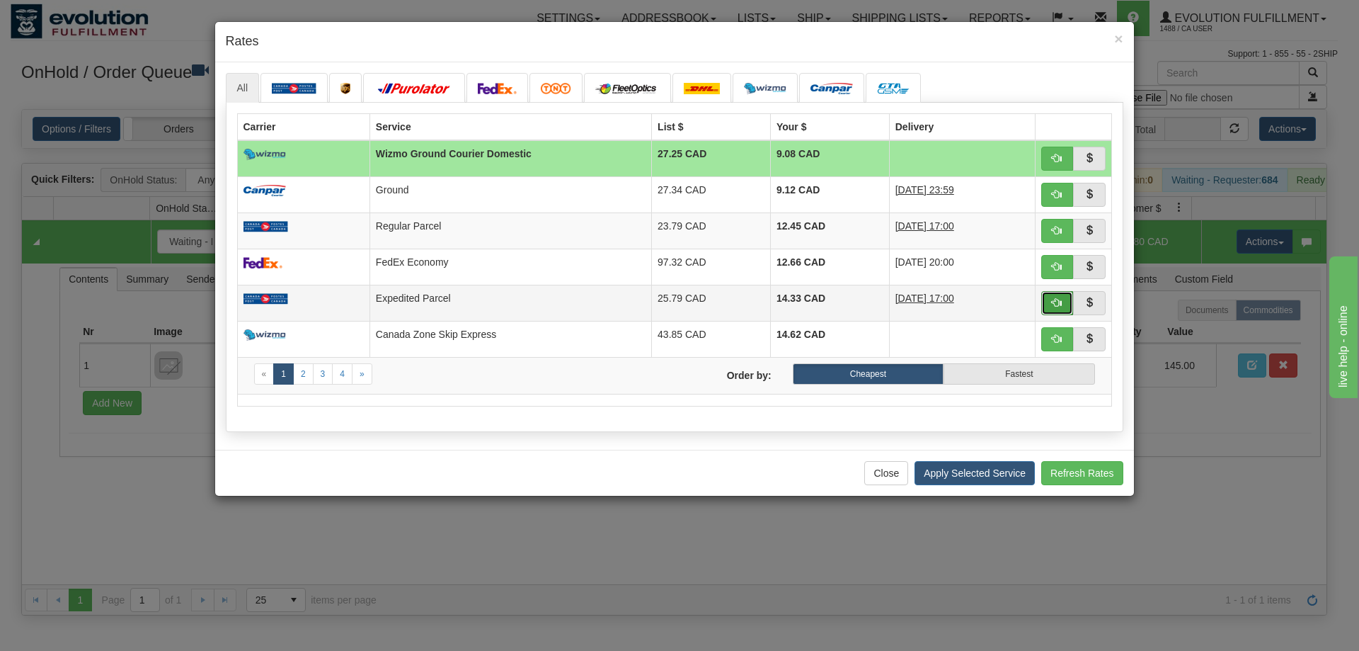
click at [1058, 309] on button "button" at bounding box center [1057, 303] width 33 height 24
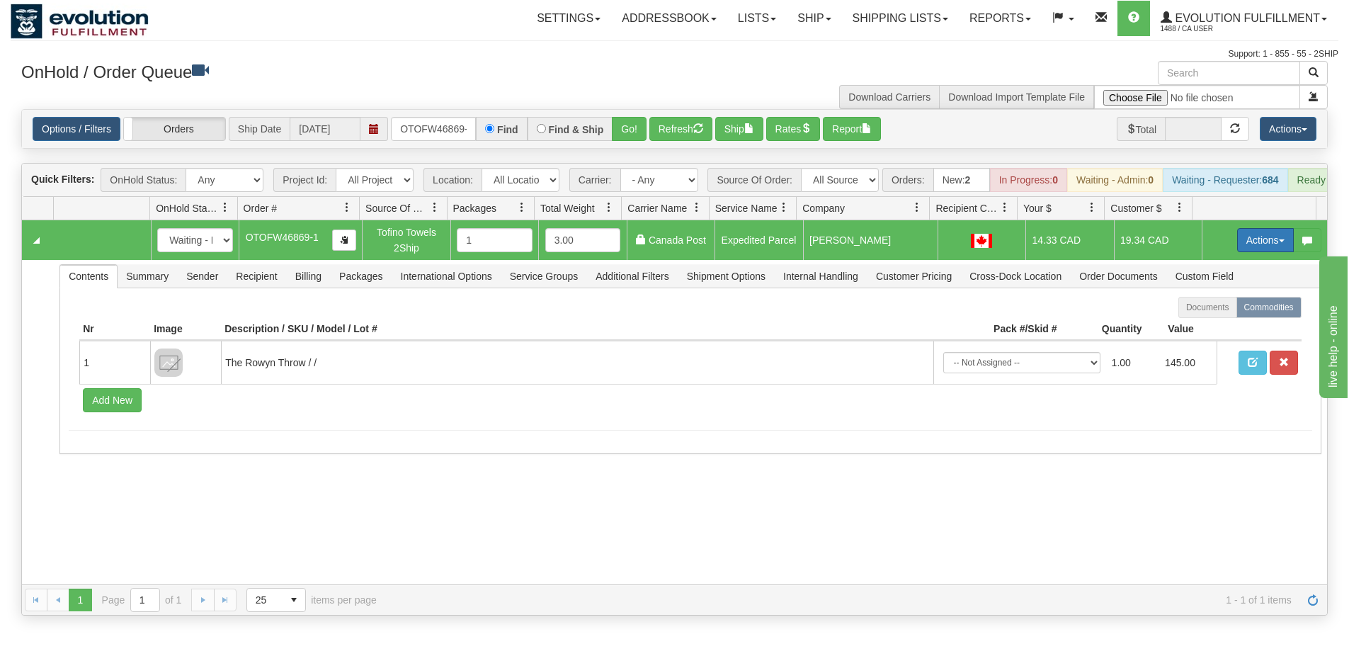
click at [1254, 251] on button "Actions" at bounding box center [1265, 240] width 57 height 24
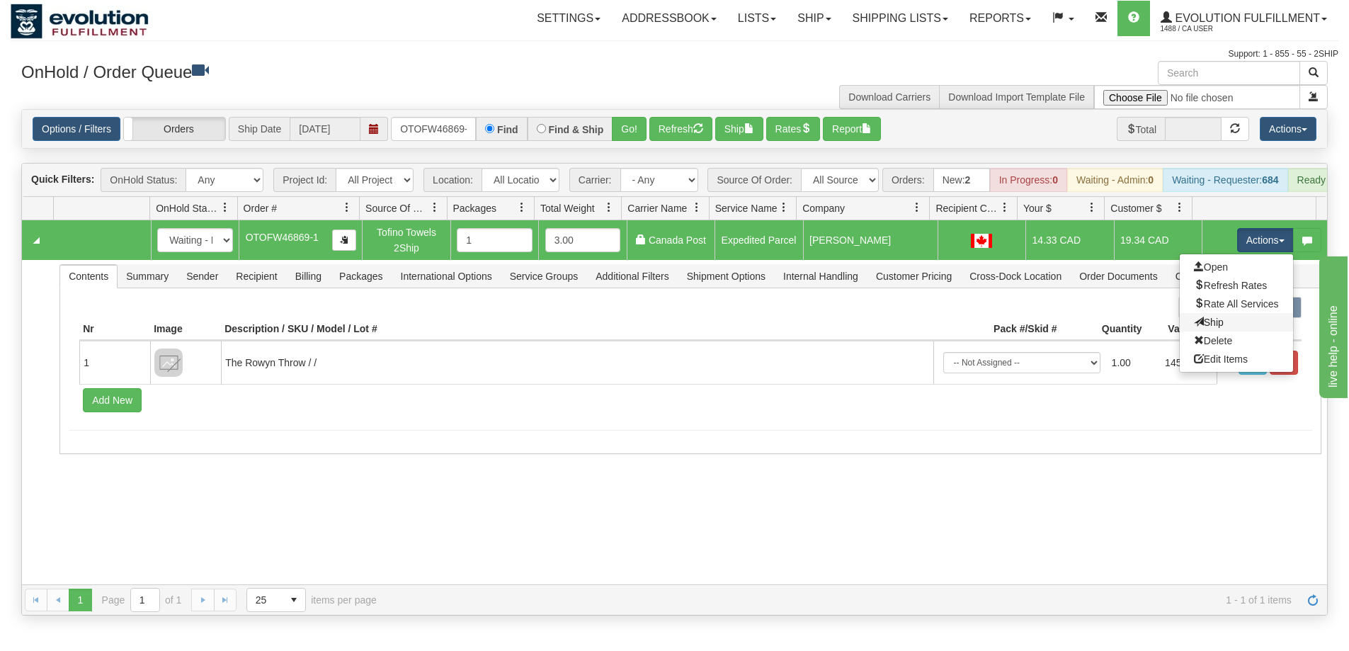
click at [1211, 326] on link "Ship" at bounding box center [1236, 322] width 113 height 18
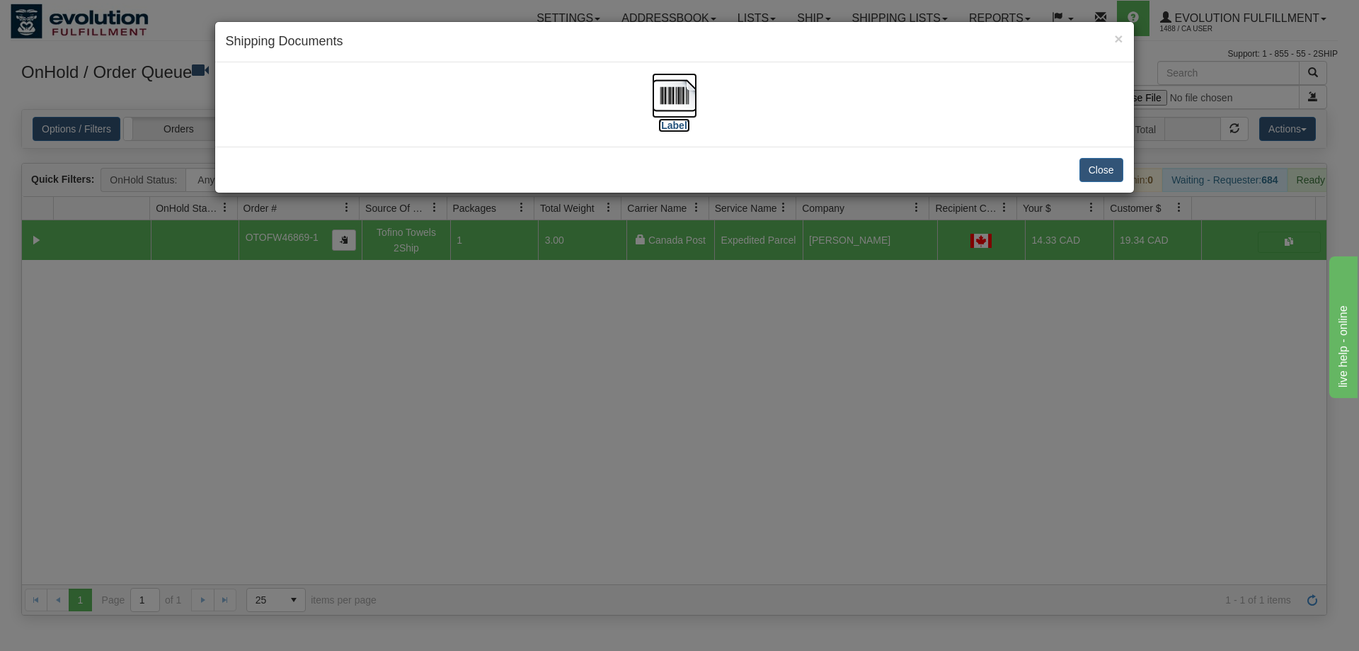
click at [694, 104] on img at bounding box center [674, 95] width 45 height 45
click at [729, 336] on div "× Shipping Documents [Label] Close" at bounding box center [679, 325] width 1359 height 651
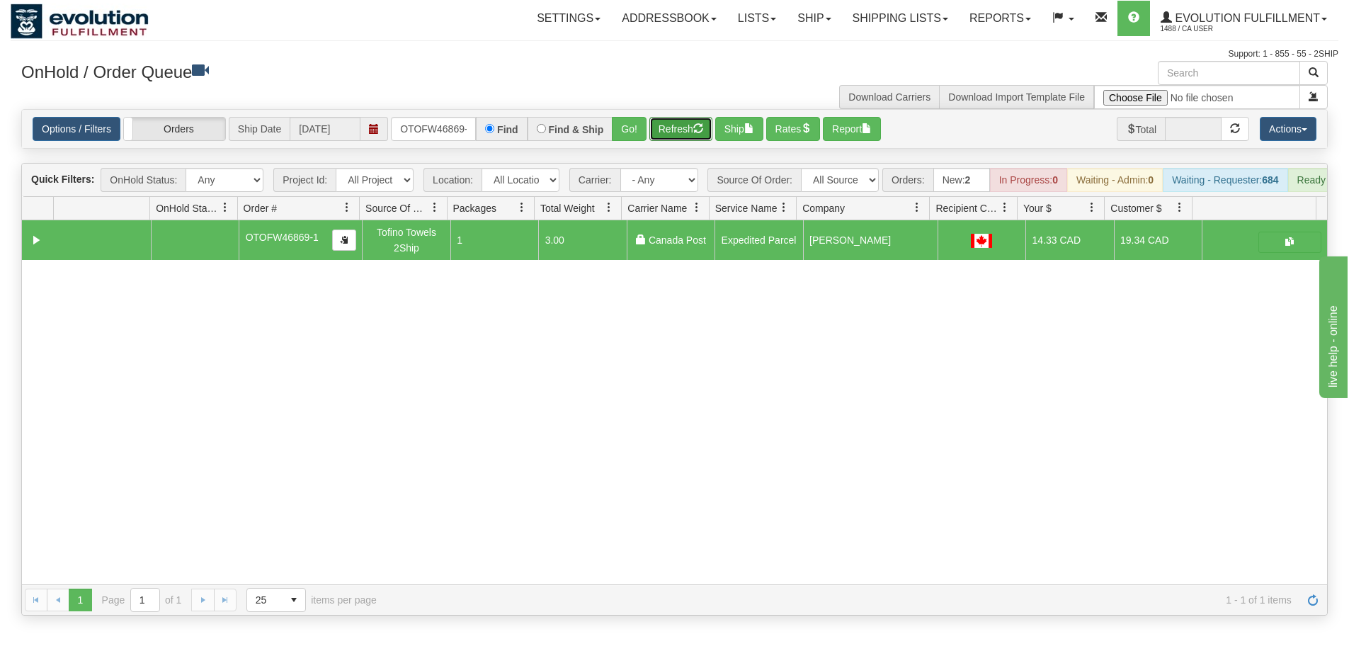
click at [687, 131] on button "Refresh" at bounding box center [680, 129] width 63 height 24
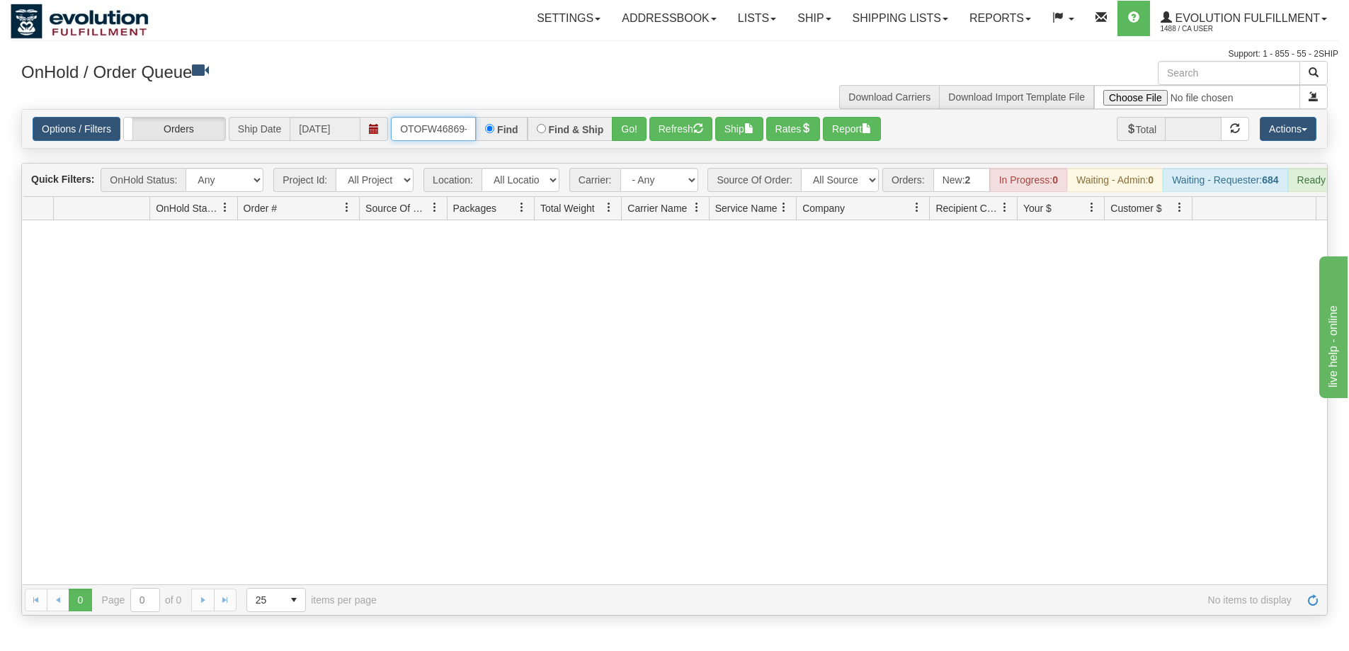
scroll to position [0, 6]
drag, startPoint x: 393, startPoint y: 126, endPoint x: 531, endPoint y: 123, distance: 138.1
click at [531, 123] on div "OTOFW46869-1 Find Find & Ship Go!" at bounding box center [519, 129] width 256 height 24
type input "OTOFW46863-1"
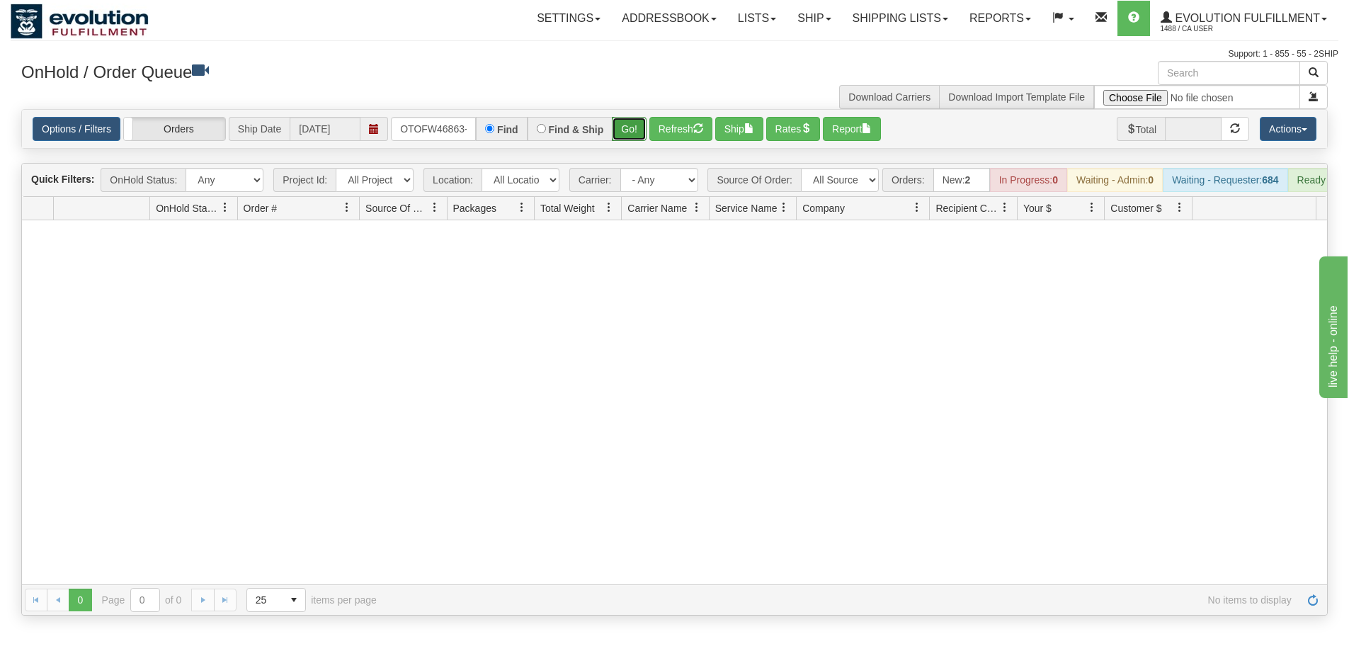
click at [636, 127] on button "Go!" at bounding box center [629, 129] width 35 height 24
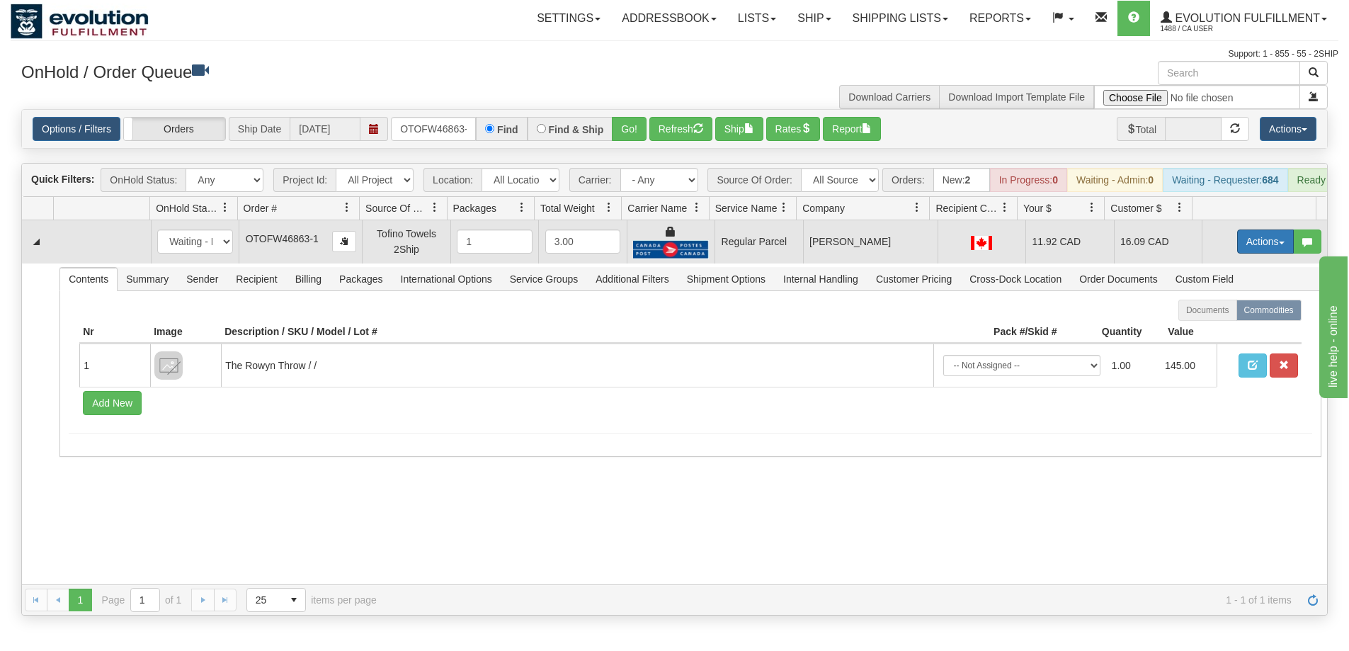
click at [1255, 253] on button "Actions" at bounding box center [1265, 241] width 57 height 24
click at [1212, 311] on span "Rate All Services" at bounding box center [1236, 304] width 85 height 11
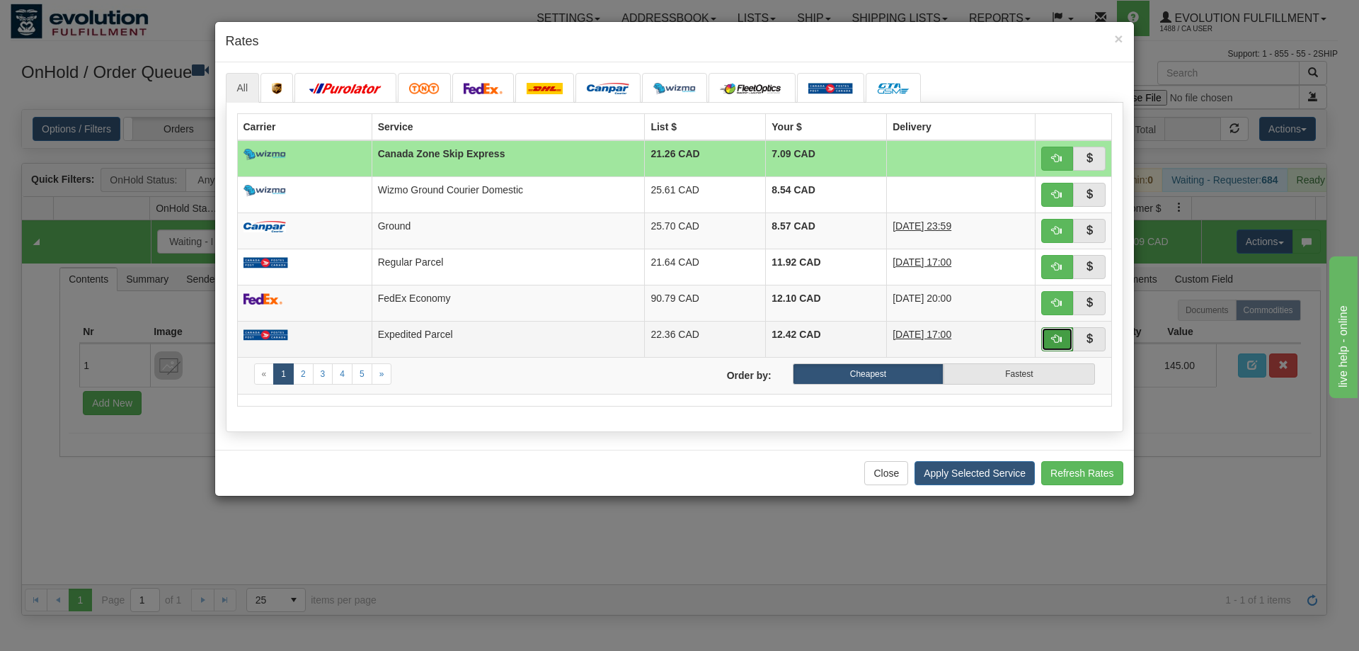
click at [1065, 336] on button "button" at bounding box center [1057, 339] width 33 height 24
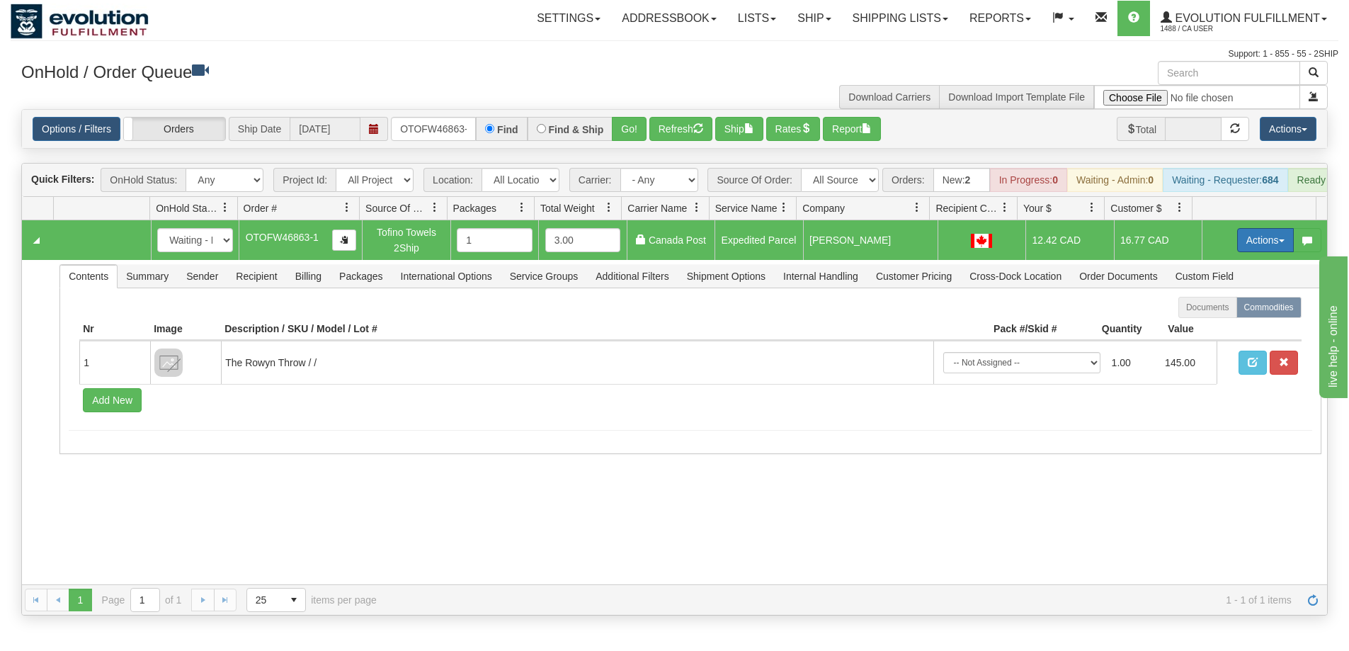
click at [1255, 246] on button "Actions" at bounding box center [1265, 240] width 57 height 24
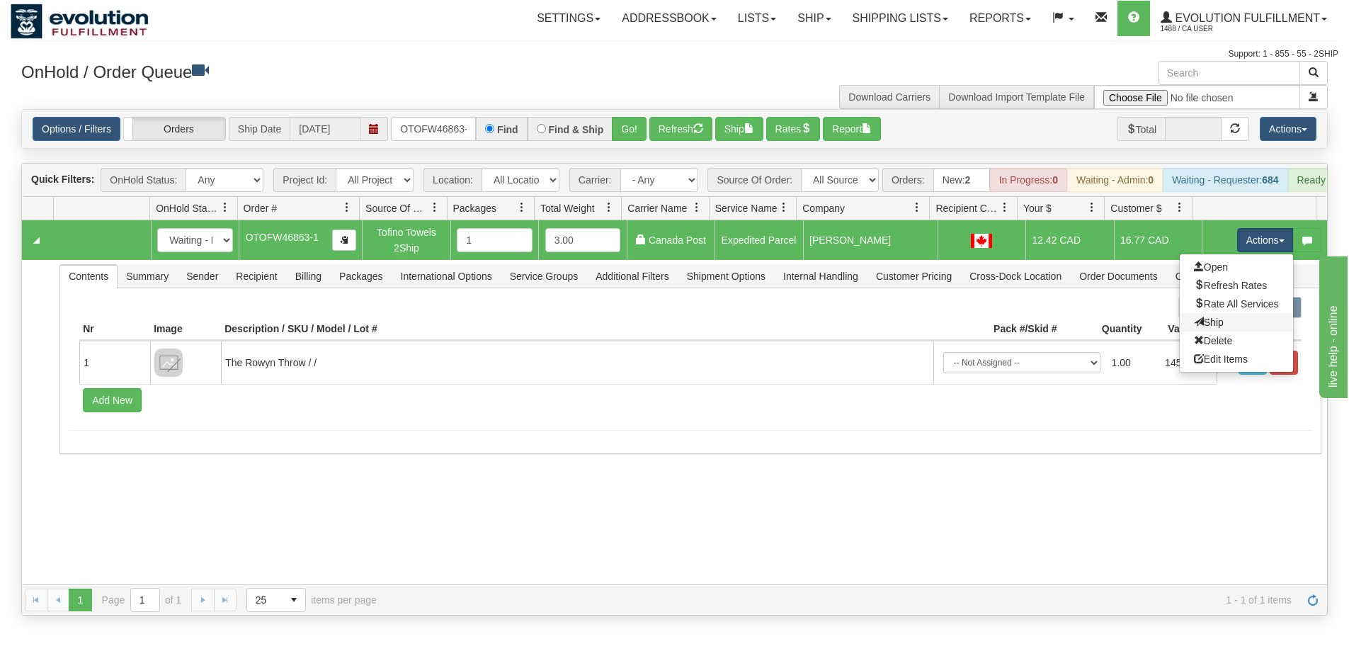
click at [1211, 331] on link "Ship" at bounding box center [1236, 322] width 113 height 18
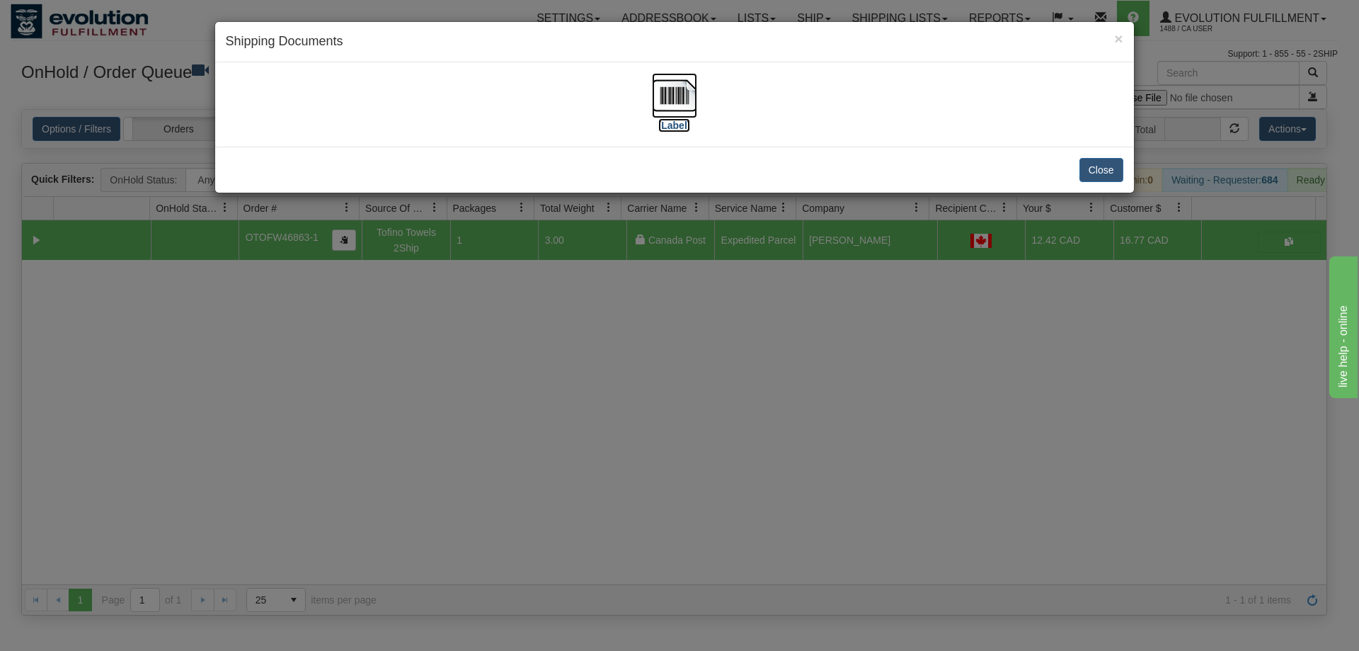
click at [670, 100] on img at bounding box center [674, 95] width 45 height 45
click at [820, 469] on div "× Shipping Documents [Label] Close" at bounding box center [679, 325] width 1359 height 651
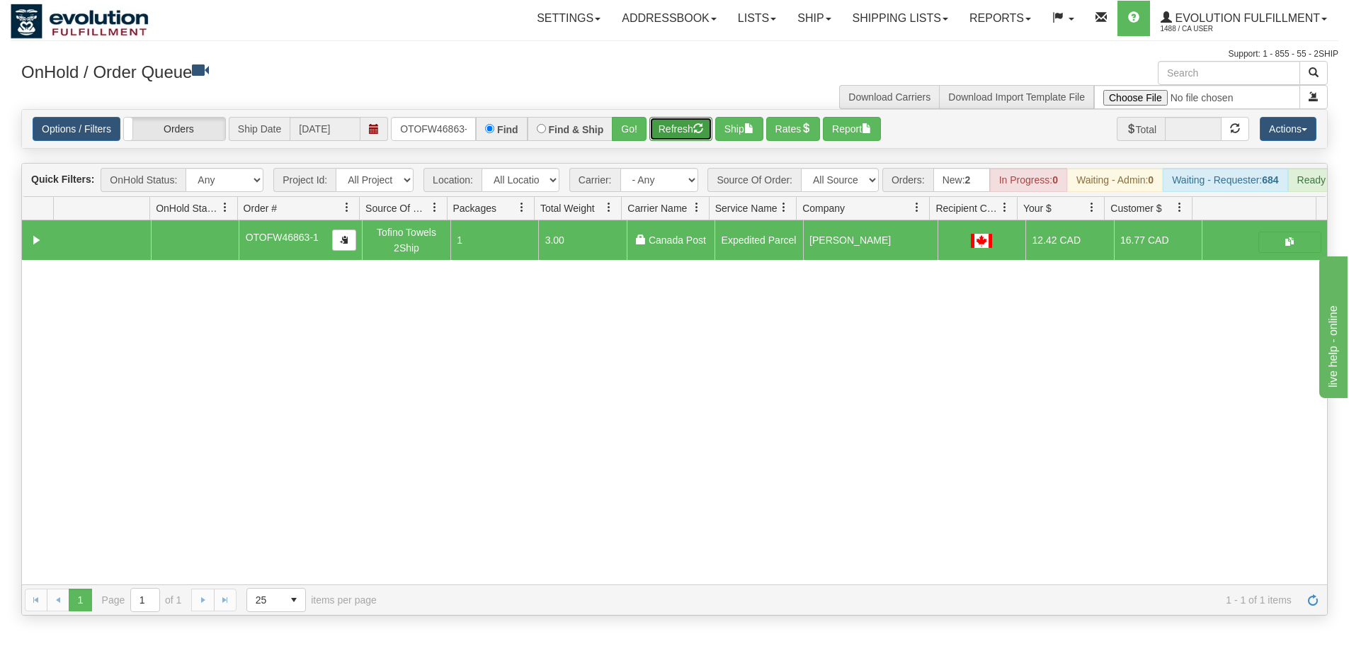
click at [689, 125] on button "Refresh" at bounding box center [680, 129] width 63 height 24
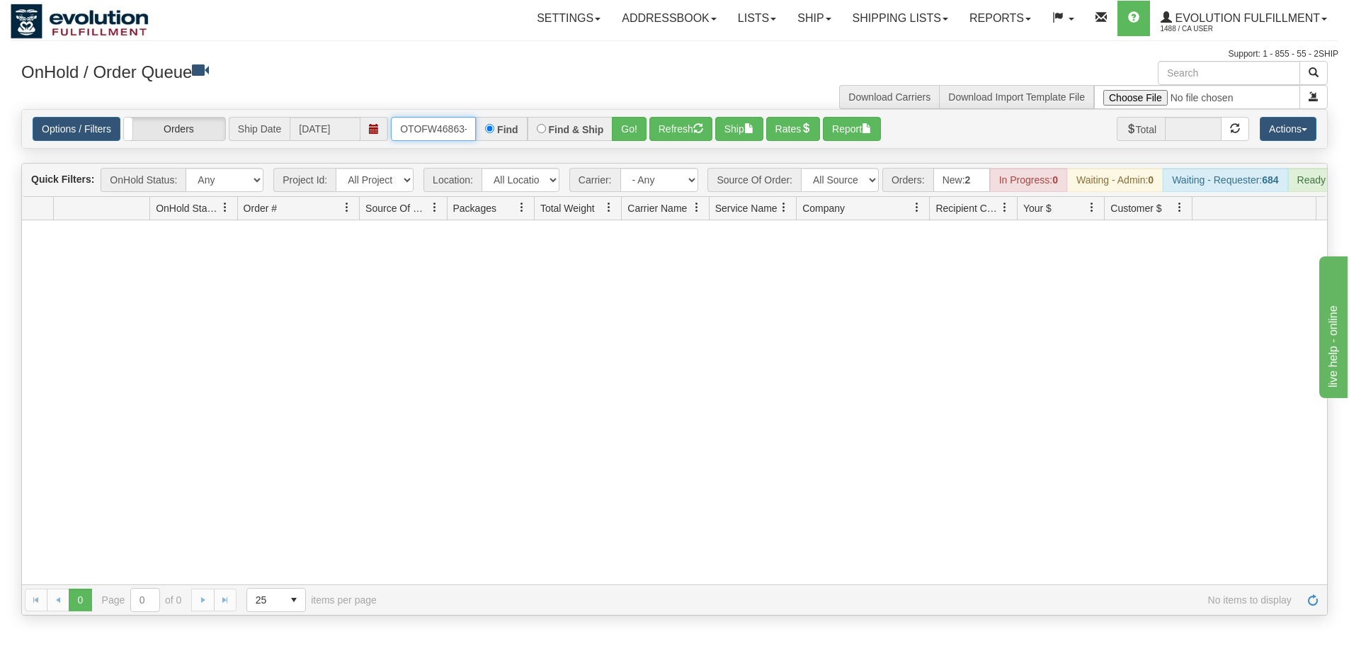
scroll to position [0, 6]
drag, startPoint x: 396, startPoint y: 132, endPoint x: 489, endPoint y: 132, distance: 93.5
click at [489, 132] on div "OTOFW46863-1 Find Find & Ship Go!" at bounding box center [519, 129] width 256 height 24
type input "OTOFW46820-1"
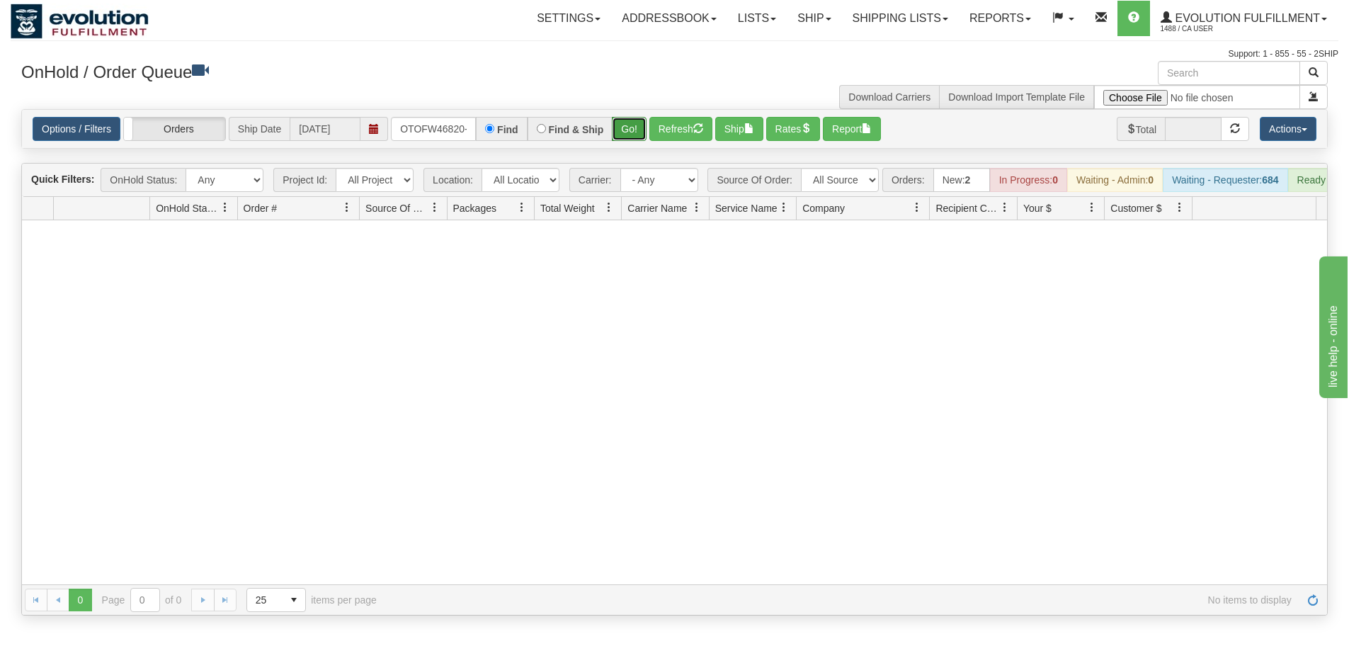
click at [632, 137] on button "Go!" at bounding box center [629, 129] width 35 height 24
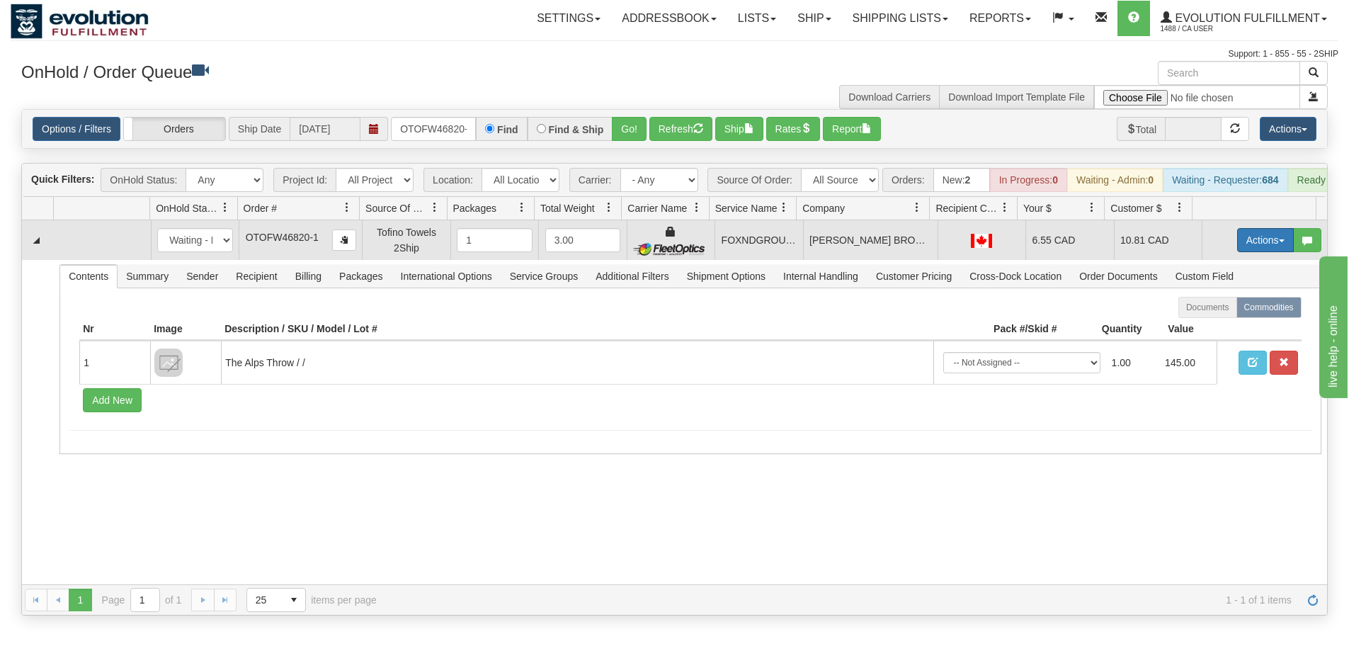
click at [1255, 248] on button "Actions" at bounding box center [1265, 240] width 57 height 24
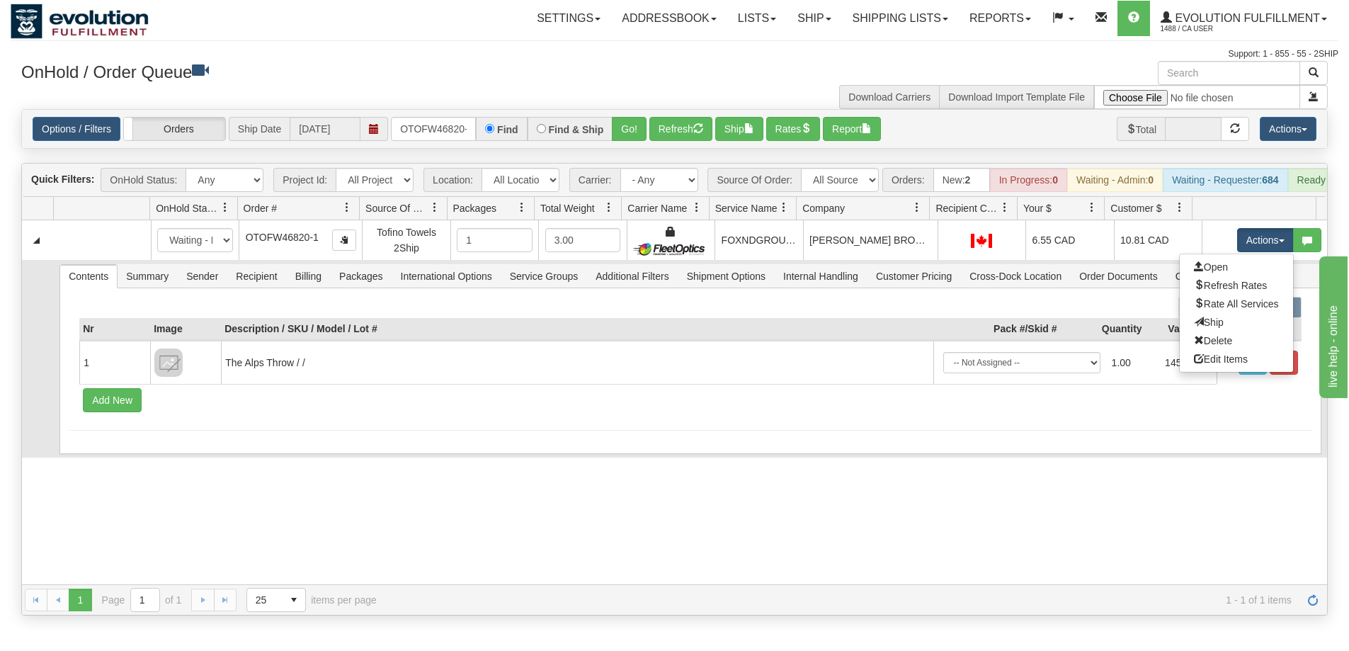
drag, startPoint x: 1211, startPoint y: 332, endPoint x: 1124, endPoint y: 333, distance: 87.1
click at [1211, 331] on link "Ship" at bounding box center [1236, 322] width 113 height 18
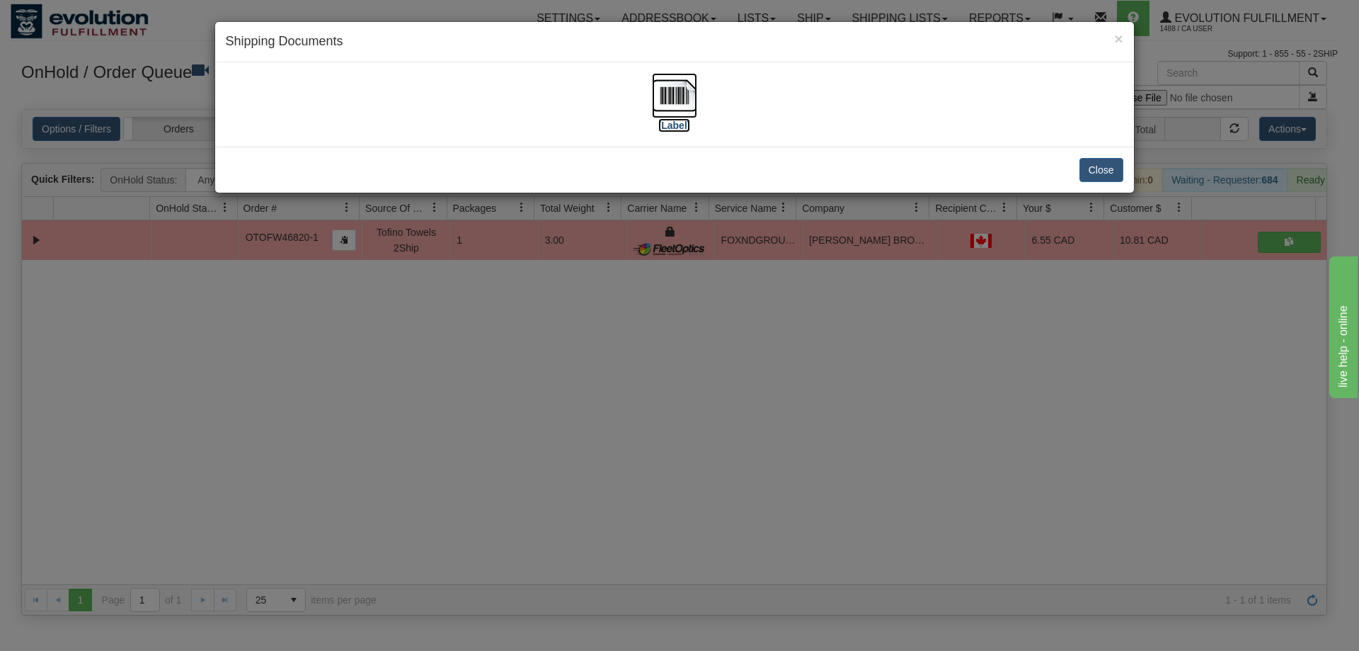
click at [674, 91] on img at bounding box center [674, 95] width 45 height 45
click at [580, 451] on div "× Shipping Documents [Label] Close" at bounding box center [679, 325] width 1359 height 651
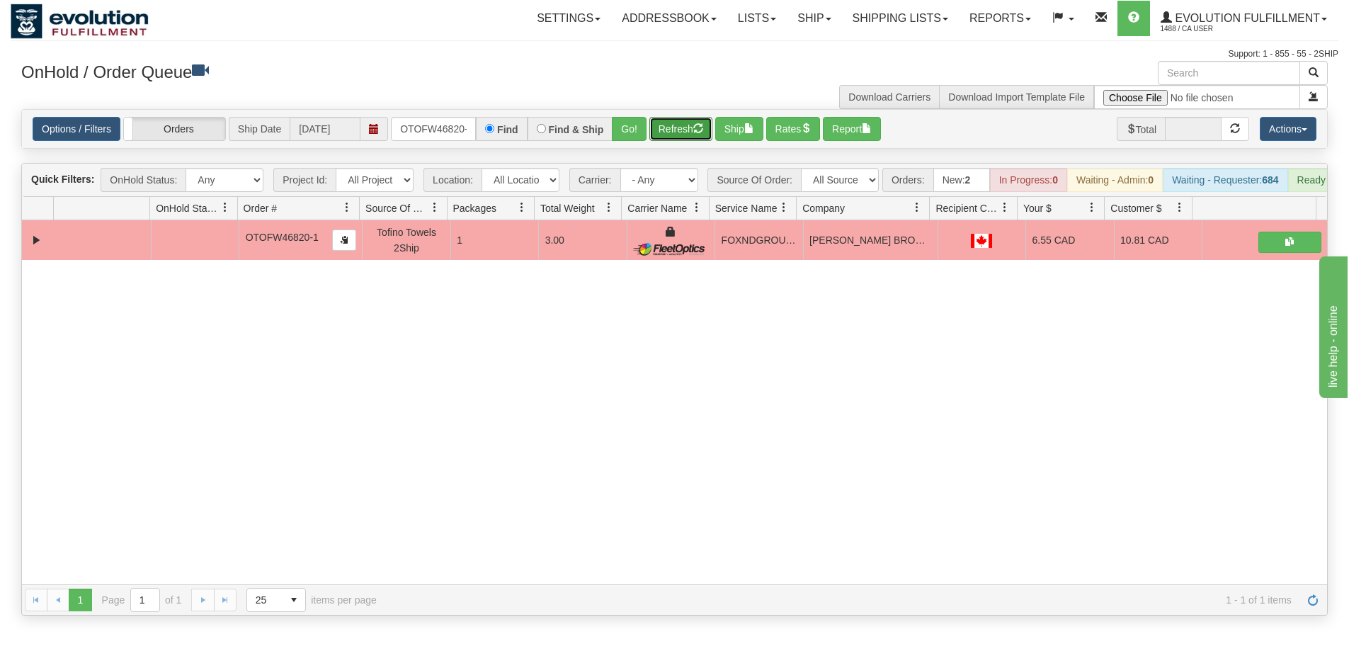
click at [700, 126] on span "button" at bounding box center [698, 128] width 10 height 10
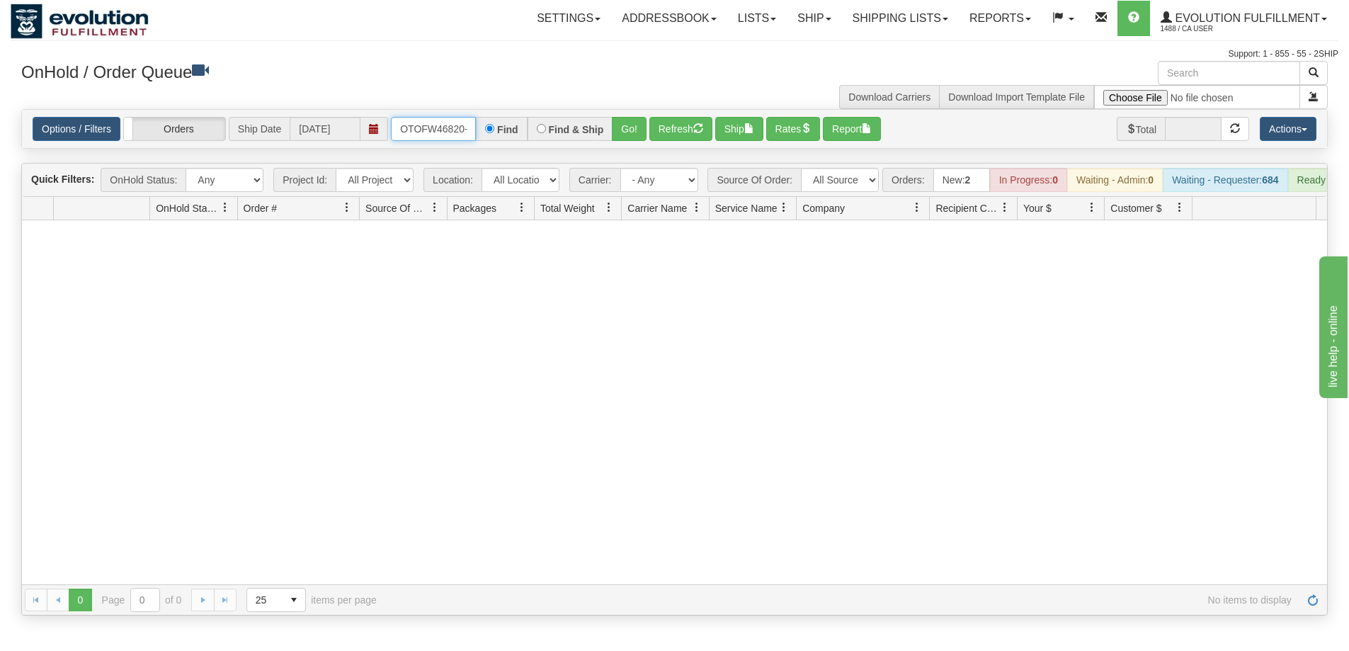
scroll to position [0, 6]
drag, startPoint x: 394, startPoint y: 121, endPoint x: 581, endPoint y: 120, distance: 186.9
click at [581, 120] on div "OTOFW46820-1 Find Find & Ship Go!" at bounding box center [519, 129] width 256 height 24
type input "OTOFW46801-1"
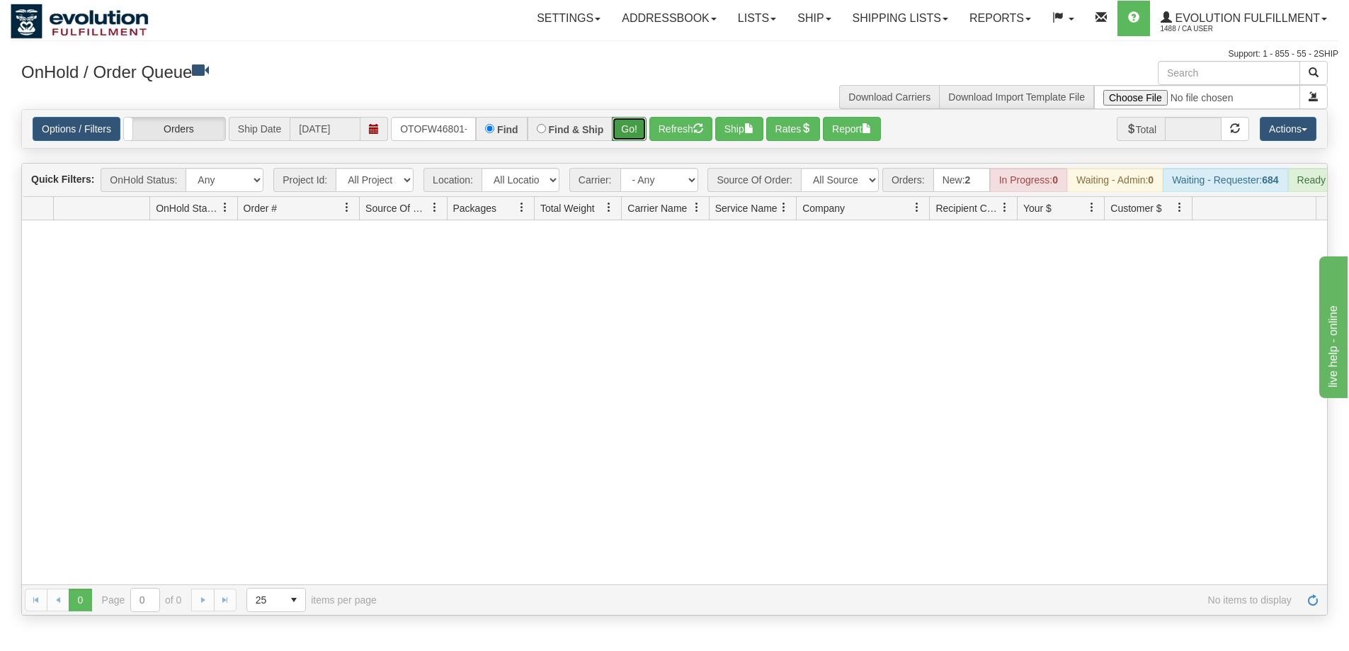
click at [618, 134] on button "Go!" at bounding box center [629, 129] width 35 height 24
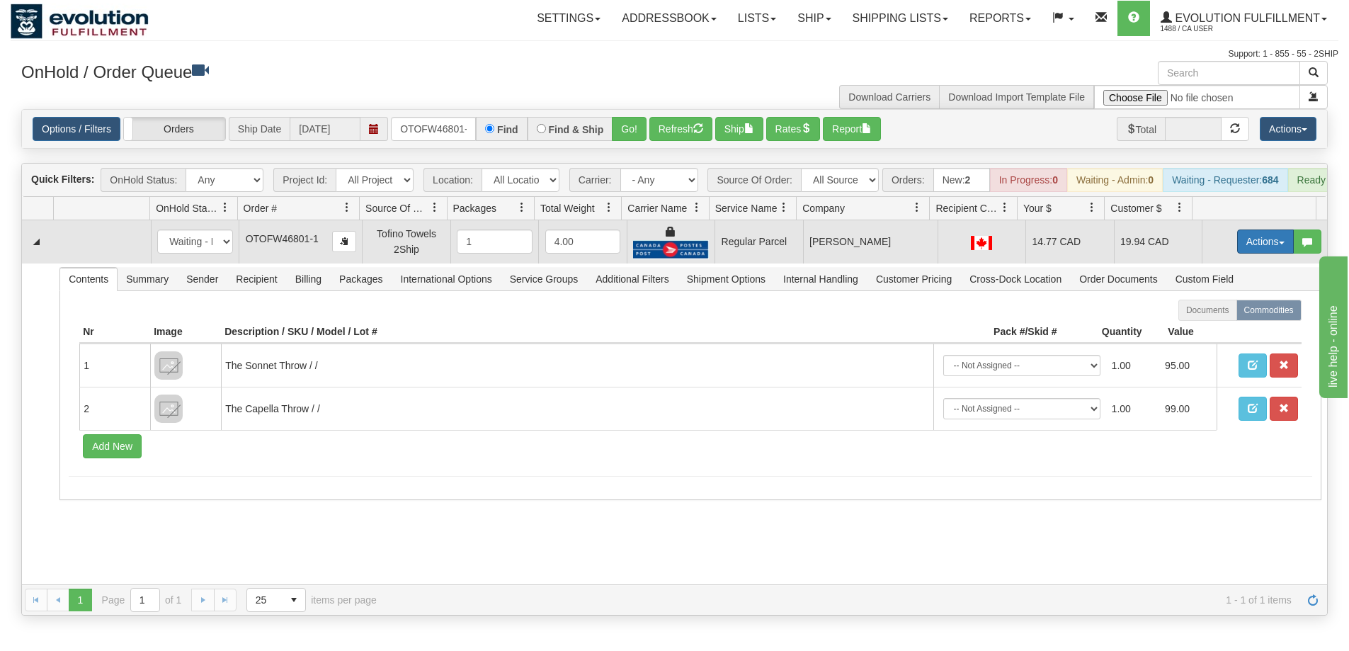
click at [1240, 244] on button "Actions" at bounding box center [1265, 241] width 57 height 24
click at [1219, 311] on span "Rate All Services" at bounding box center [1236, 304] width 85 height 11
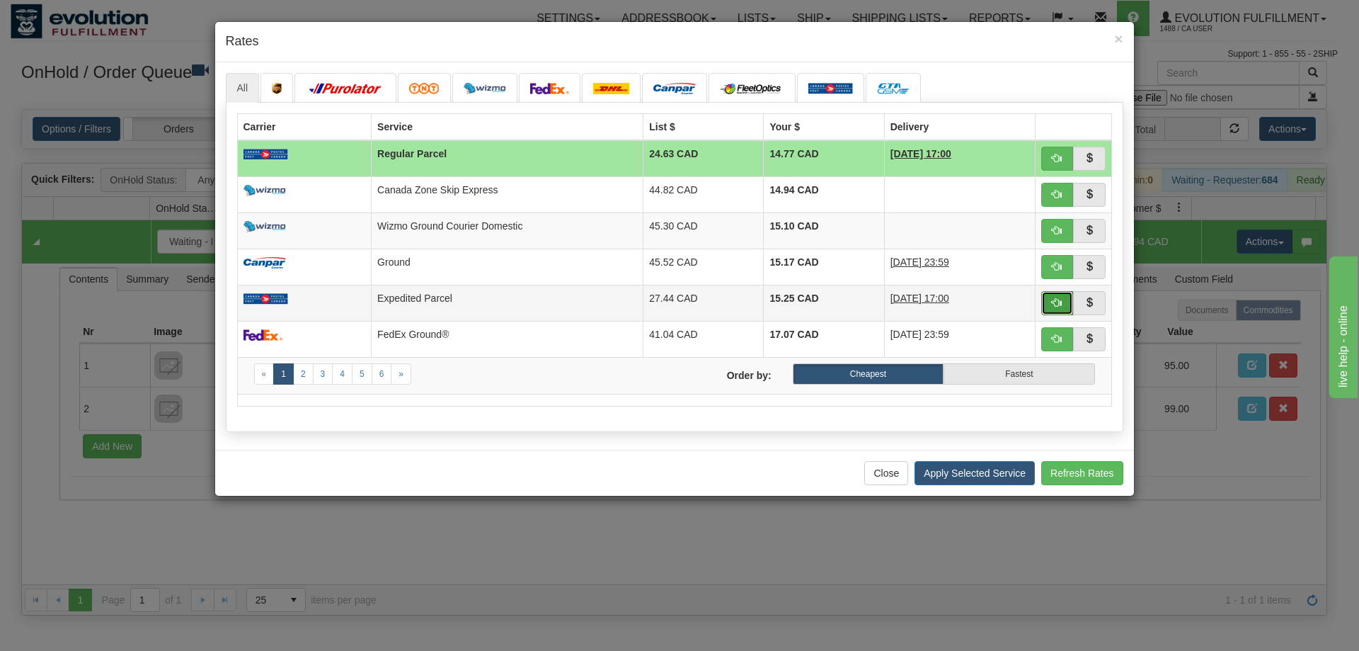
click at [1047, 306] on button "button" at bounding box center [1057, 303] width 33 height 24
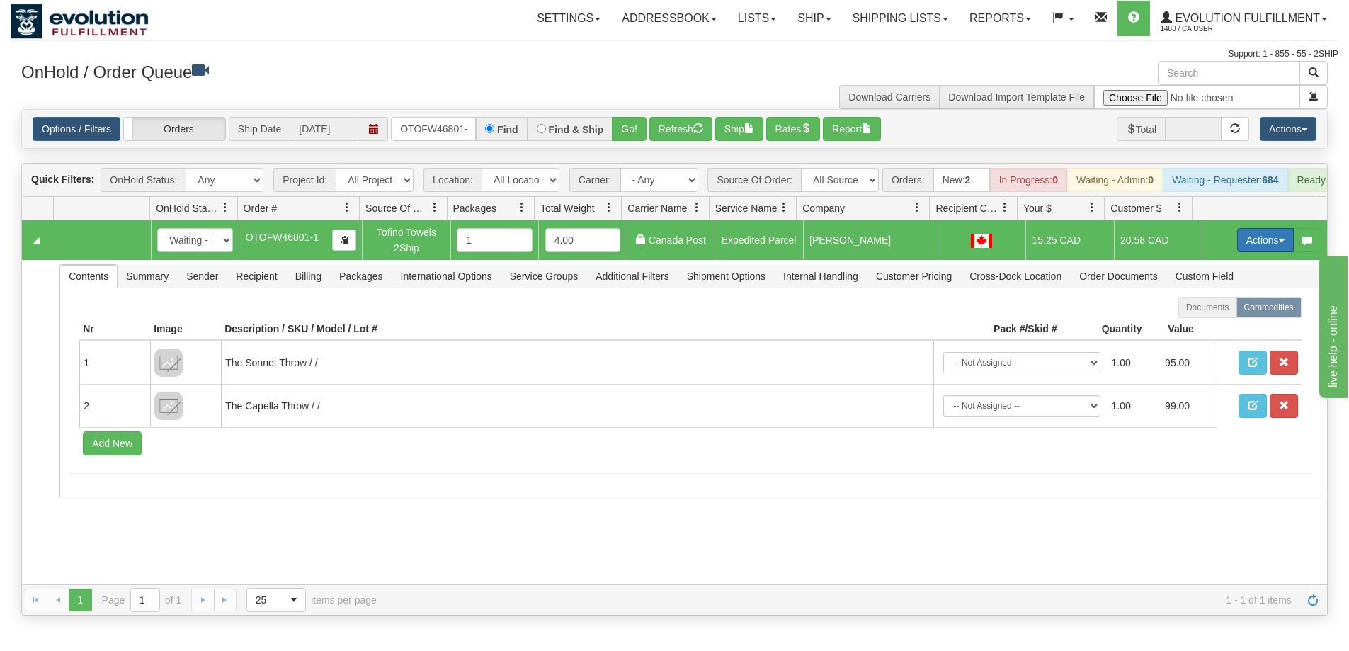
click at [1251, 251] on button "Actions" at bounding box center [1265, 240] width 57 height 24
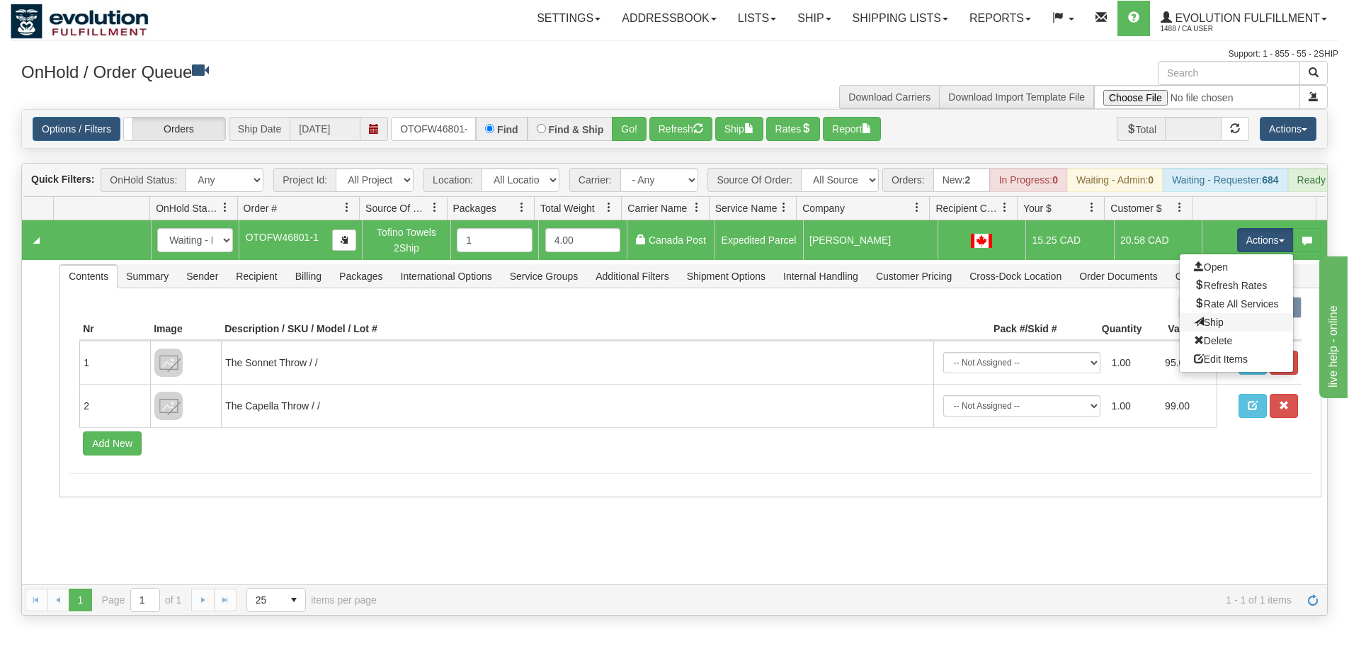
click at [1217, 329] on link "Ship" at bounding box center [1236, 322] width 113 height 18
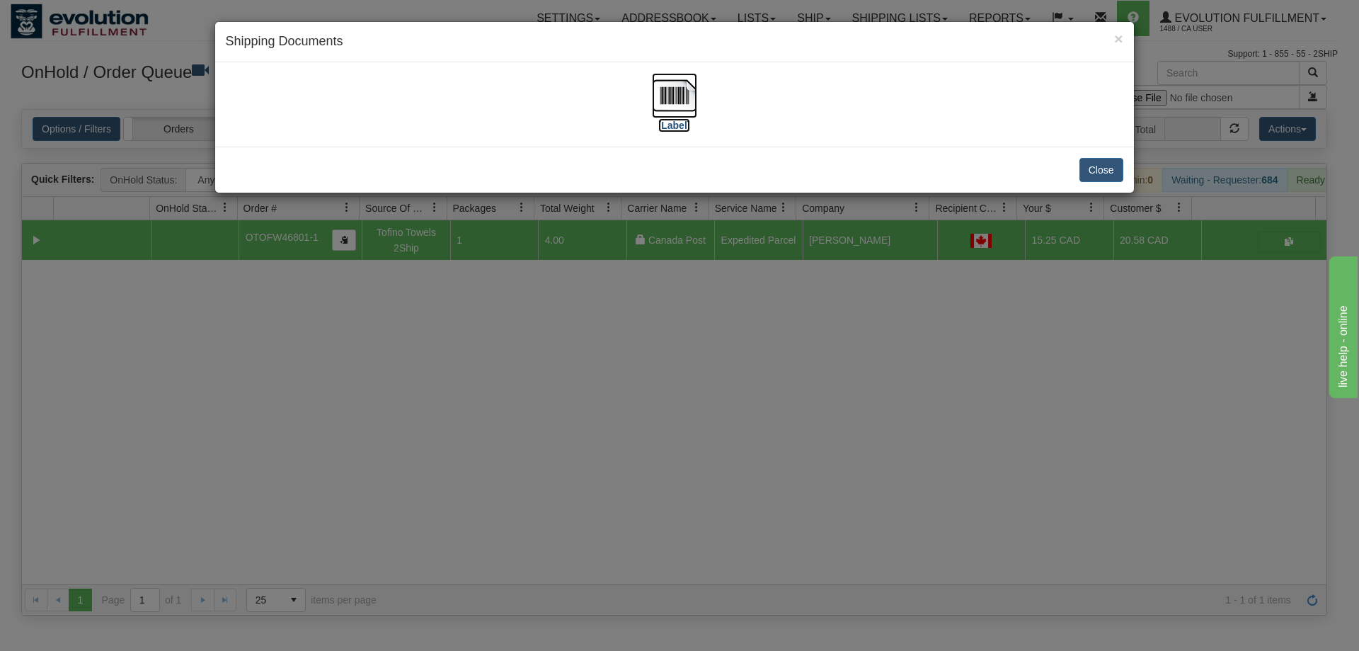
click at [671, 100] on img at bounding box center [674, 95] width 45 height 45
click at [872, 514] on div "× Shipping Documents [Label] Close" at bounding box center [679, 325] width 1359 height 651
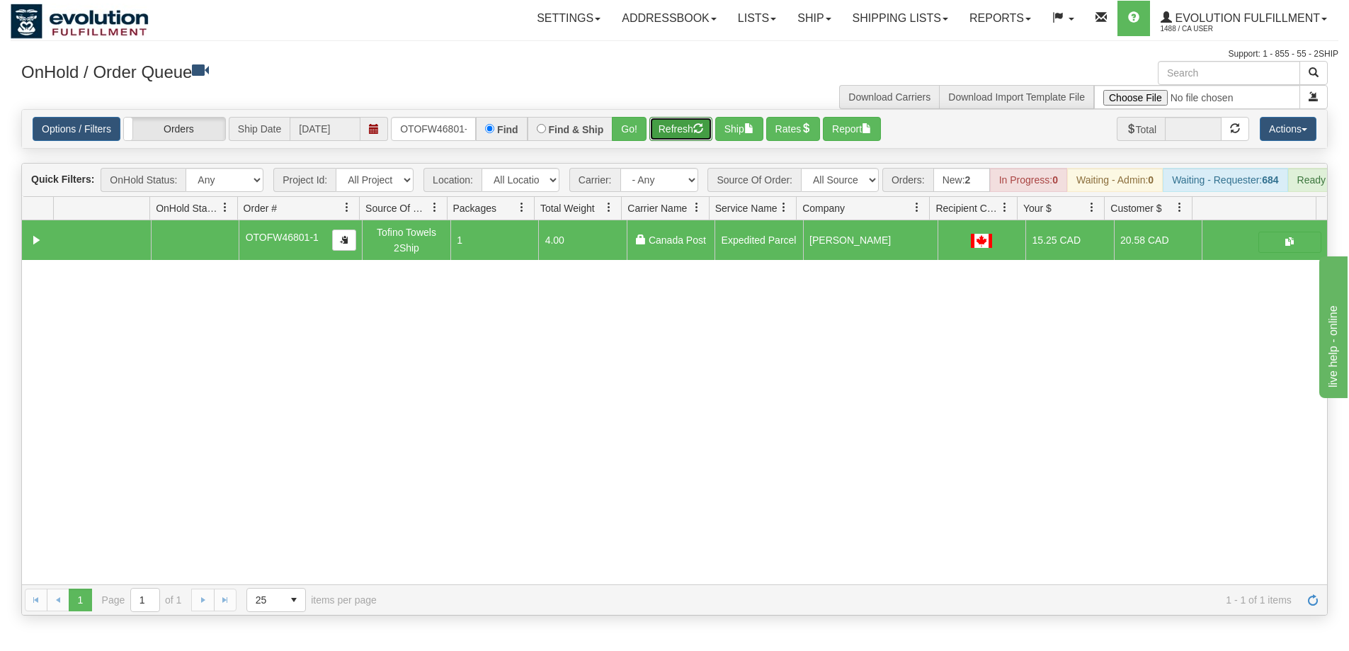
click at [662, 128] on button "Refresh" at bounding box center [680, 129] width 63 height 24
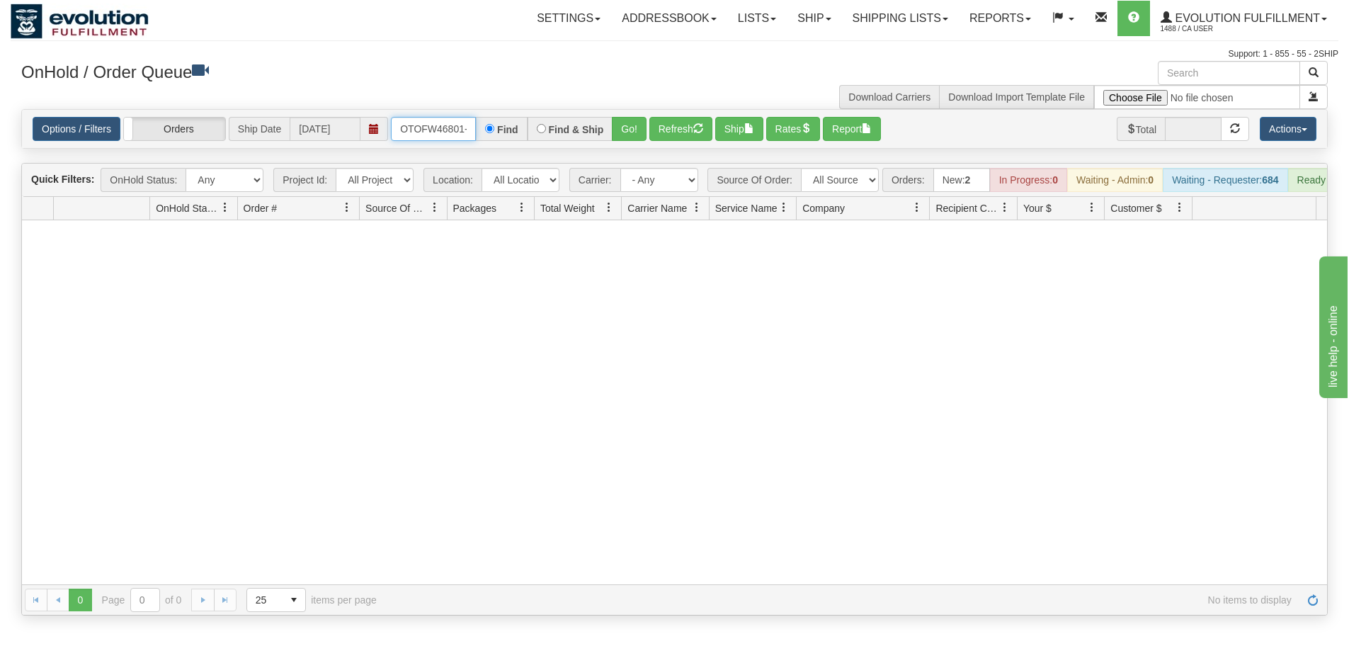
scroll to position [0, 6]
drag, startPoint x: 402, startPoint y: 125, endPoint x: 530, endPoint y: 119, distance: 127.6
click at [530, 119] on div "OTOFW46801-1 Find Find & Ship Go!" at bounding box center [519, 129] width 256 height 24
click at [435, 130] on input "text" at bounding box center [433, 129] width 85 height 24
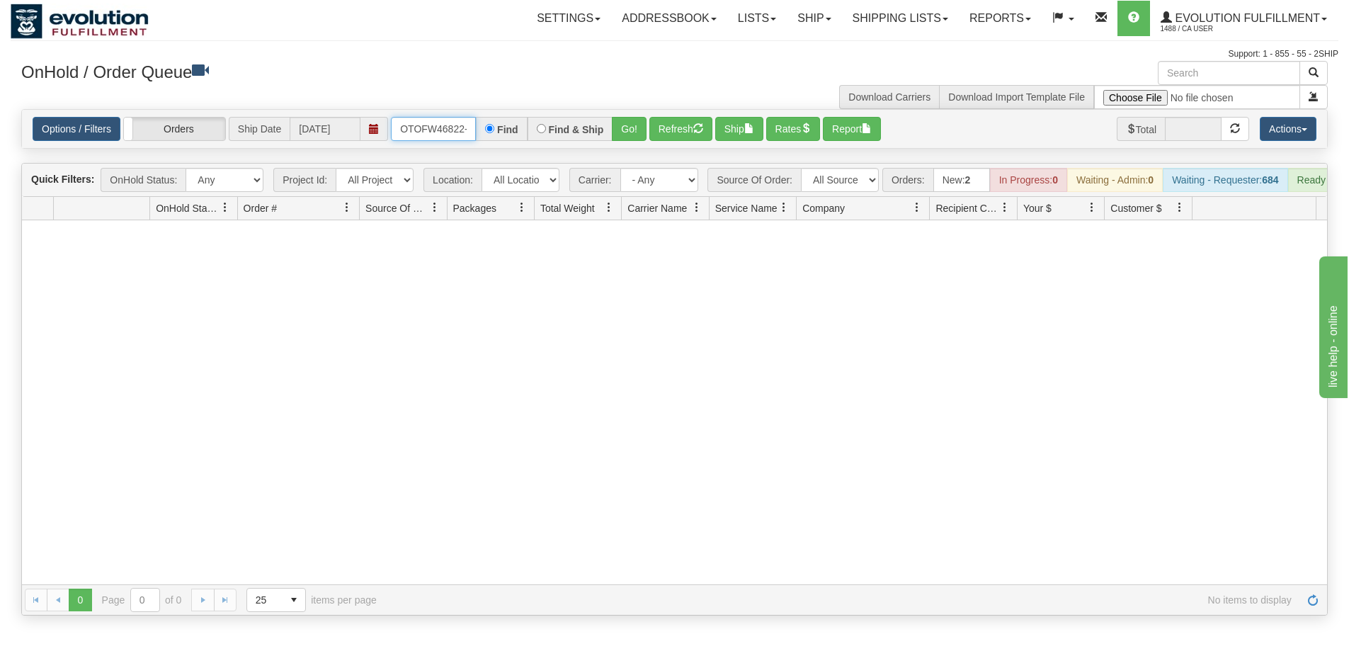
type input "OTOFW46822-1"
click at [632, 125] on button "Go!" at bounding box center [629, 129] width 35 height 24
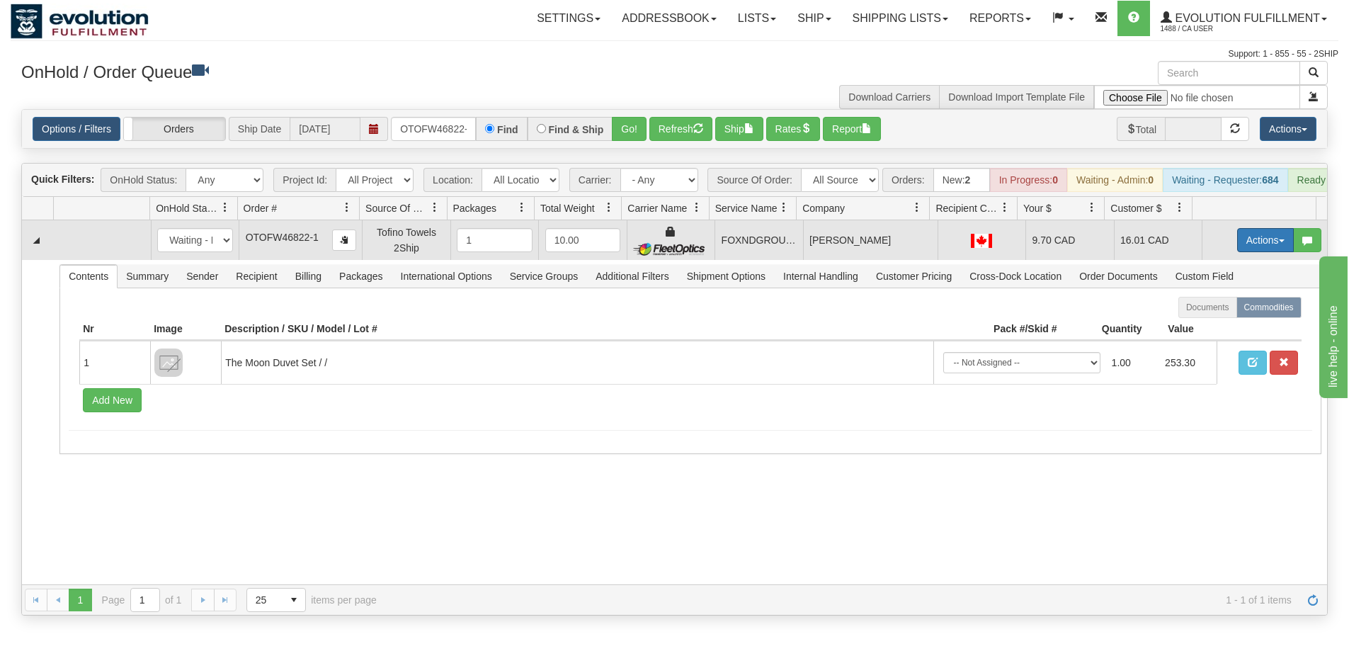
click at [1243, 250] on button "Actions" at bounding box center [1265, 240] width 57 height 24
click at [1204, 328] on span "Ship" at bounding box center [1209, 321] width 30 height 11
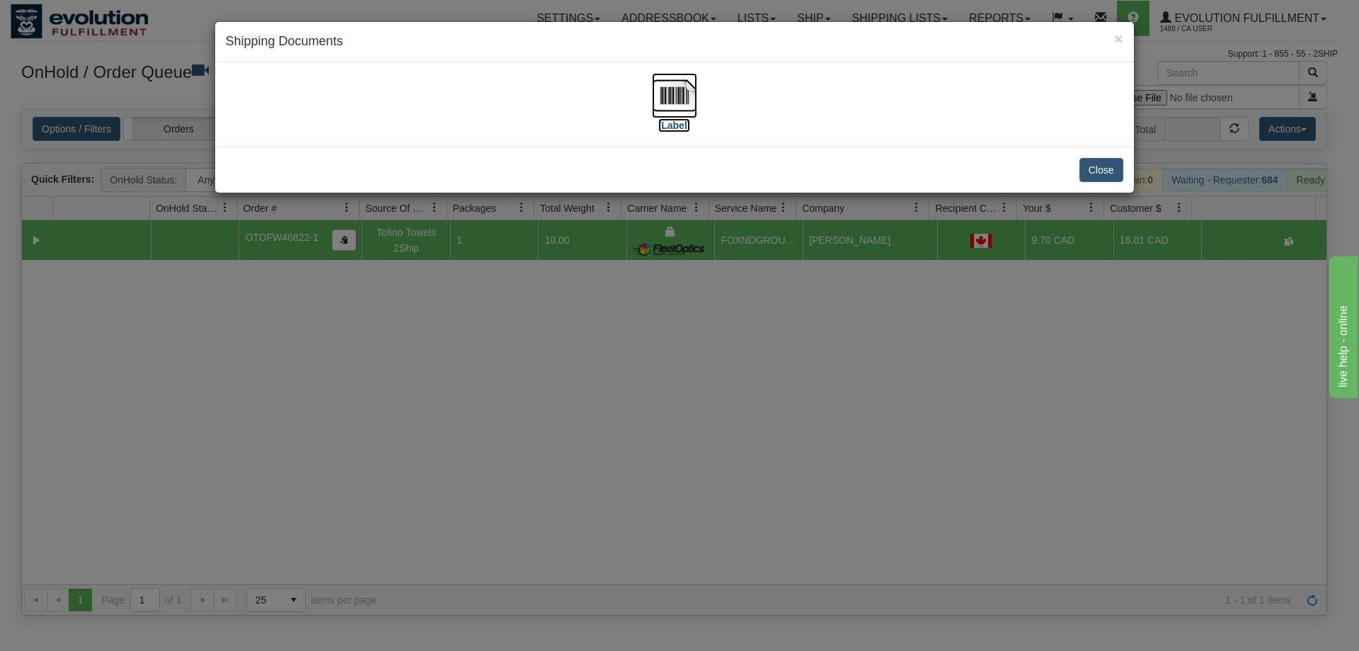
click at [683, 100] on img at bounding box center [674, 95] width 45 height 45
click at [782, 493] on div "× Shipping Documents [Label] Close" at bounding box center [679, 325] width 1359 height 651
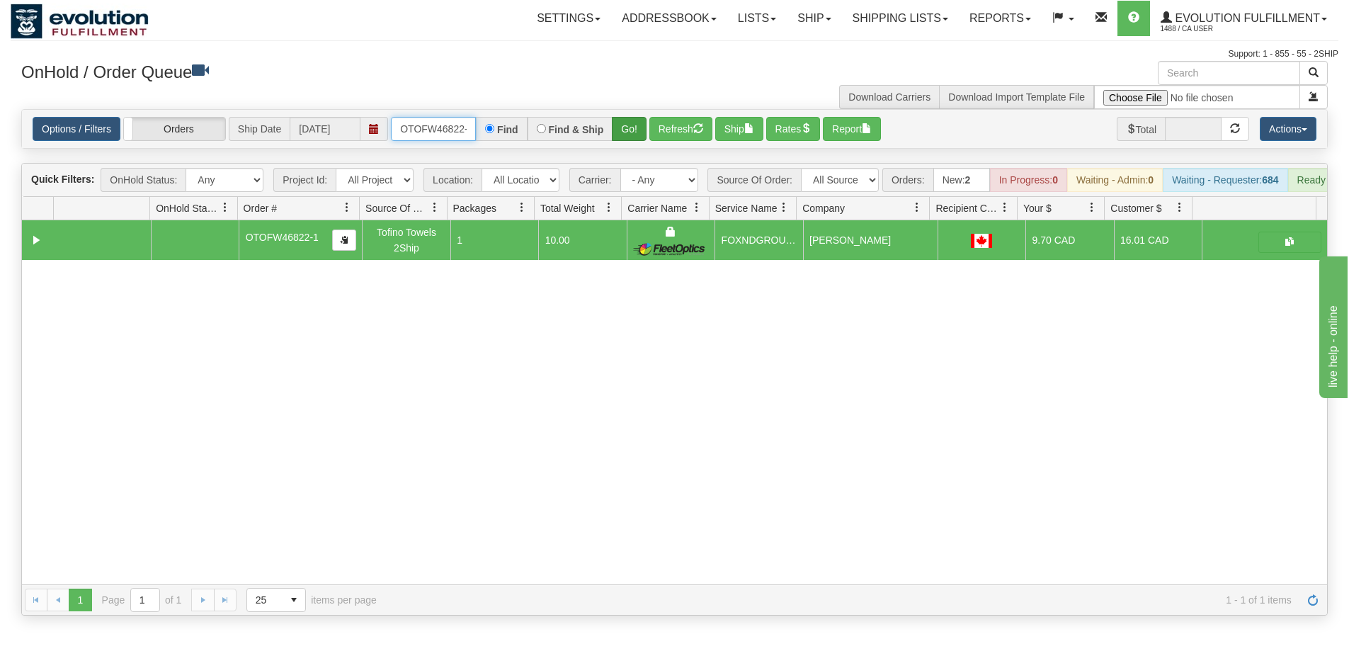
scroll to position [0, 6]
drag, startPoint x: 396, startPoint y: 127, endPoint x: 636, endPoint y: 127, distance: 239.3
click at [636, 127] on div "OTOFW46822-1 Find Find & Ship Go!" at bounding box center [519, 129] width 256 height 24
click at [636, 127] on button "Go!" at bounding box center [629, 129] width 35 height 24
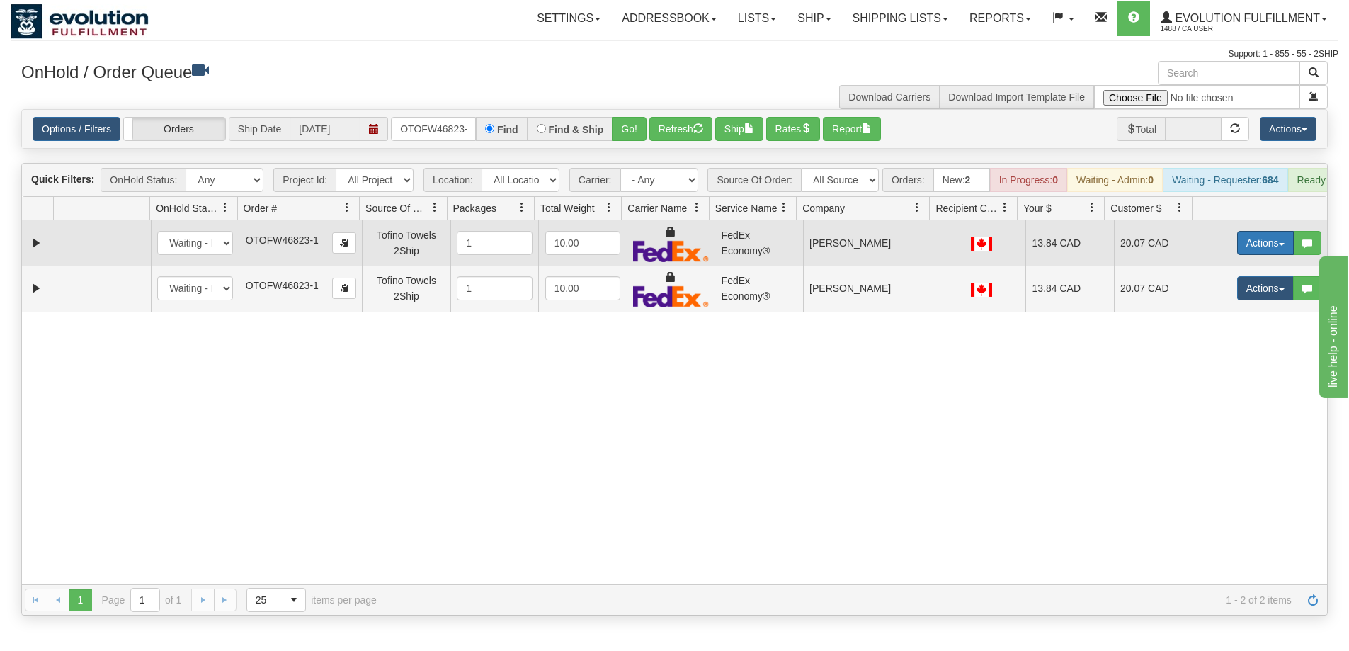
click at [1262, 253] on button "Actions" at bounding box center [1265, 243] width 57 height 24
click at [1209, 331] on span "Ship" at bounding box center [1209, 324] width 30 height 11
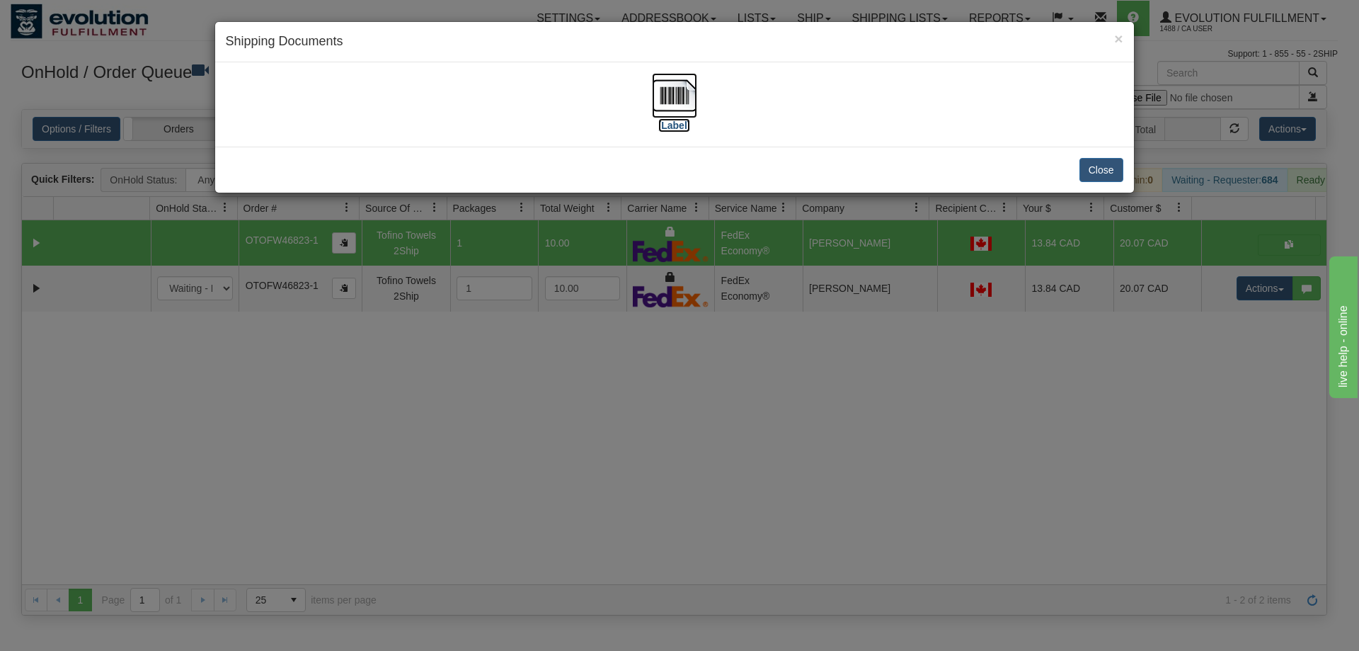
click at [652, 89] on img at bounding box center [674, 95] width 45 height 45
click at [826, 476] on div "× Shipping Documents [Label] Close" at bounding box center [679, 325] width 1359 height 651
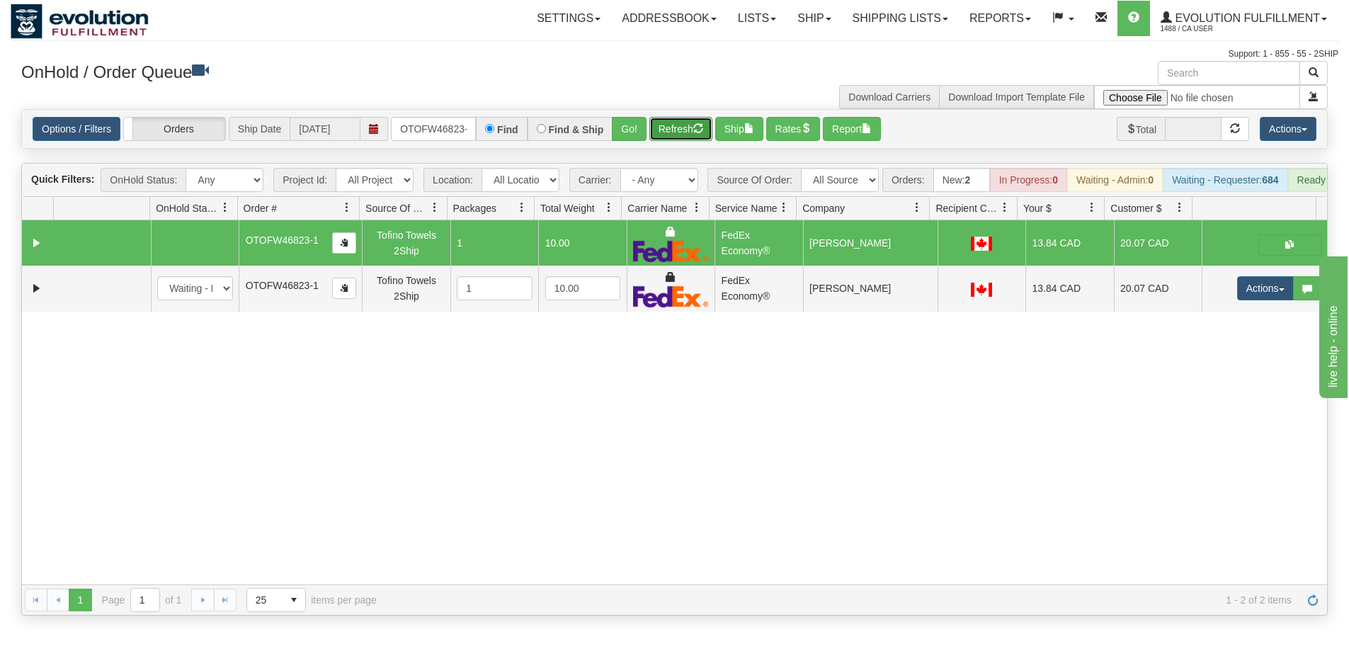
click at [669, 129] on button "Refresh" at bounding box center [680, 129] width 63 height 24
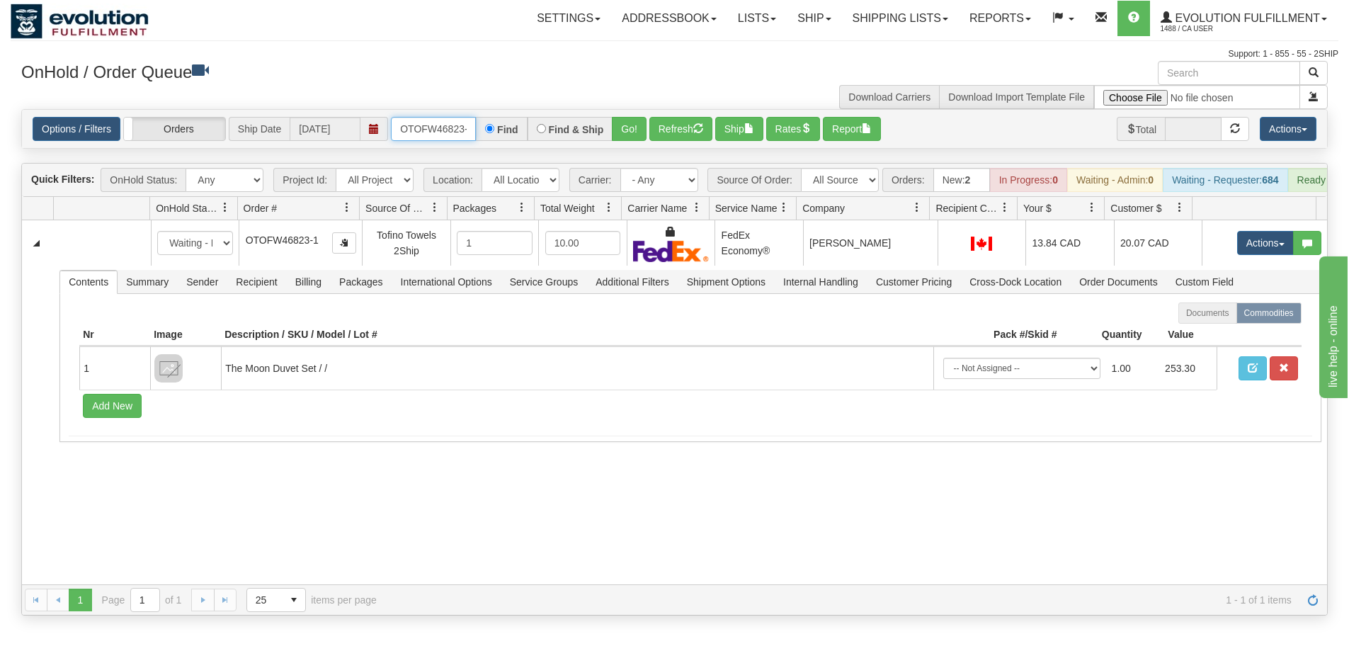
scroll to position [0, 6]
drag, startPoint x: 401, startPoint y: 127, endPoint x: 510, endPoint y: 127, distance: 109.0
click at [510, 127] on div "OTOFW46823-1 Find Find & Ship Go!" at bounding box center [519, 129] width 256 height 24
type input "OTOFW46821-1"
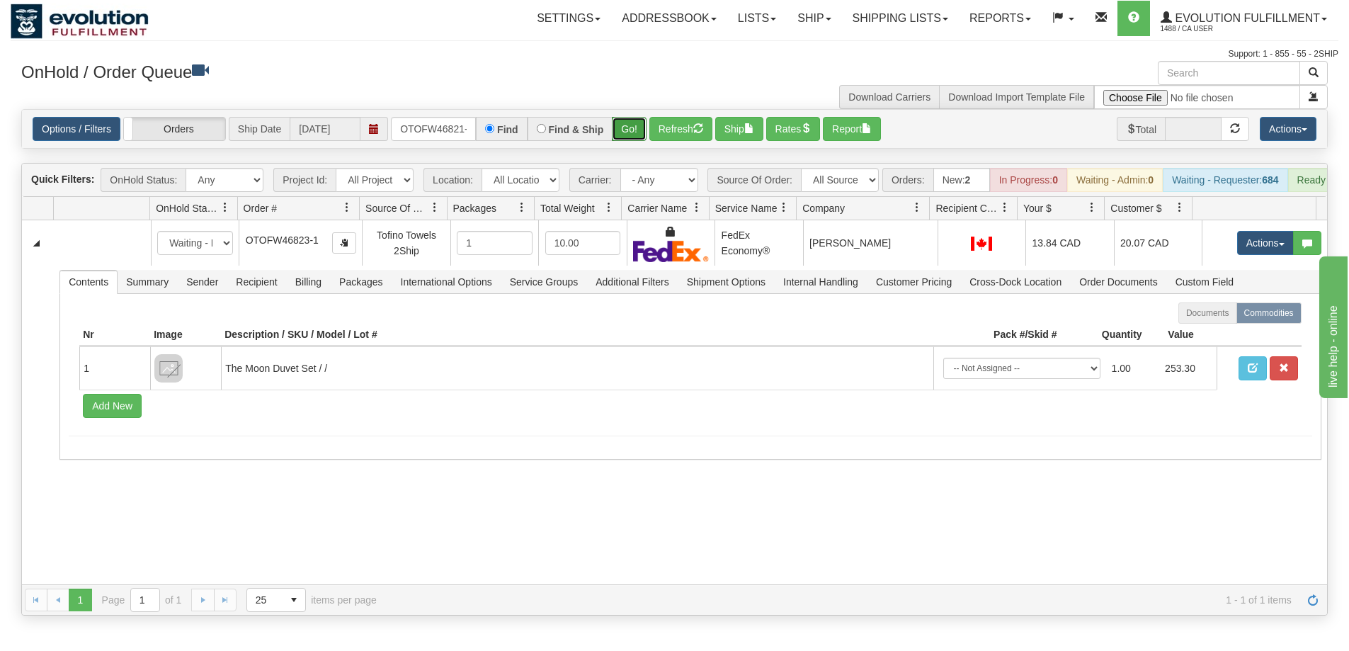
click at [629, 126] on button "Go!" at bounding box center [629, 129] width 35 height 24
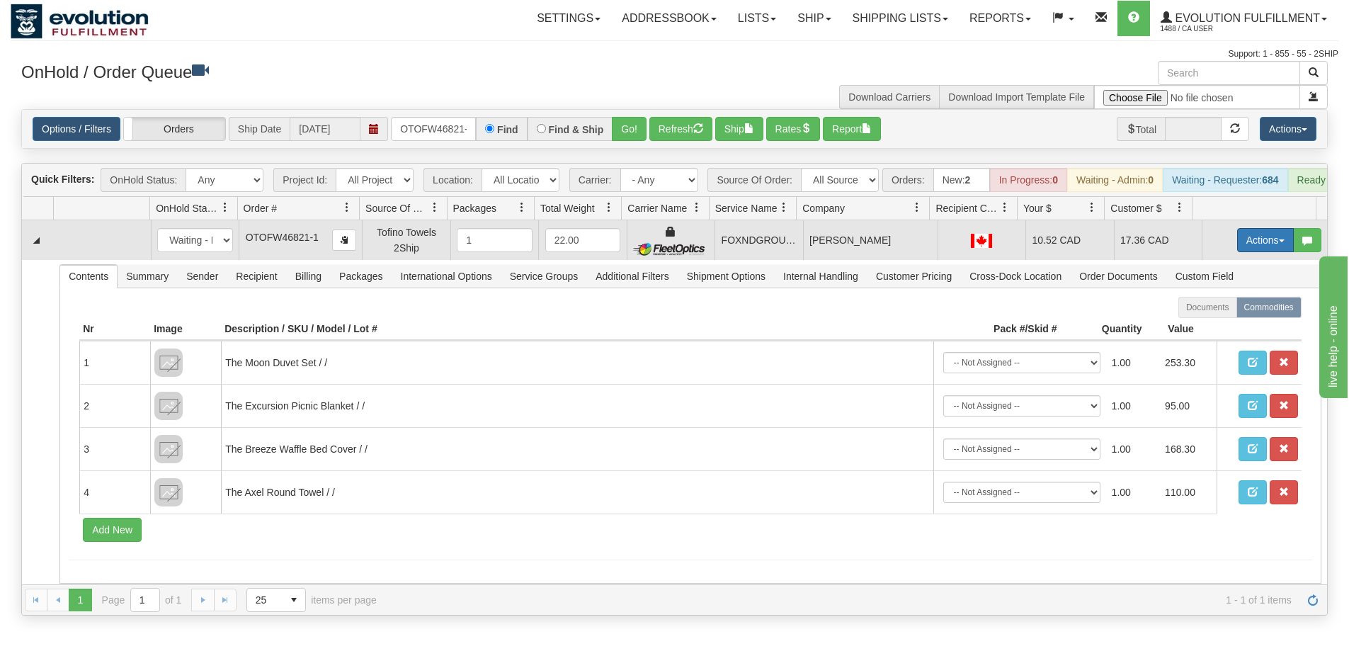
click at [1257, 247] on button "Actions" at bounding box center [1265, 240] width 57 height 24
click at [1214, 331] on link "Ship" at bounding box center [1236, 322] width 113 height 18
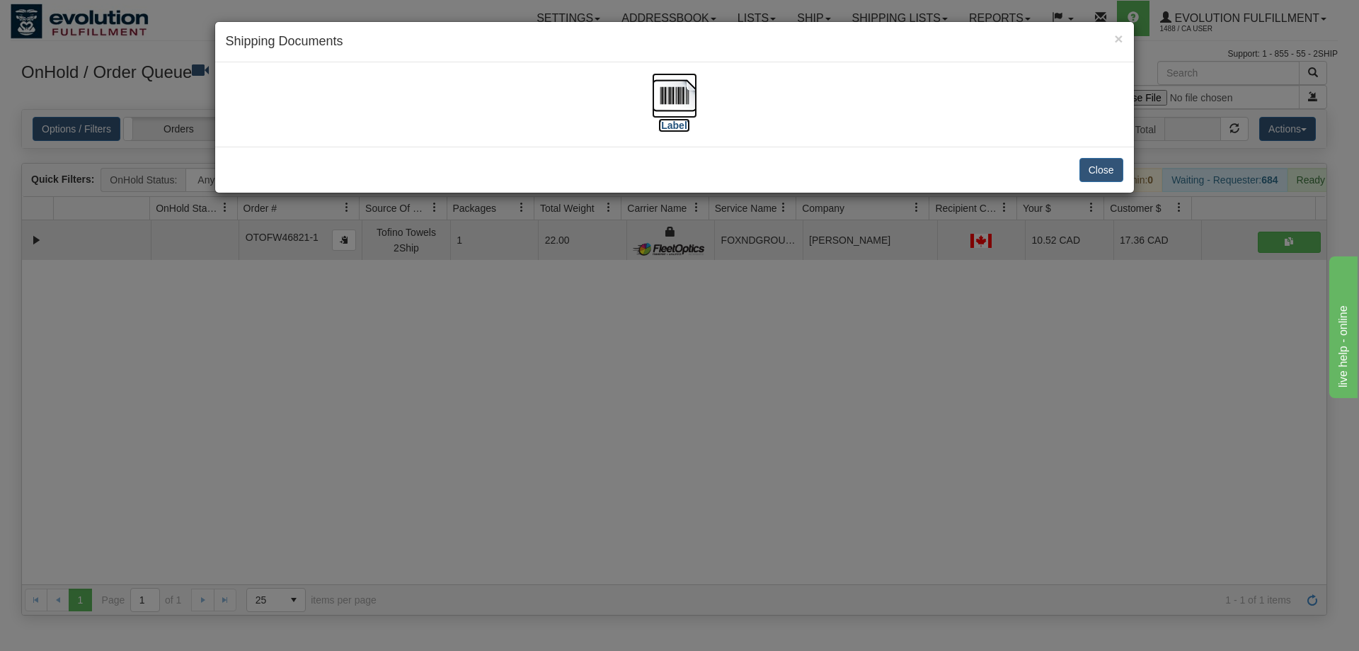
click at [666, 92] on img at bounding box center [674, 95] width 45 height 45
click at [726, 529] on div "× Shipping Documents [Label] Close" at bounding box center [679, 325] width 1359 height 651
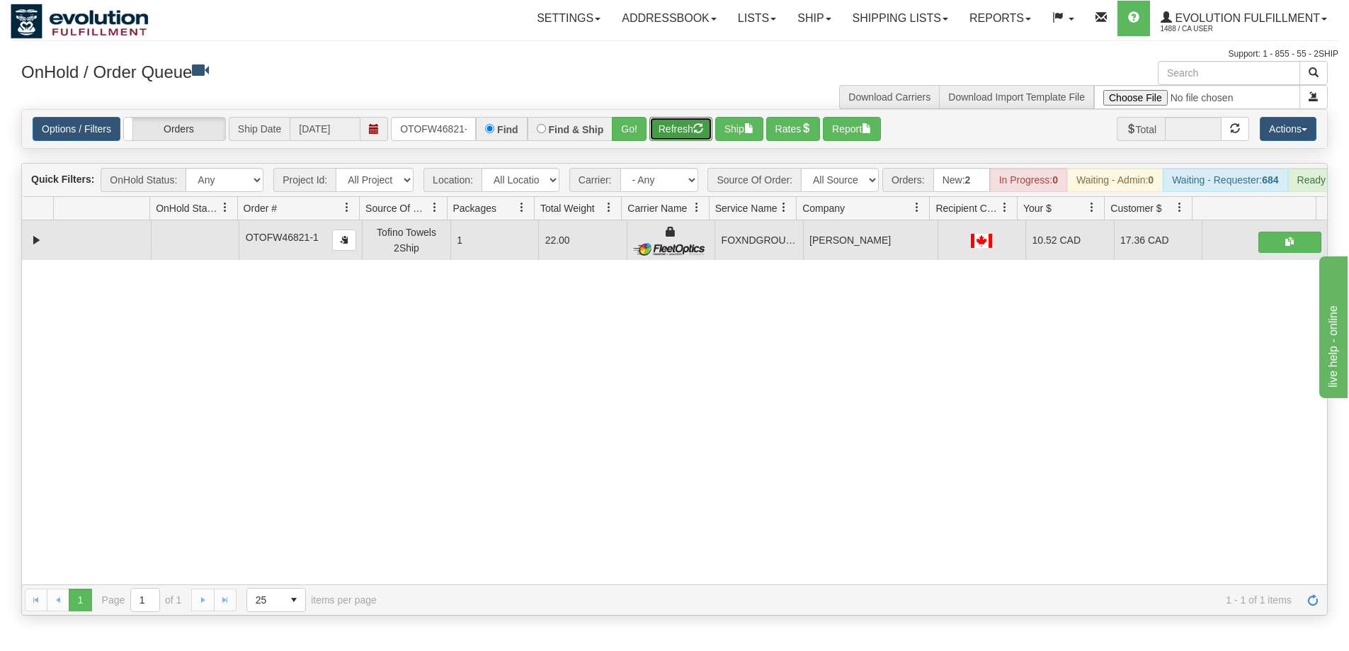
click at [681, 139] on button "Refresh" at bounding box center [680, 129] width 63 height 24
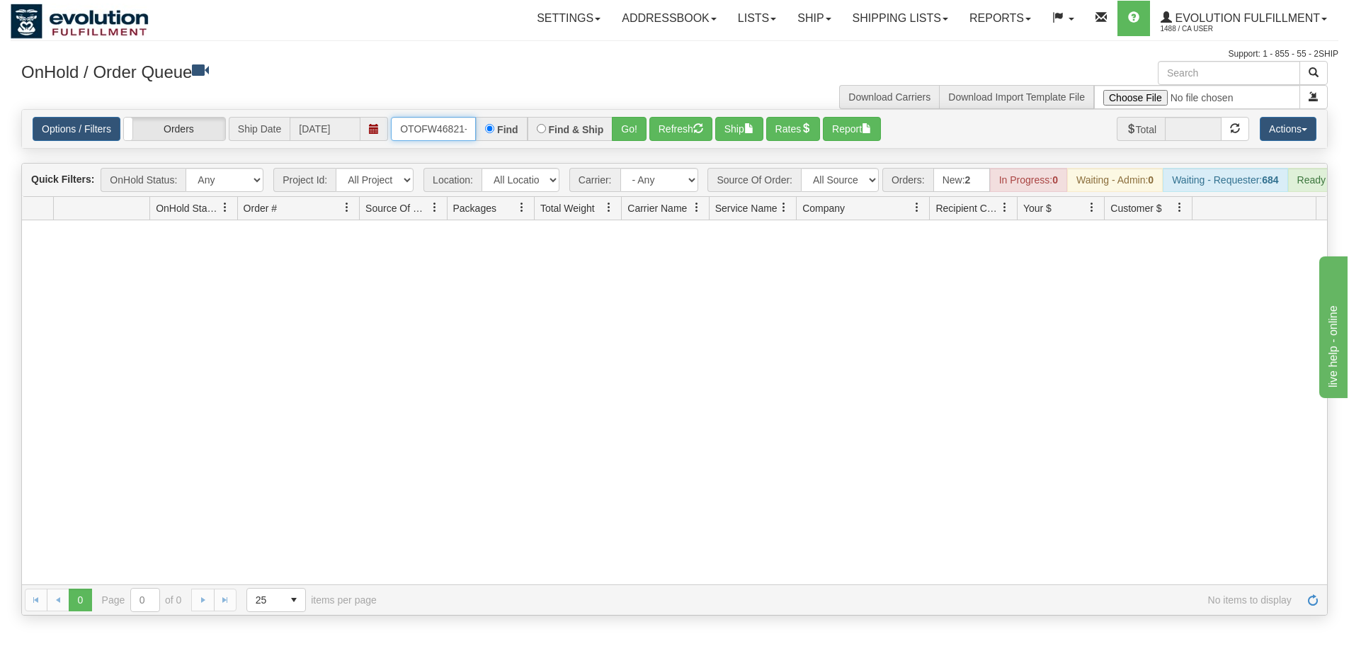
scroll to position [0, 6]
drag, startPoint x: 394, startPoint y: 125, endPoint x: 521, endPoint y: 130, distance: 127.5
click at [521, 130] on div "OTOFW46821-1 Find Find & Ship Go!" at bounding box center [519, 129] width 256 height 24
type input "OTOFW46879-1"
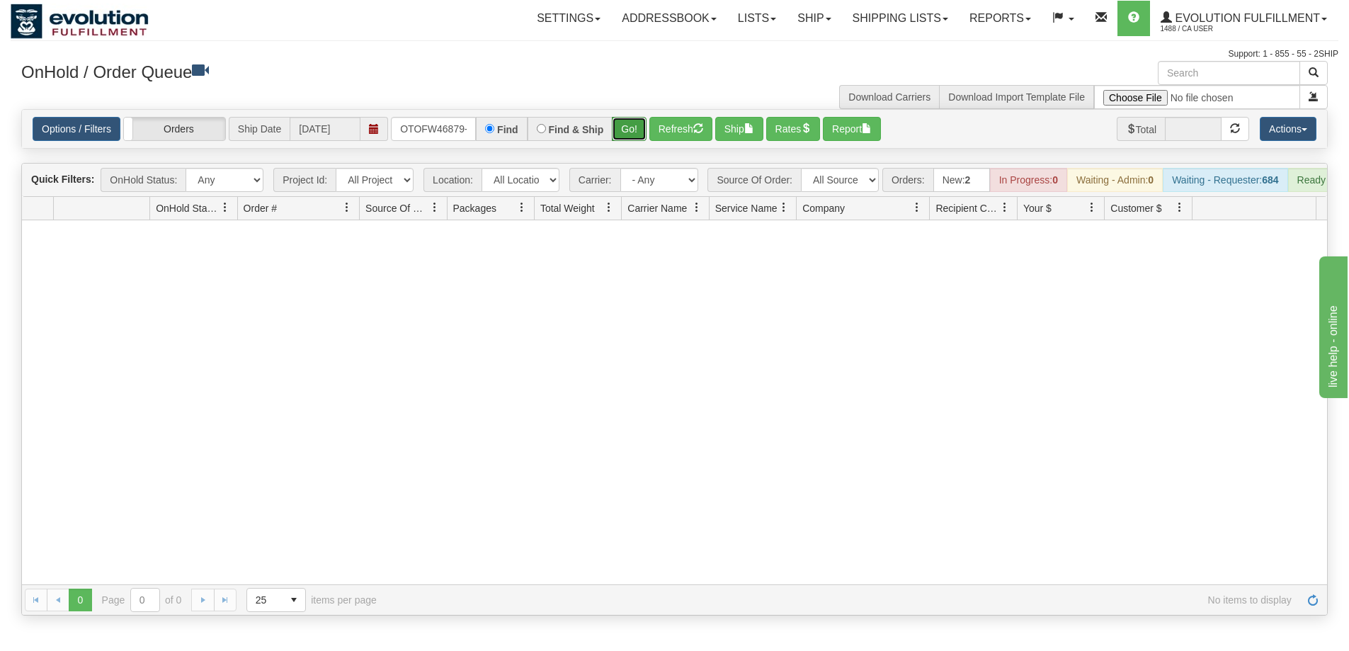
click at [623, 129] on button "Go!" at bounding box center [629, 129] width 35 height 24
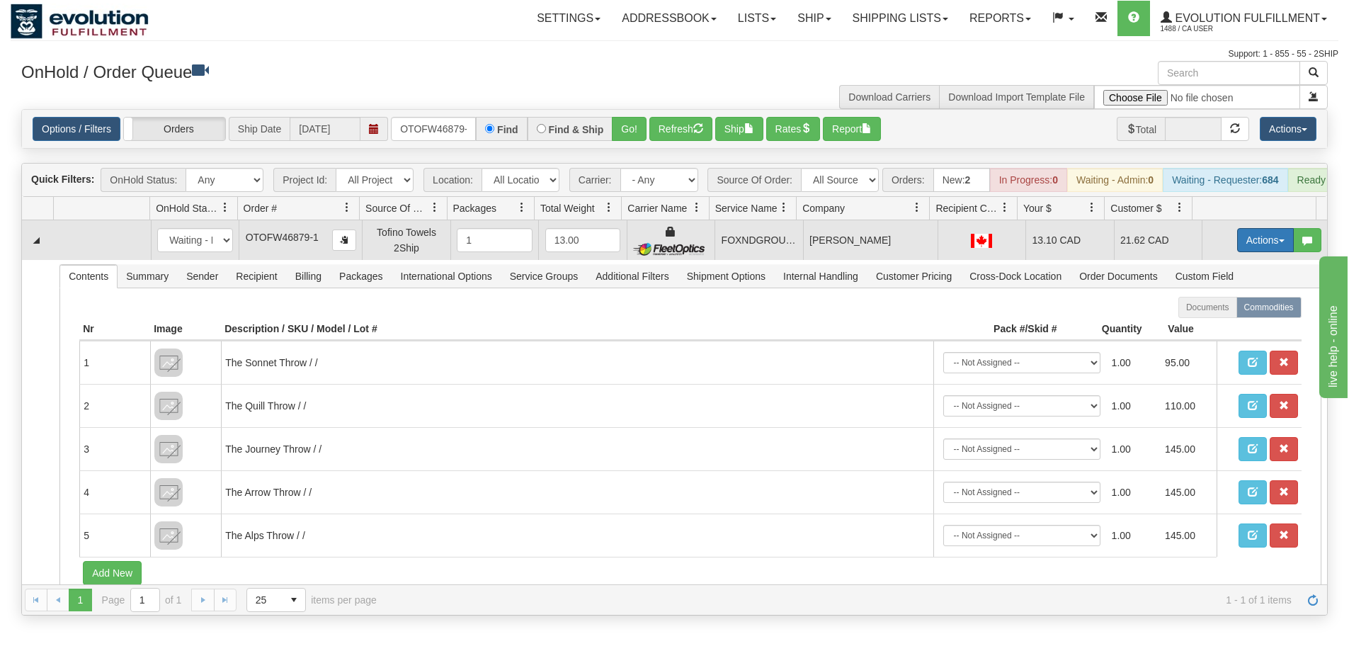
click at [1255, 244] on button "Actions" at bounding box center [1265, 240] width 57 height 24
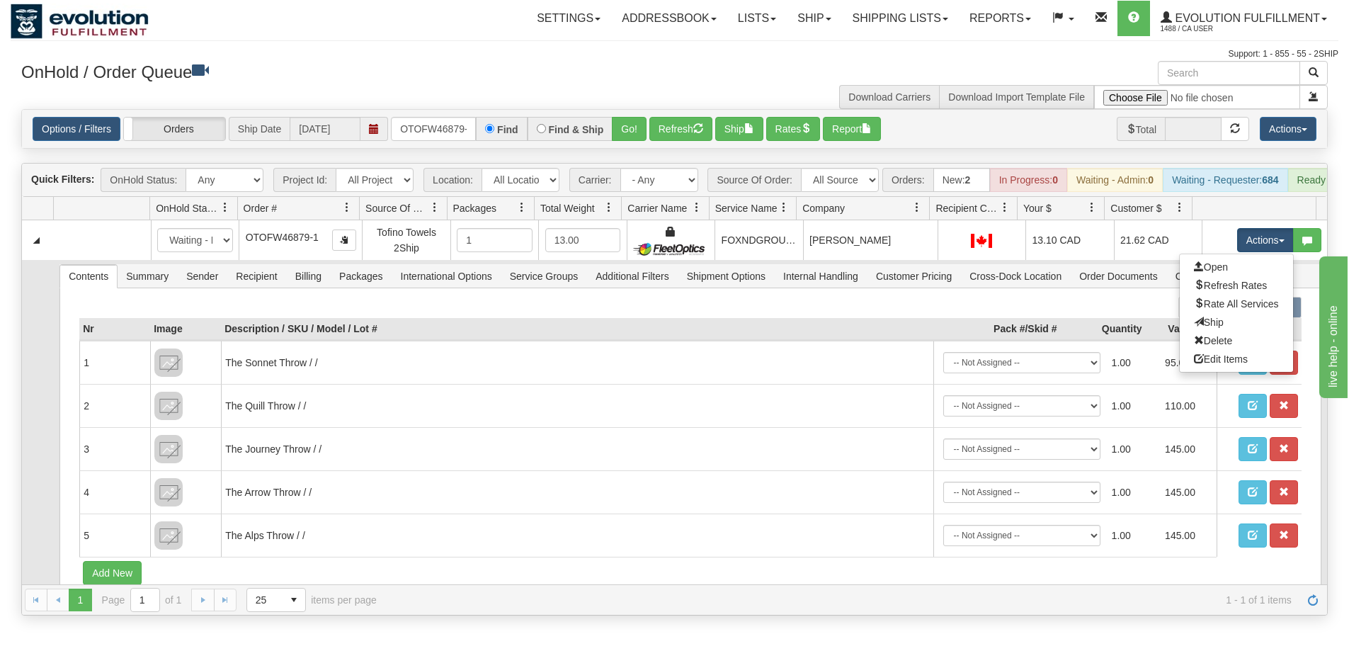
drag, startPoint x: 1214, startPoint y: 329, endPoint x: 1186, endPoint y: 330, distance: 28.3
click at [1214, 330] on link "Ship" at bounding box center [1236, 322] width 113 height 18
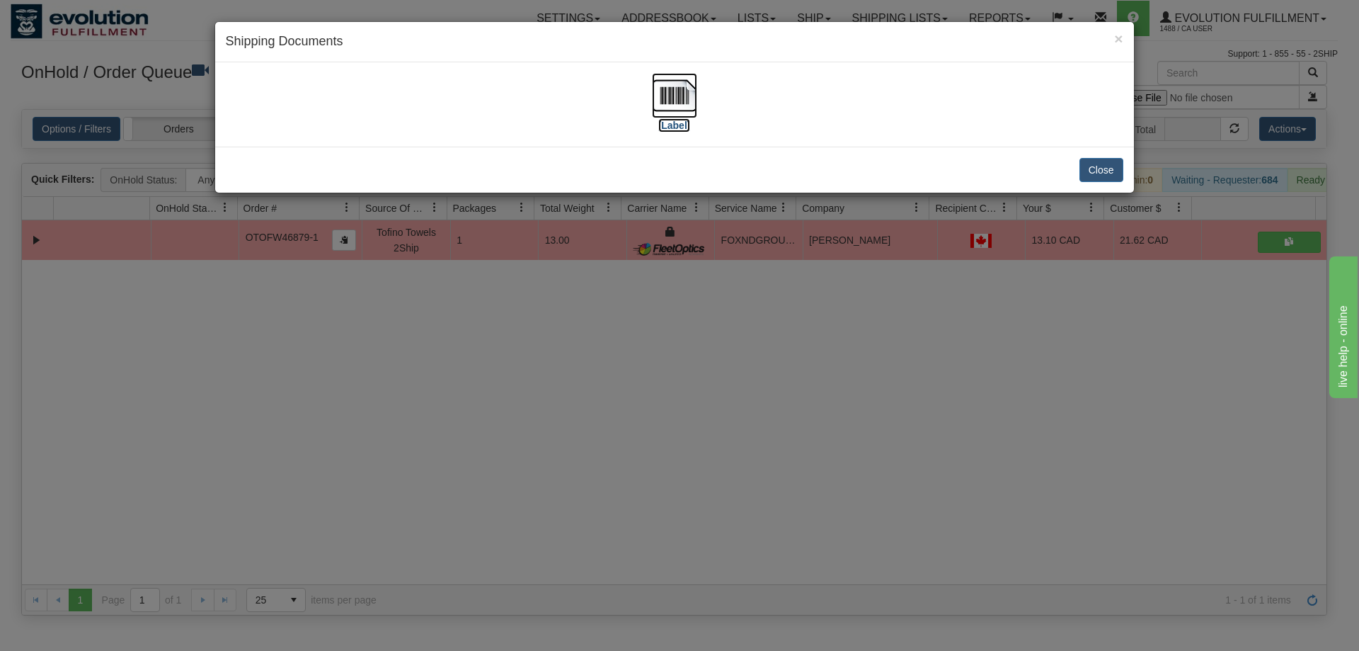
click at [678, 100] on img at bounding box center [674, 95] width 45 height 45
click at [891, 376] on div "× Shipping Documents [Label] Close" at bounding box center [679, 325] width 1359 height 651
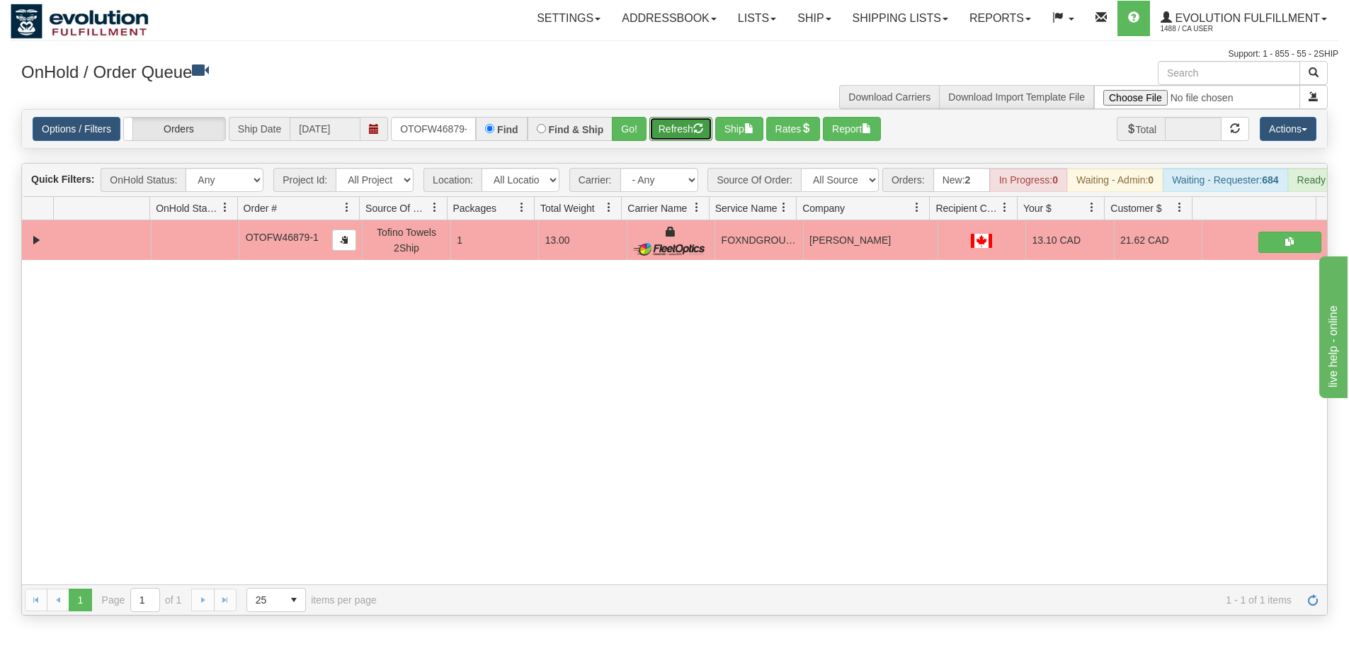
click at [670, 130] on button "Refresh" at bounding box center [680, 129] width 63 height 24
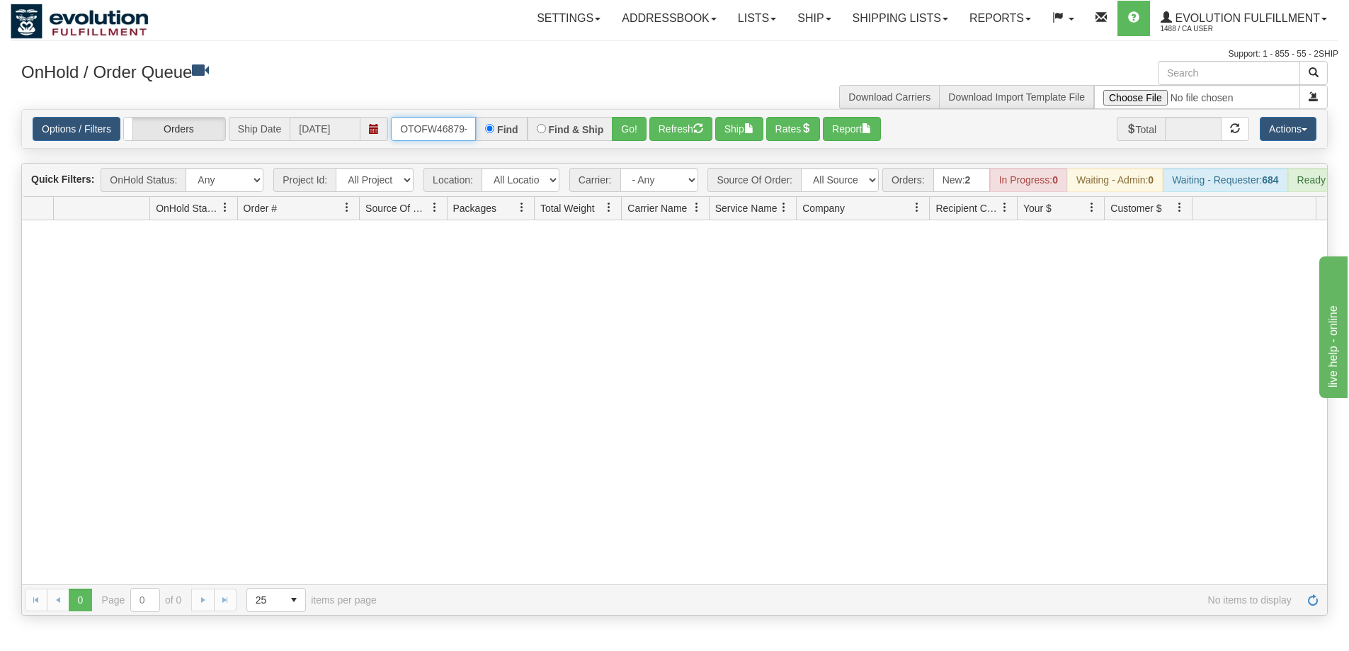
scroll to position [0, 6]
drag, startPoint x: 393, startPoint y: 125, endPoint x: 498, endPoint y: 125, distance: 104.8
click at [498, 125] on div "OTOFW46879-1 Find Find & Ship Go!" at bounding box center [519, 129] width 256 height 24
type input "OEMU0031491001"
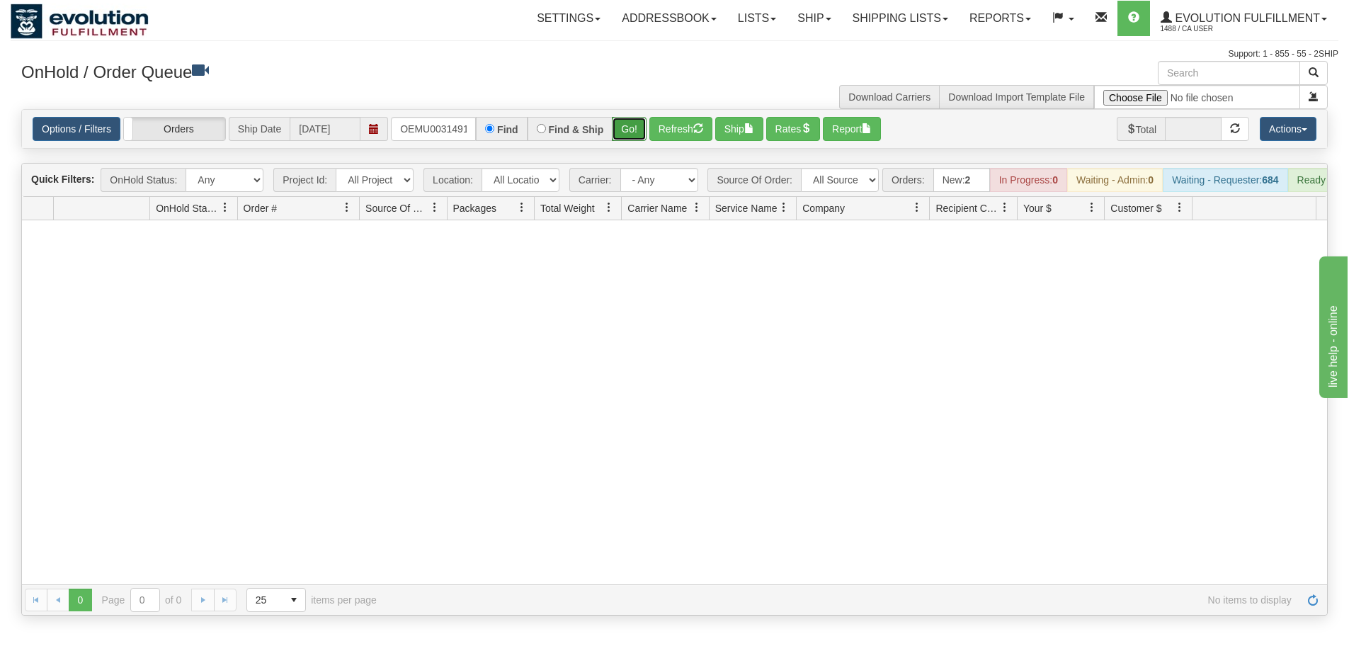
click at [637, 134] on button "Go!" at bounding box center [629, 129] width 35 height 24
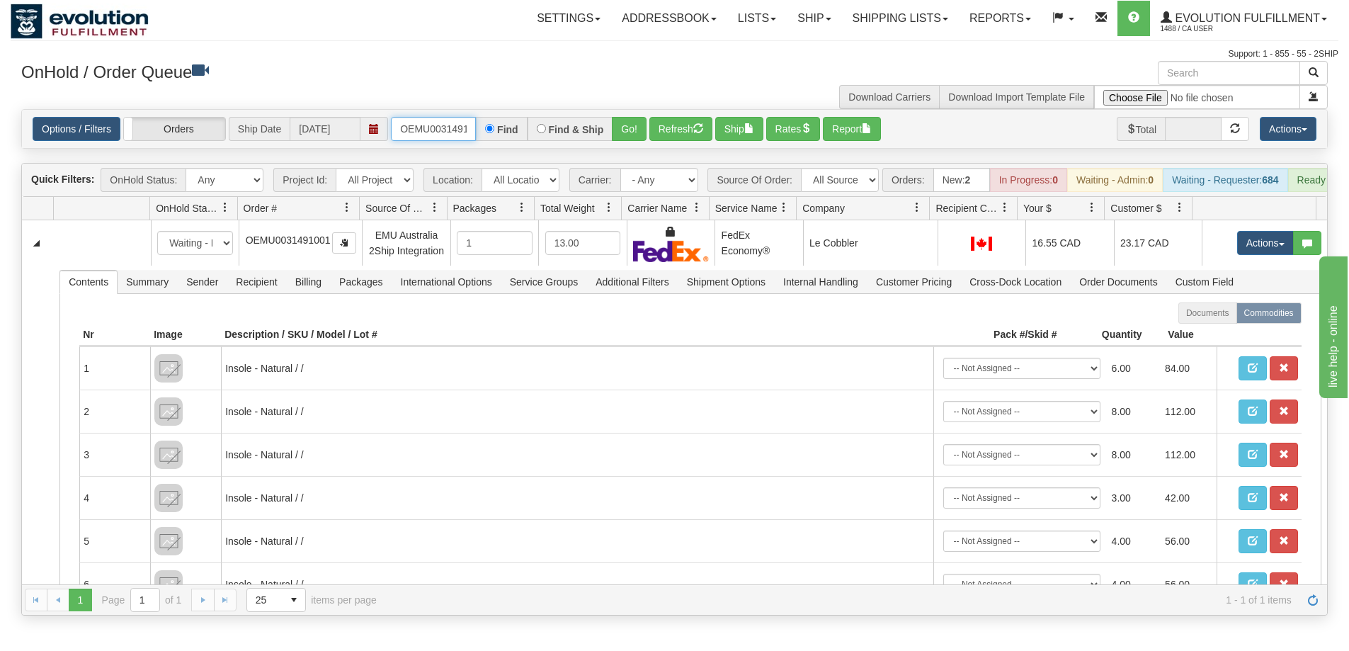
scroll to position [0, 18]
drag, startPoint x: 401, startPoint y: 121, endPoint x: 482, endPoint y: 130, distance: 81.9
click at [482, 130] on div "OEMU0031491001 Find Find & Ship Go!" at bounding box center [519, 129] width 256 height 24
click at [632, 135] on button "Go!" at bounding box center [629, 129] width 35 height 24
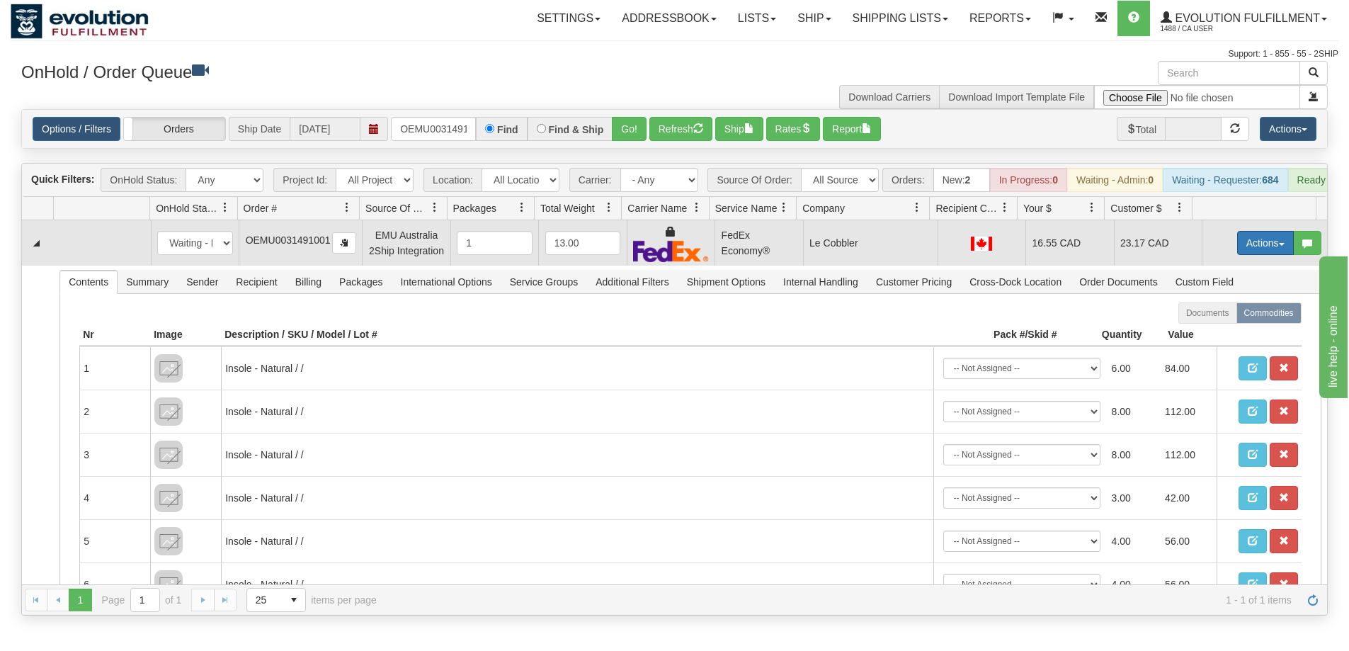
click at [1262, 255] on button "Actions" at bounding box center [1265, 243] width 57 height 24
click at [1210, 334] on link "Ship" at bounding box center [1236, 325] width 113 height 18
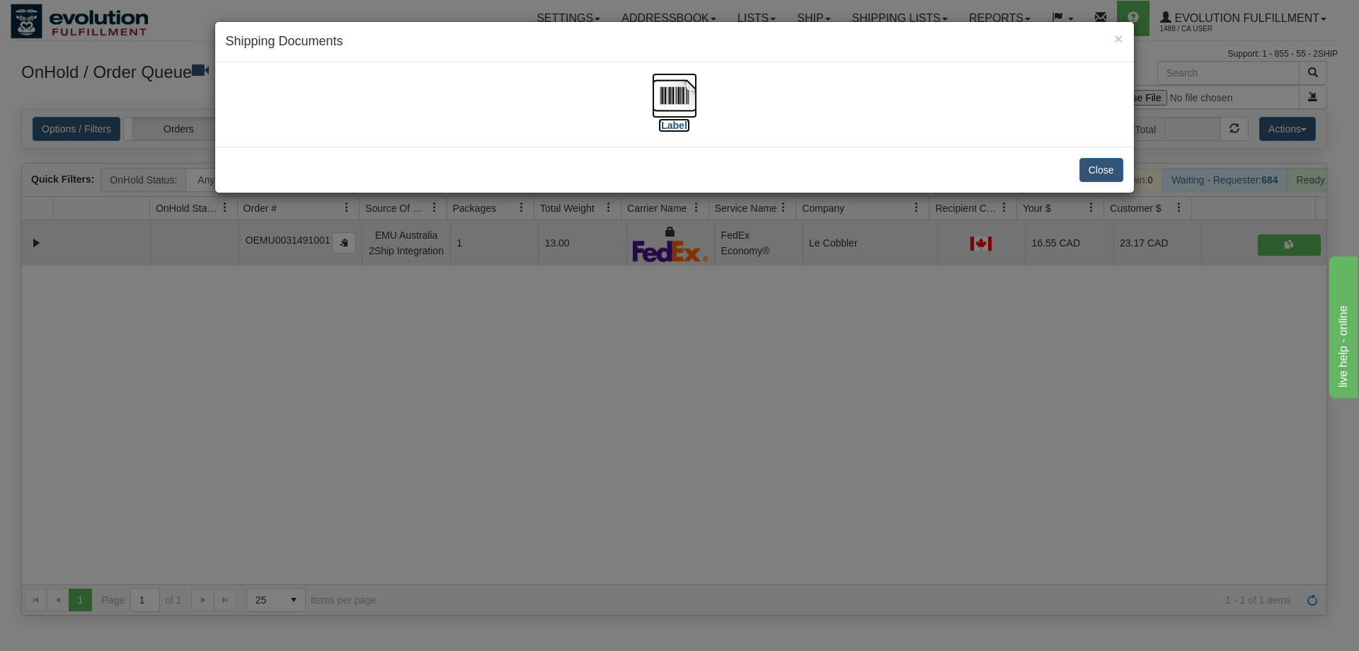
click at [677, 96] on img at bounding box center [674, 95] width 45 height 45
click at [616, 507] on div "× Shipping Documents [Label] Close" at bounding box center [679, 325] width 1359 height 651
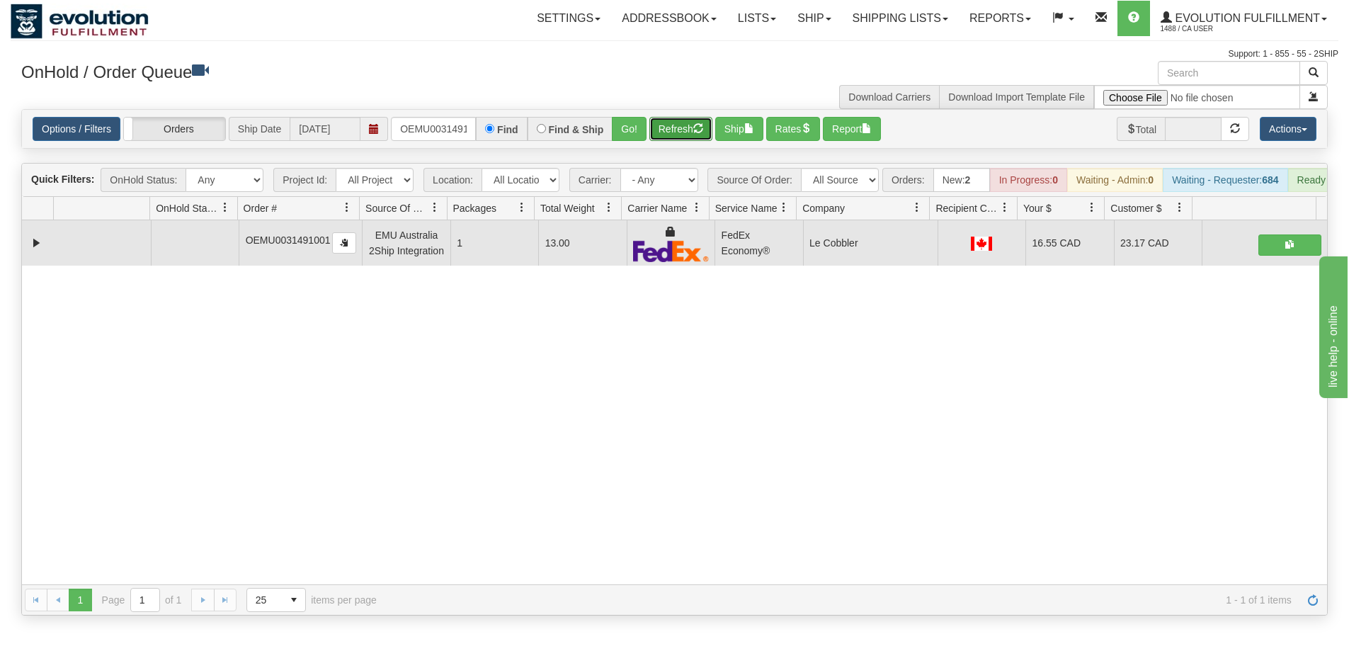
click at [667, 131] on button "Refresh" at bounding box center [680, 129] width 63 height 24
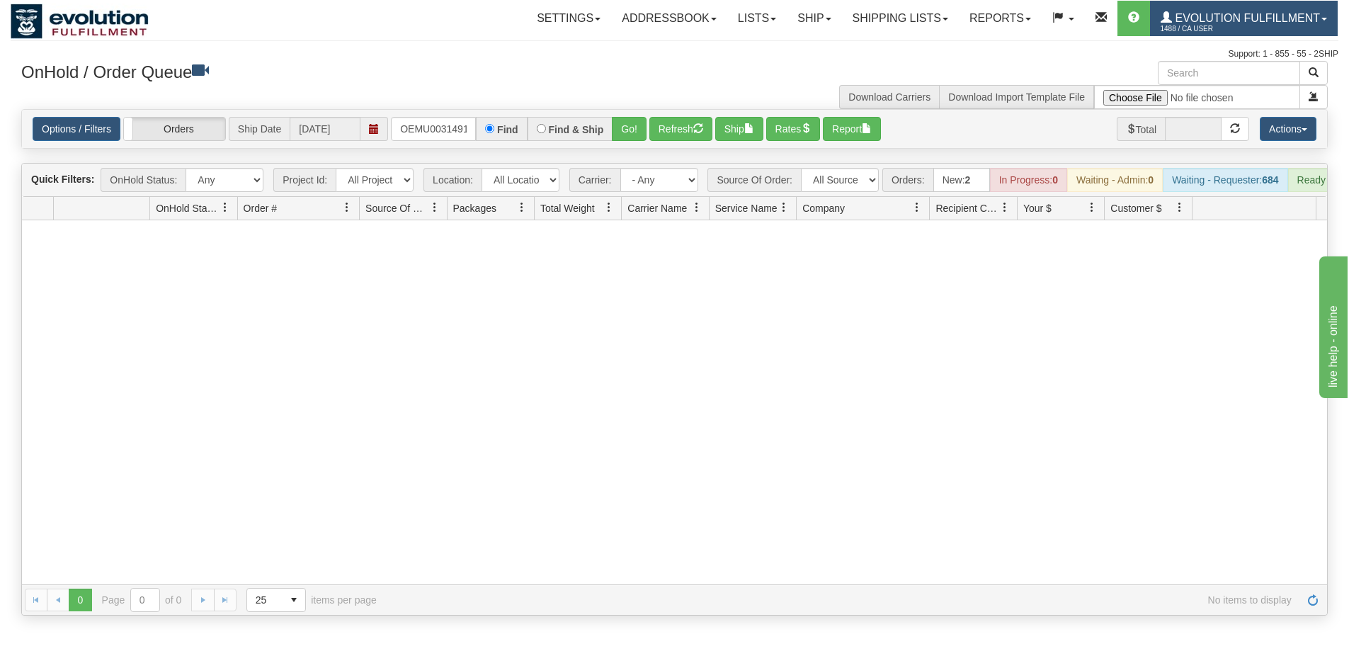
click at [1268, 12] on span "Evolution Fulfillment" at bounding box center [1246, 18] width 148 height 12
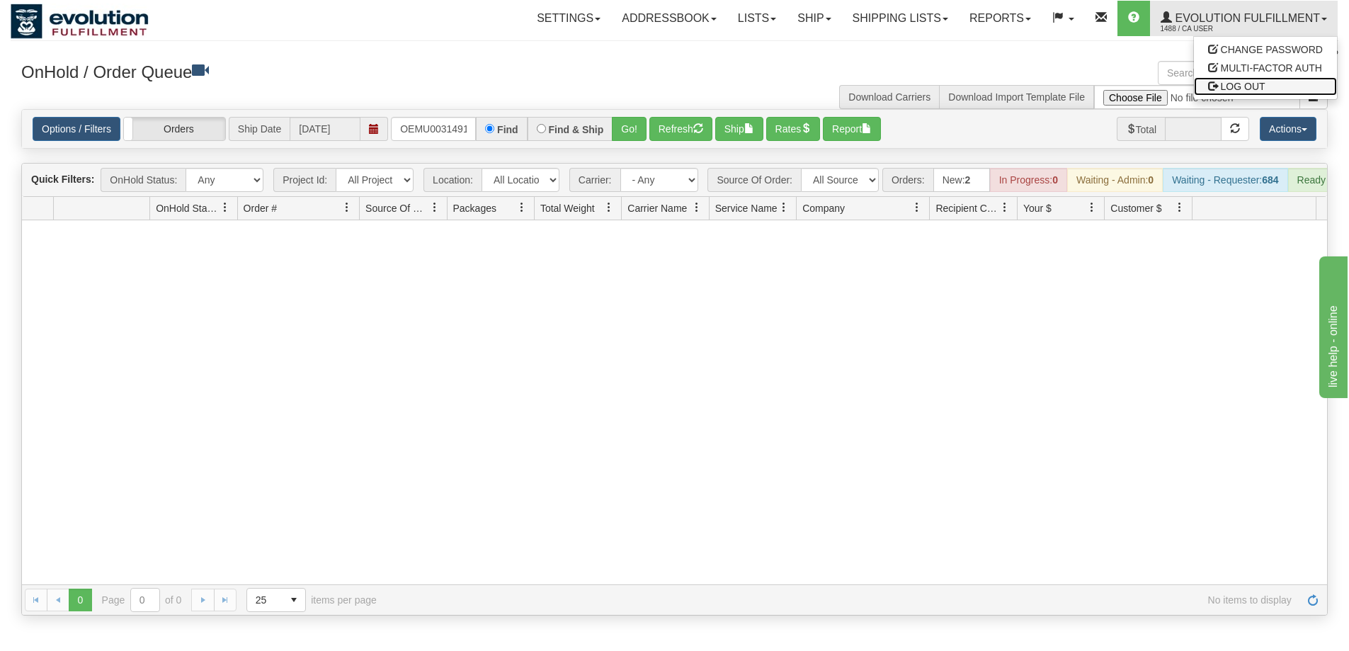
click at [1245, 86] on span "LOG OUT" at bounding box center [1243, 86] width 45 height 11
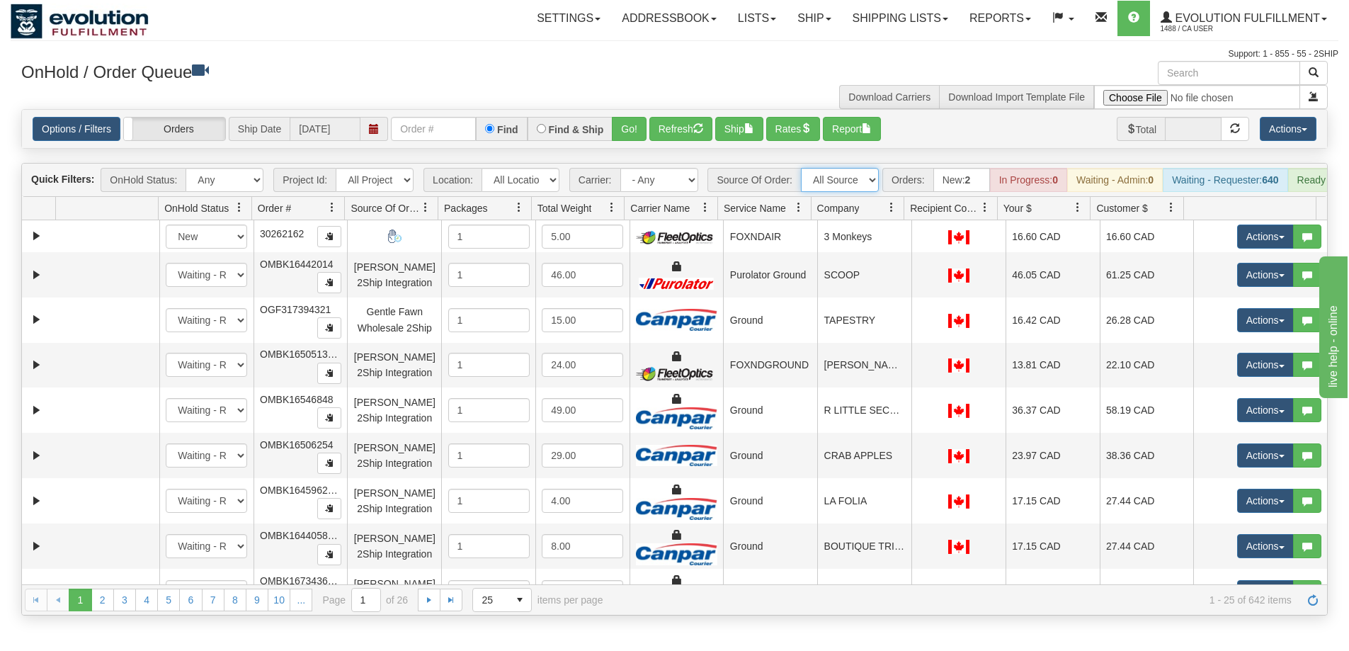
click at [832, 178] on select "All Sources AirBlaster 2Ship Integration Ambler Apparel 2Ship Integration BC [M…" at bounding box center [840, 180] width 78 height 24
click at [434, 137] on input "text" at bounding box center [433, 129] width 85 height 24
type input "OTOFW46813-1"
click at [634, 130] on button "Go!" at bounding box center [629, 129] width 35 height 24
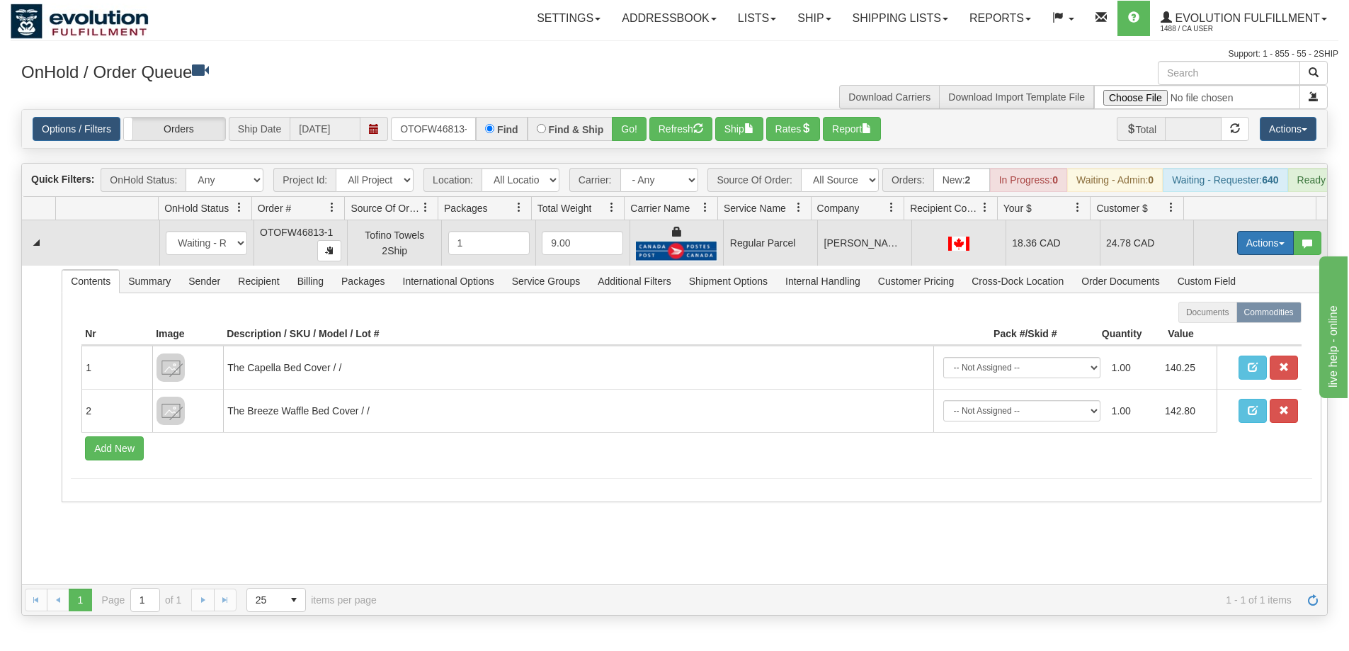
click at [1261, 246] on button "Actions" at bounding box center [1265, 243] width 57 height 24
click at [1216, 312] on span "Rate All Services" at bounding box center [1236, 306] width 85 height 11
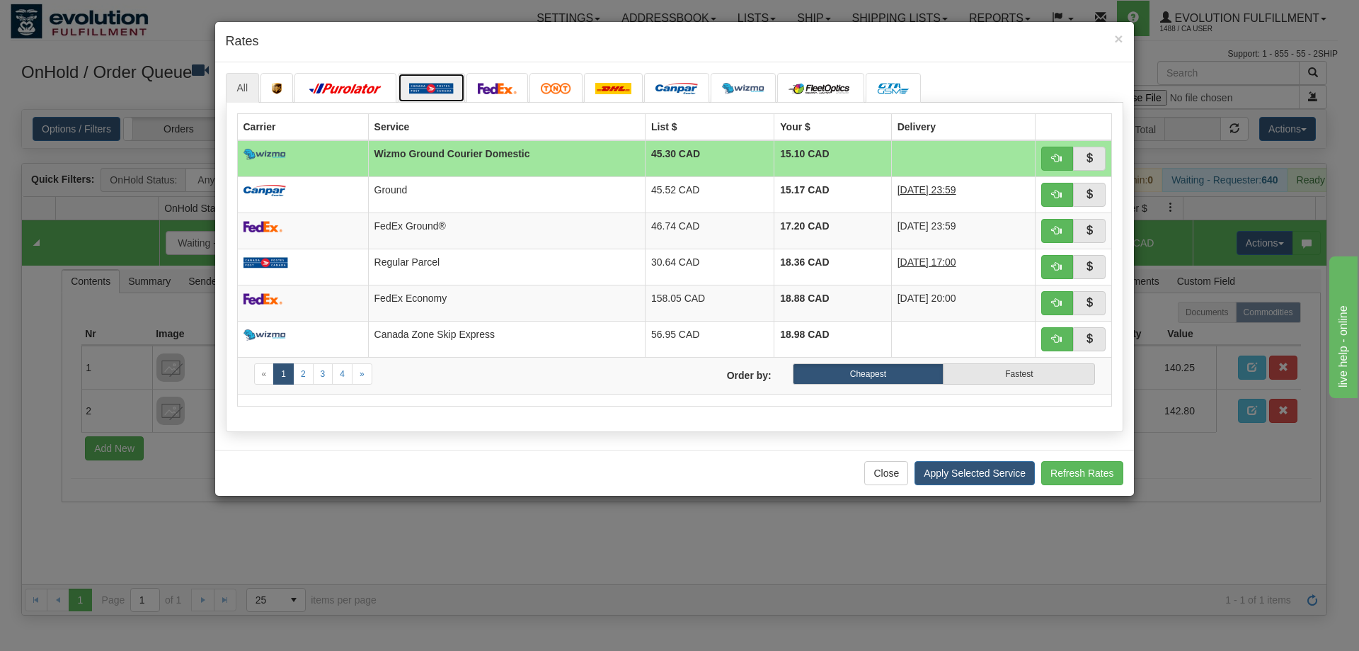
click at [445, 92] on img at bounding box center [431, 88] width 45 height 11
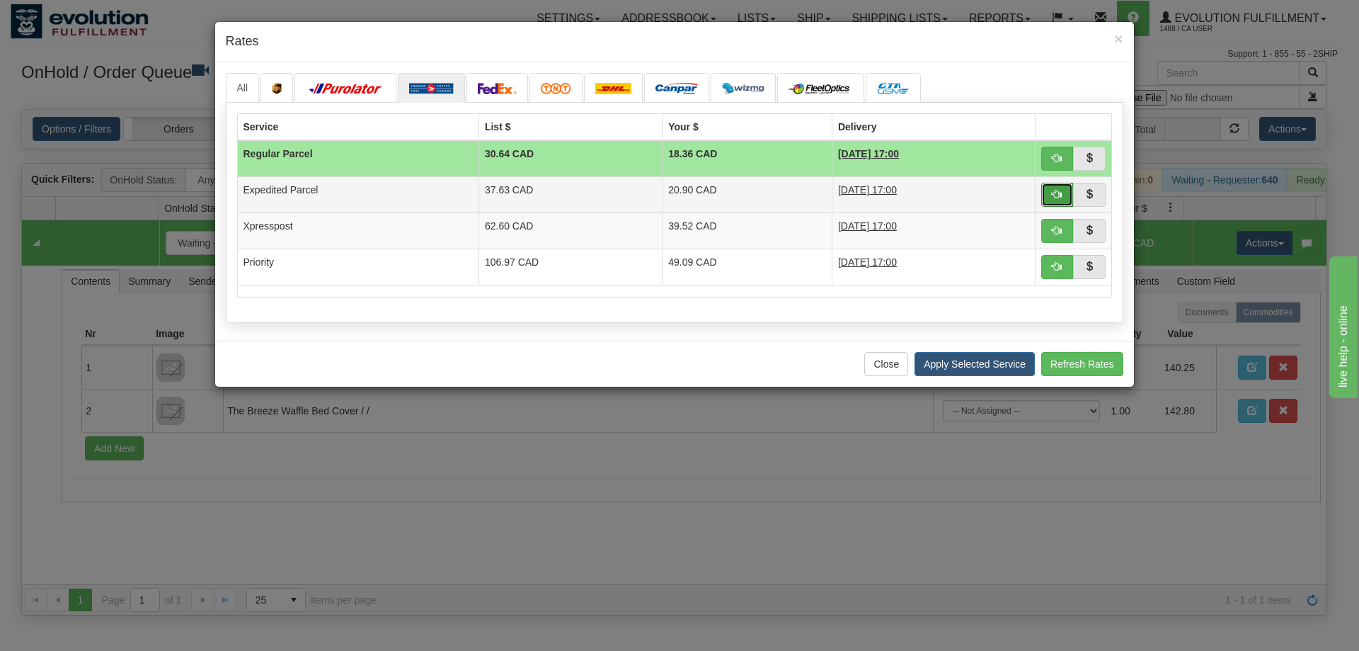
click at [1055, 199] on span "button" at bounding box center [1057, 194] width 10 height 10
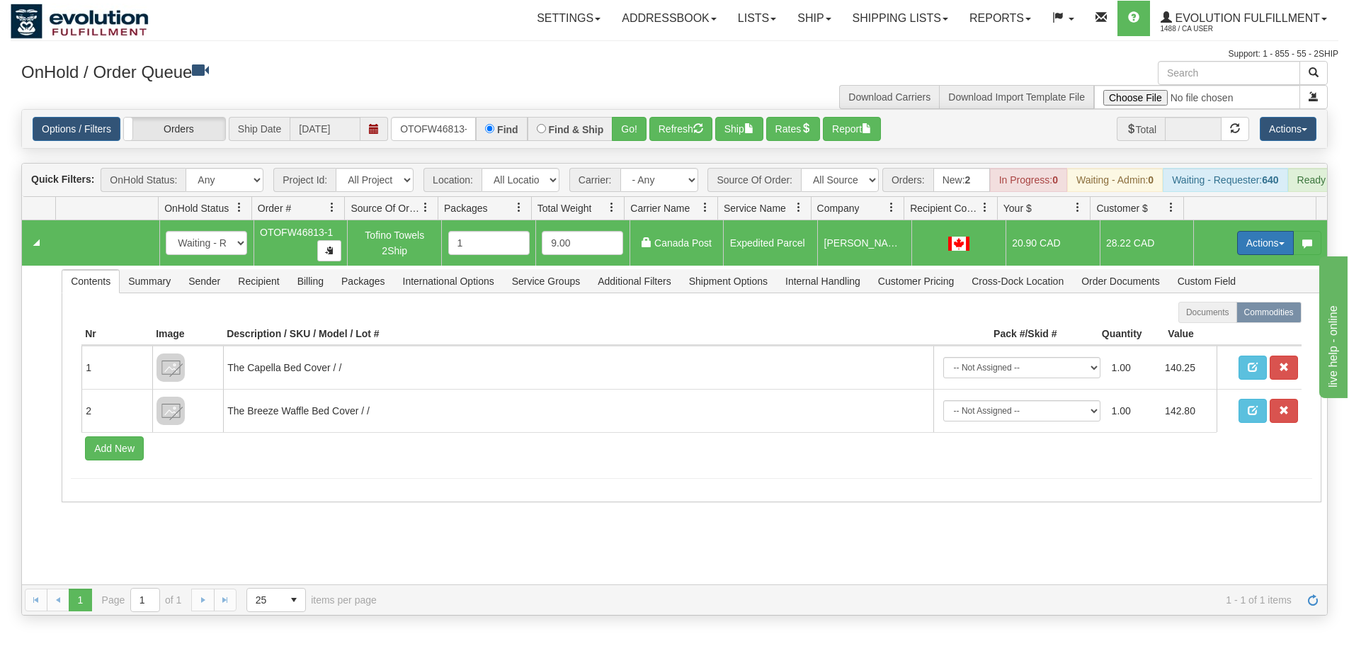
click at [1245, 244] on button "Actions" at bounding box center [1265, 243] width 57 height 24
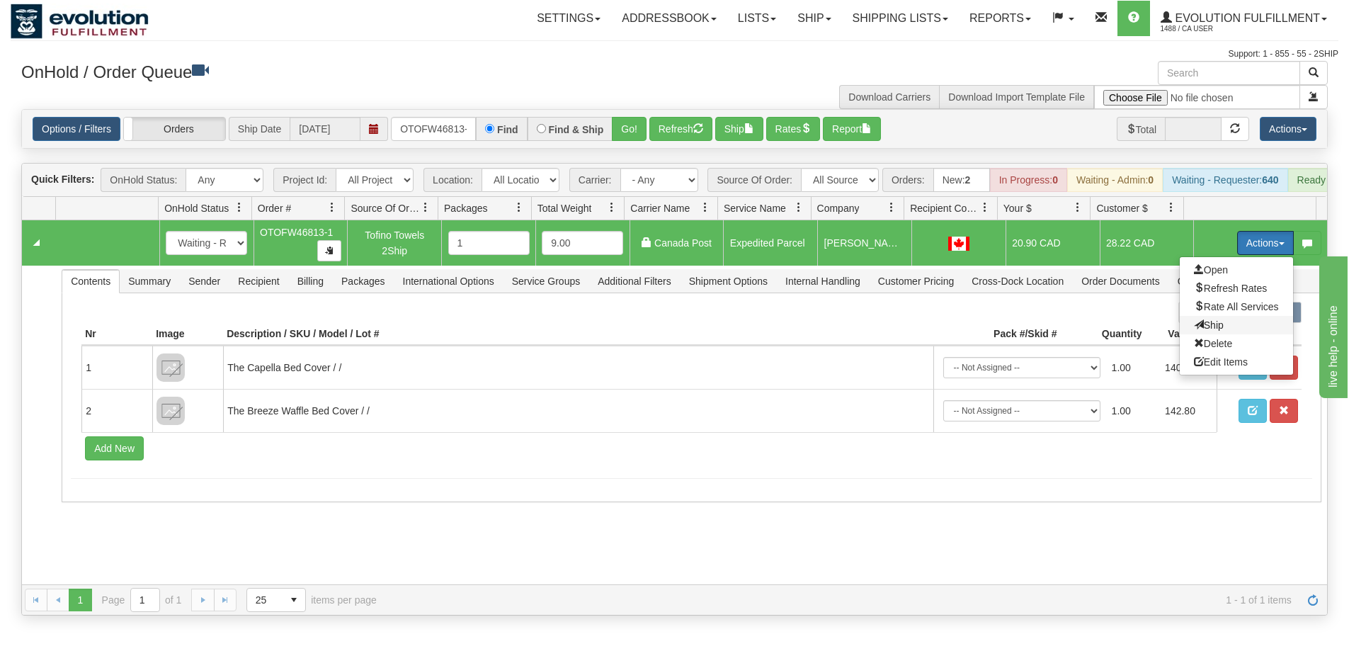
click at [1207, 331] on span "Ship" at bounding box center [1209, 324] width 30 height 11
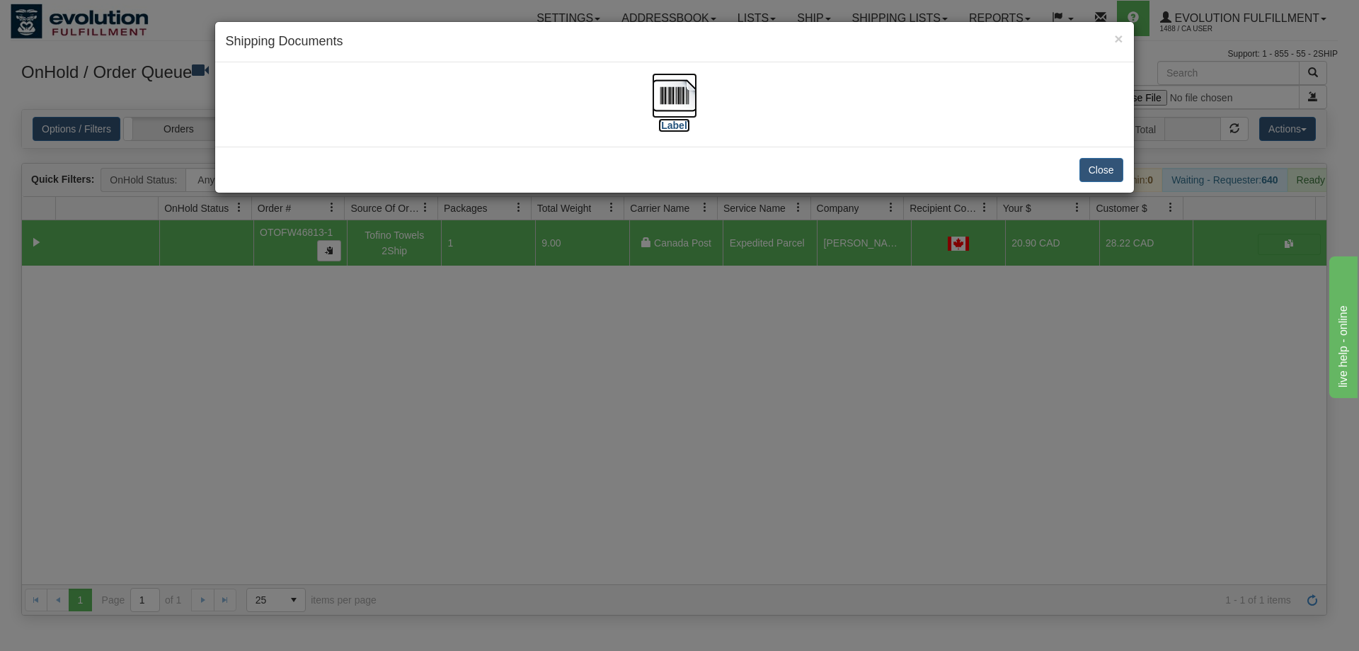
click at [682, 96] on img at bounding box center [674, 95] width 45 height 45
click at [603, 435] on div "× Shipping Documents [Label] Close" at bounding box center [679, 325] width 1359 height 651
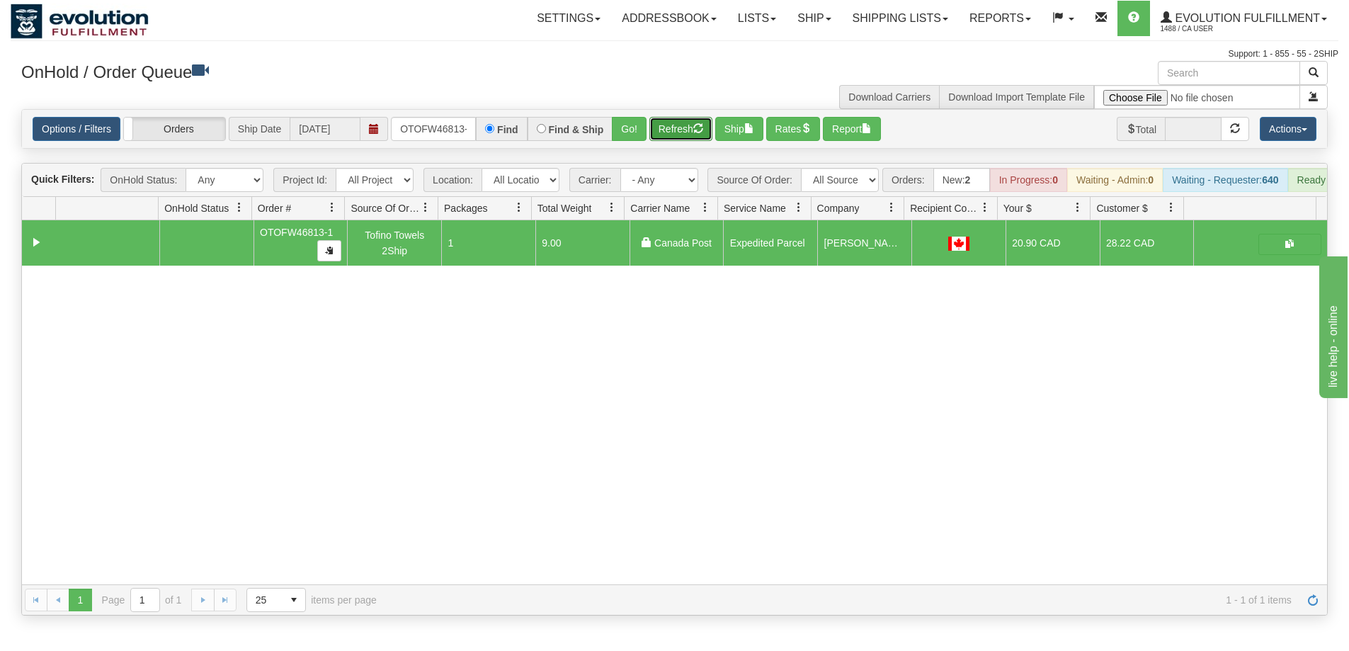
click at [673, 127] on button "Refresh" at bounding box center [680, 129] width 63 height 24
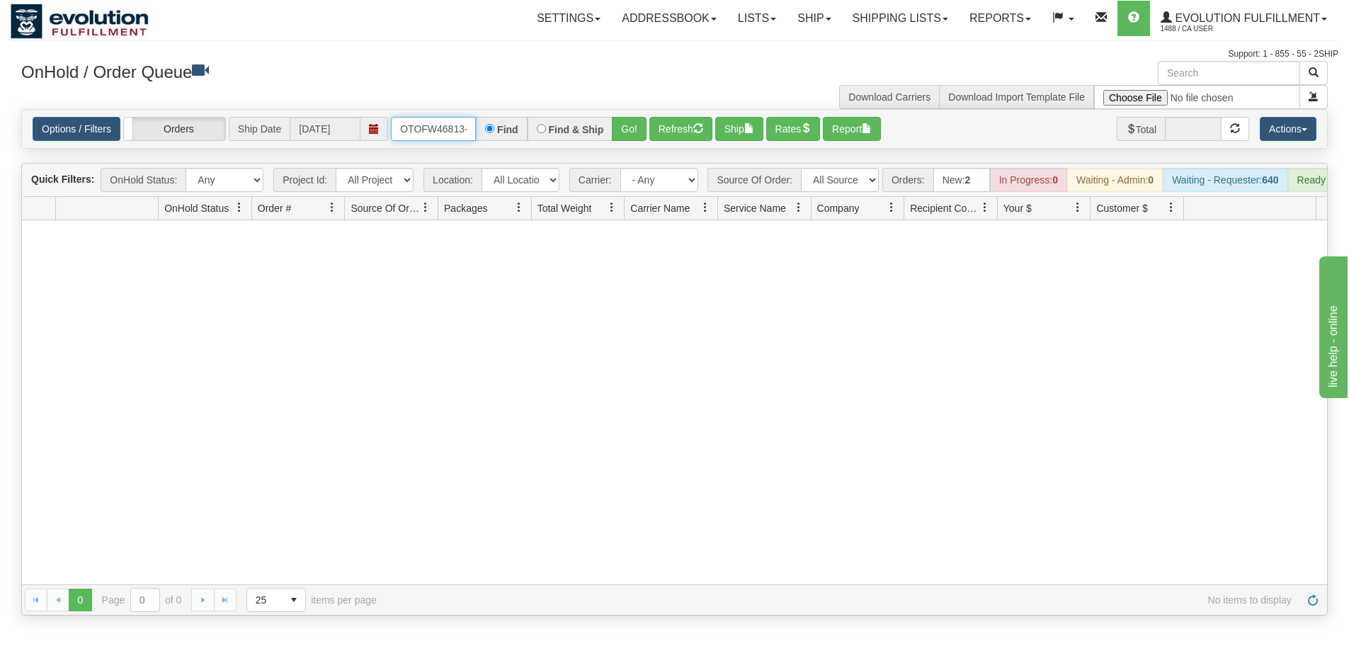
scroll to position [0, 6]
drag, startPoint x: 394, startPoint y: 130, endPoint x: 523, endPoint y: 133, distance: 128.9
click at [523, 133] on div "OTOFW46813-1 Find Find & Ship Go!" at bounding box center [519, 129] width 256 height 24
type input "OTOFW46817-1"
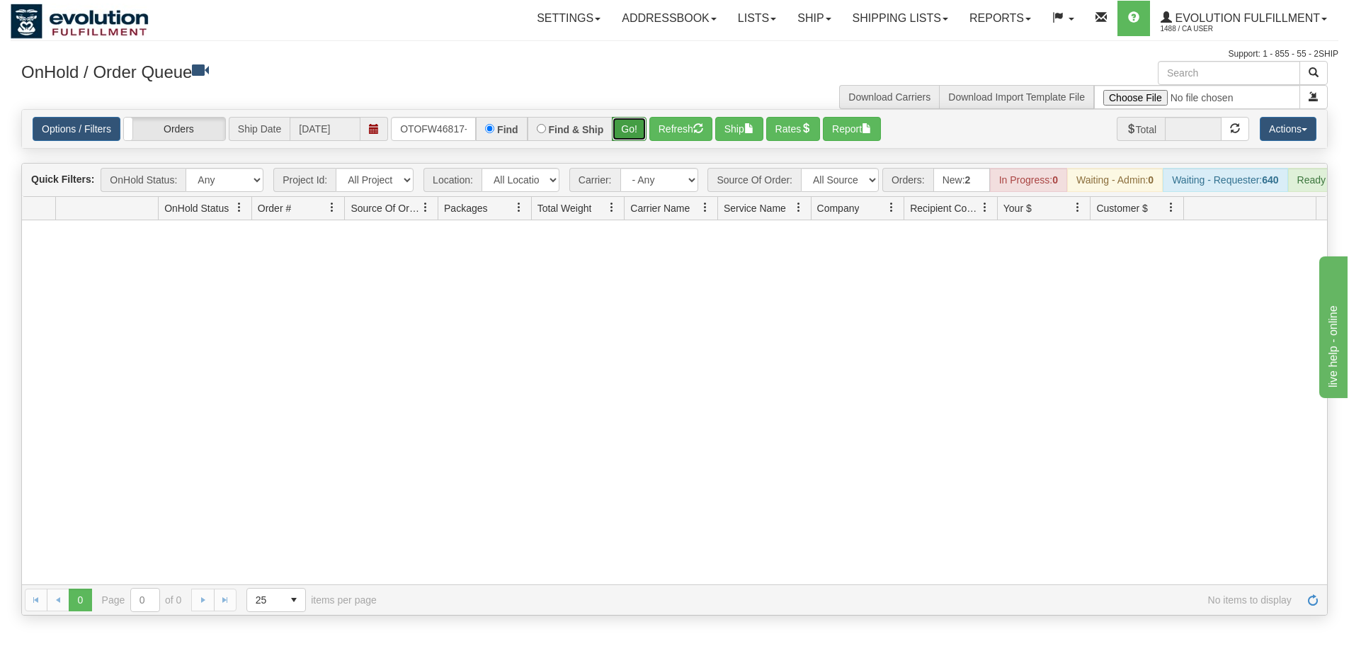
click at [629, 122] on button "Go!" at bounding box center [629, 129] width 35 height 24
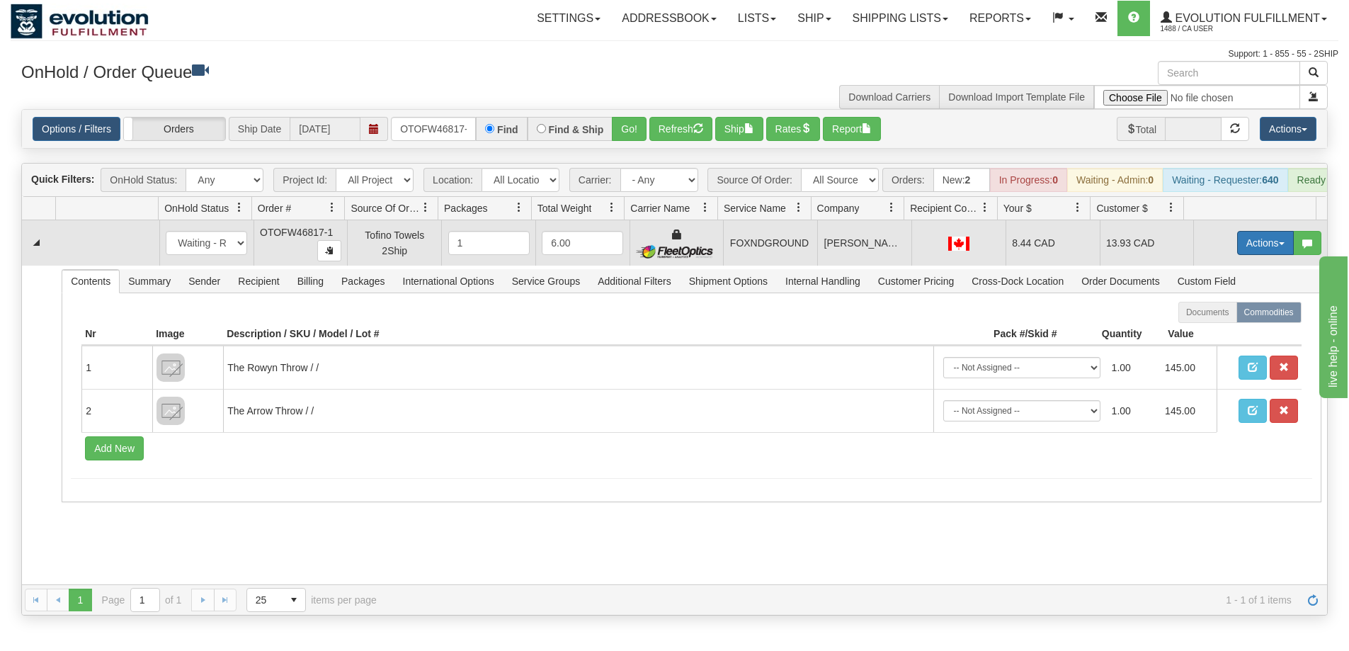
click at [1250, 252] on button "Actions" at bounding box center [1265, 243] width 57 height 24
click at [1212, 334] on link "Ship" at bounding box center [1236, 325] width 113 height 18
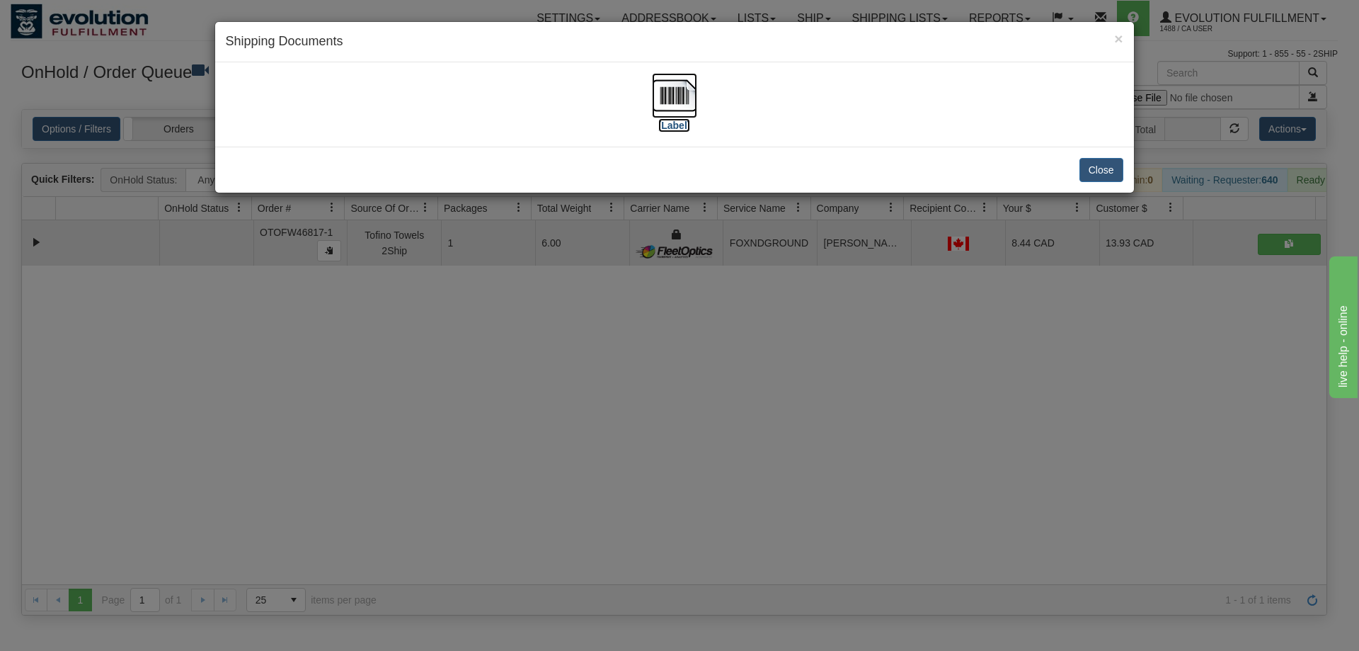
click at [674, 93] on img at bounding box center [674, 95] width 45 height 45
click at [687, 377] on div "× Shipping Documents [Label] Close" at bounding box center [679, 325] width 1359 height 651
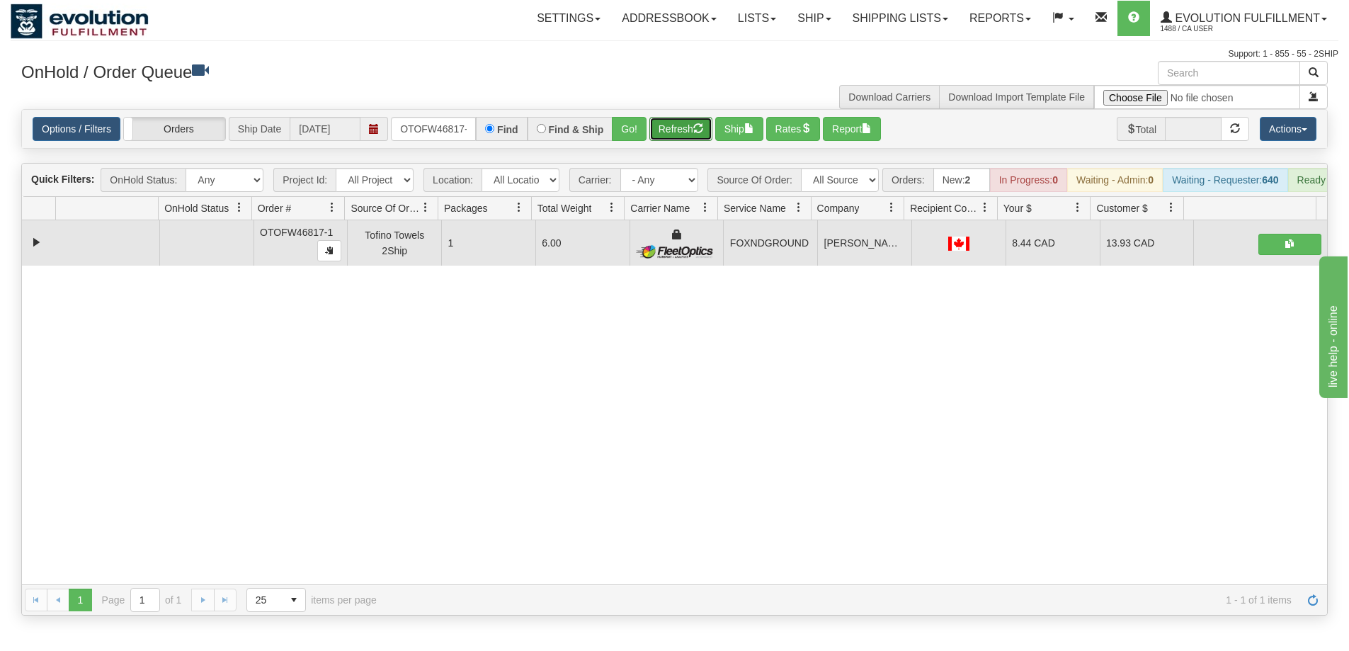
click at [670, 130] on button "Refresh" at bounding box center [680, 129] width 63 height 24
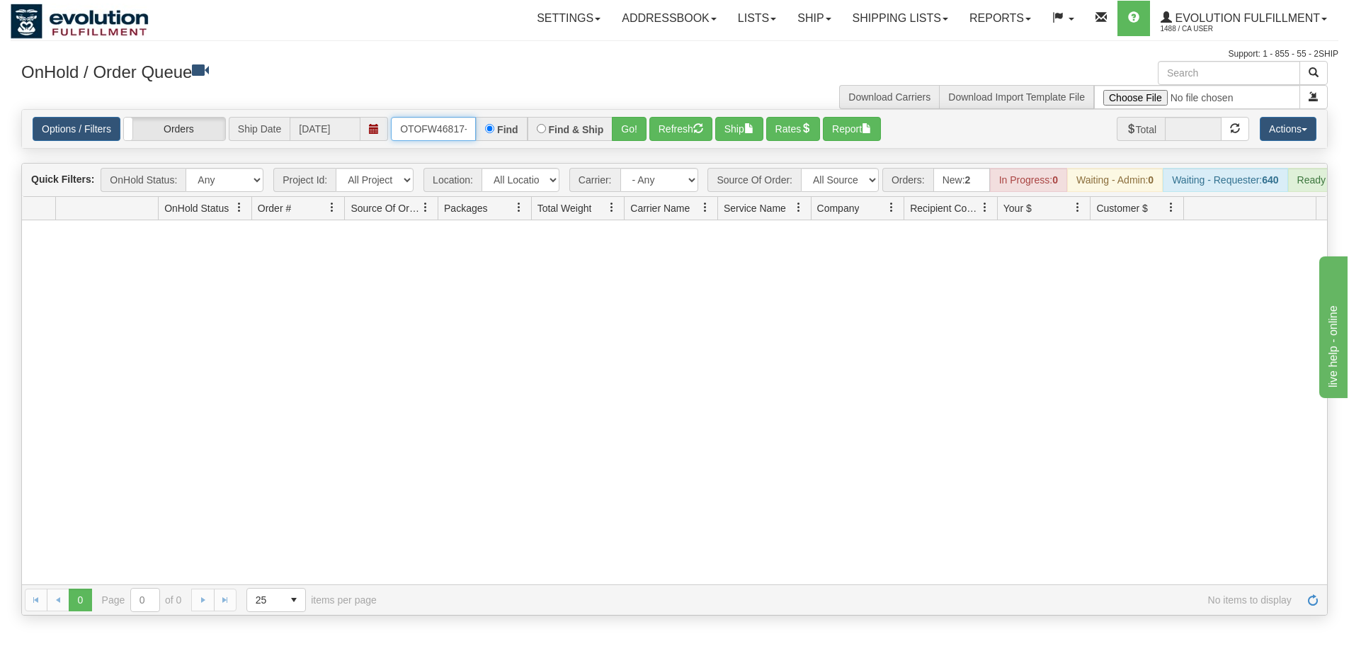
scroll to position [0, 6]
drag, startPoint x: 399, startPoint y: 130, endPoint x: 479, endPoint y: 130, distance: 80.0
click at [479, 130] on div "OTOFW46817-1 Find Find & Ship Go!" at bounding box center [519, 129] width 256 height 24
type input "OTOFW46872-1"
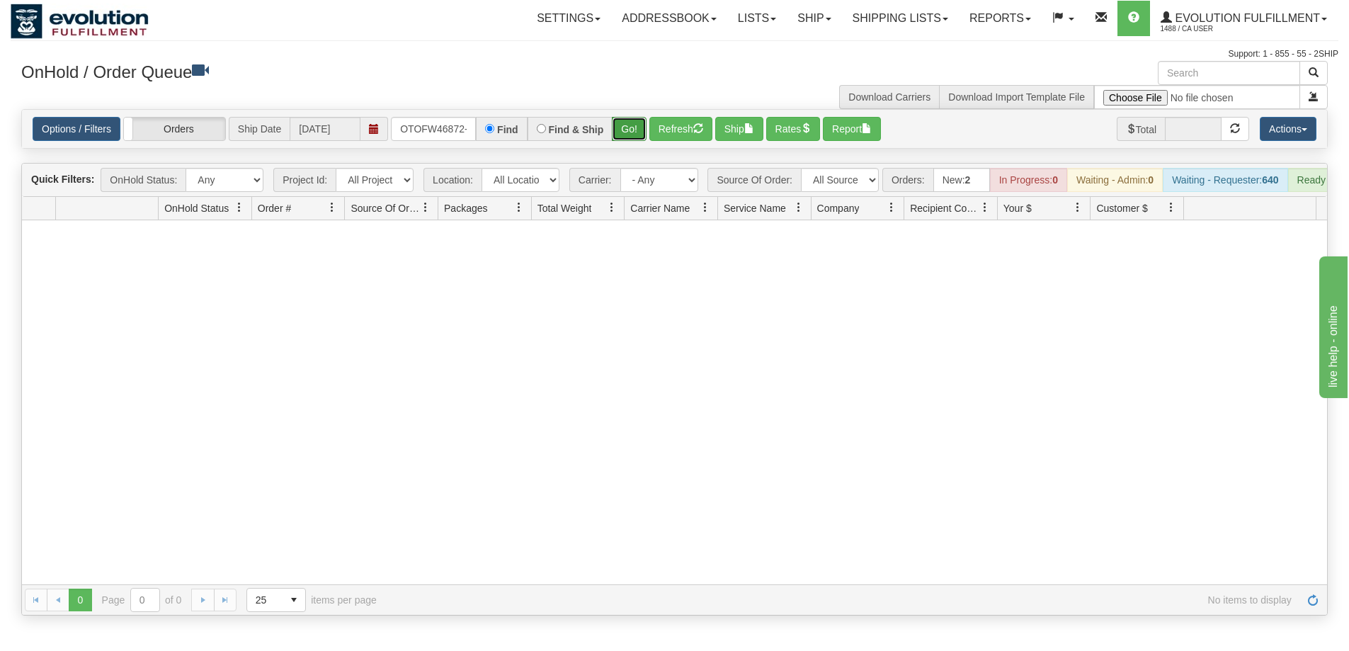
click at [631, 128] on button "Go!" at bounding box center [629, 129] width 35 height 24
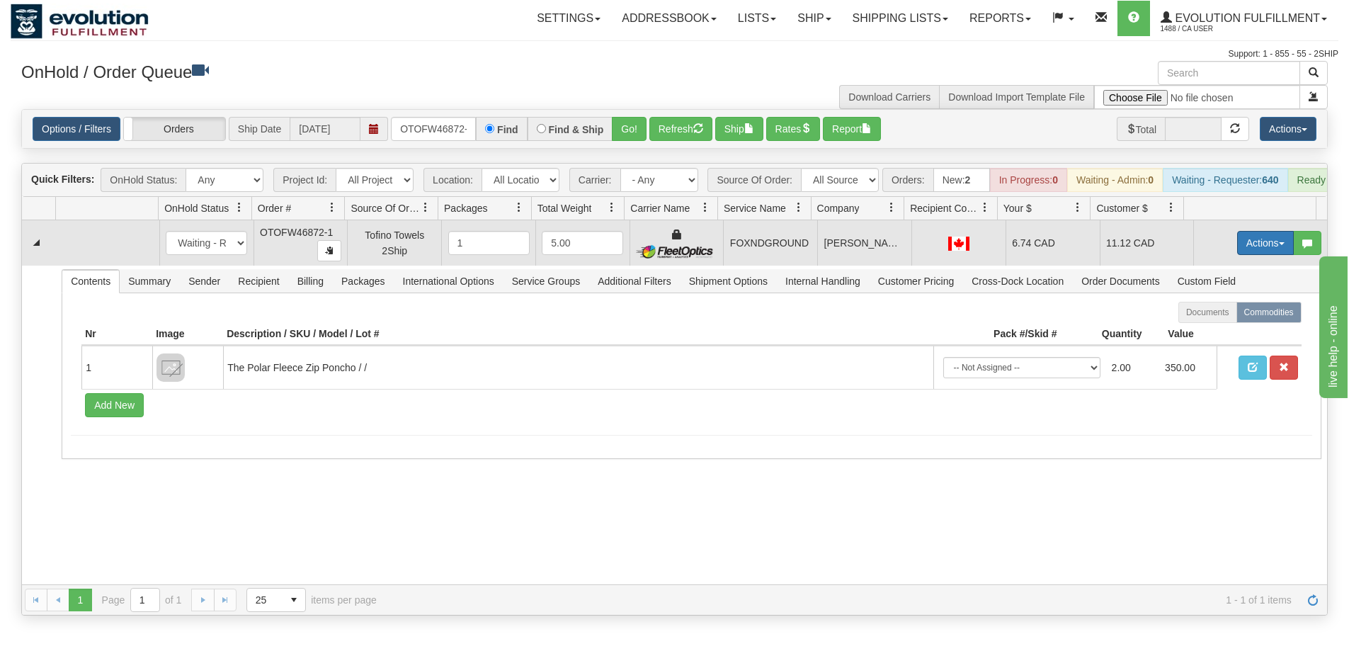
click at [1241, 253] on button "Actions" at bounding box center [1265, 243] width 57 height 24
click at [1209, 331] on span "Ship" at bounding box center [1209, 324] width 30 height 11
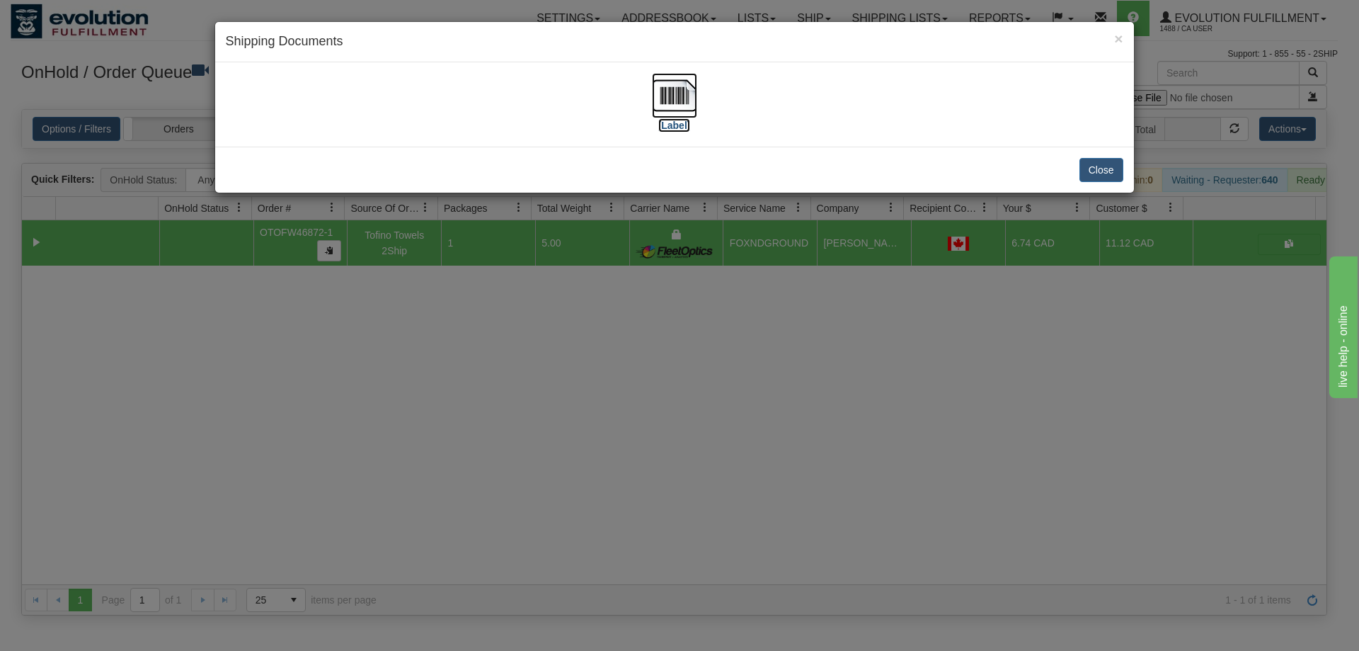
click at [669, 100] on img at bounding box center [674, 95] width 45 height 45
click at [834, 593] on div "× Shipping Documents [Label] Close" at bounding box center [679, 325] width 1359 height 651
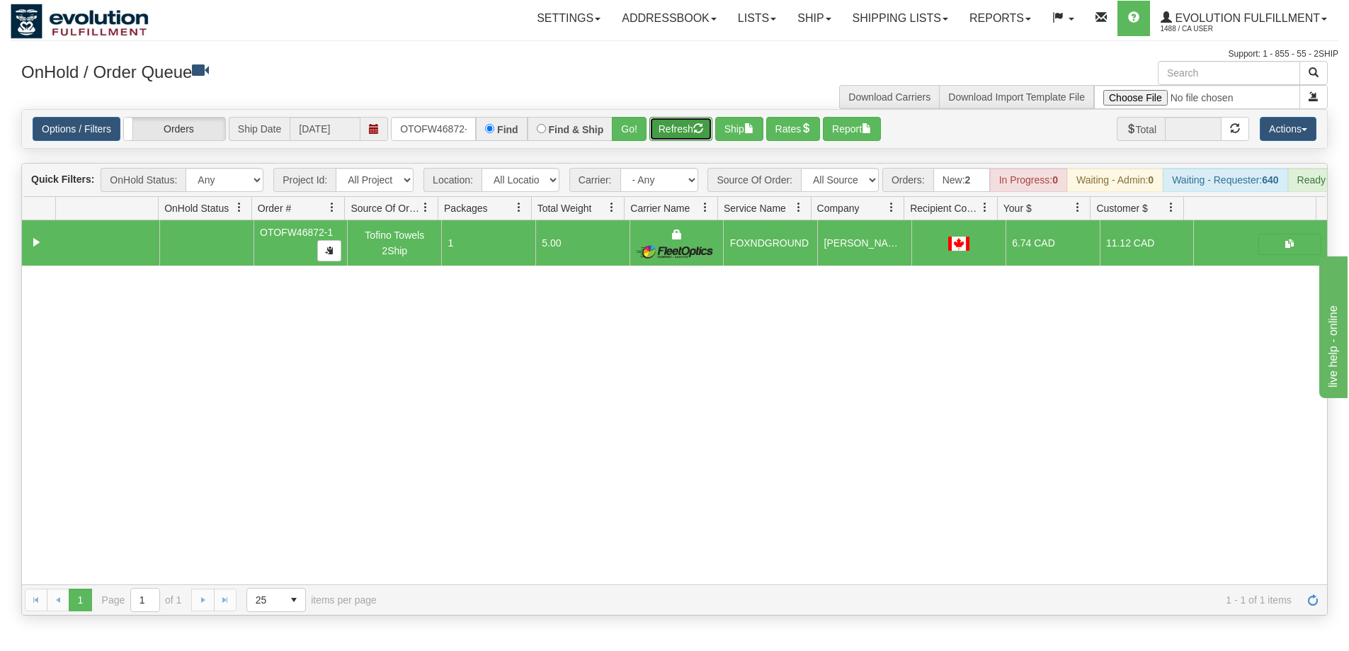
click at [681, 122] on button "Refresh" at bounding box center [680, 129] width 63 height 24
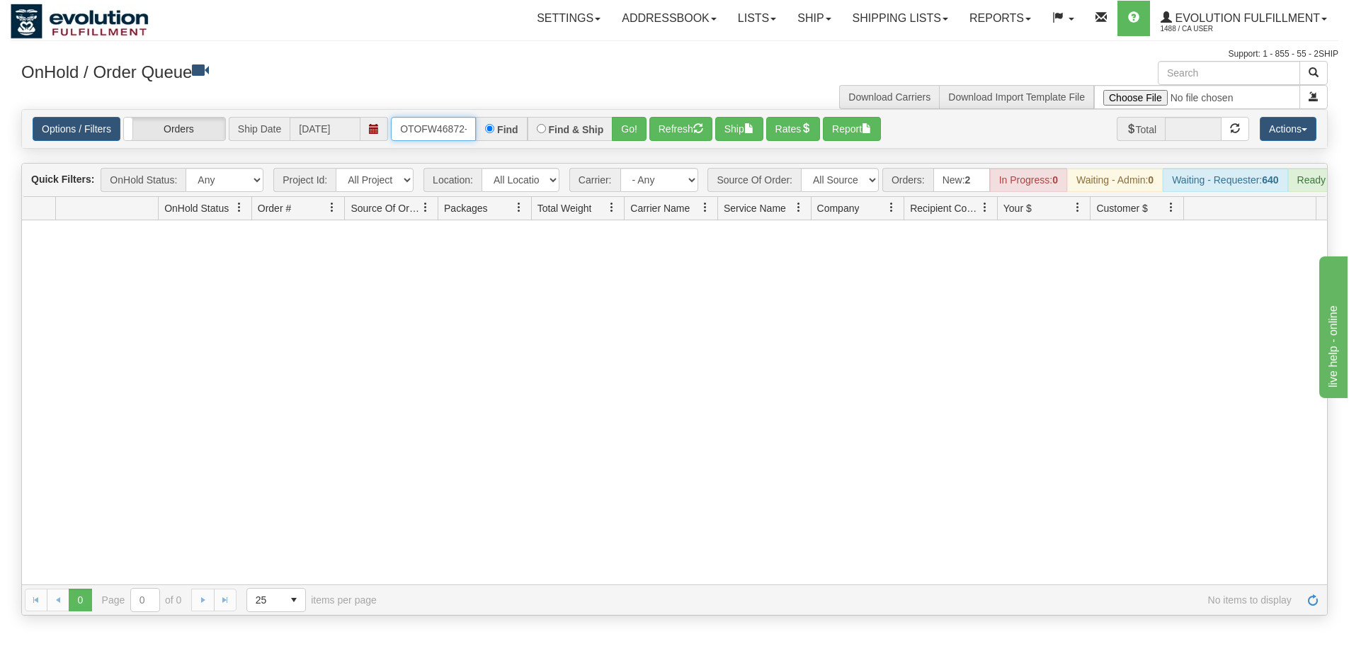
scroll to position [0, 6]
drag, startPoint x: 394, startPoint y: 127, endPoint x: 484, endPoint y: 136, distance: 89.6
click at [484, 136] on div "OTOFW46872-1 Find Find & Ship Go!" at bounding box center [519, 129] width 256 height 24
type input "OTOFW46839-1"
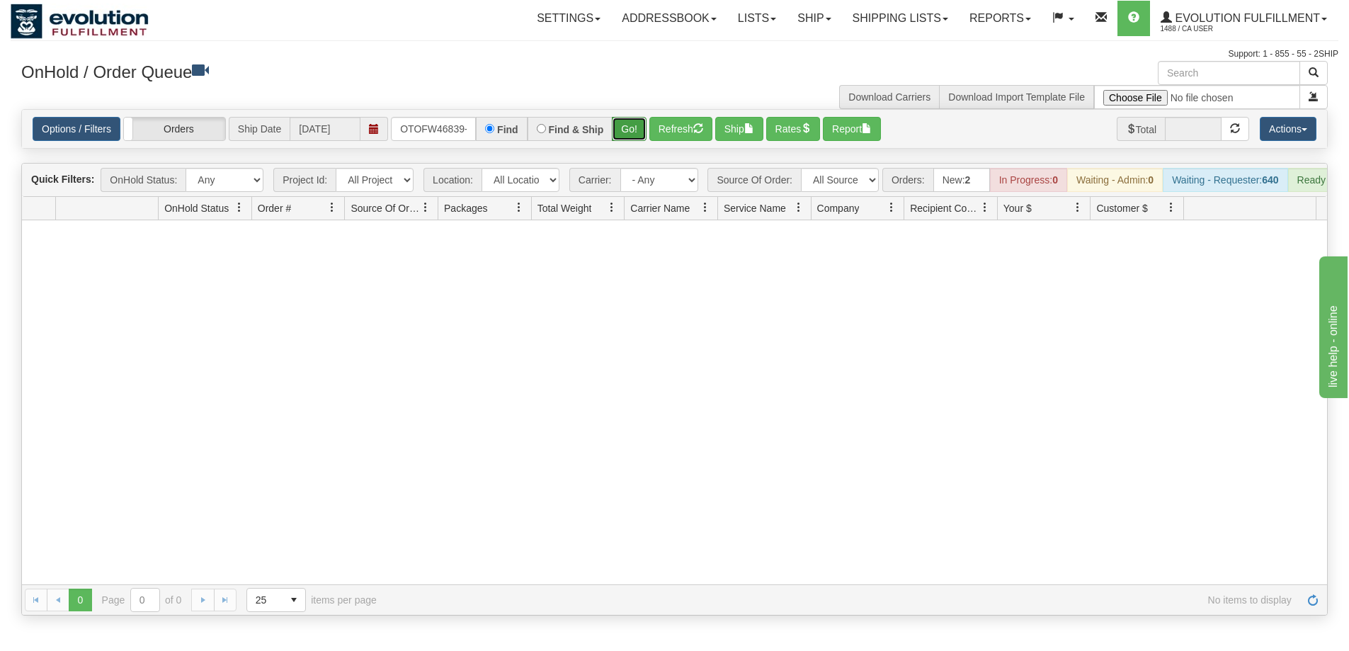
click at [635, 118] on button "Go!" at bounding box center [629, 129] width 35 height 24
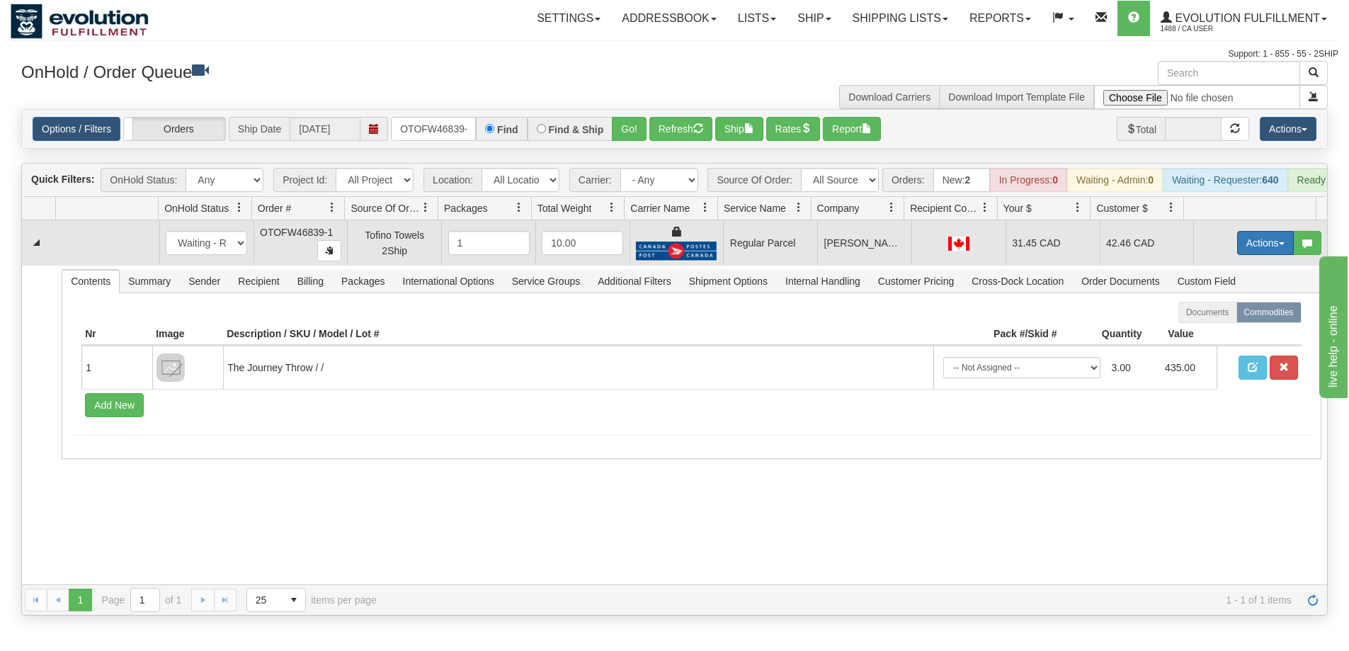
click at [1237, 253] on button "Actions" at bounding box center [1265, 243] width 57 height 24
click at [1211, 312] on span "Rate All Services" at bounding box center [1236, 306] width 85 height 11
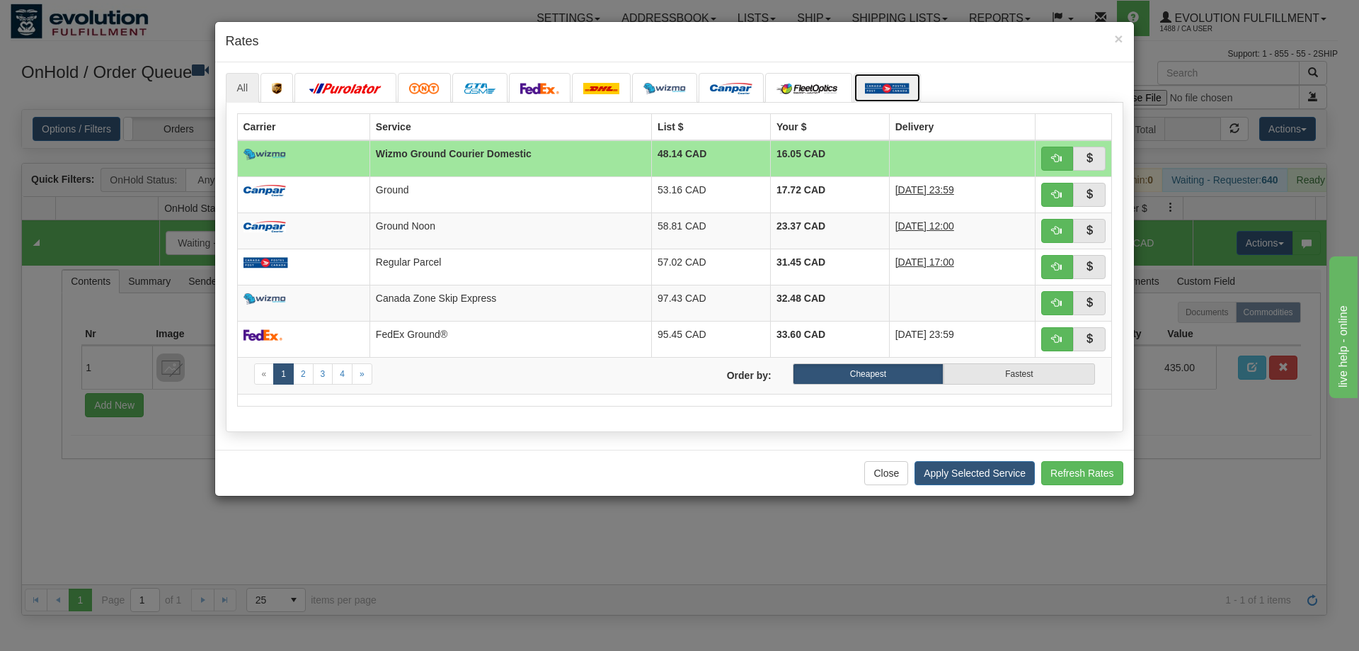
click at [885, 83] on img at bounding box center [887, 88] width 45 height 11
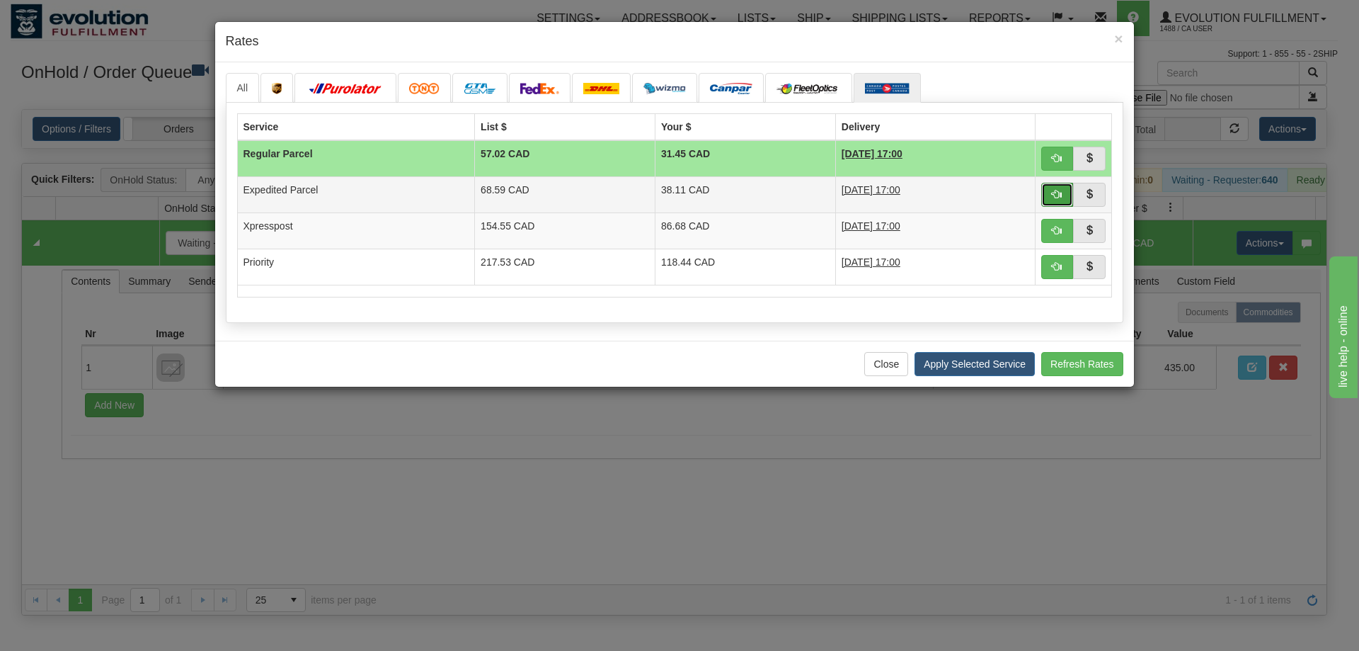
click at [1064, 188] on button "button" at bounding box center [1057, 195] width 33 height 24
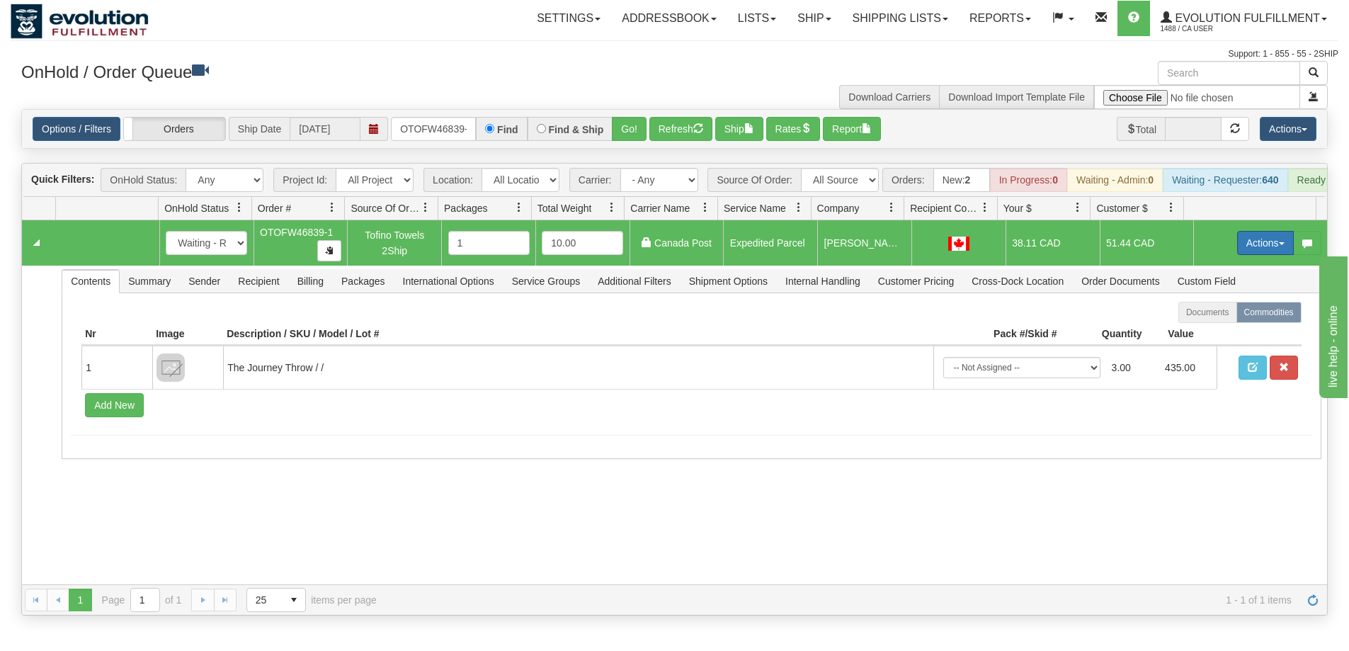
click at [1260, 255] on button "Actions" at bounding box center [1265, 243] width 57 height 24
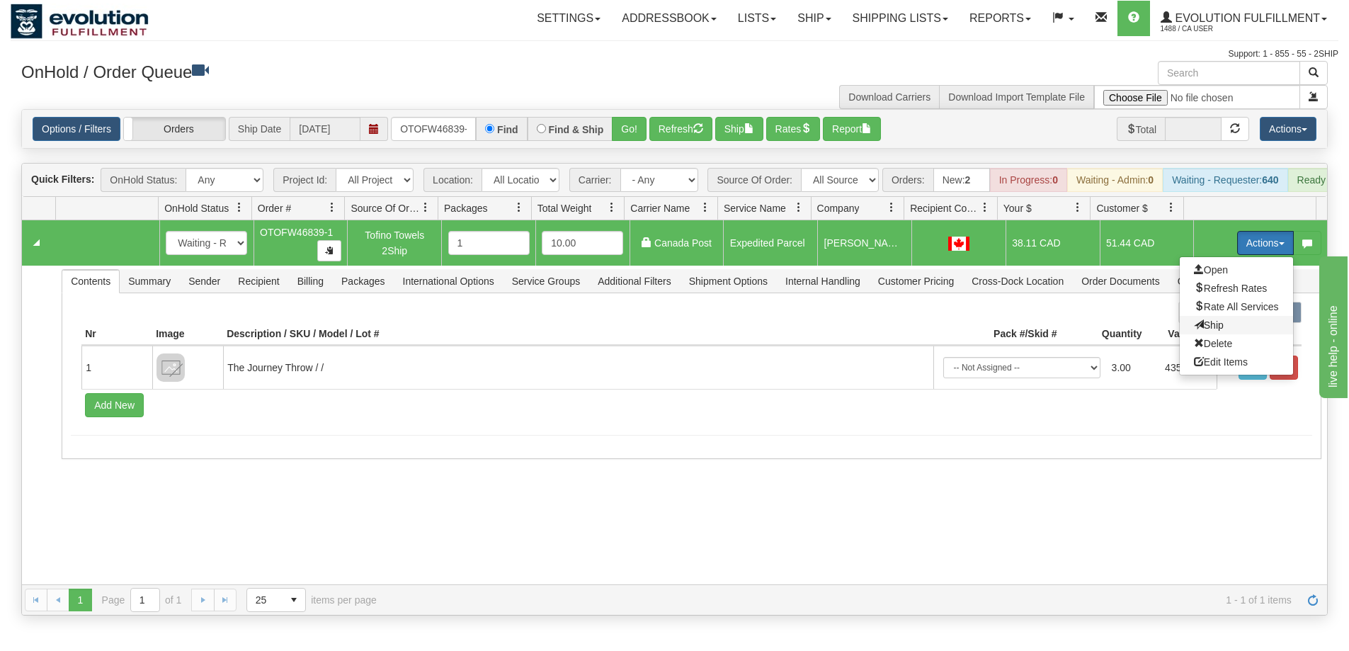
click at [1207, 331] on span "Ship" at bounding box center [1209, 324] width 30 height 11
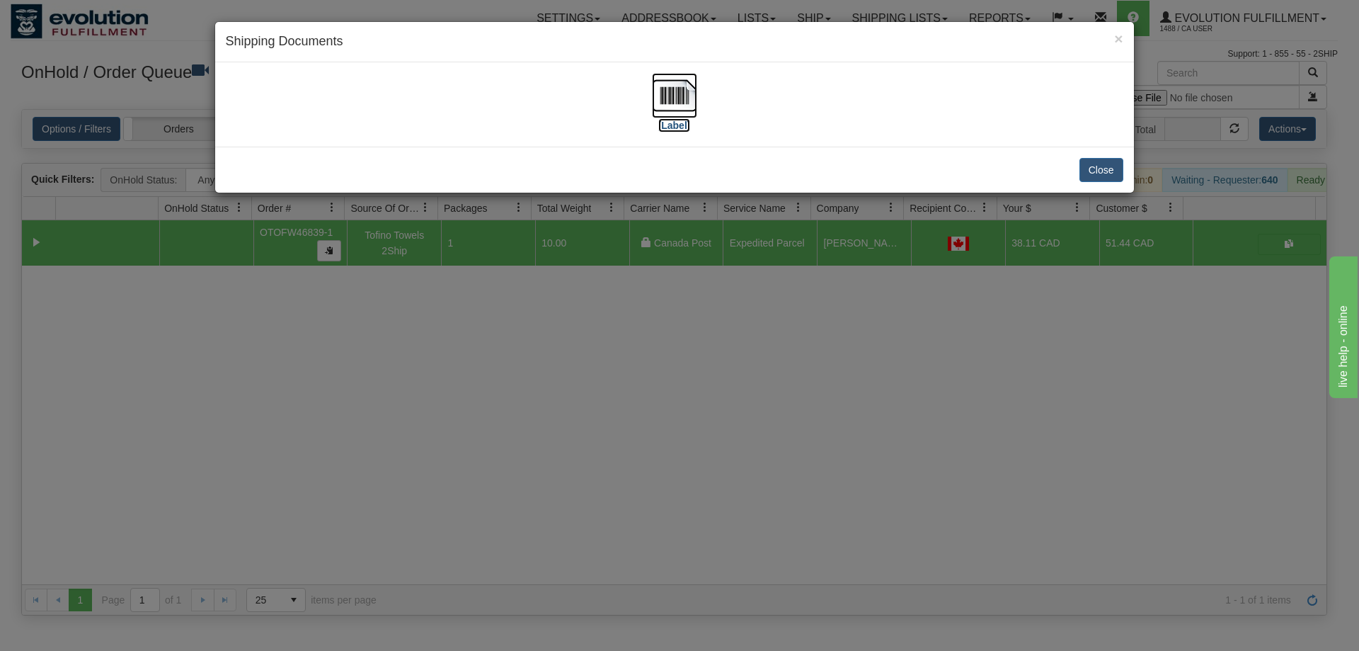
click at [680, 91] on img at bounding box center [674, 95] width 45 height 45
drag, startPoint x: 751, startPoint y: 557, endPoint x: 726, endPoint y: 541, distance: 30.2
click at [750, 554] on div "× Shipping Documents [Label] Close" at bounding box center [679, 325] width 1359 height 651
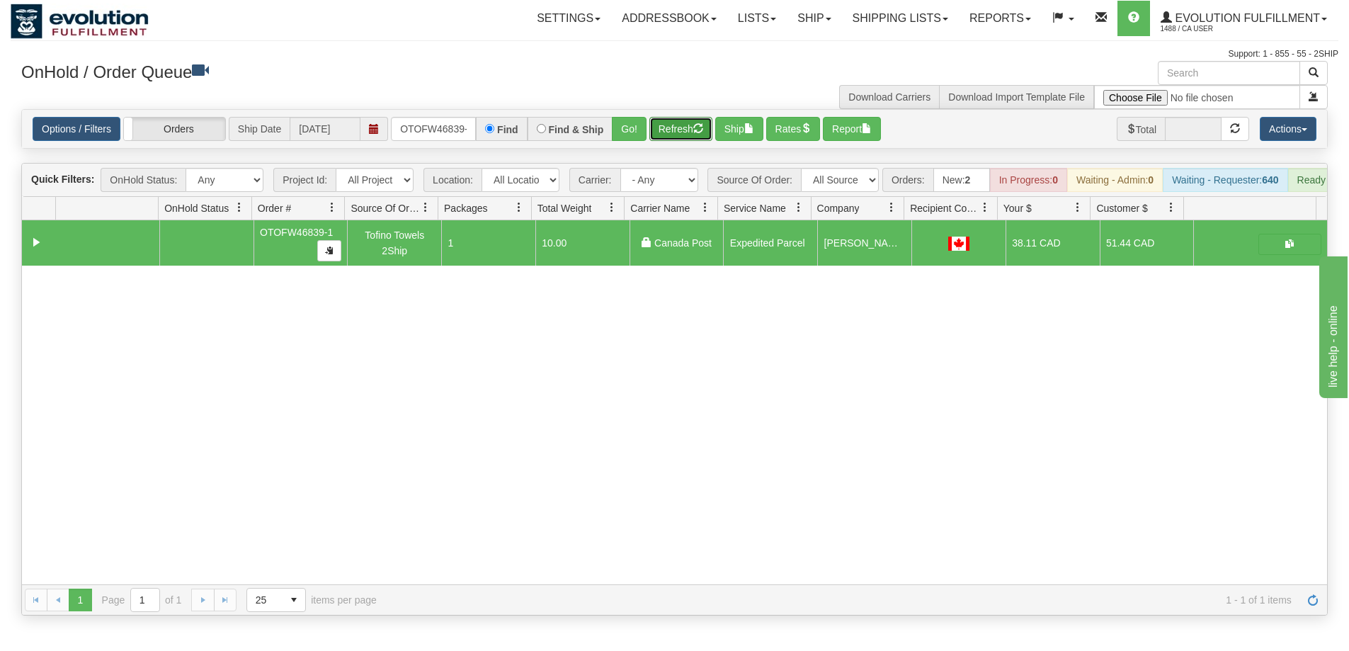
click at [692, 127] on button "Refresh" at bounding box center [680, 129] width 63 height 24
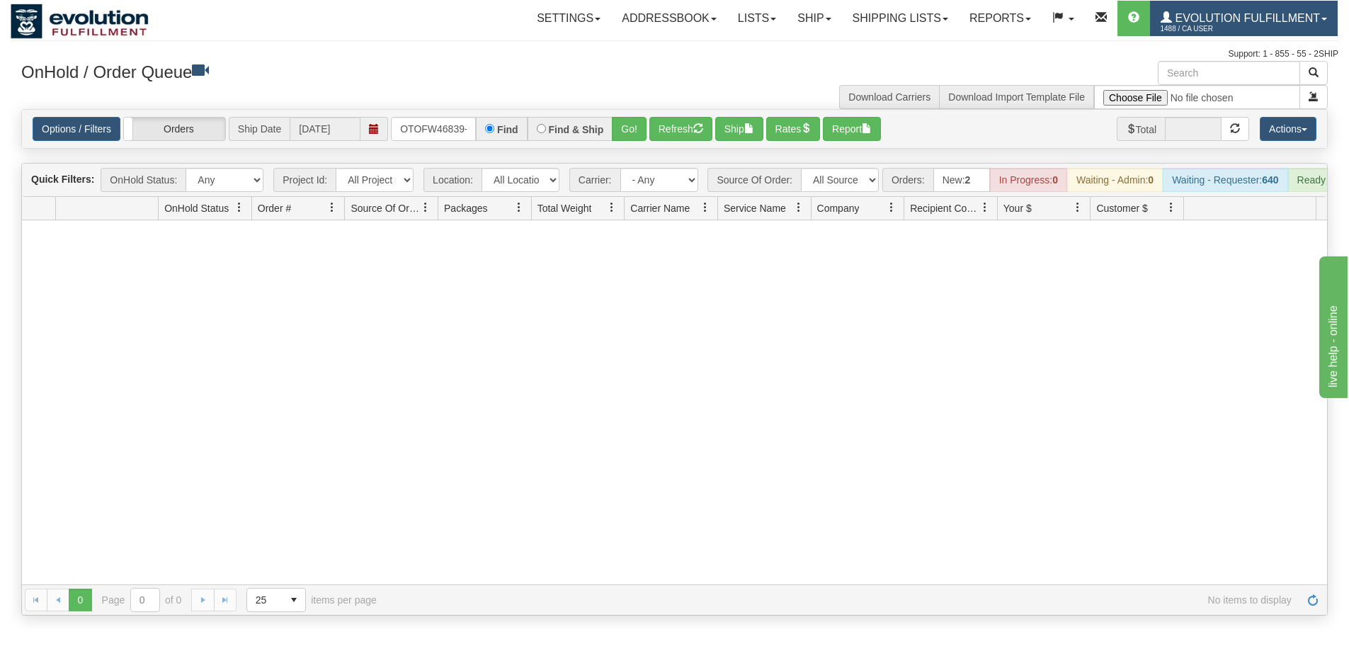
click at [1304, 18] on span "Evolution Fulfillment" at bounding box center [1246, 18] width 148 height 12
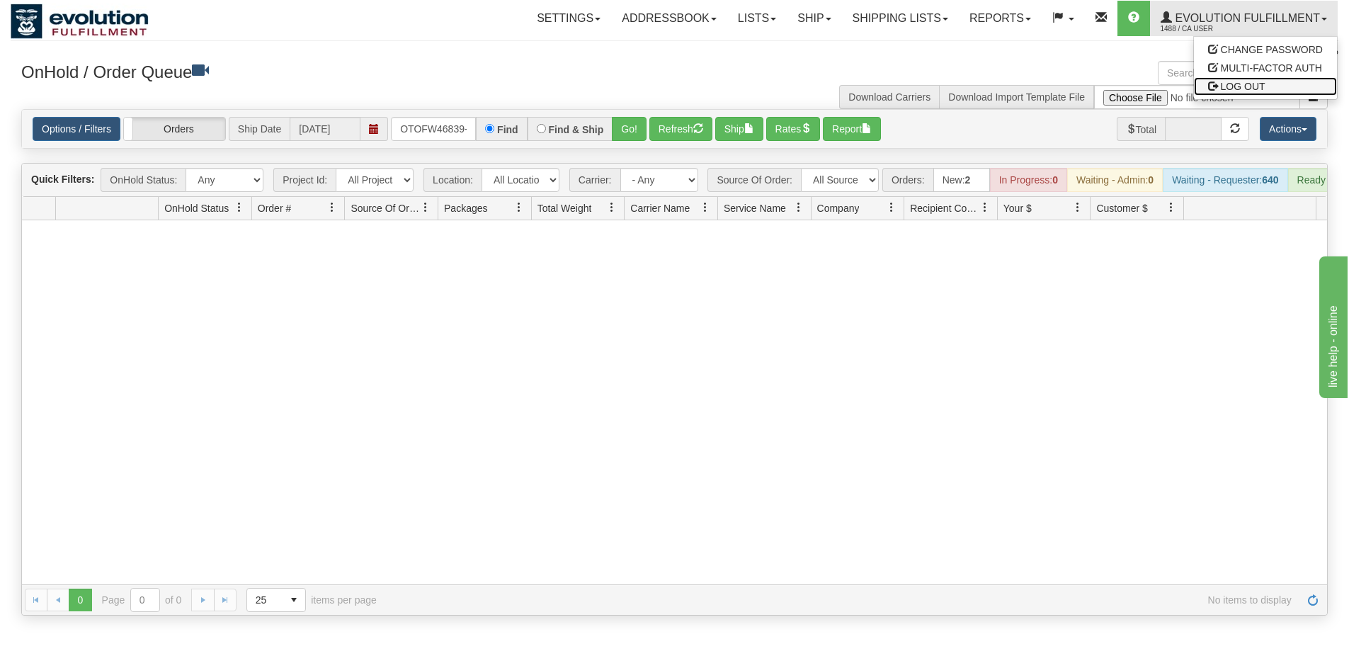
click at [1252, 84] on span "LOG OUT" at bounding box center [1243, 86] width 45 height 11
